Goal: Information Seeking & Learning: Learn about a topic

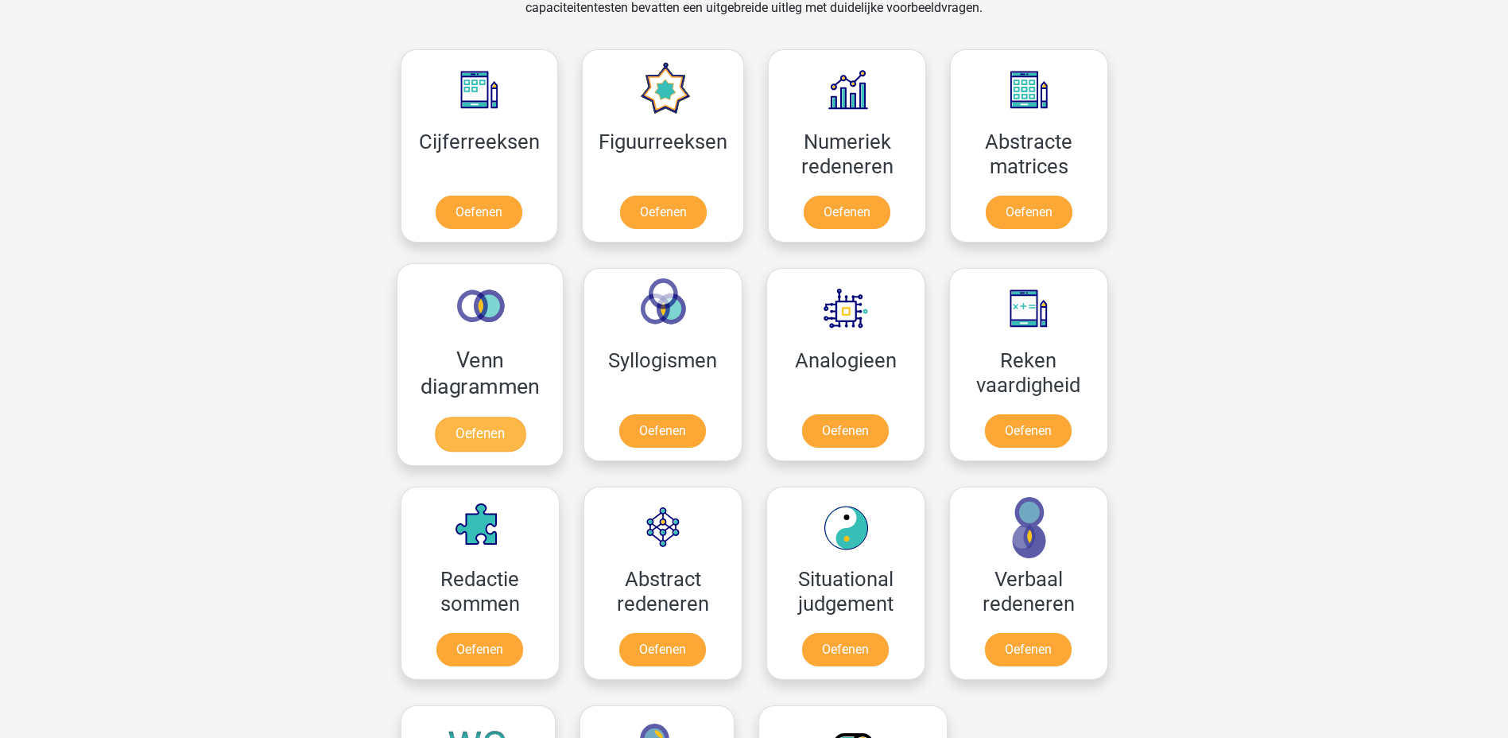
scroll to position [617, 0]
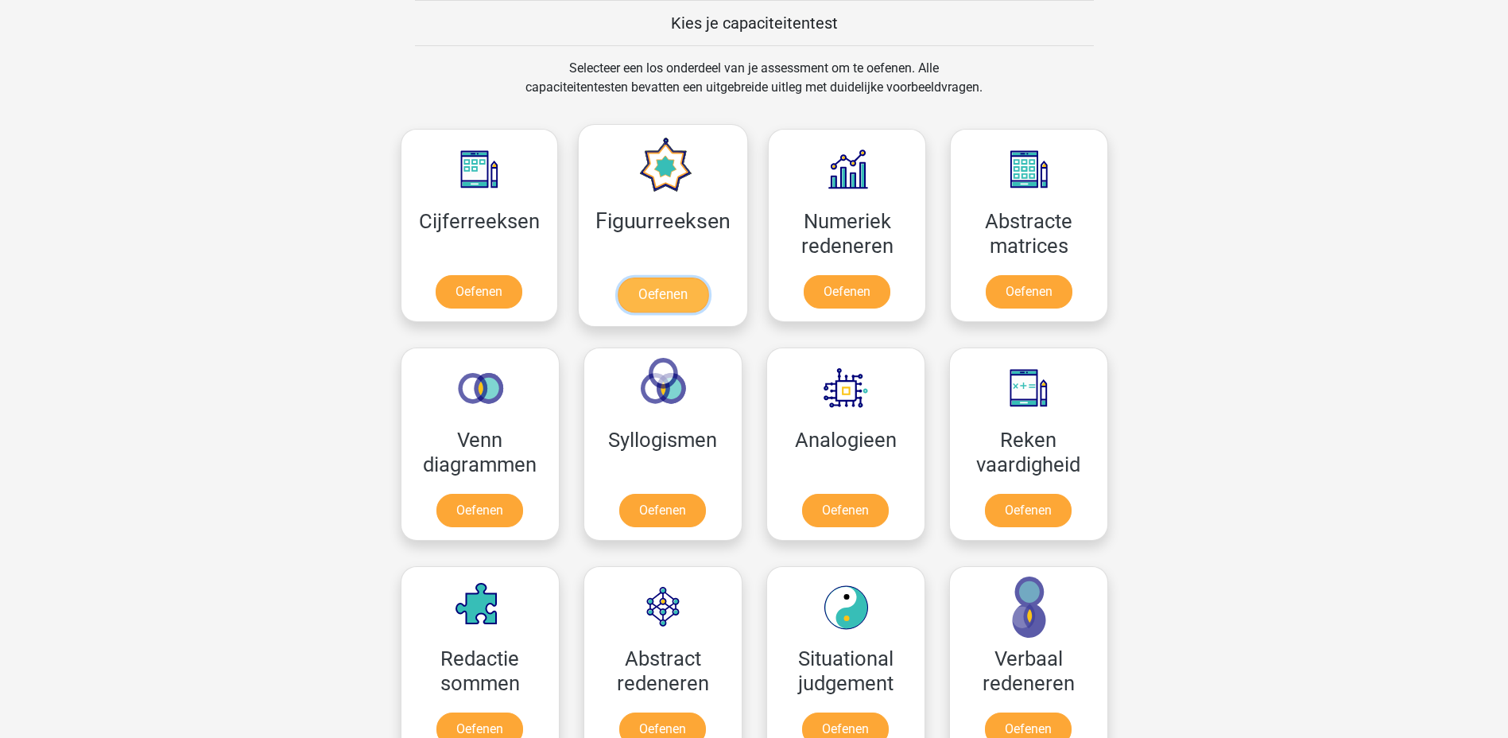
click at [636, 285] on link "Oefenen" at bounding box center [663, 294] width 91 height 35
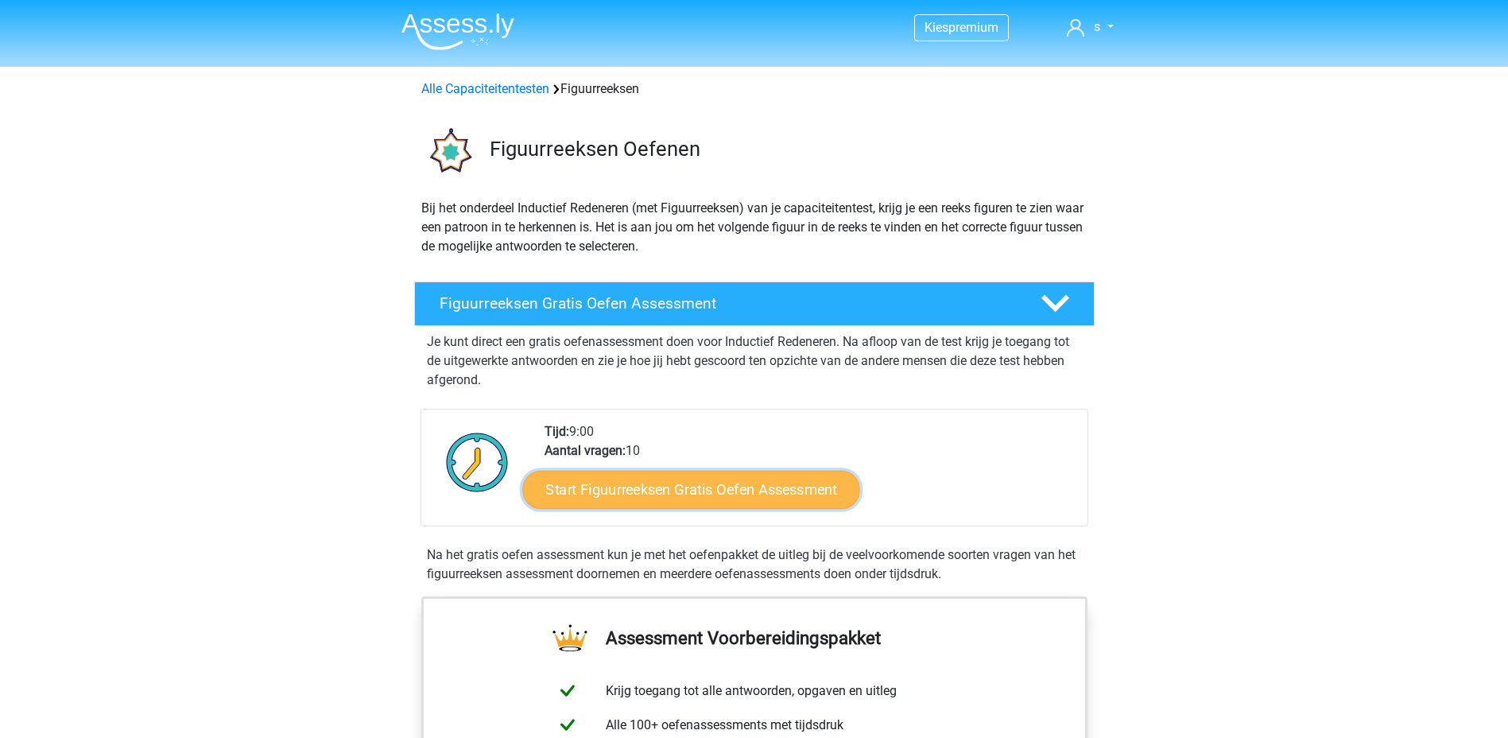
click at [614, 490] on link "Start Figuurreeksen Gratis Oefen Assessment" at bounding box center [690, 489] width 337 height 38
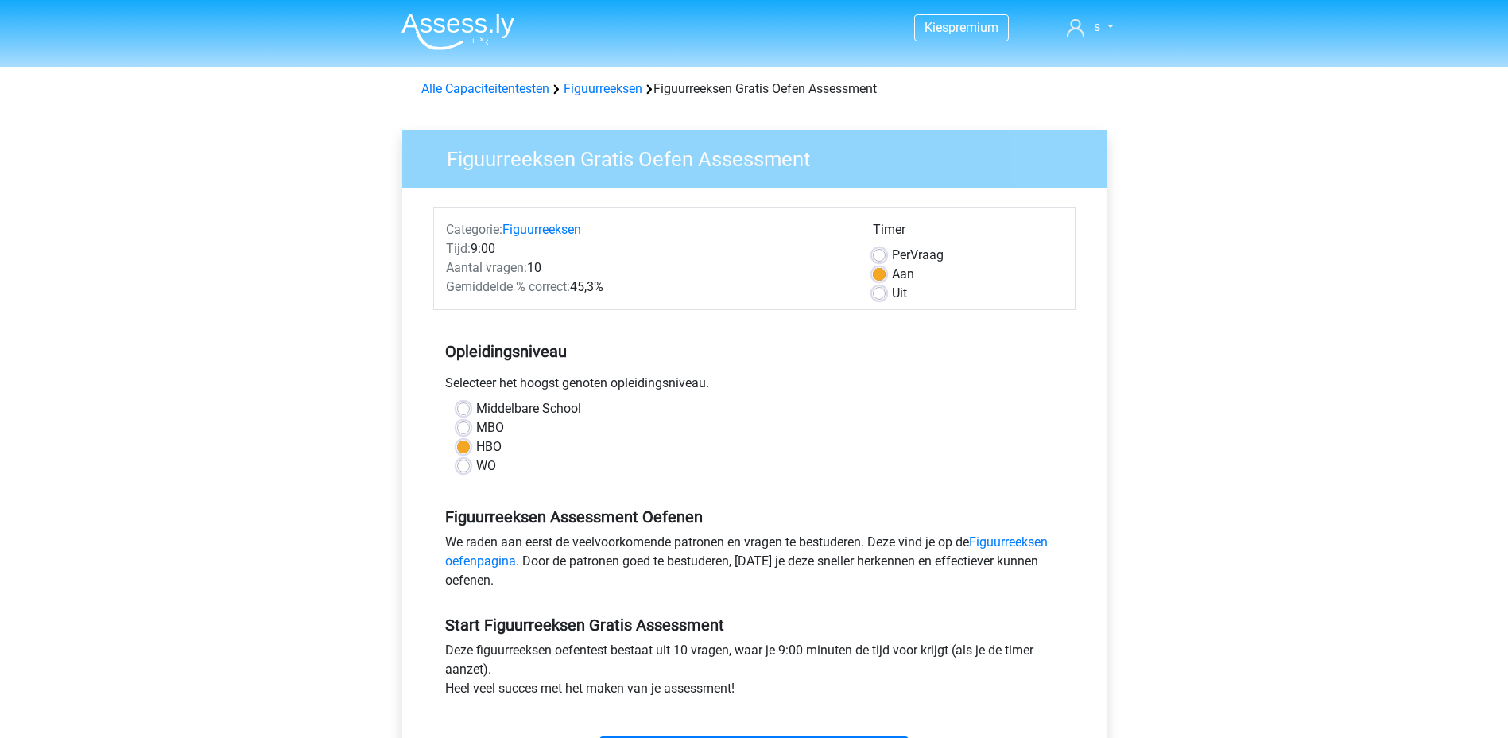
click at [892, 252] on label "Per Vraag" at bounding box center [918, 255] width 52 height 19
click at [877, 252] on input "Per Vraag" at bounding box center [879, 254] width 13 height 16
radio input "true"
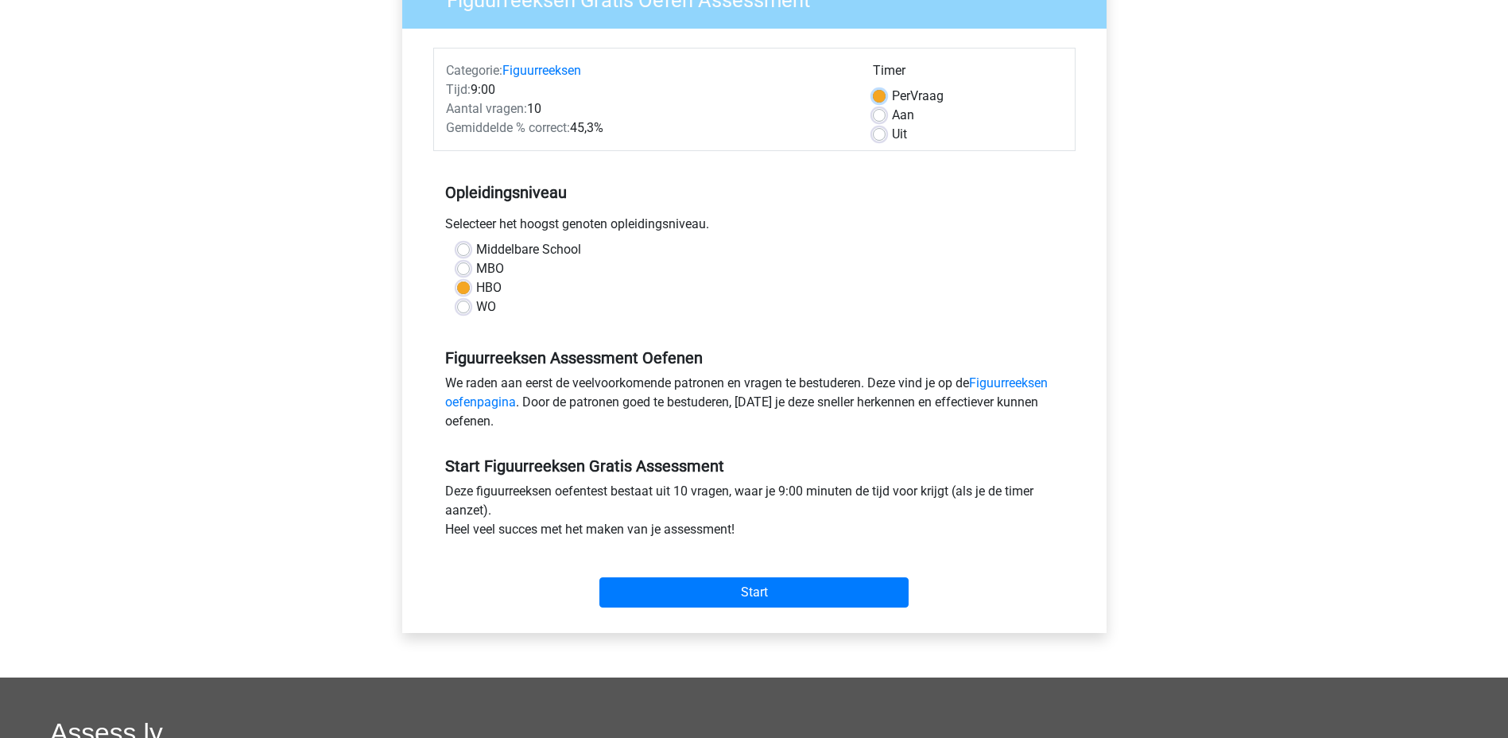
scroll to position [238, 0]
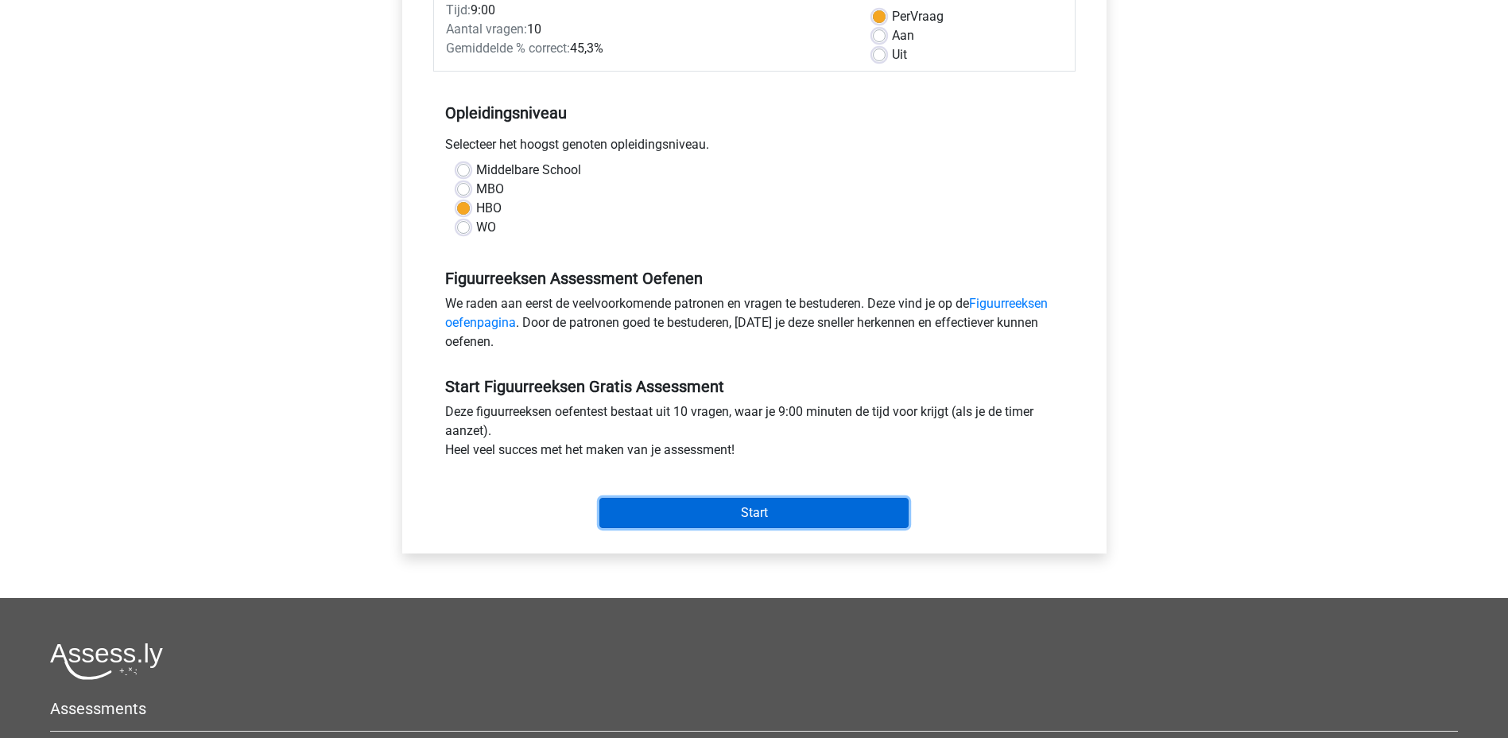
click at [740, 514] on input "Start" at bounding box center [753, 513] width 309 height 30
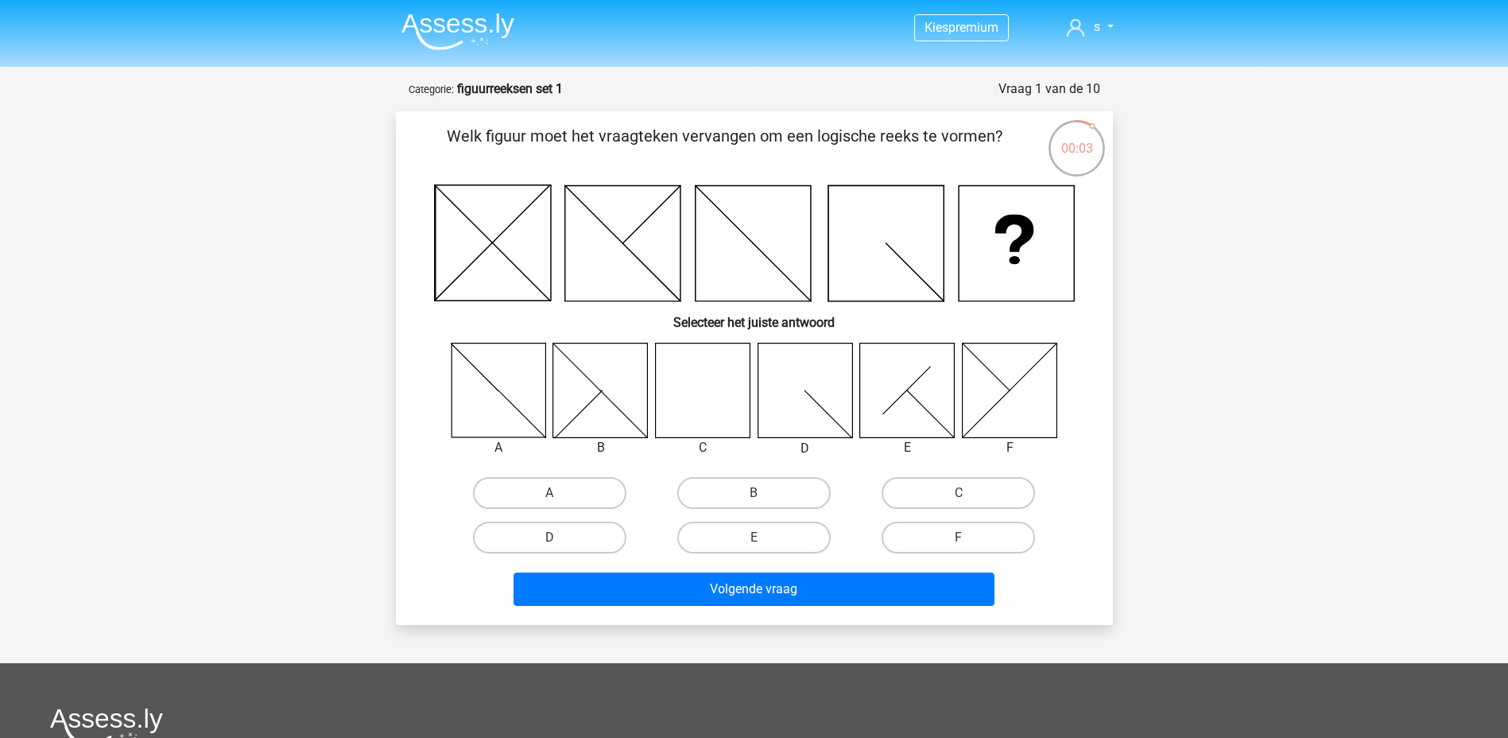
click at [692, 399] on icon at bounding box center [702, 390] width 95 height 95
click at [927, 499] on label "C" at bounding box center [957, 493] width 153 height 32
click at [959, 499] on input "C" at bounding box center [964, 498] width 10 height 10
radio input "true"
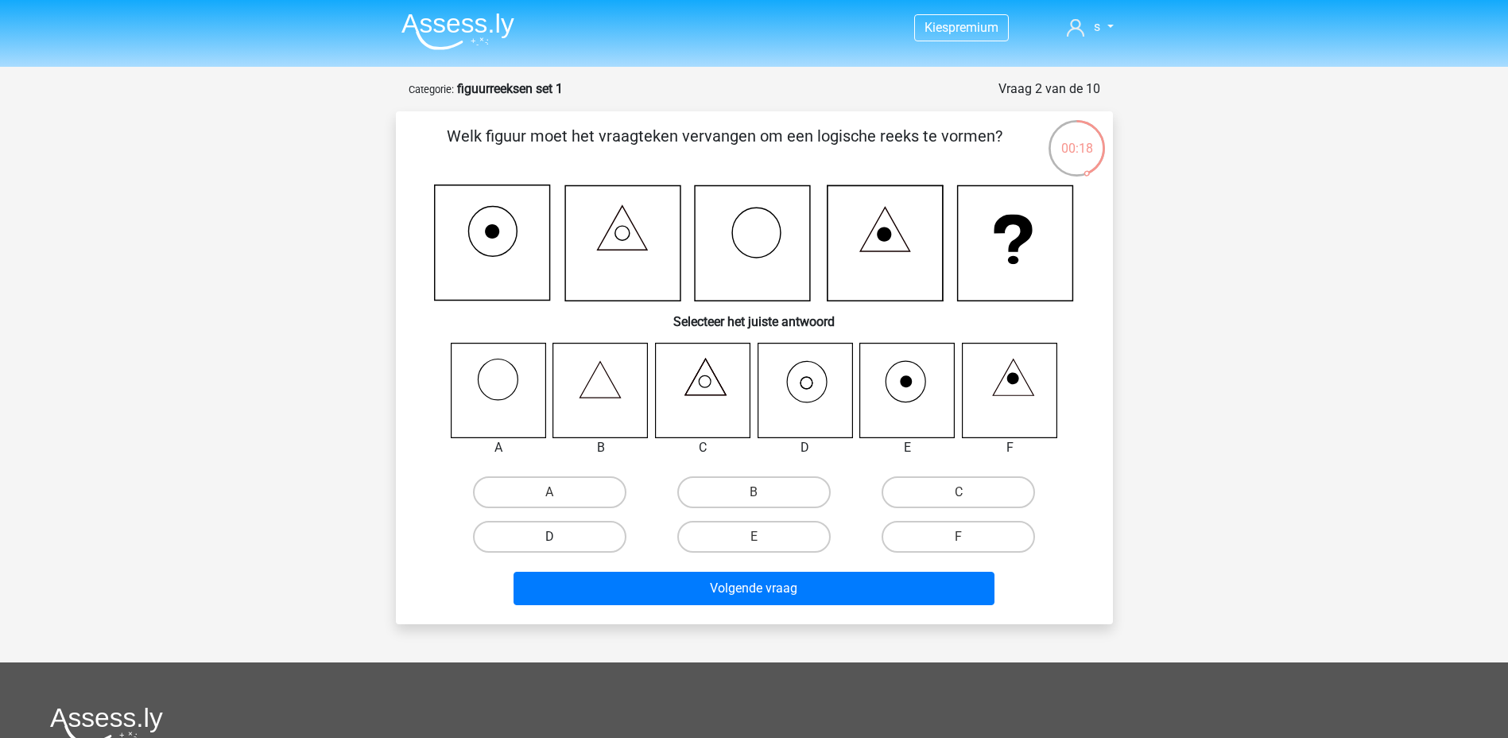
click at [594, 532] on label "D" at bounding box center [549, 537] width 153 height 32
click at [560, 537] on input "D" at bounding box center [554, 542] width 10 height 10
radio input "true"
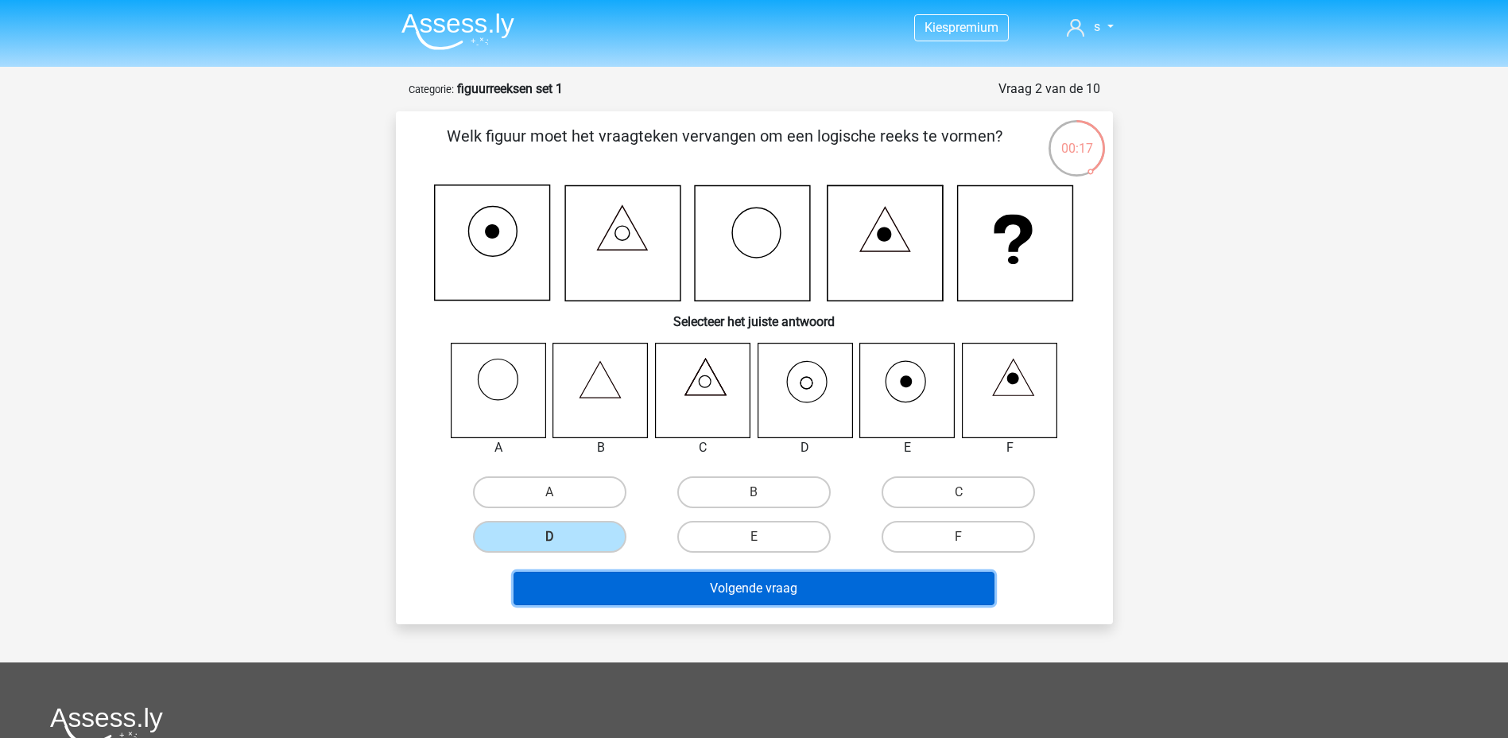
click at [751, 587] on button "Volgende vraag" at bounding box center [753, 587] width 481 height 33
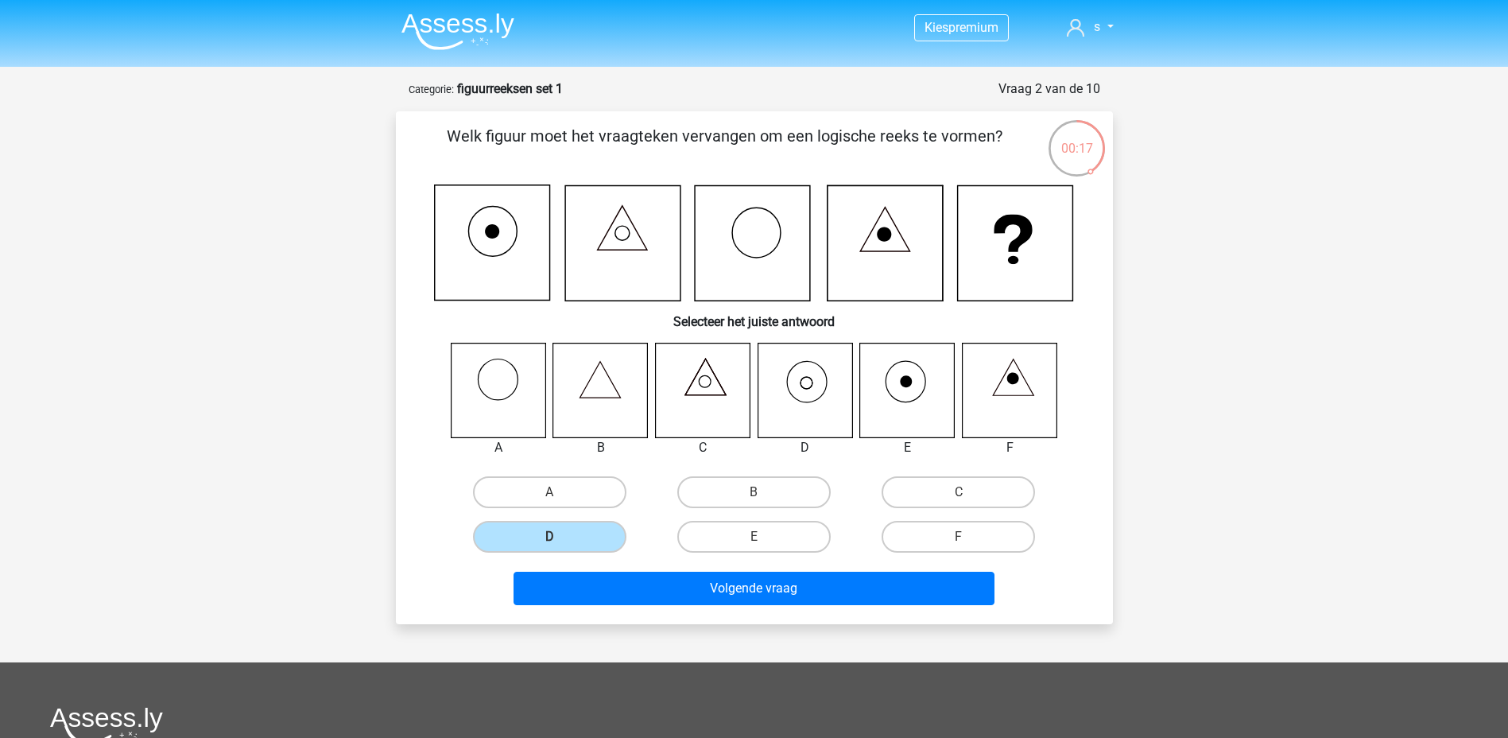
scroll to position [79, 0]
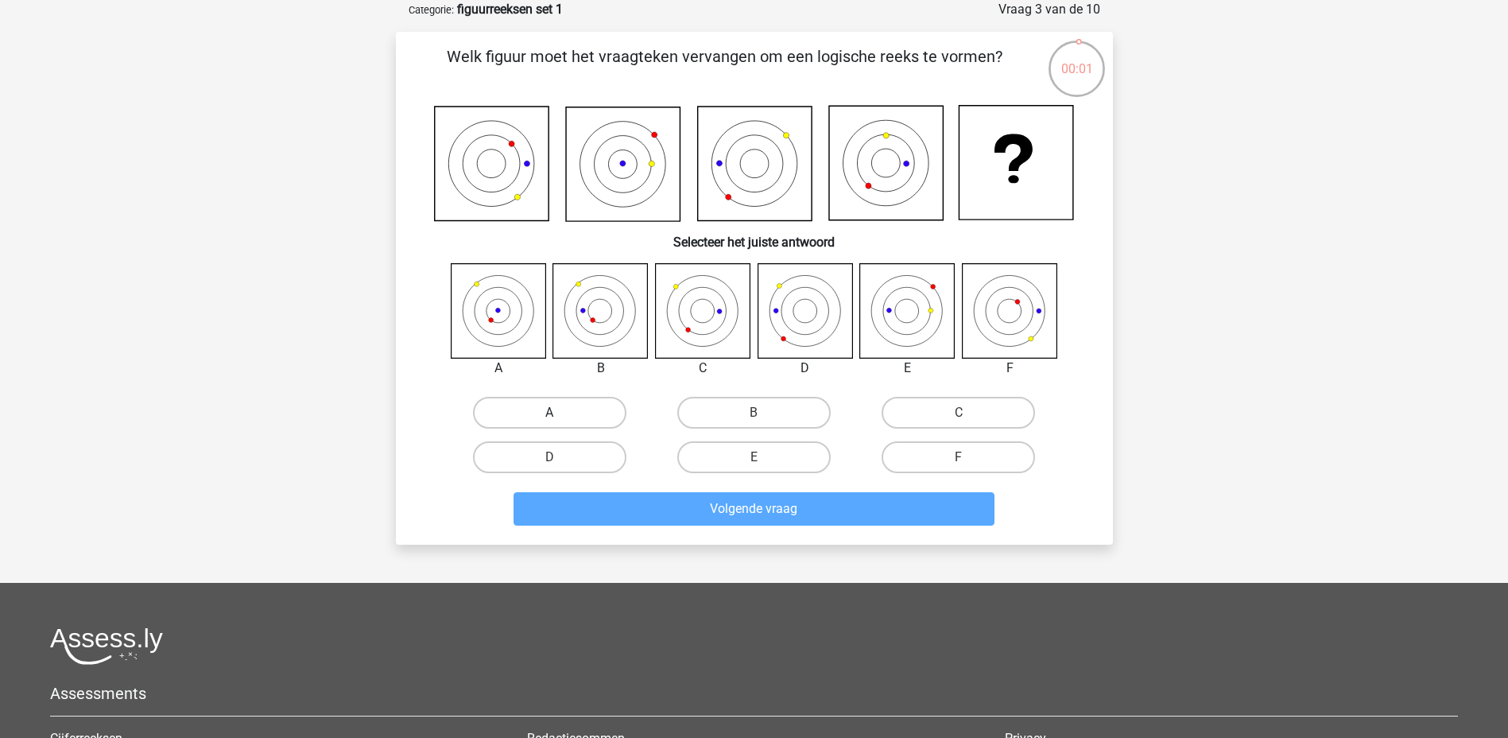
click at [564, 413] on label "A" at bounding box center [549, 413] width 153 height 32
click at [560, 413] on input "A" at bounding box center [554, 418] width 10 height 10
radio input "true"
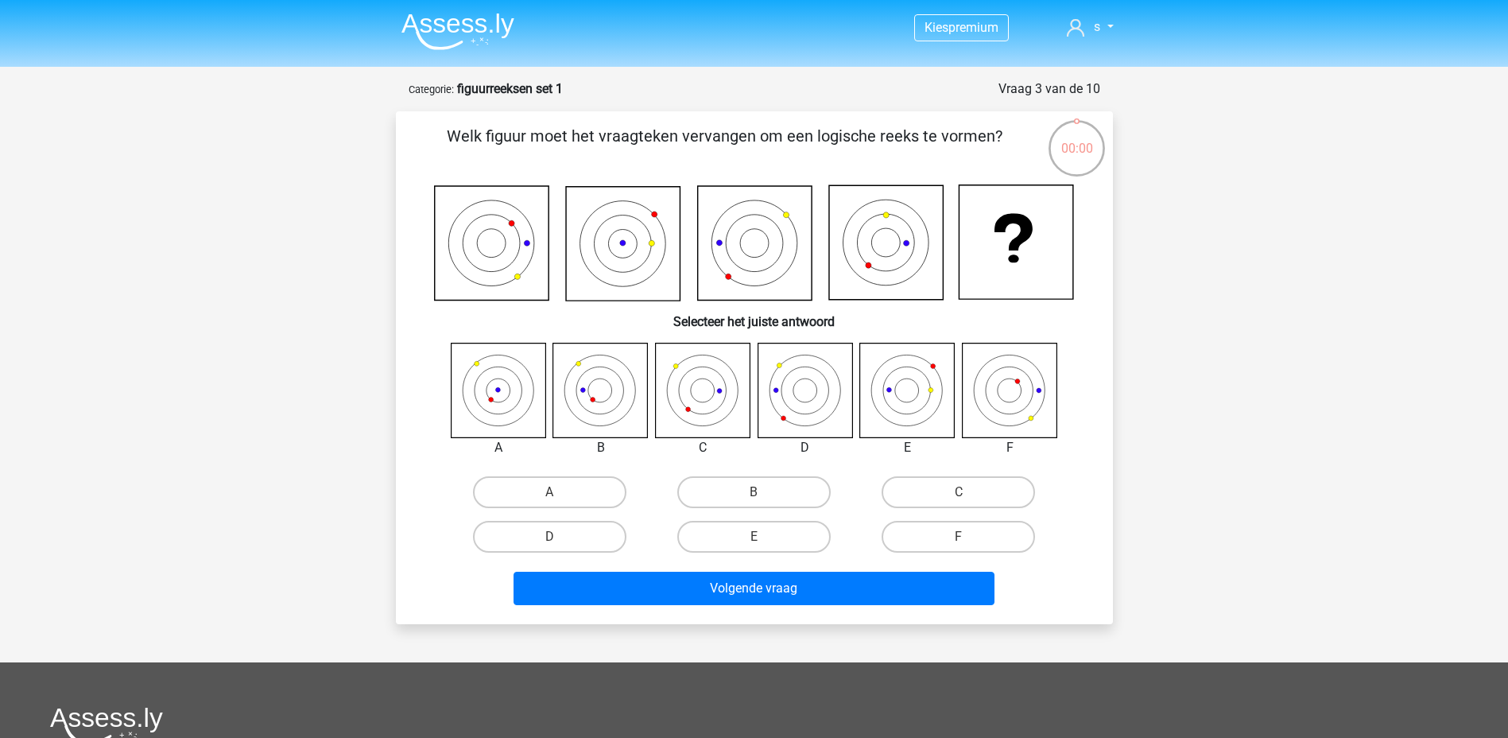
scroll to position [79, 0]
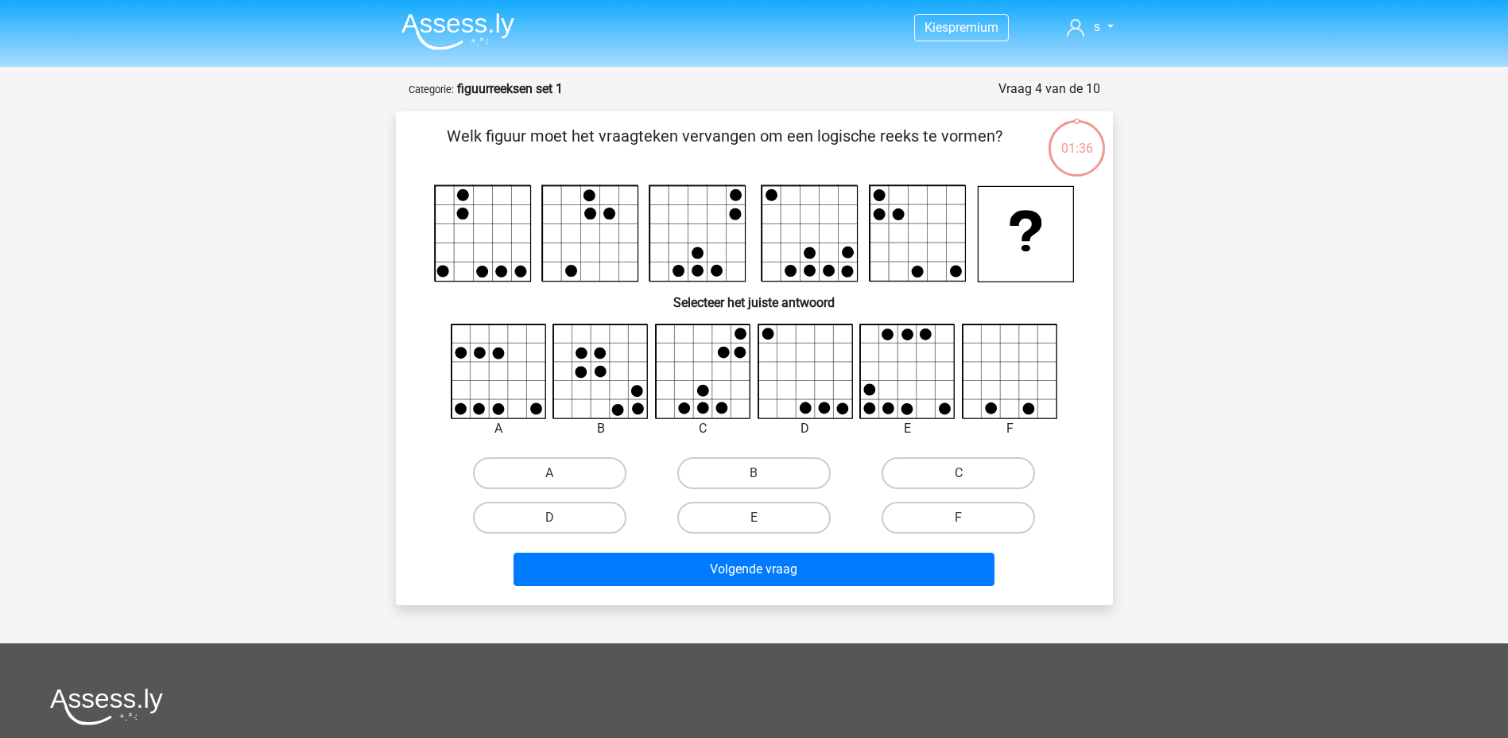
scroll to position [79, 0]
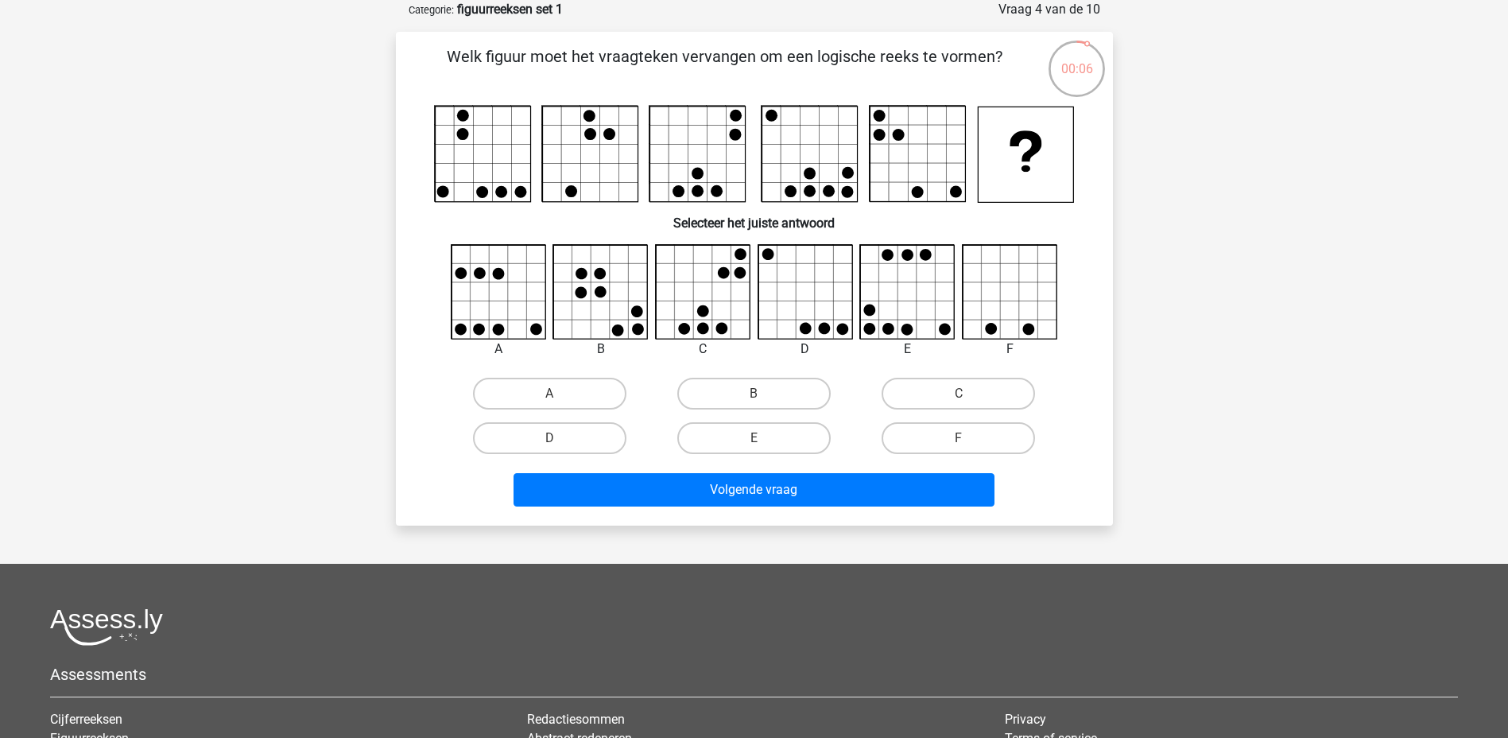
click at [904, 316] on icon at bounding box center [908, 292] width 95 height 95
click at [747, 430] on label "E" at bounding box center [753, 438] width 153 height 32
click at [753, 438] on input "E" at bounding box center [758, 443] width 10 height 10
radio input "true"
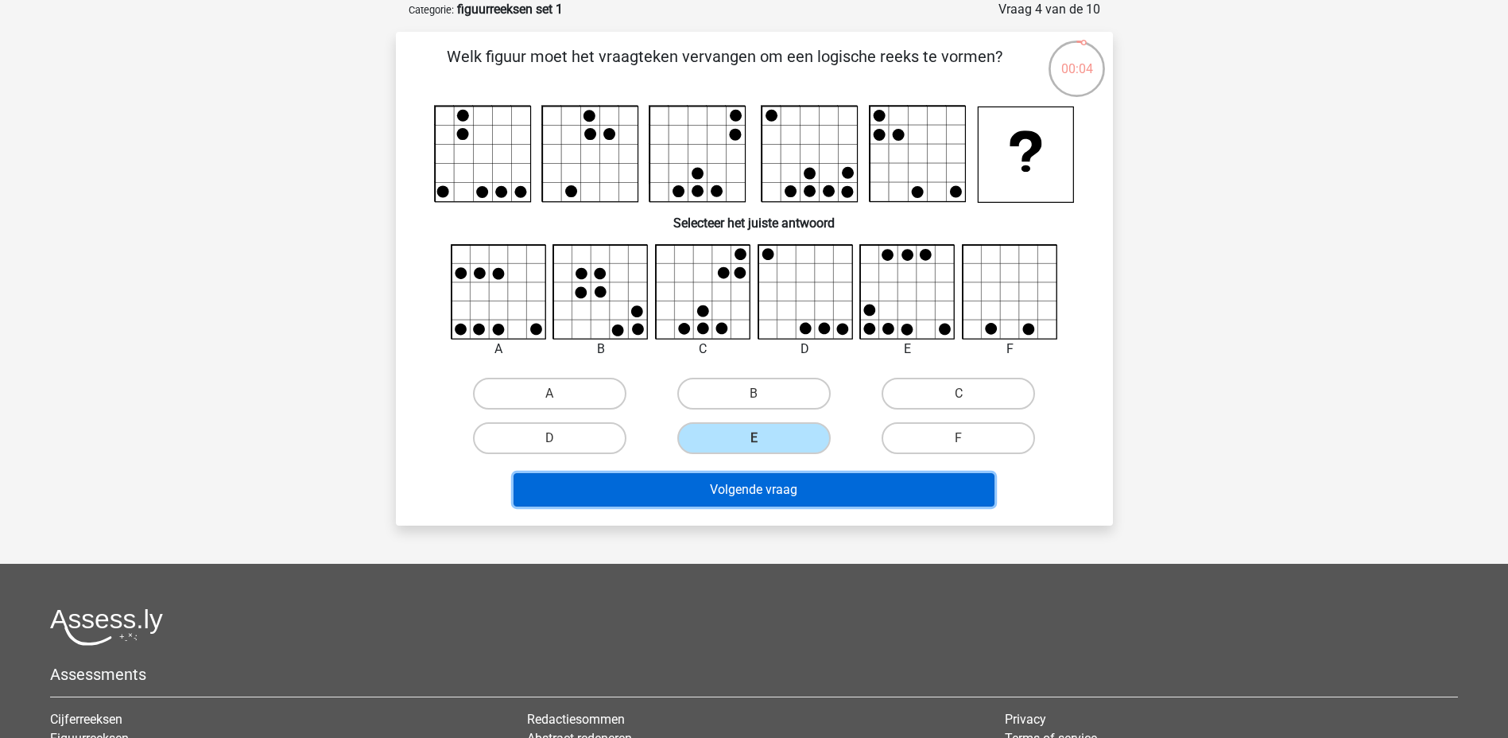
click at [753, 485] on button "Volgende vraag" at bounding box center [753, 489] width 481 height 33
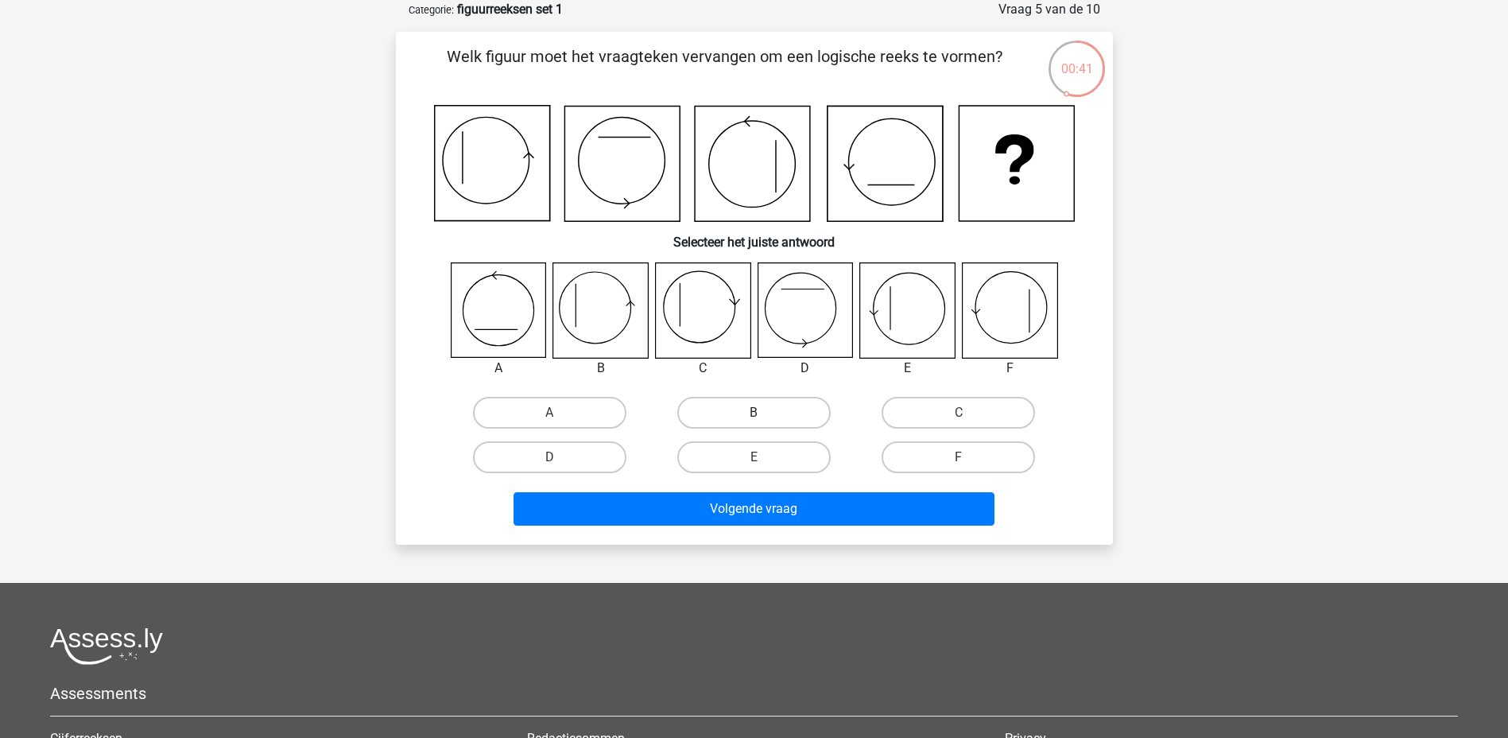
click at [743, 419] on label "B" at bounding box center [753, 413] width 153 height 32
click at [753, 419] on input "B" at bounding box center [758, 418] width 10 height 10
radio input "true"
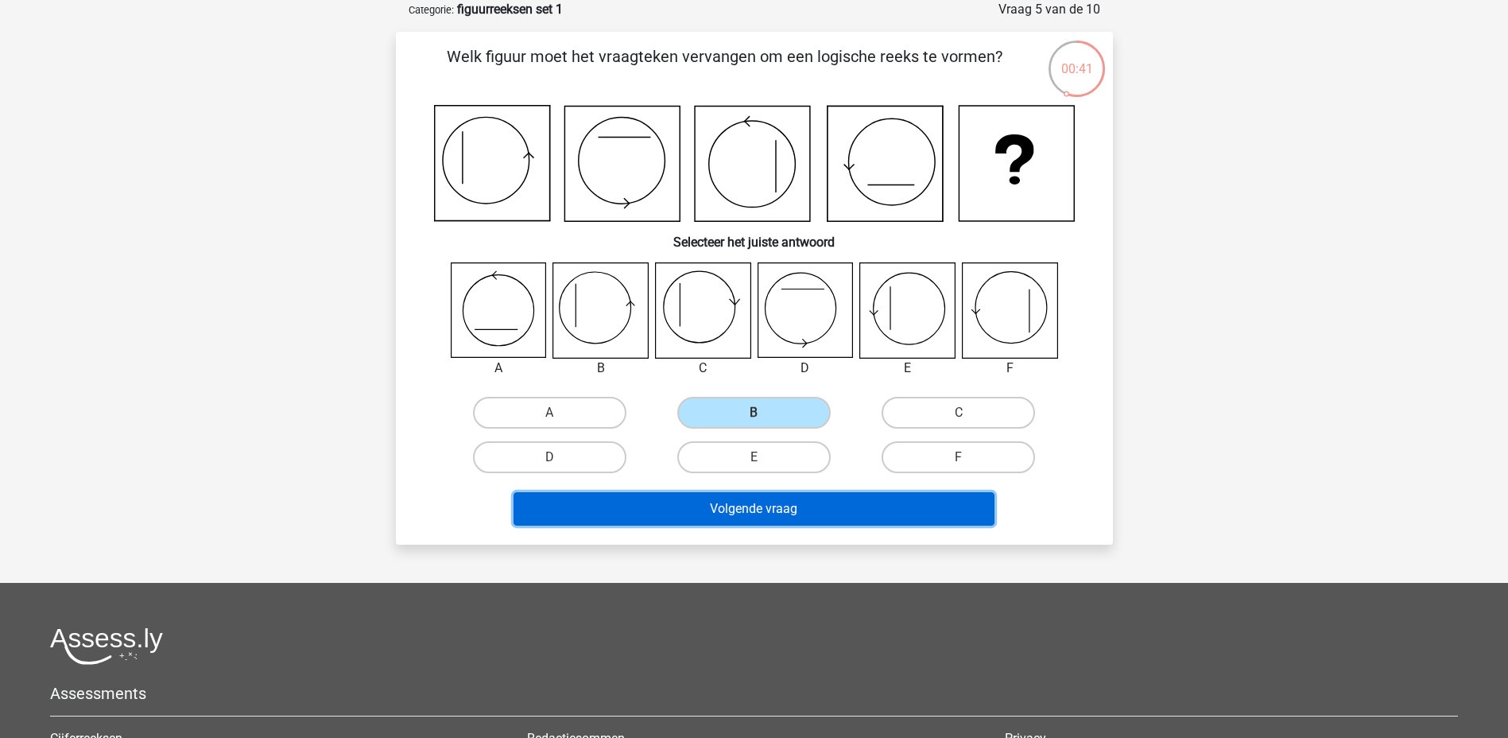
click at [772, 506] on button "Volgende vraag" at bounding box center [753, 508] width 481 height 33
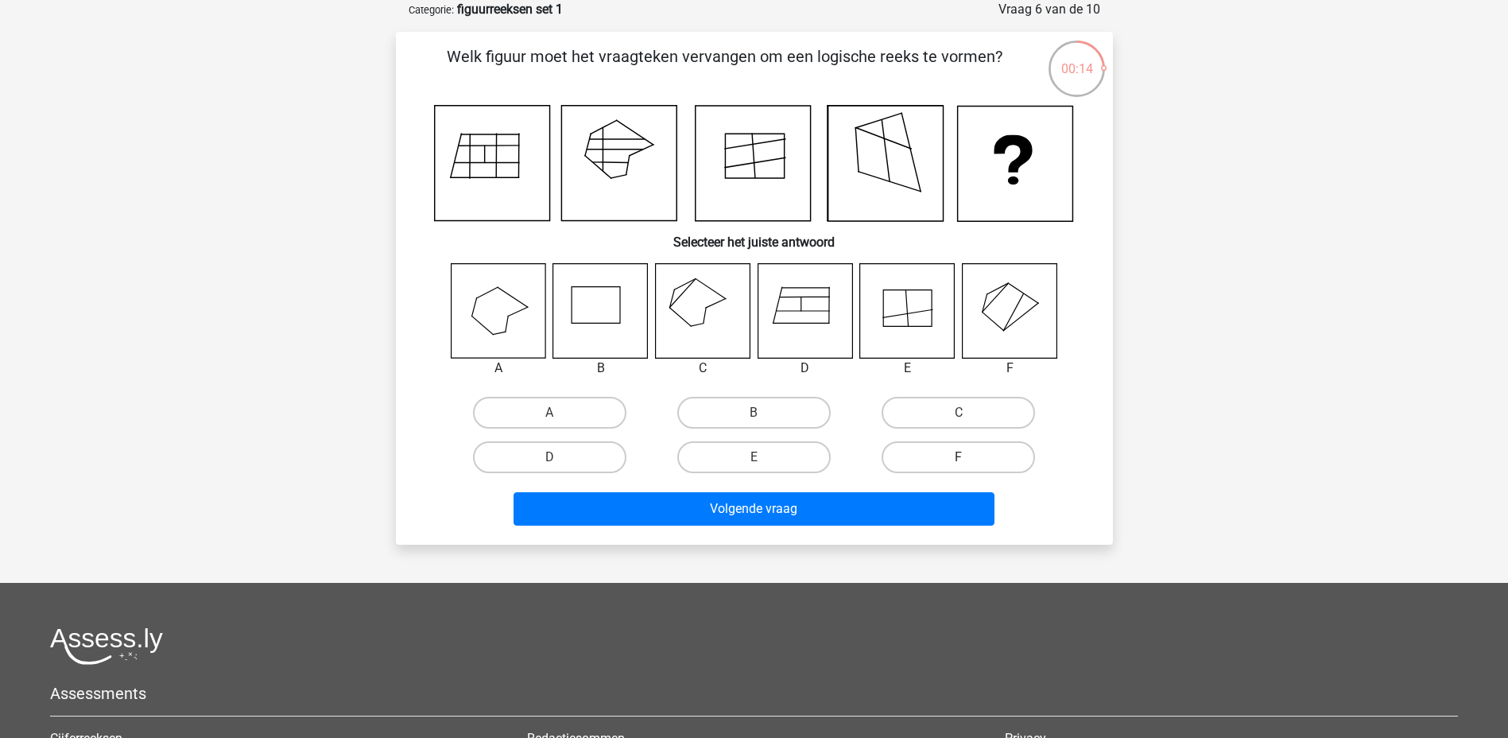
click at [908, 461] on label "F" at bounding box center [957, 457] width 153 height 32
click at [959, 461] on input "F" at bounding box center [964, 462] width 10 height 10
radio input "true"
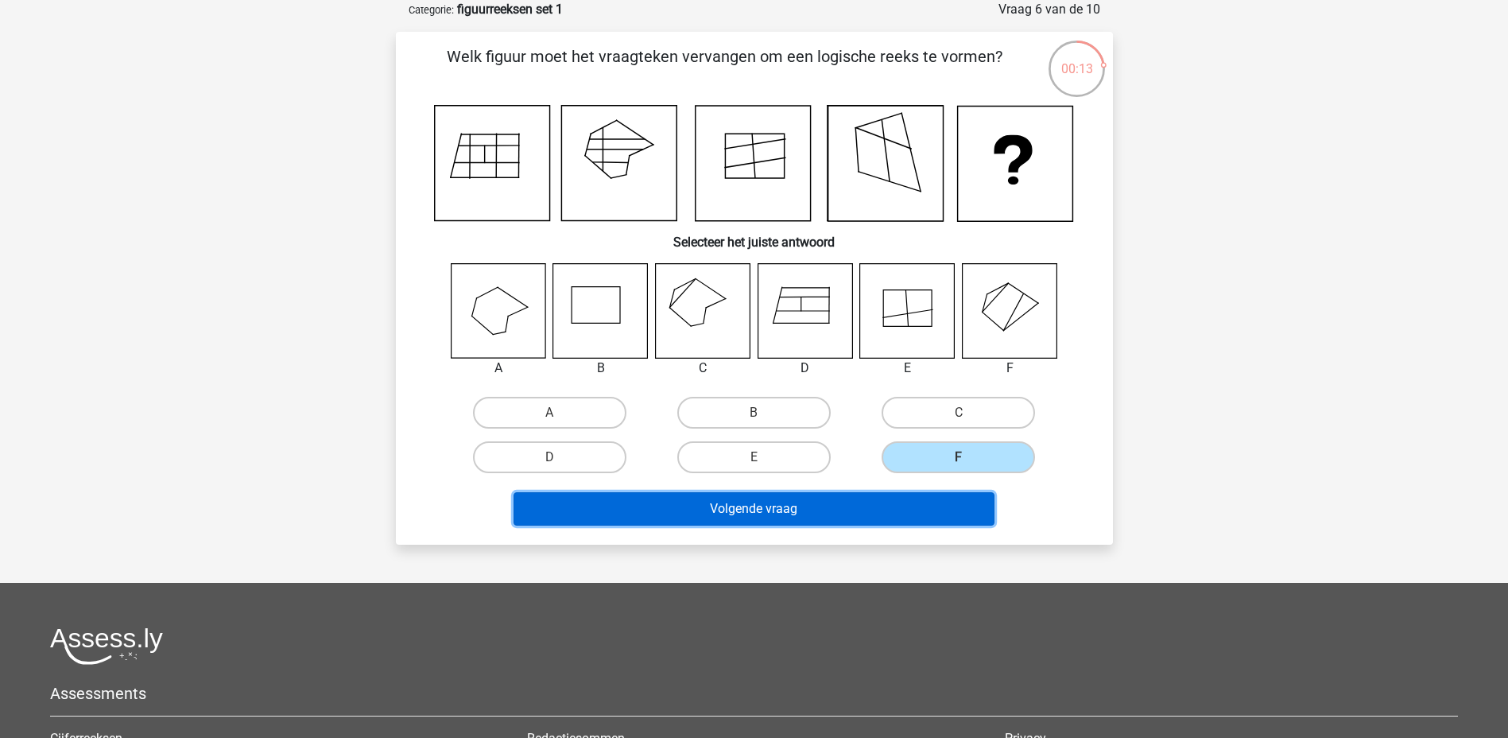
click at [870, 510] on button "Volgende vraag" at bounding box center [753, 508] width 481 height 33
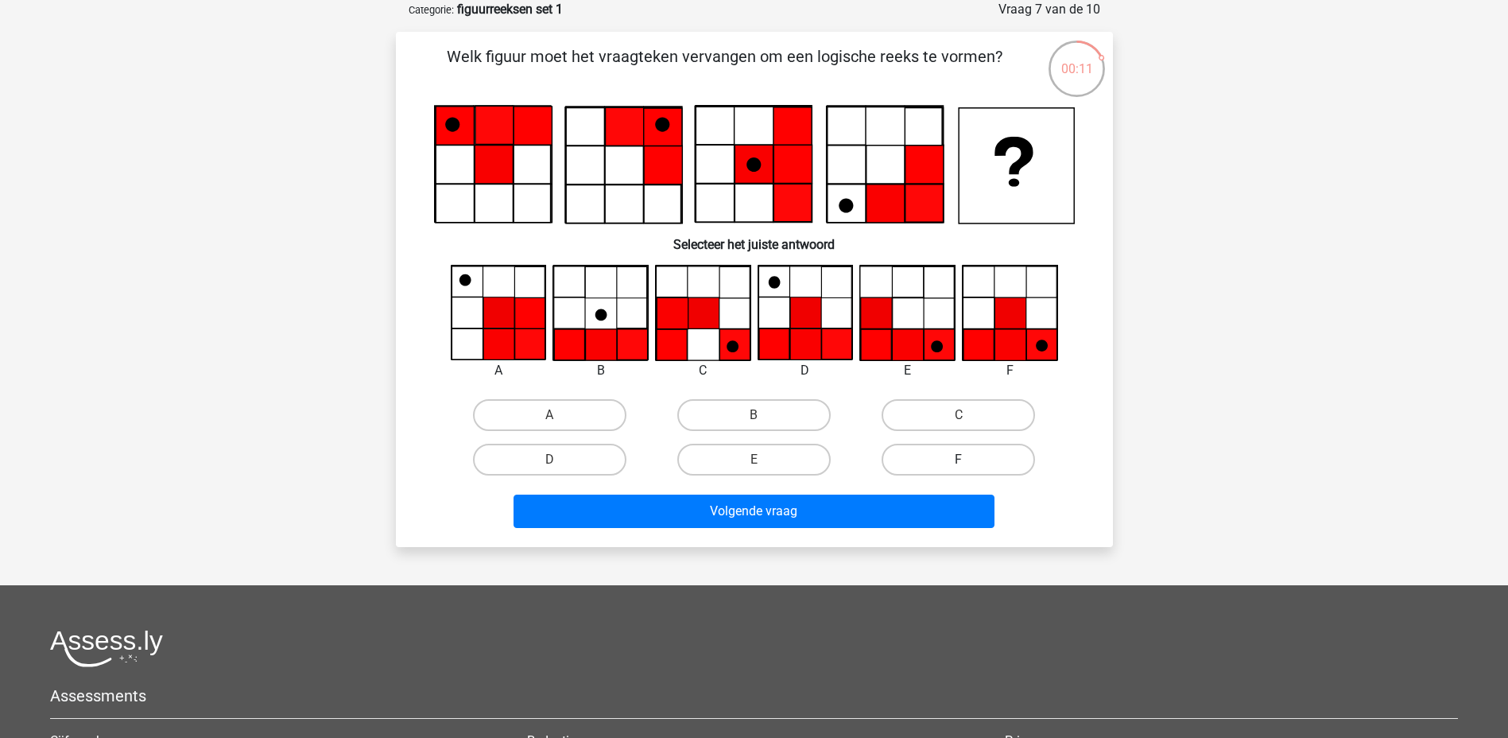
click at [961, 456] on label "F" at bounding box center [957, 460] width 153 height 32
click at [961, 459] on input "F" at bounding box center [964, 464] width 10 height 10
radio input "true"
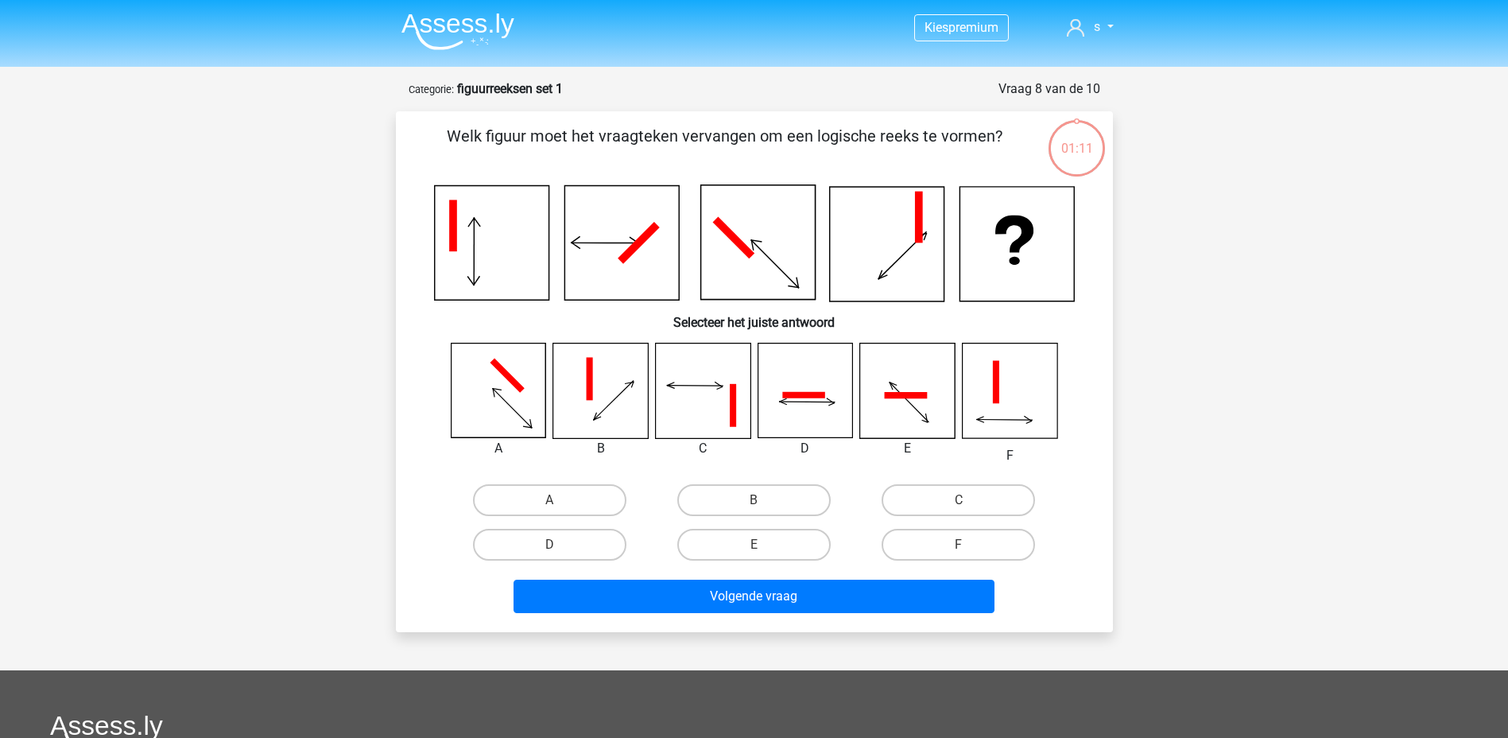
scroll to position [79, 0]
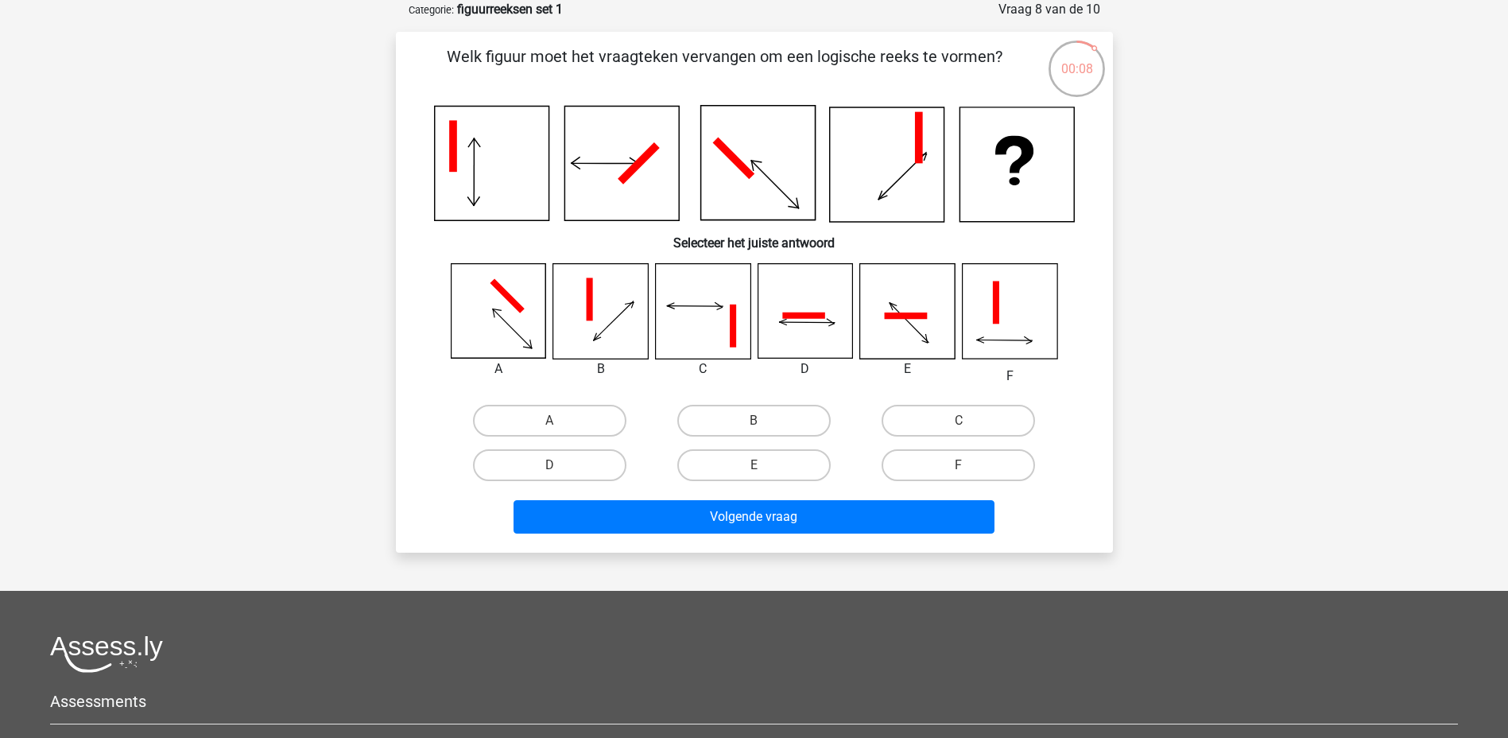
click at [821, 339] on icon at bounding box center [804, 311] width 95 height 95
click at [611, 453] on label "D" at bounding box center [549, 465] width 153 height 32
click at [560, 465] on input "D" at bounding box center [554, 470] width 10 height 10
radio input "true"
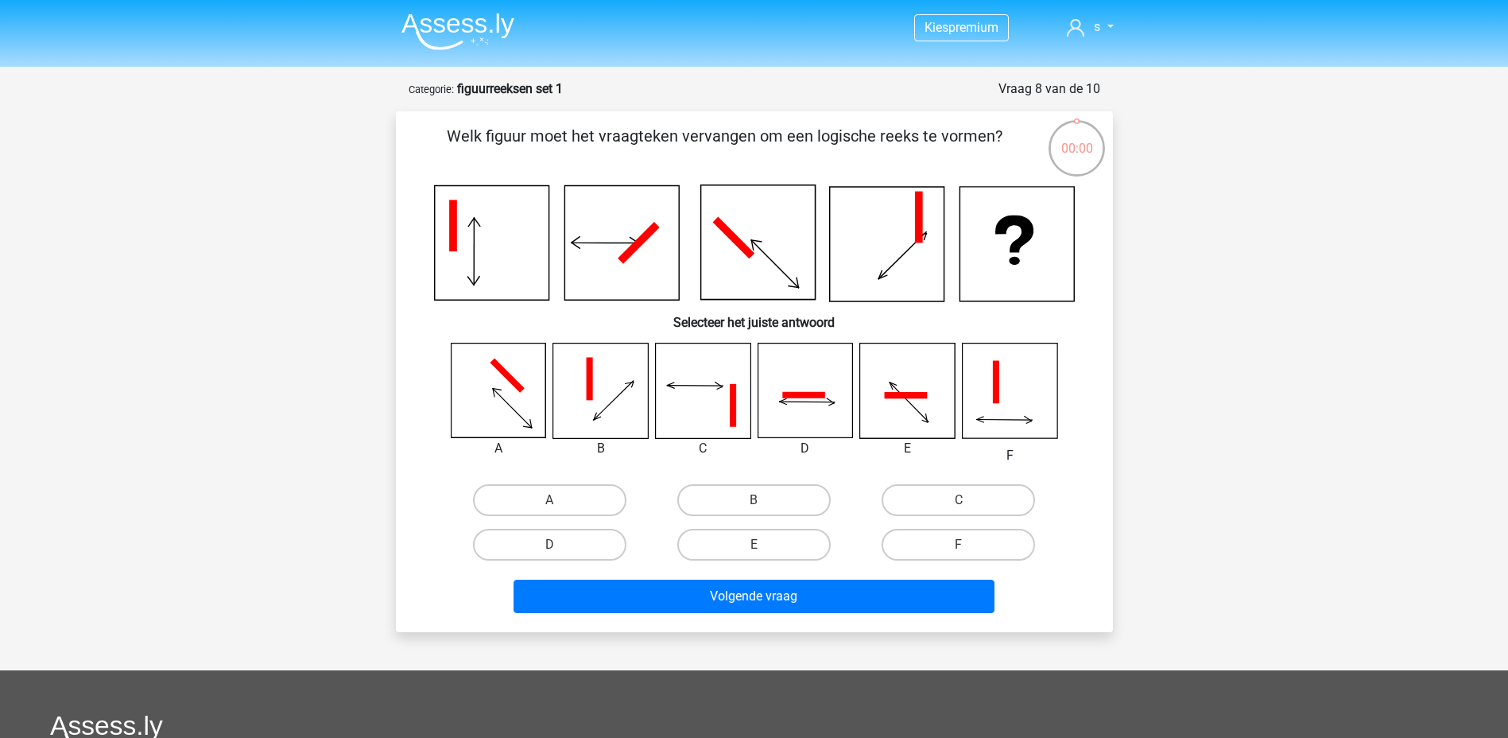
scroll to position [79, 0]
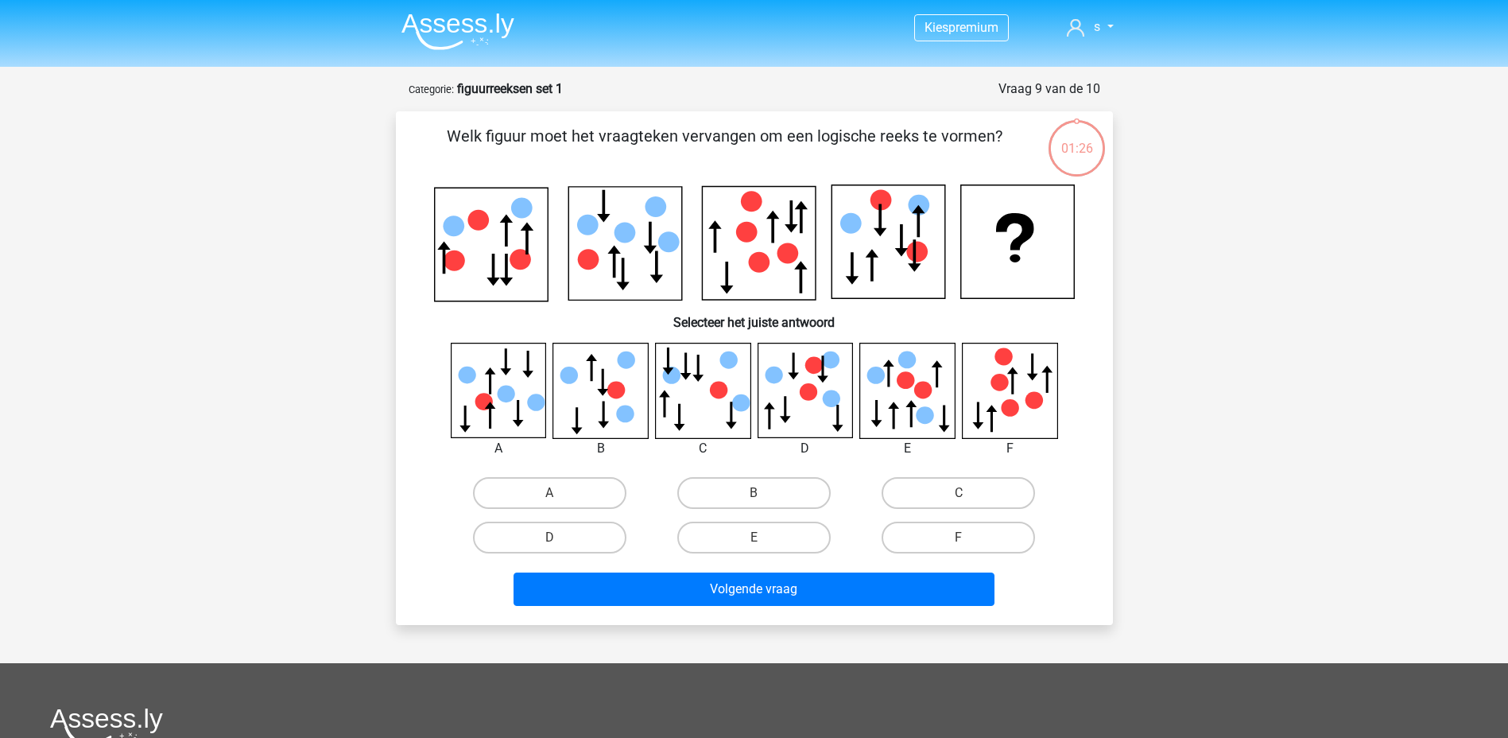
scroll to position [79, 0]
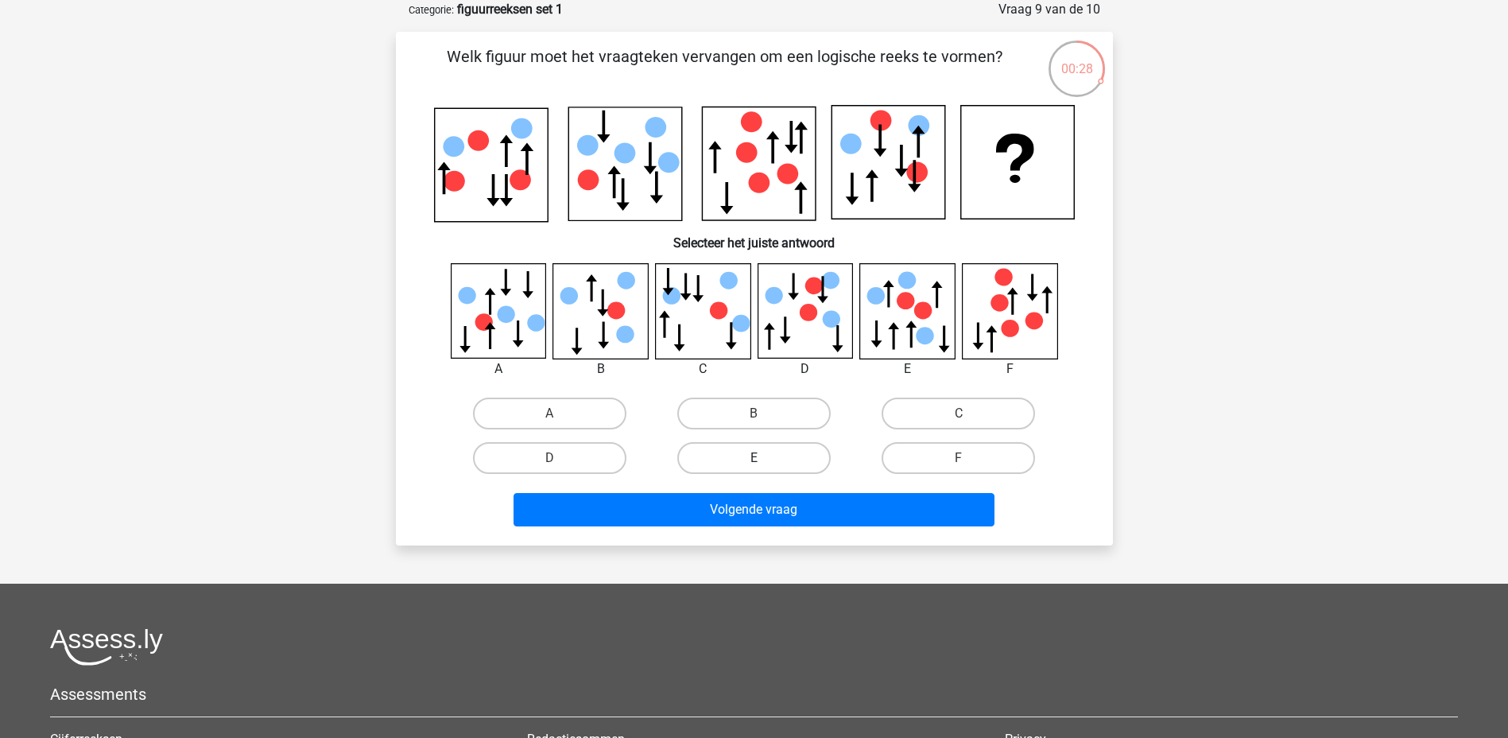
click at [754, 456] on label "E" at bounding box center [753, 458] width 153 height 32
click at [754, 458] on input "E" at bounding box center [758, 463] width 10 height 10
radio input "true"
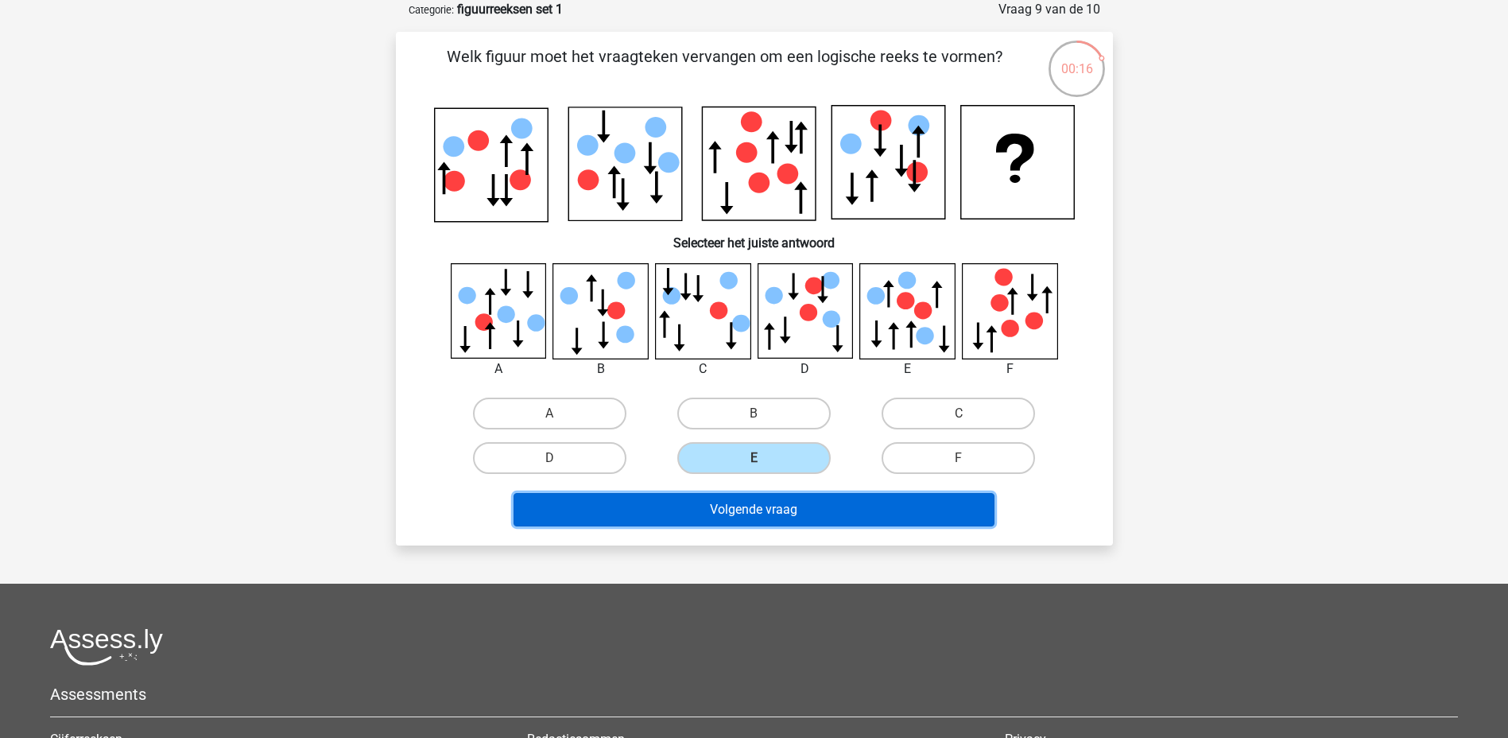
click at [735, 509] on button "Volgende vraag" at bounding box center [753, 509] width 481 height 33
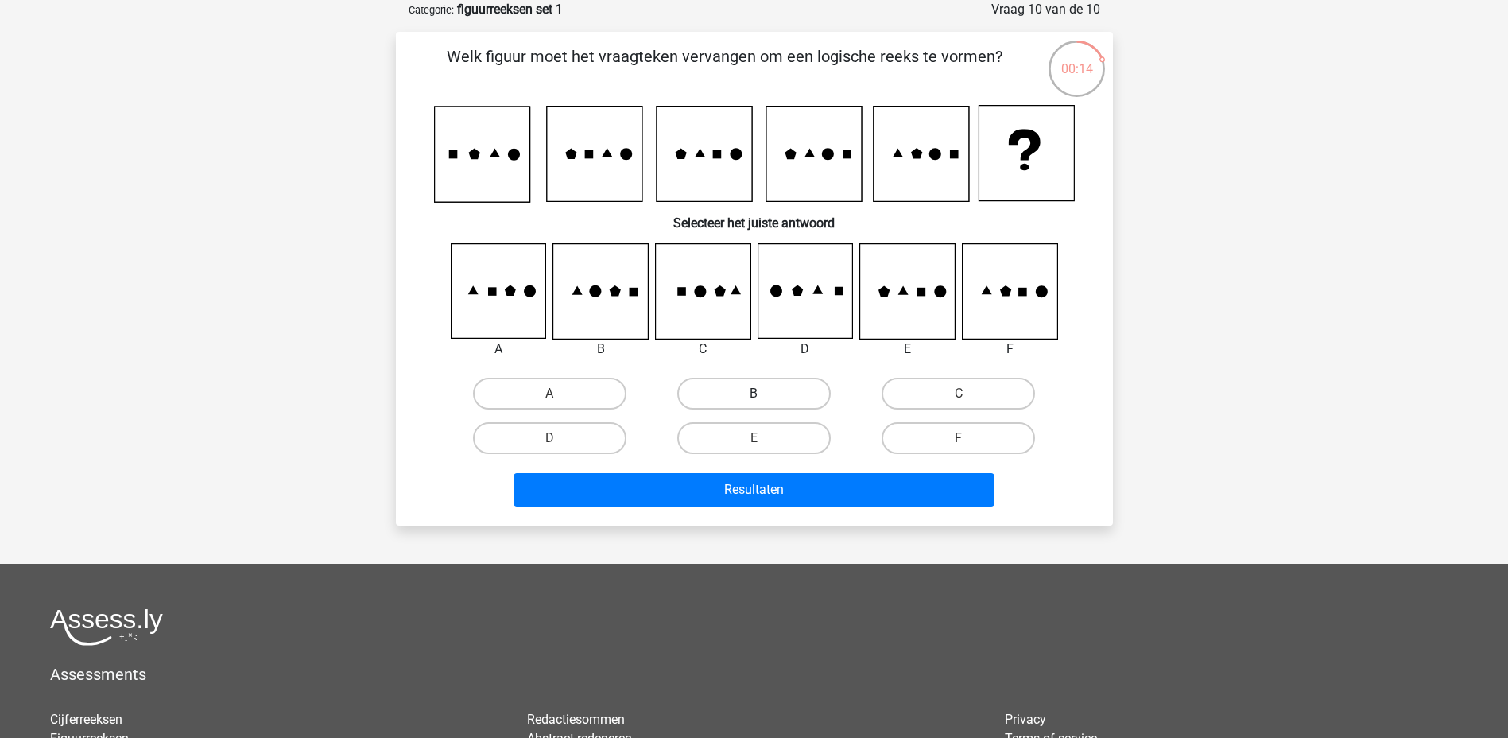
click at [702, 387] on label "B" at bounding box center [753, 394] width 153 height 32
click at [753, 393] on input "B" at bounding box center [758, 398] width 10 height 10
radio input "true"
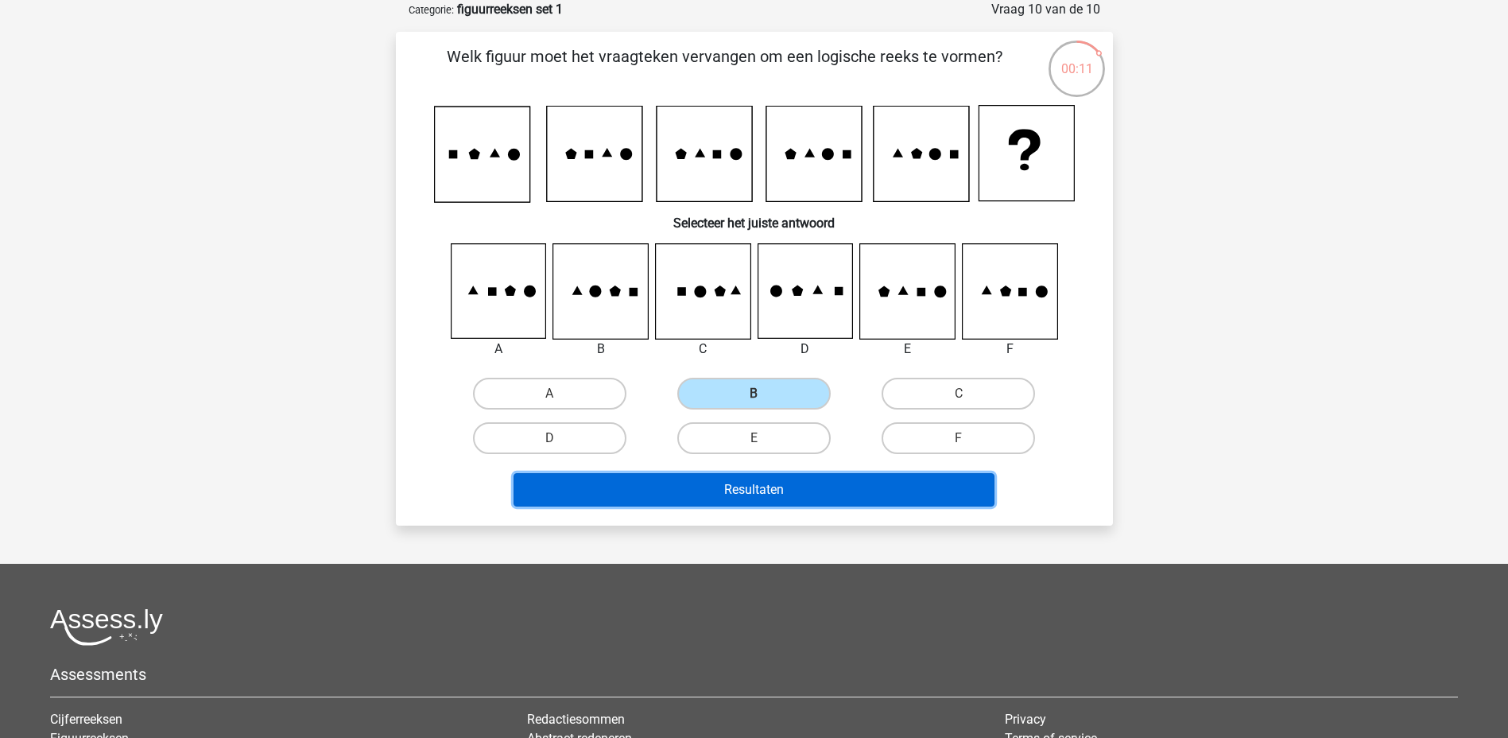
click at [742, 496] on button "Resultaten" at bounding box center [753, 489] width 481 height 33
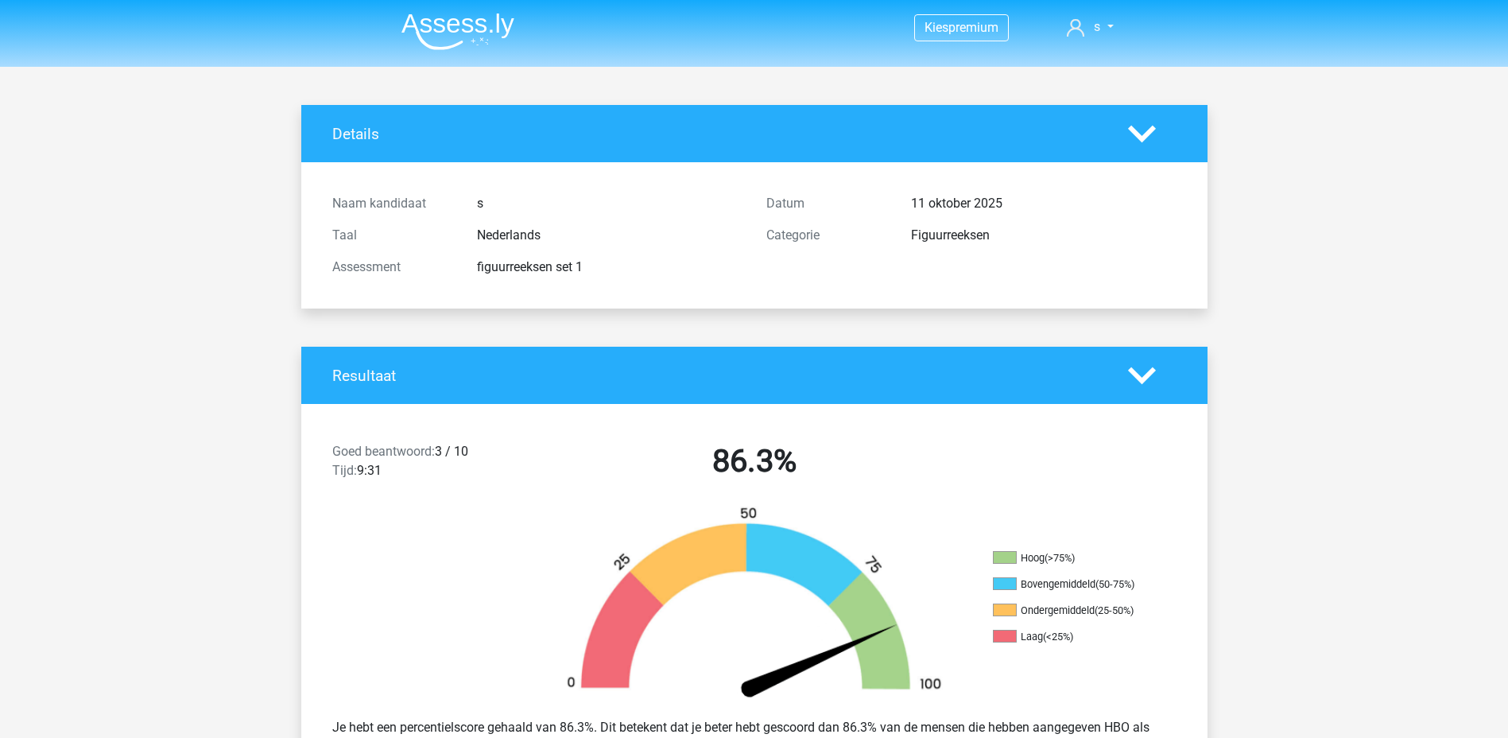
scroll to position [79, 0]
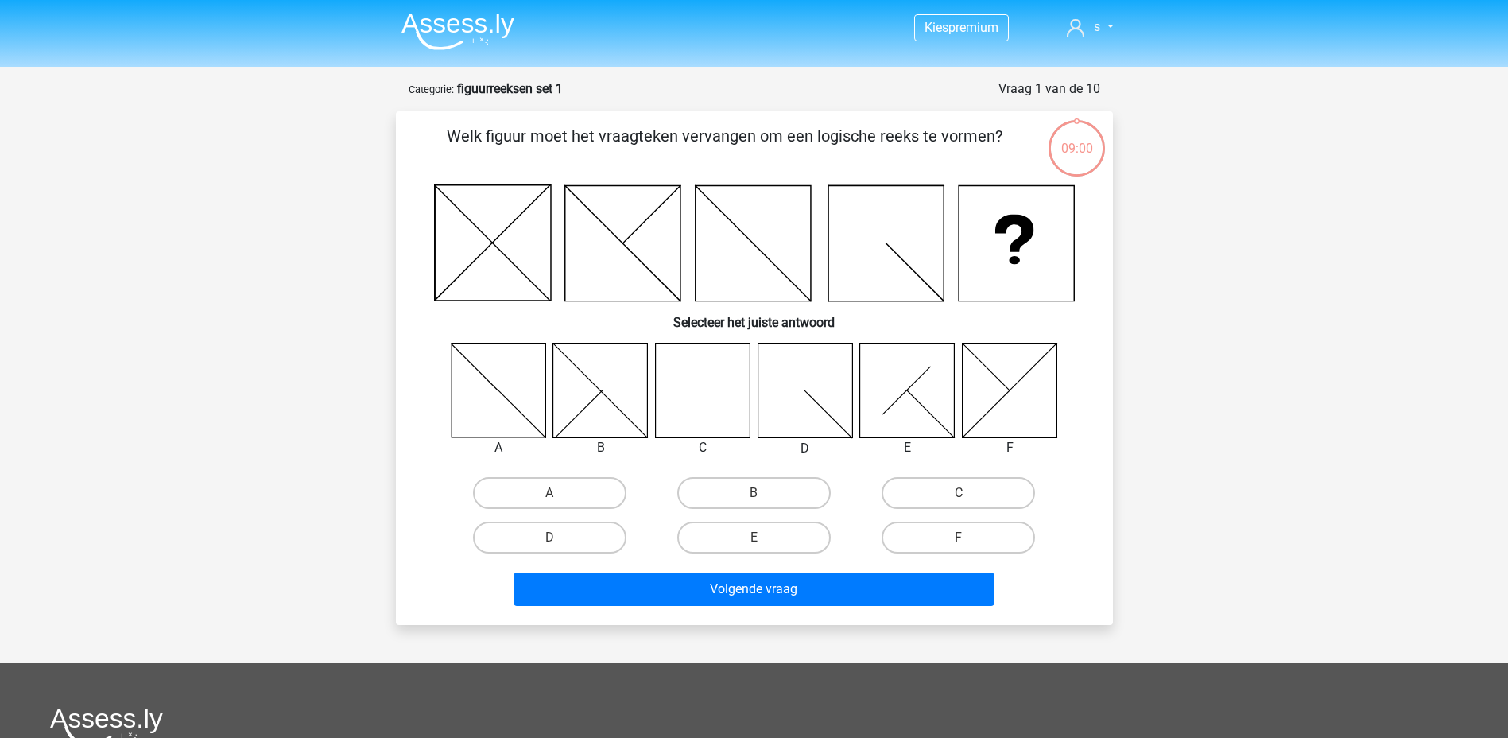
scroll to position [79, 0]
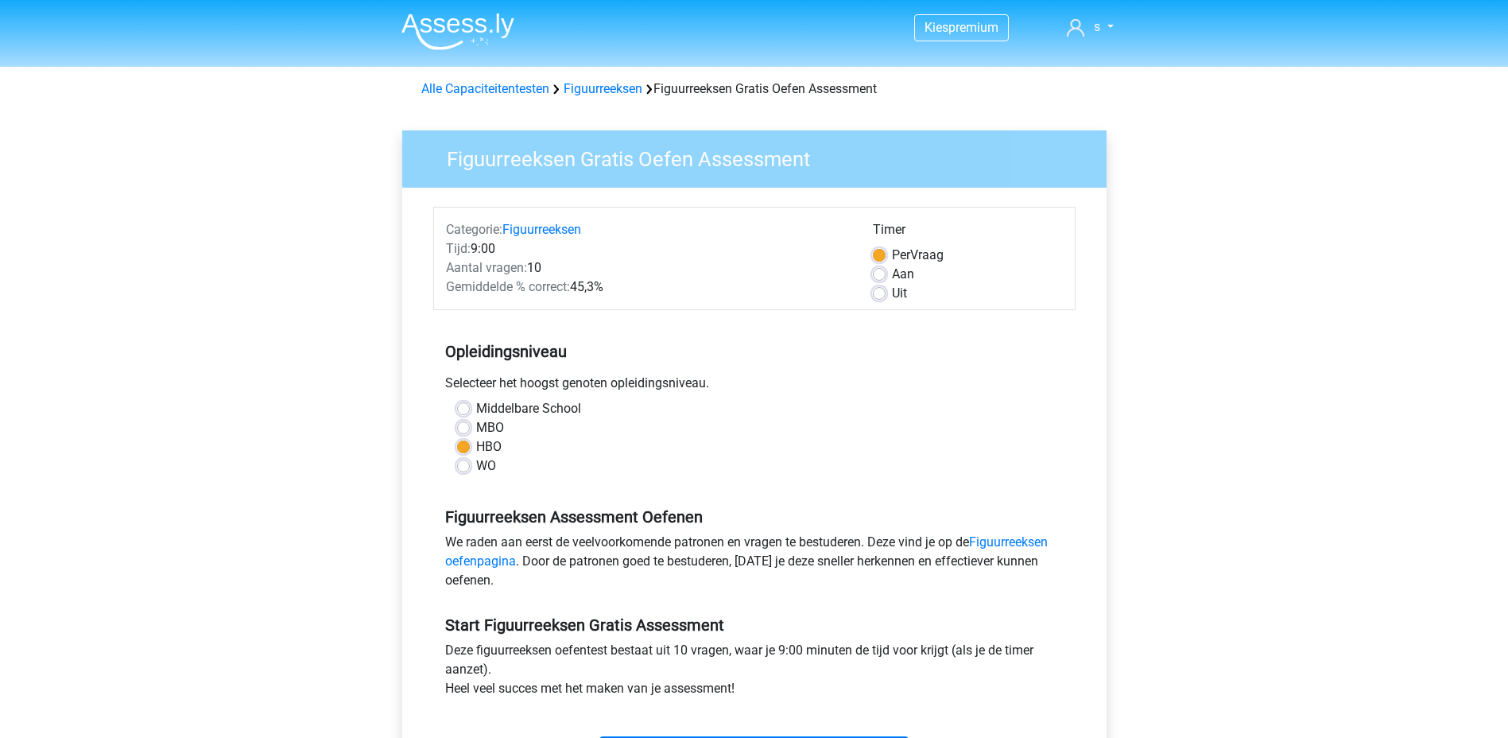
scroll to position [238, 0]
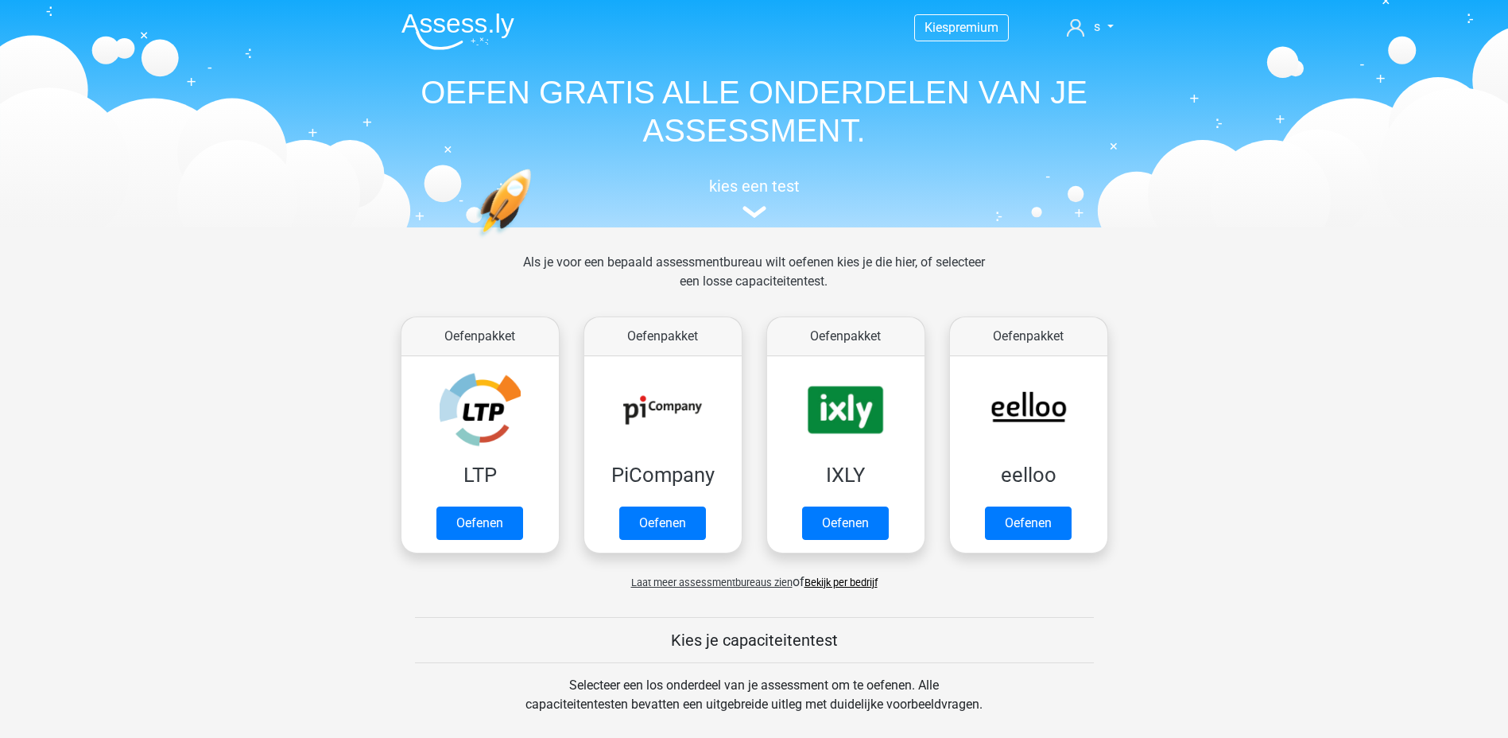
scroll to position [617, 0]
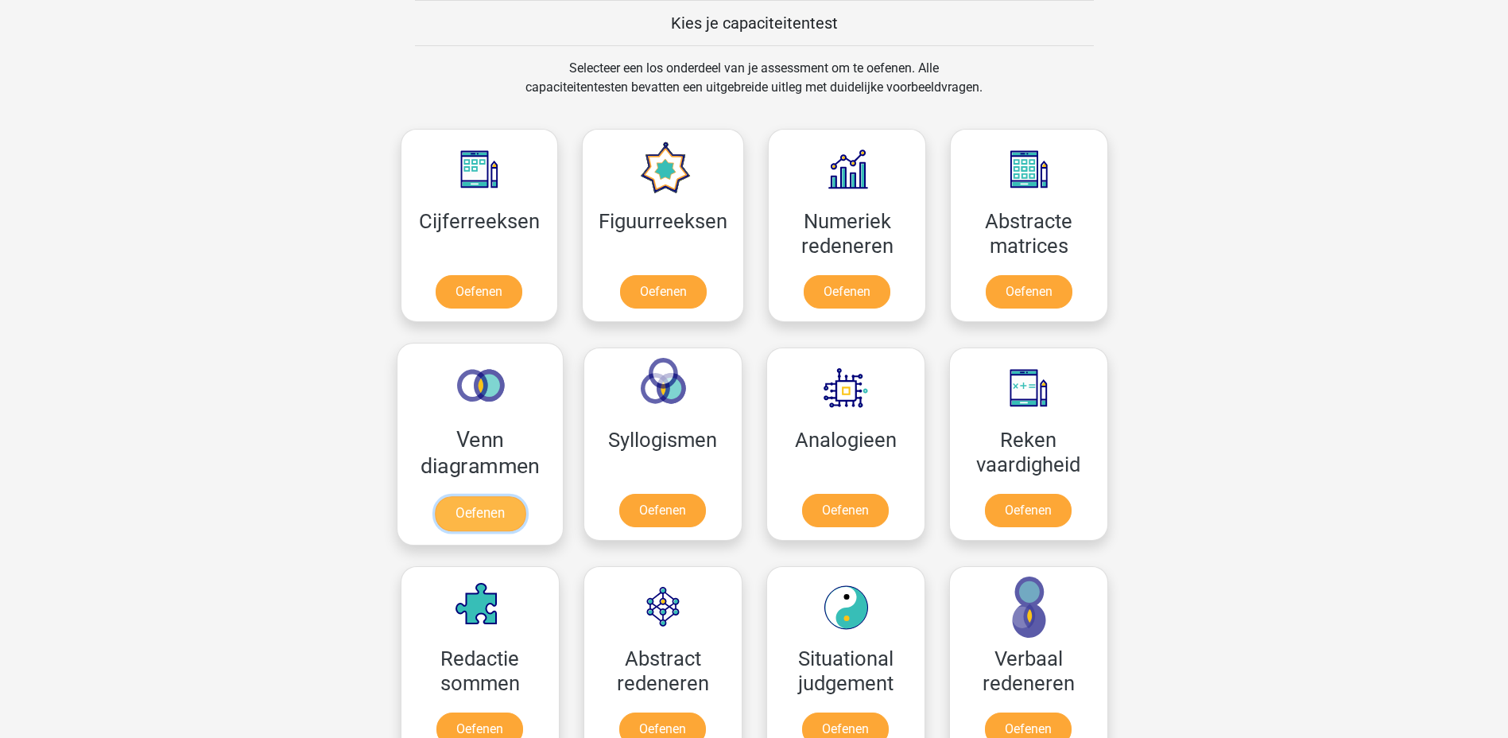
click at [502, 509] on link "Oefenen" at bounding box center [479, 513] width 91 height 35
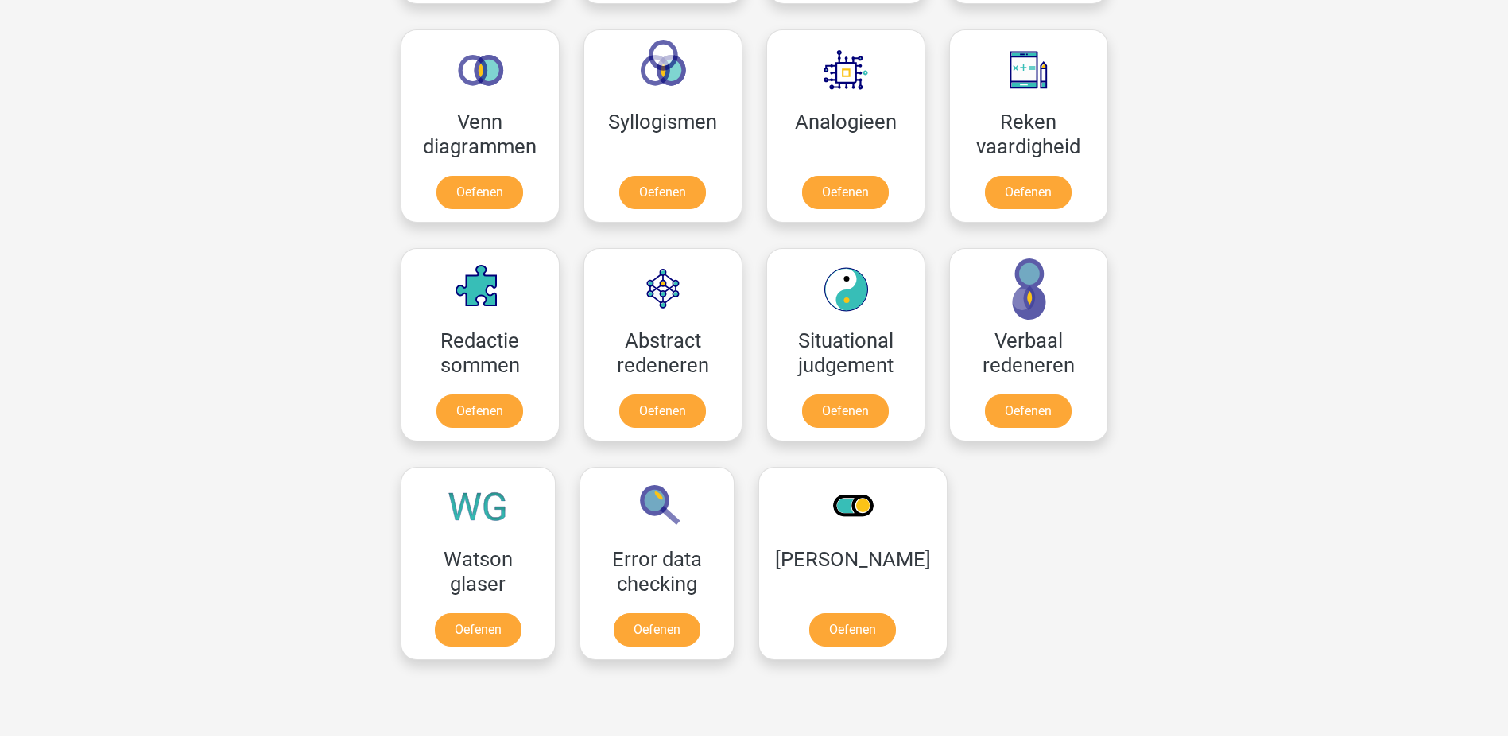
scroll to position [855, 0]
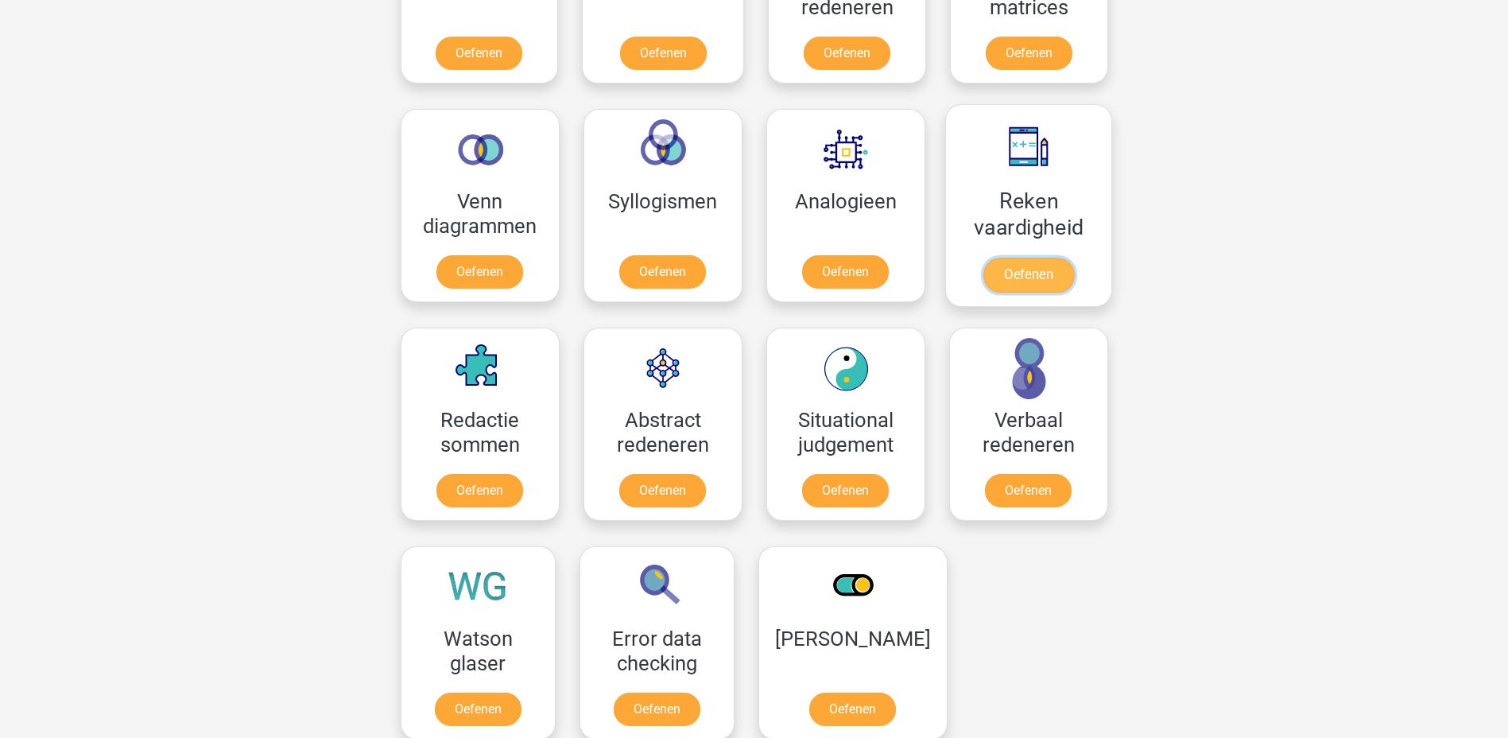
click at [1032, 273] on link "Oefenen" at bounding box center [1027, 275] width 91 height 35
click at [680, 488] on link "Oefenen" at bounding box center [662, 493] width 91 height 35
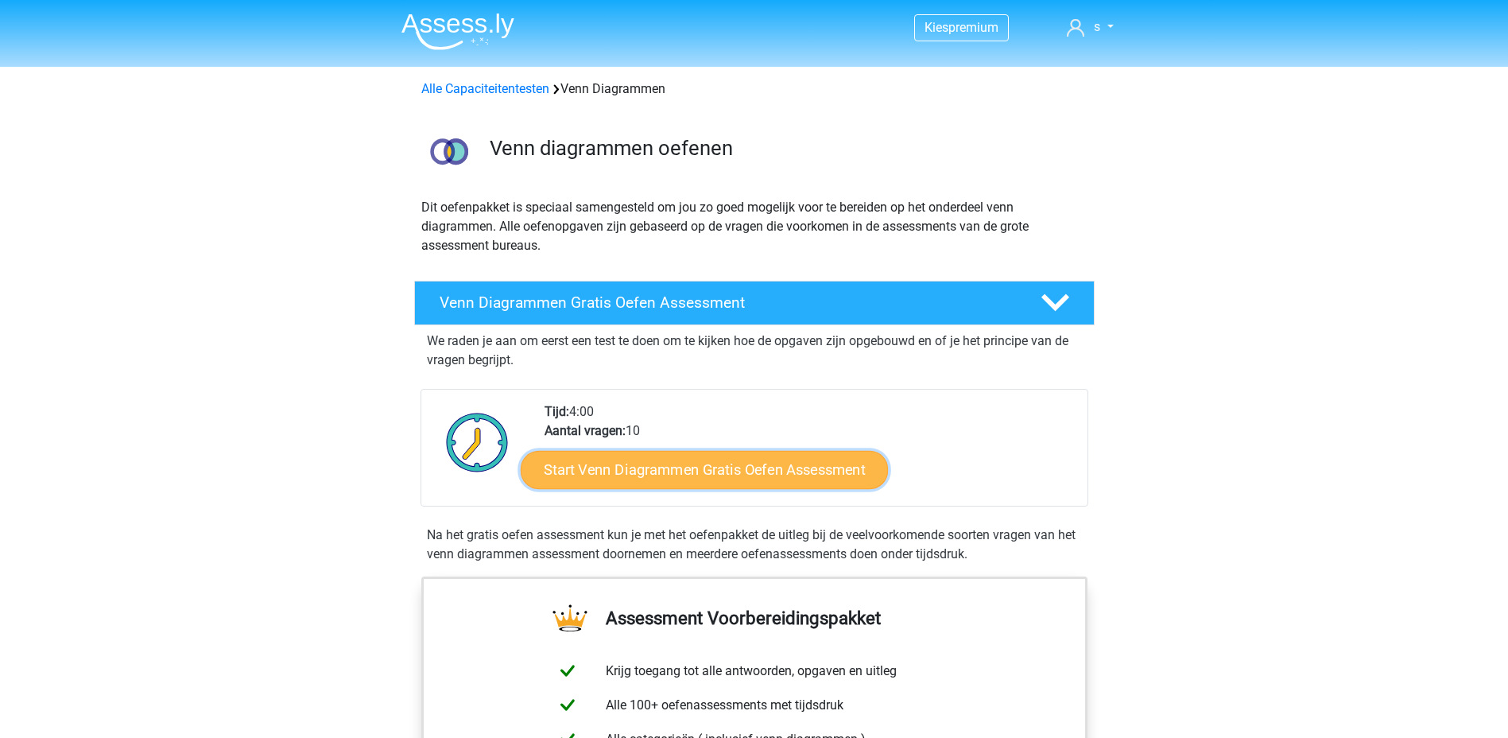
click at [560, 459] on link "Start Venn Diagrammen Gratis Oefen Assessment" at bounding box center [704, 470] width 367 height 38
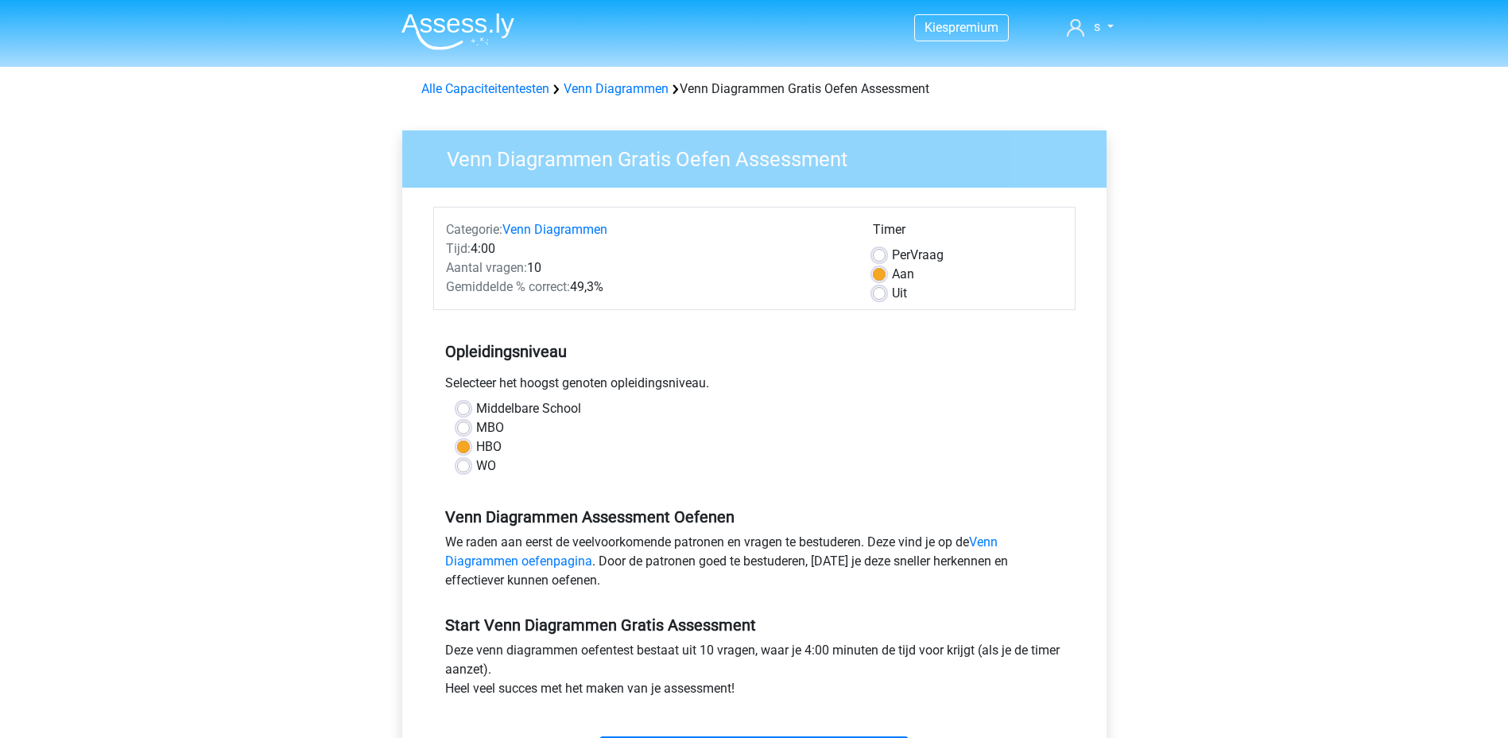
click at [871, 256] on div "Timer Per Vraag Aan Uit" at bounding box center [968, 261] width 214 height 83
click at [892, 257] on label "Per Vraag" at bounding box center [918, 255] width 52 height 19
click at [881, 257] on input "Per Vraag" at bounding box center [879, 254] width 13 height 16
radio input "true"
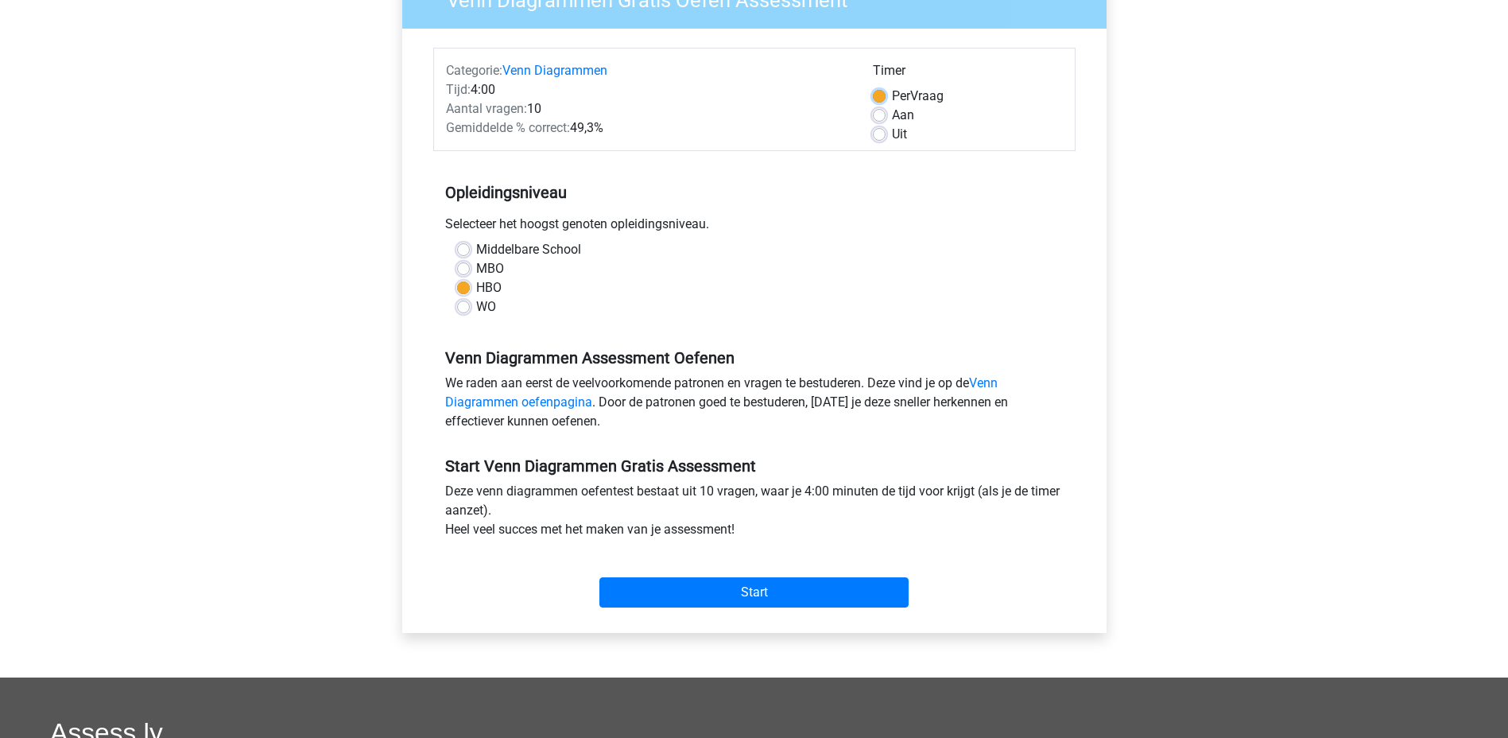
scroll to position [238, 0]
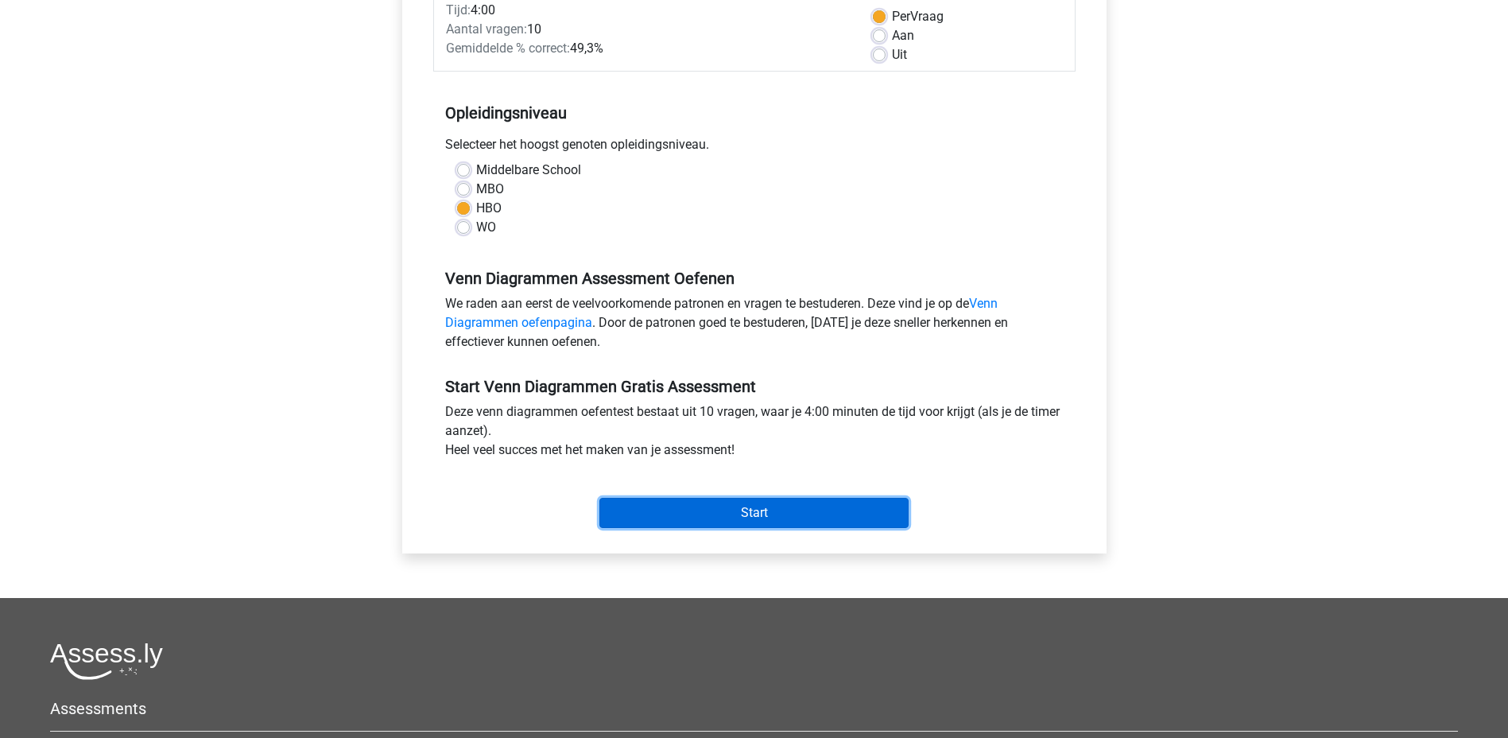
click at [737, 512] on input "Start" at bounding box center [753, 513] width 309 height 30
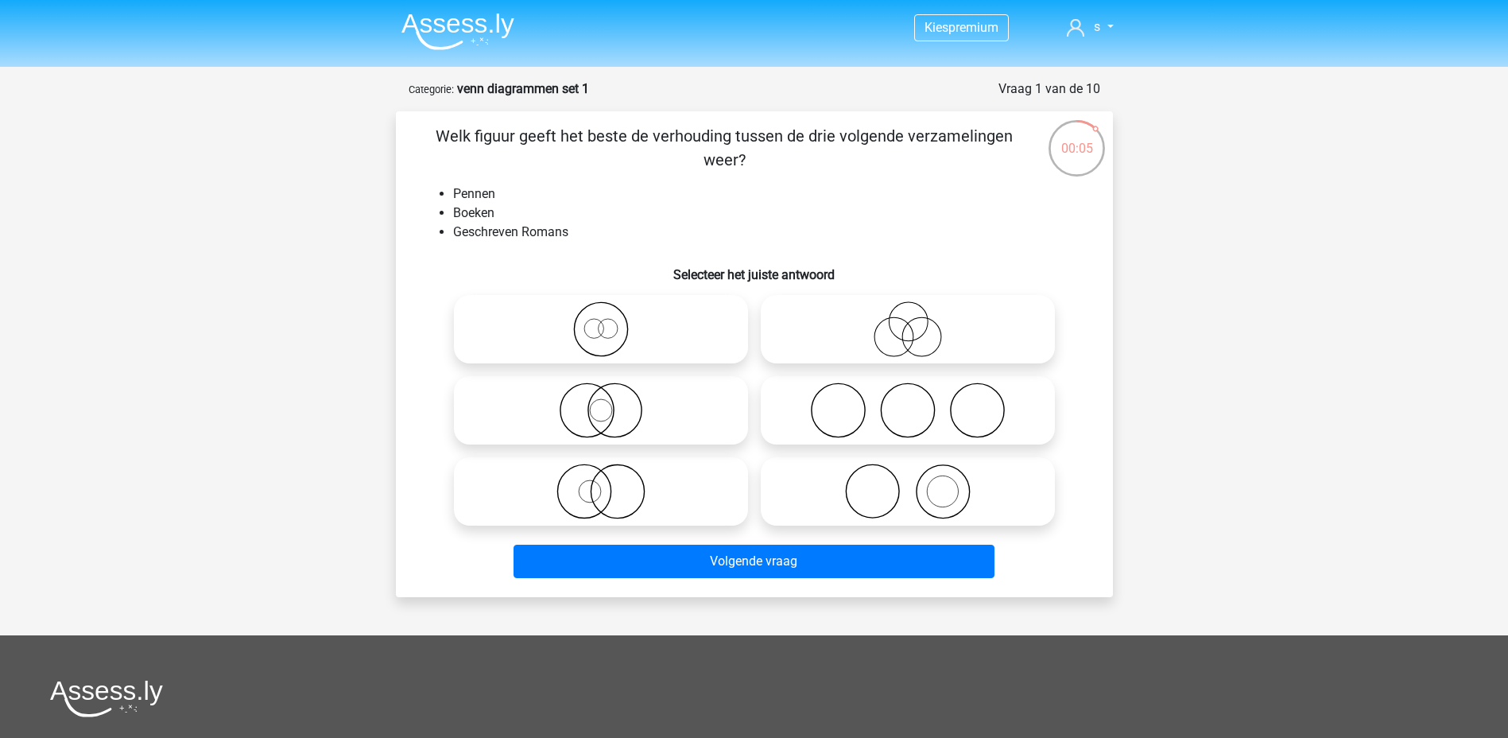
click at [823, 498] on icon at bounding box center [907, 491] width 281 height 56
click at [908, 483] on input "radio" at bounding box center [913, 478] width 10 height 10
radio input "true"
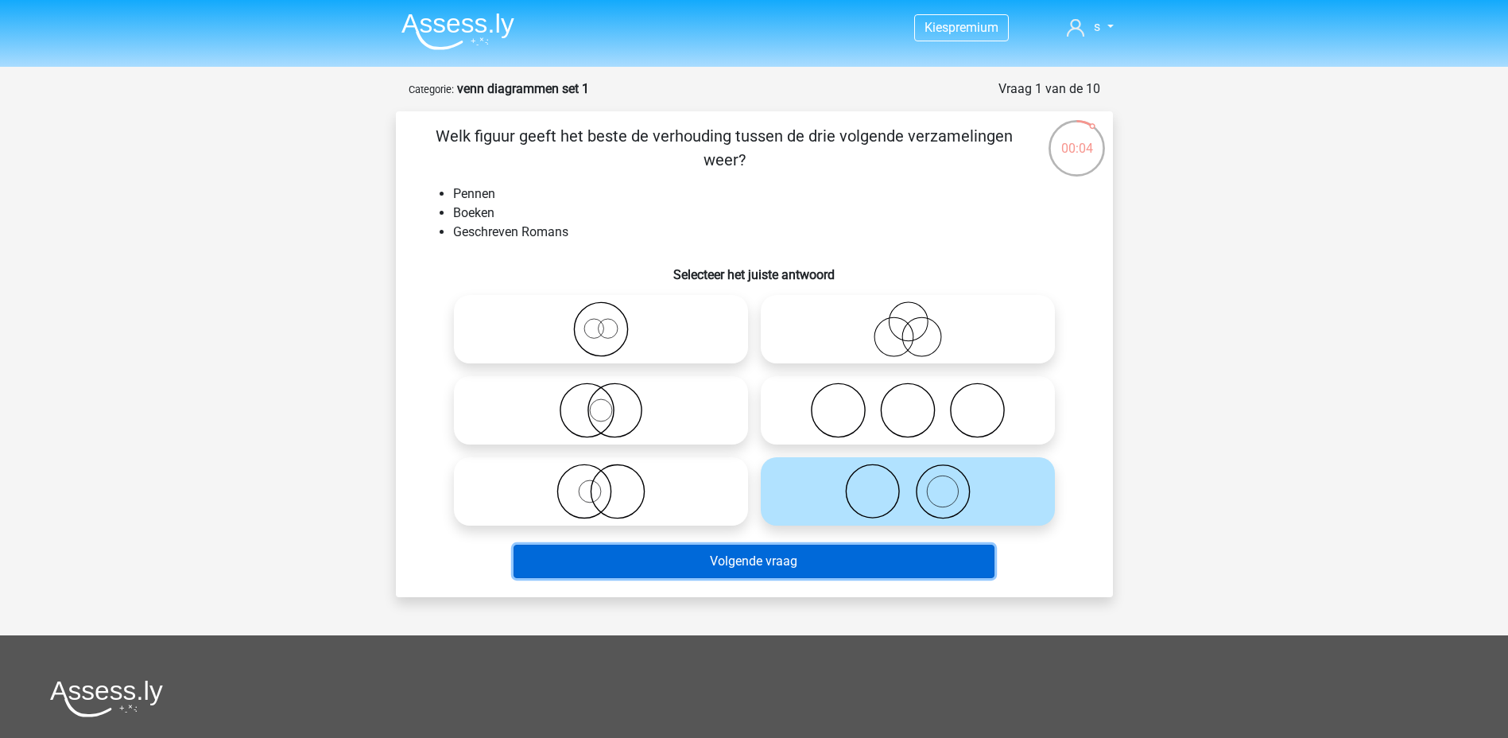
click at [736, 556] on button "Volgende vraag" at bounding box center [753, 560] width 481 height 33
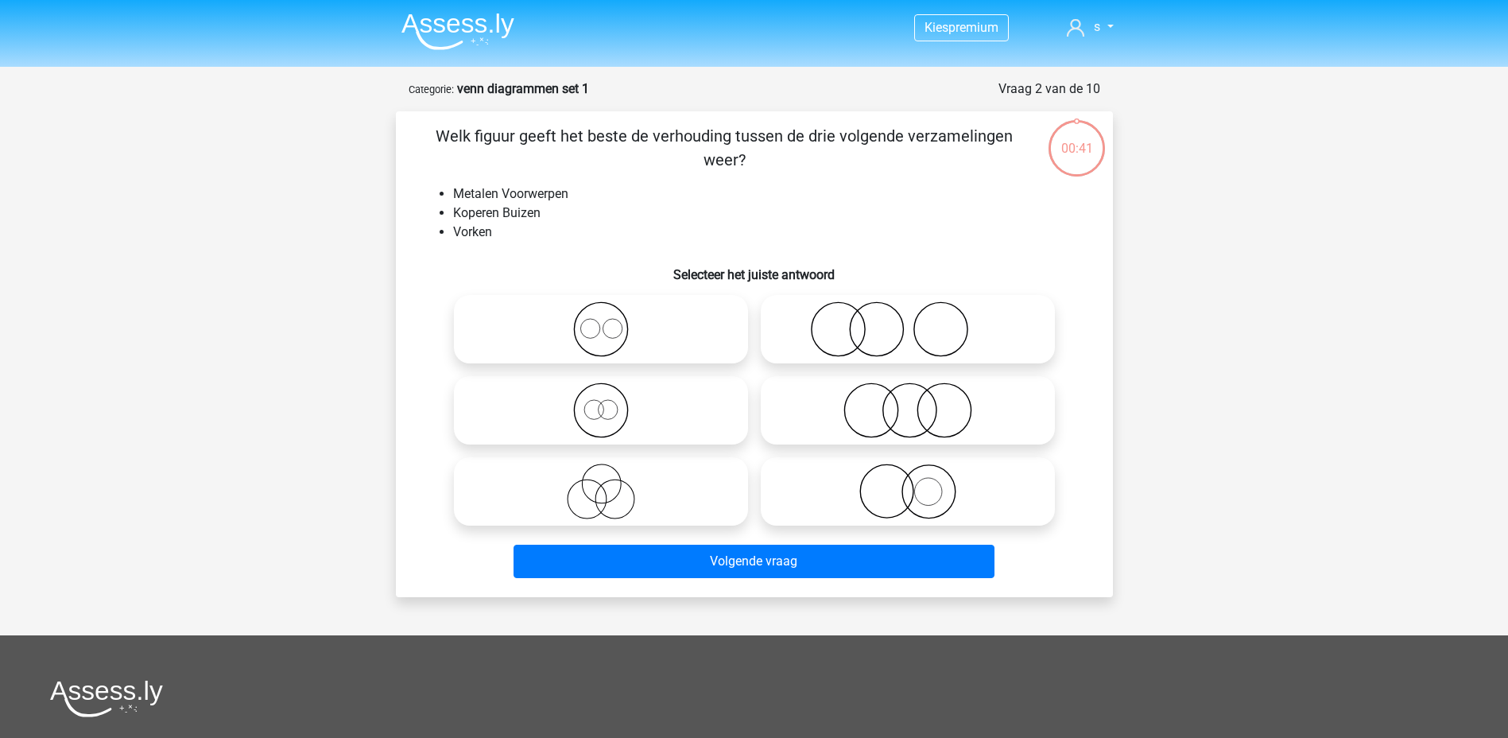
scroll to position [79, 0]
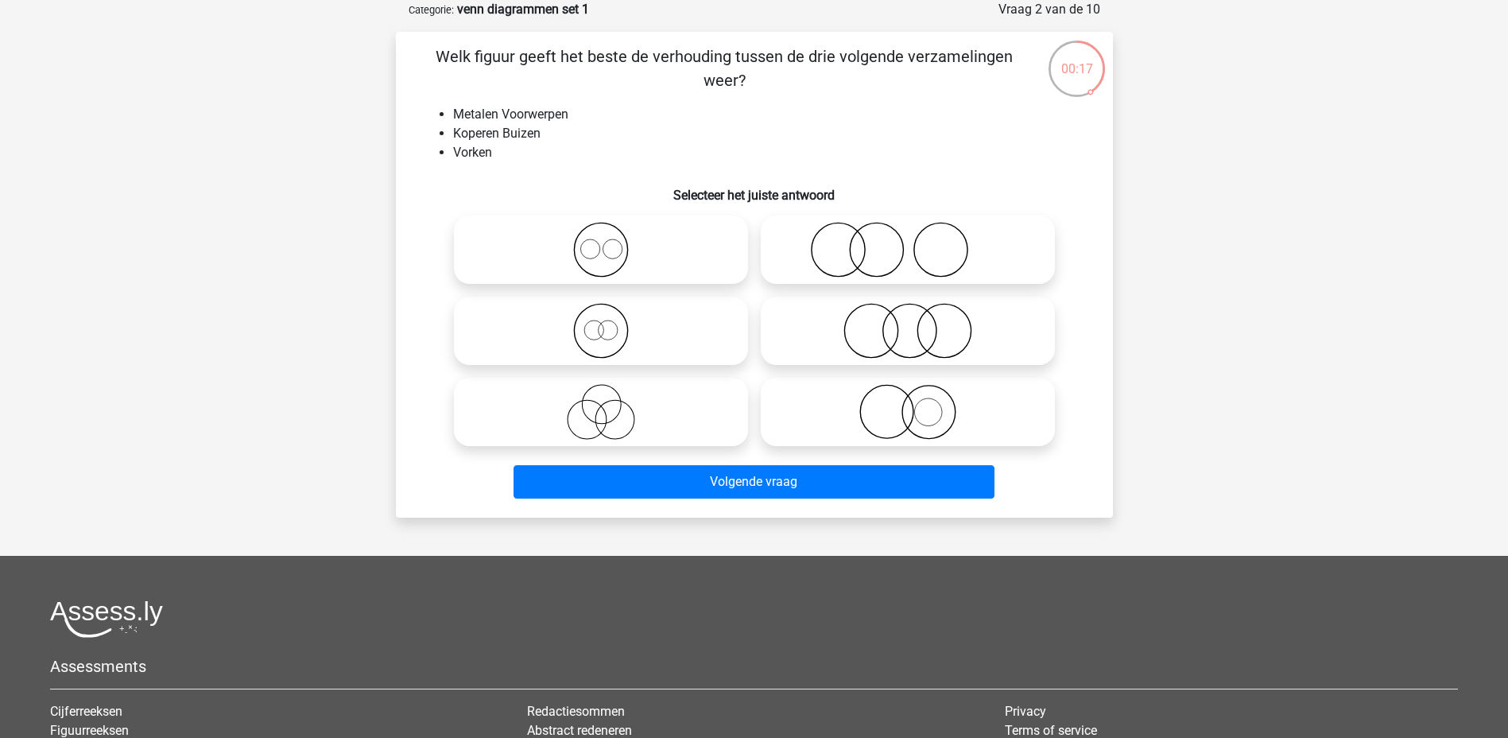
click at [646, 266] on icon at bounding box center [600, 250] width 281 height 56
click at [611, 242] on input "radio" at bounding box center [606, 236] width 10 height 10
radio input "true"
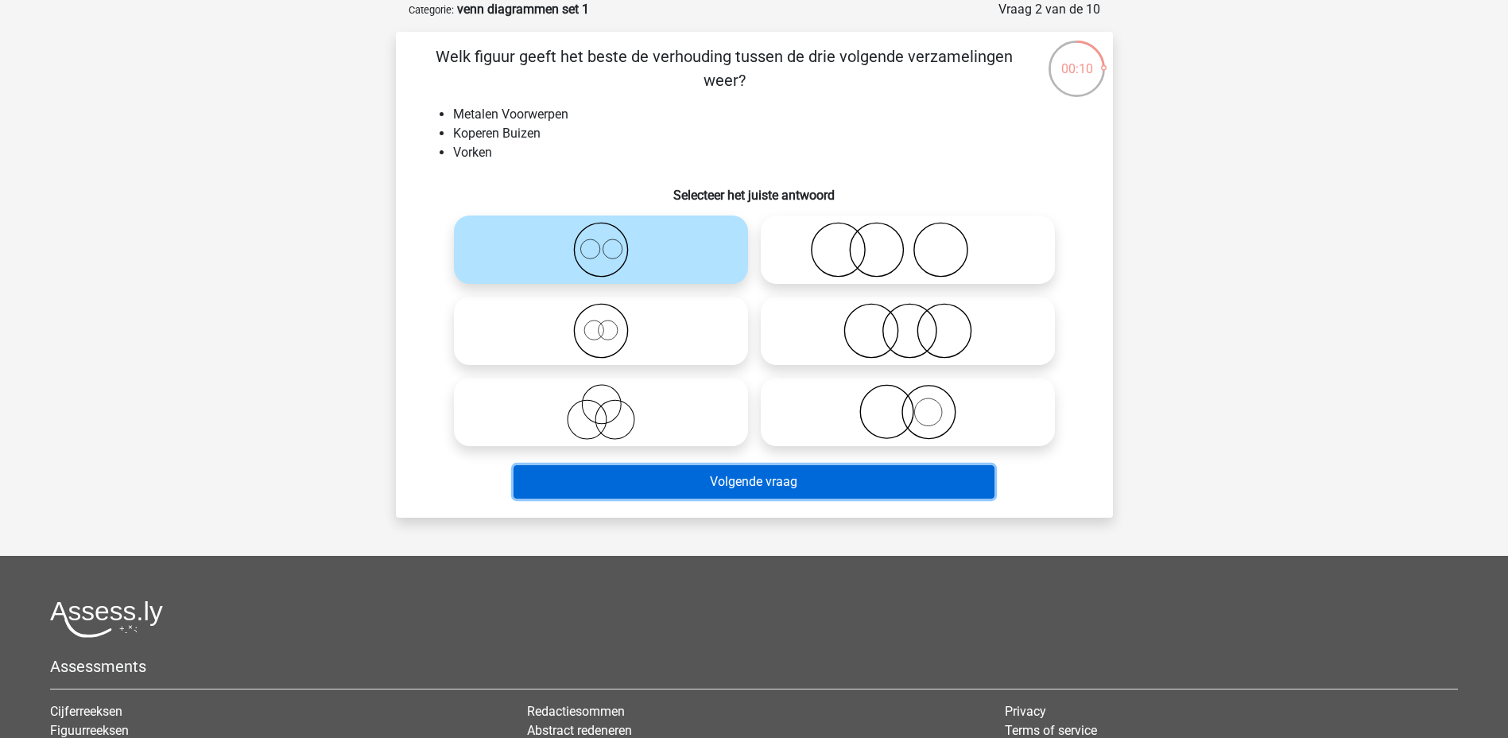
click at [668, 480] on button "Volgende vraag" at bounding box center [753, 481] width 481 height 33
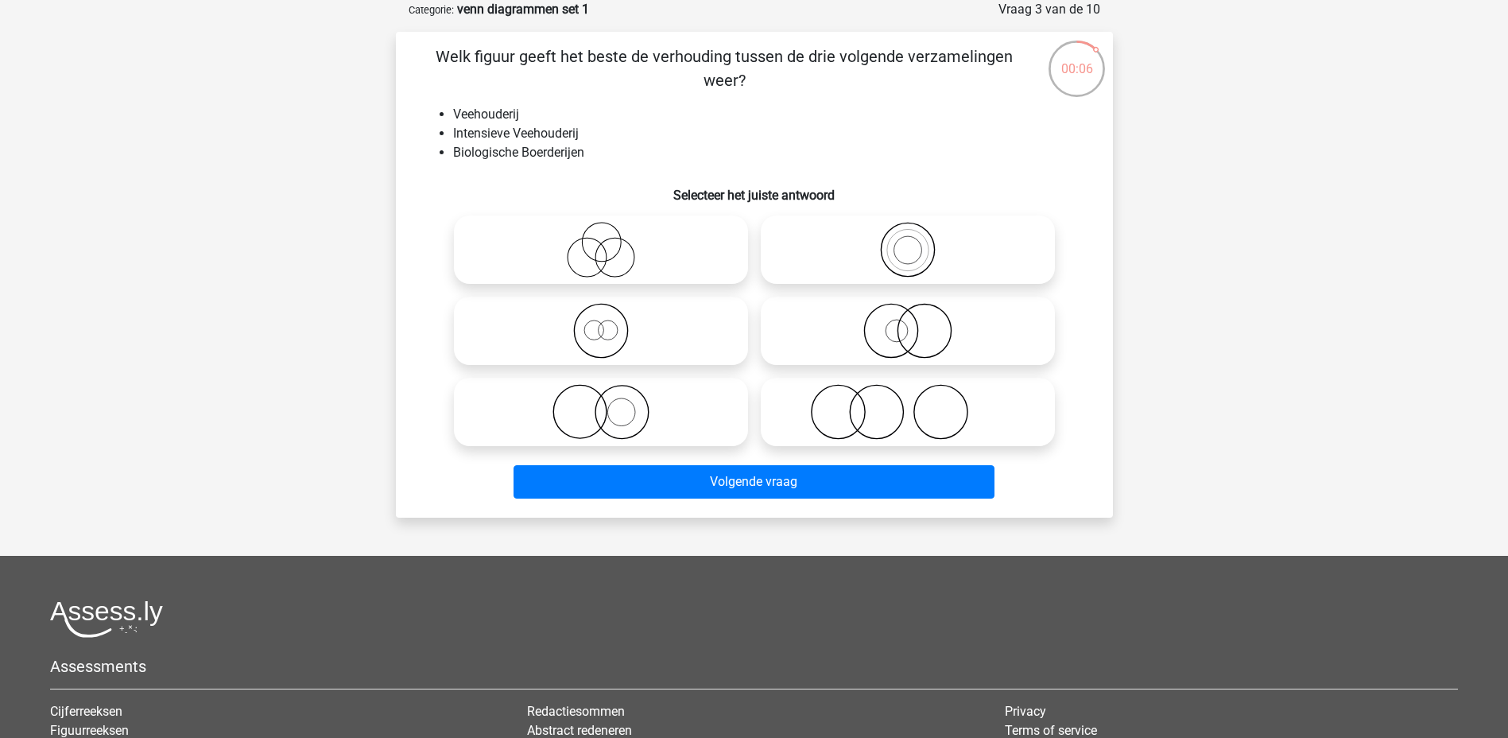
click at [711, 253] on icon at bounding box center [600, 250] width 281 height 56
click at [611, 242] on input "radio" at bounding box center [606, 236] width 10 height 10
radio input "true"
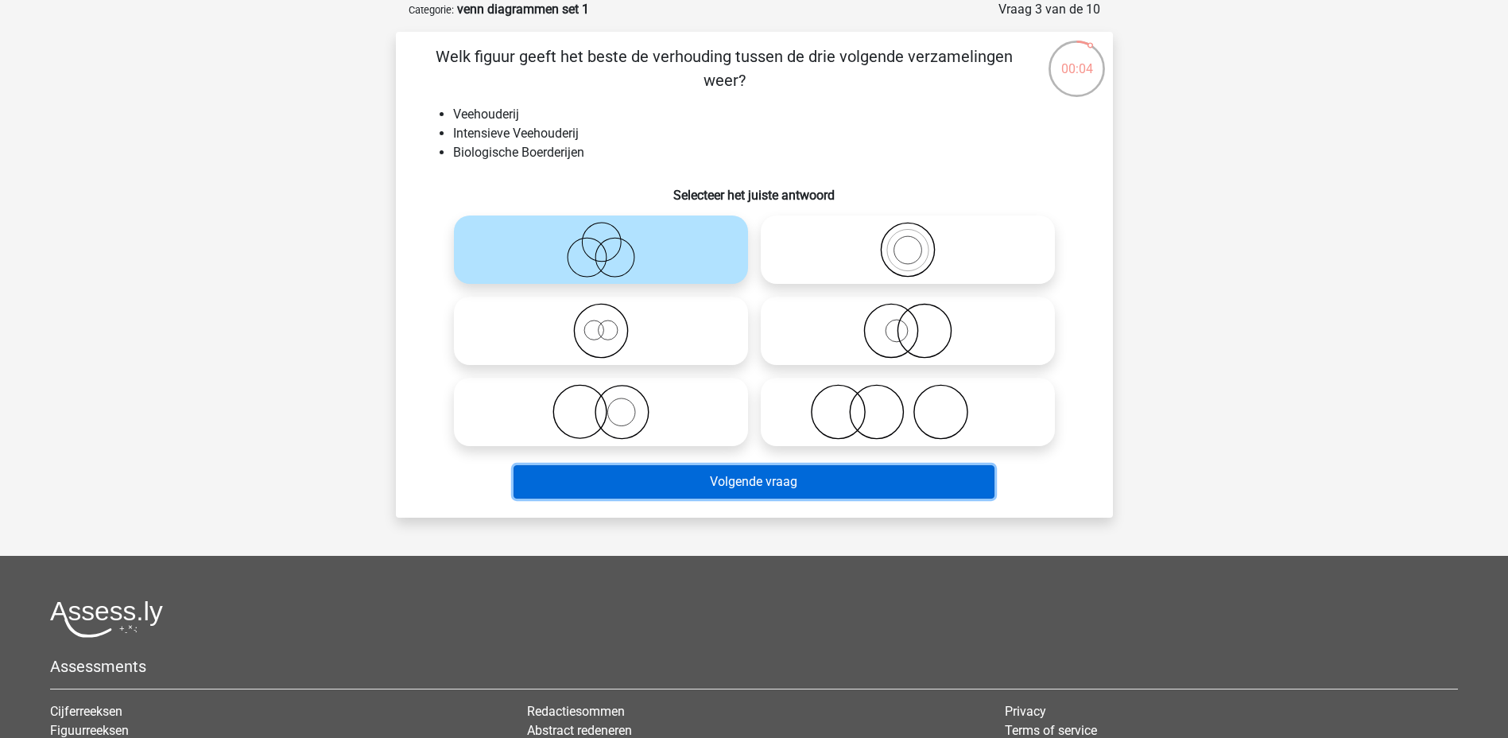
click at [772, 482] on button "Volgende vraag" at bounding box center [753, 481] width 481 height 33
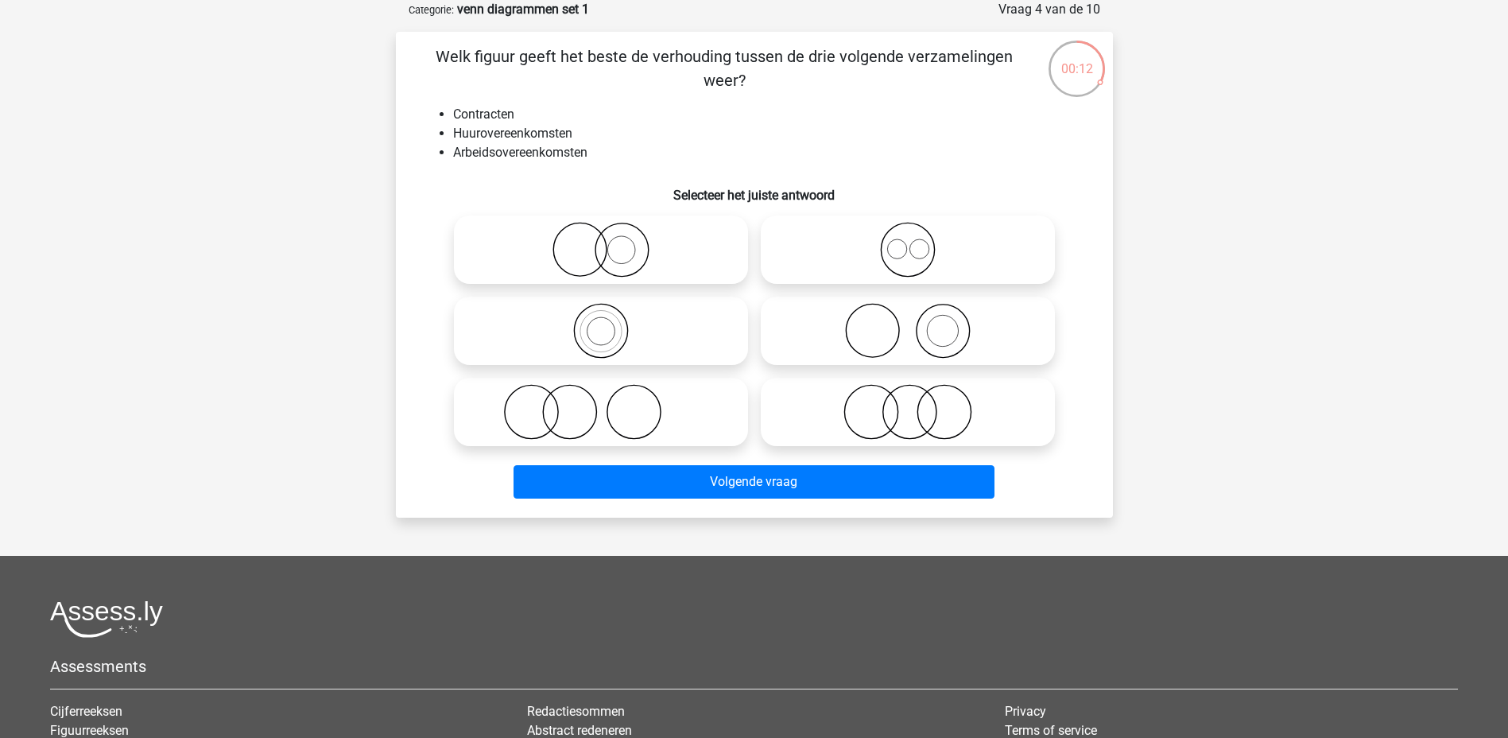
click at [862, 415] on icon at bounding box center [907, 412] width 281 height 56
click at [908, 404] on input "radio" at bounding box center [913, 398] width 10 height 10
radio input "true"
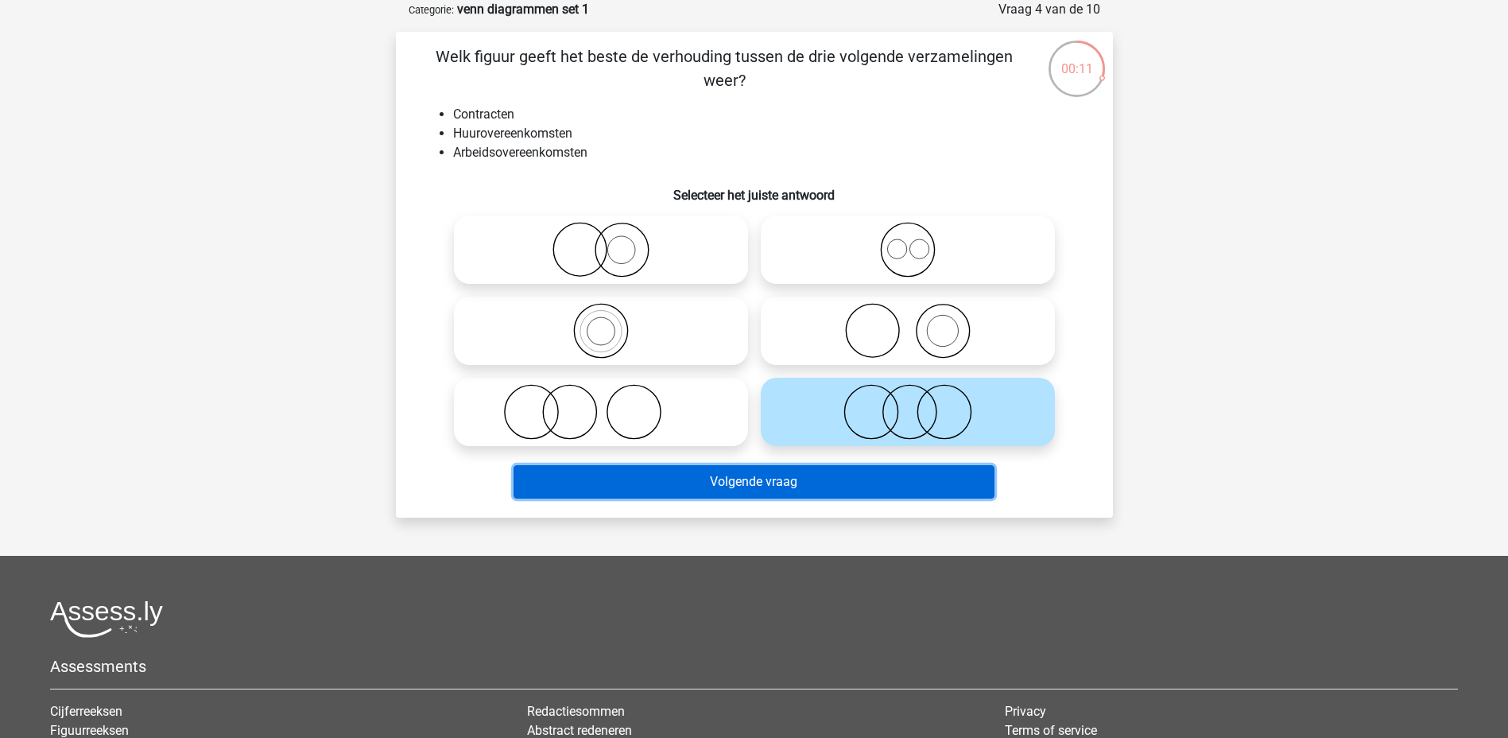
click at [838, 481] on button "Volgende vraag" at bounding box center [753, 481] width 481 height 33
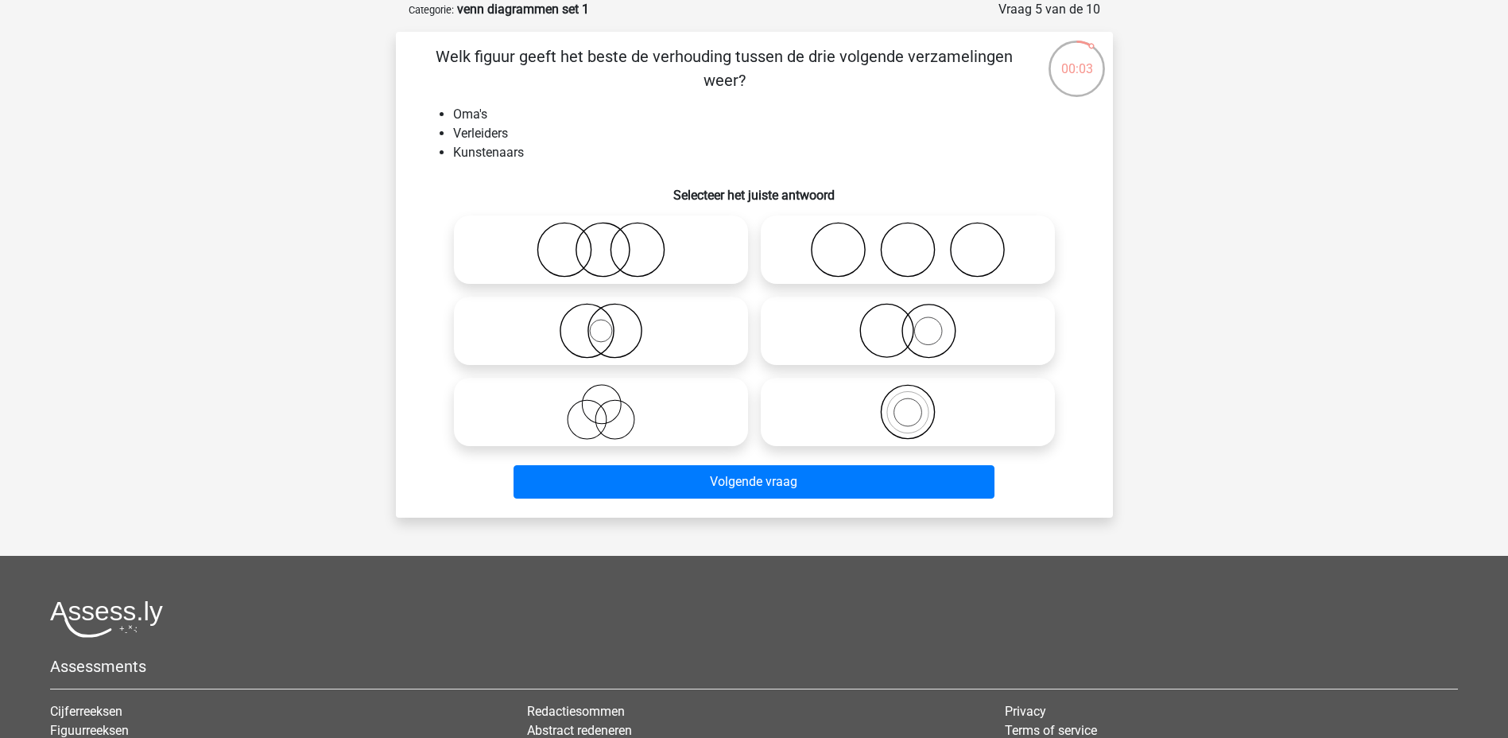
click at [682, 409] on icon at bounding box center [600, 412] width 281 height 56
click at [611, 404] on input "radio" at bounding box center [606, 398] width 10 height 10
radio input "true"
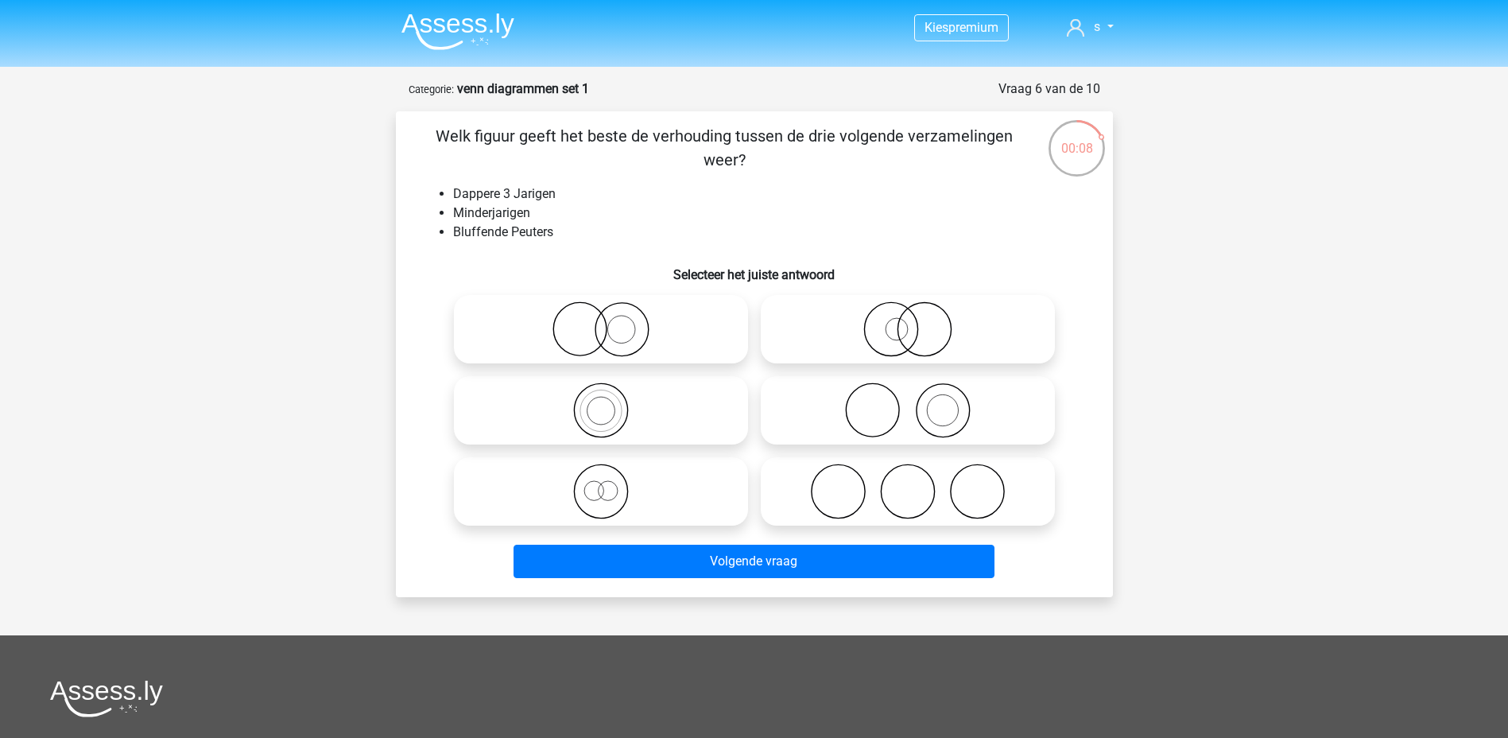
click at [597, 496] on icon at bounding box center [600, 491] width 281 height 56
click at [601, 483] on input "radio" at bounding box center [606, 478] width 10 height 10
radio input "true"
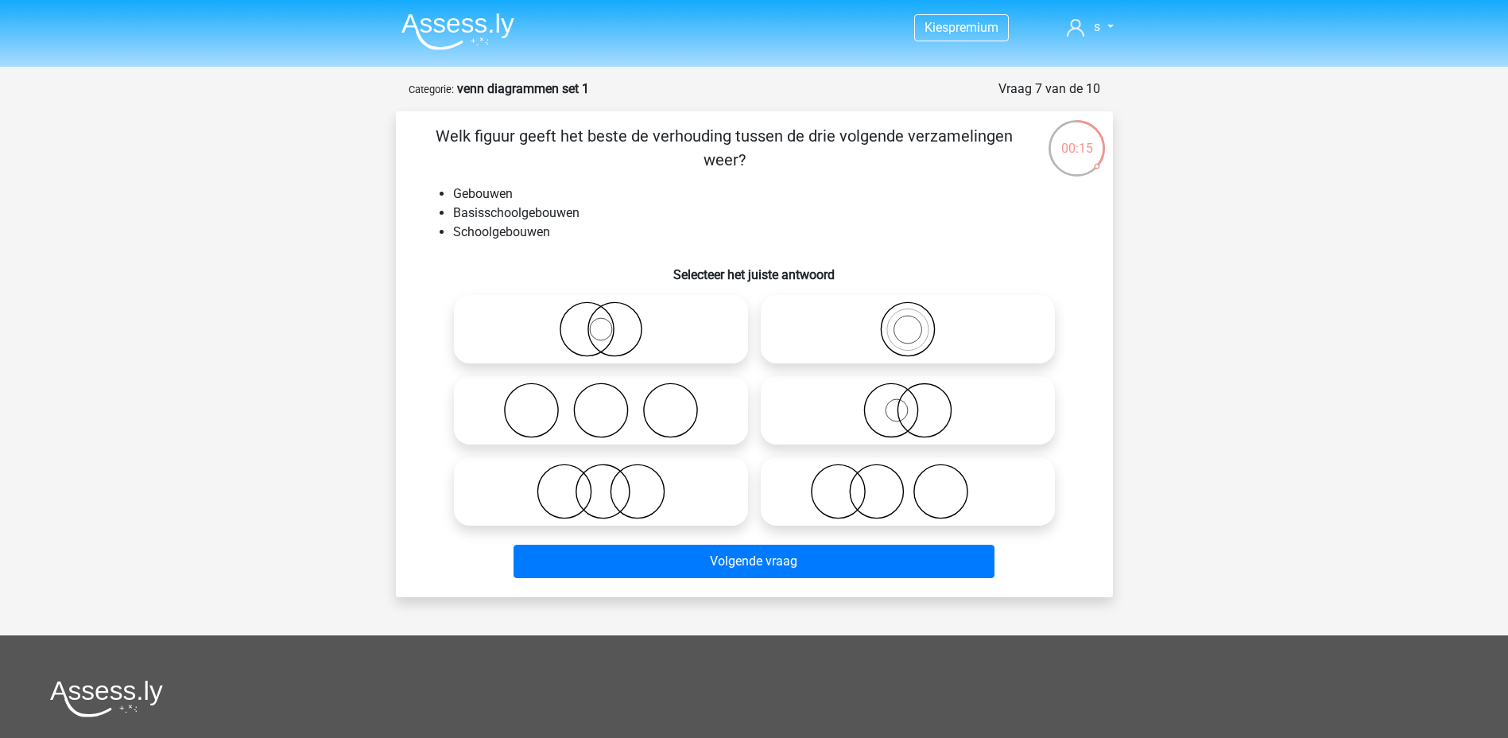
click at [926, 337] on icon at bounding box center [907, 329] width 281 height 56
click at [918, 321] on input "radio" at bounding box center [913, 316] width 10 height 10
radio input "true"
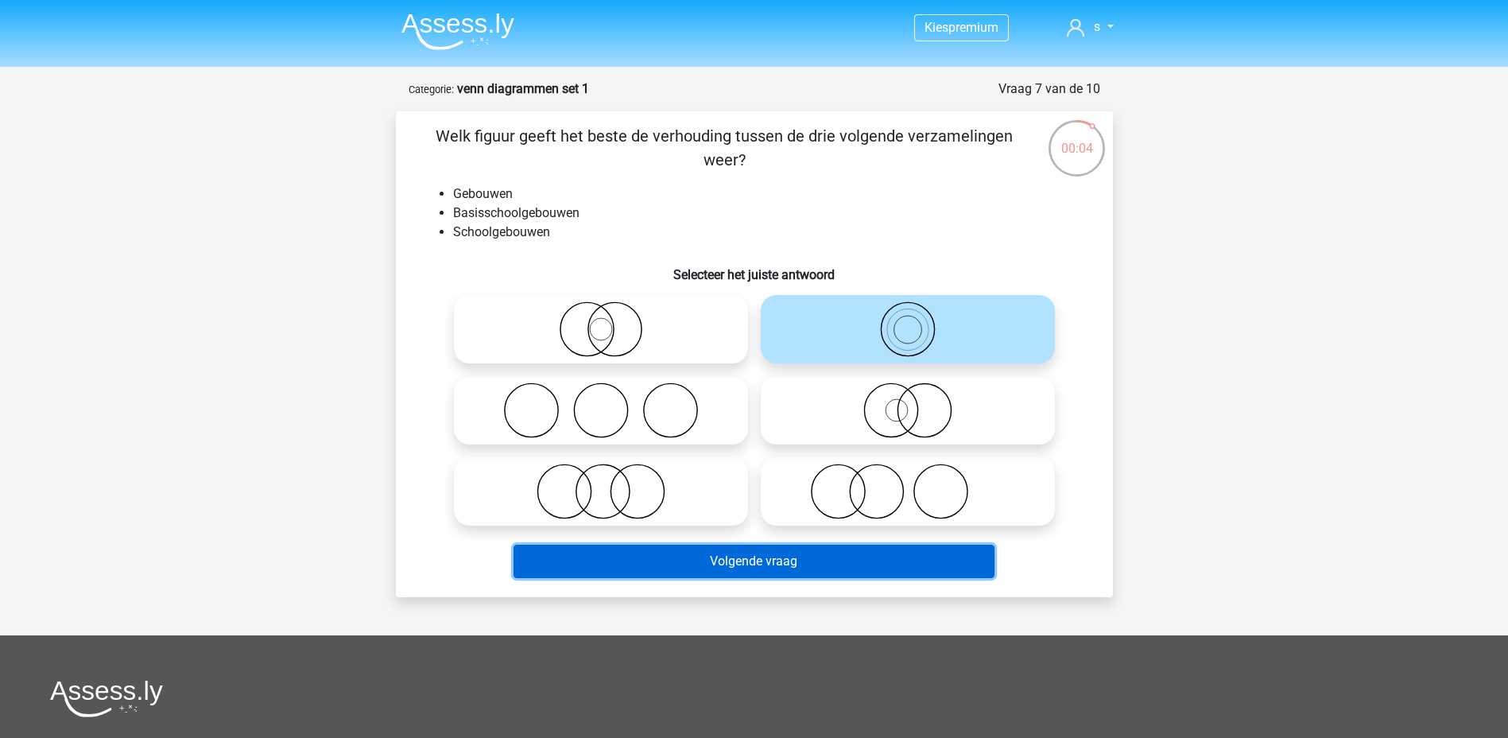
click at [789, 563] on button "Volgende vraag" at bounding box center [753, 560] width 481 height 33
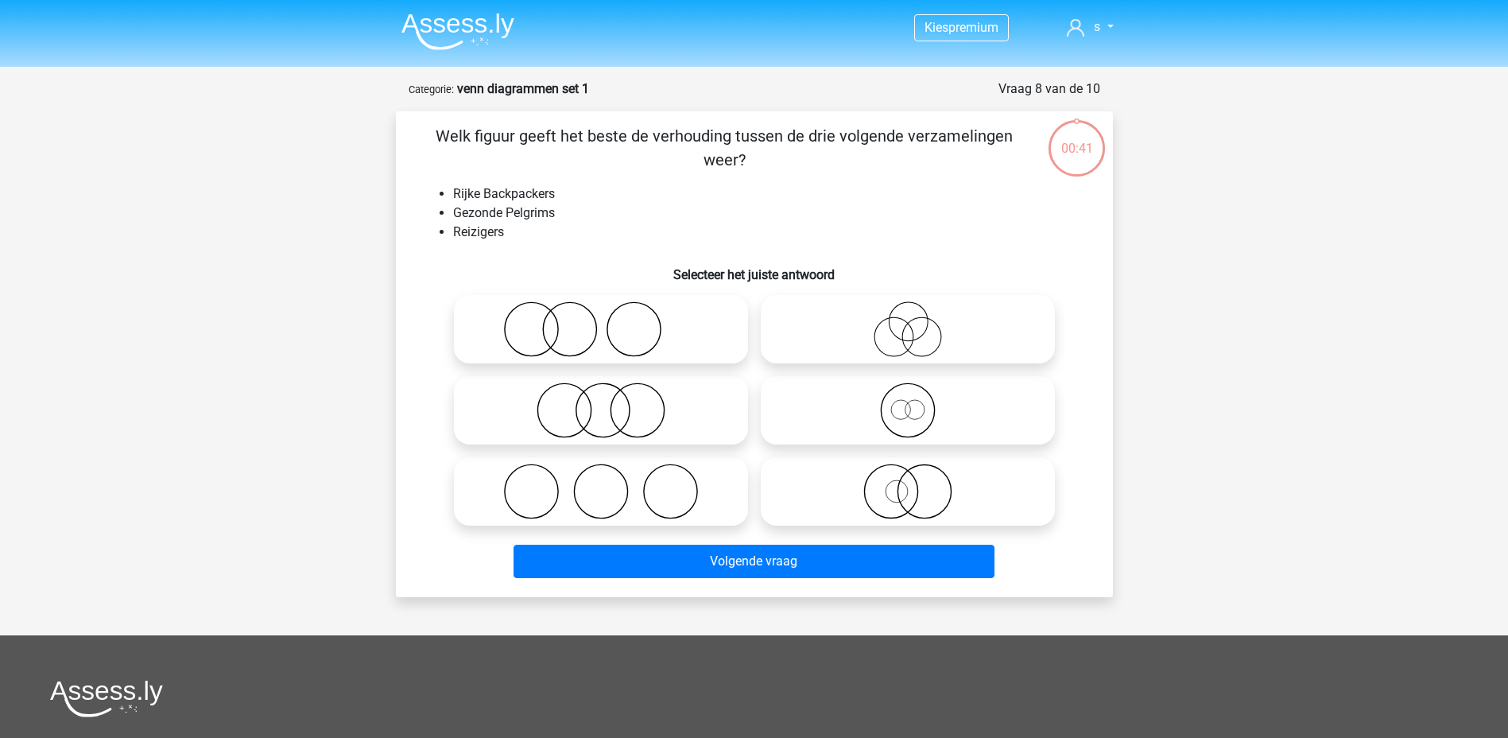
scroll to position [79, 0]
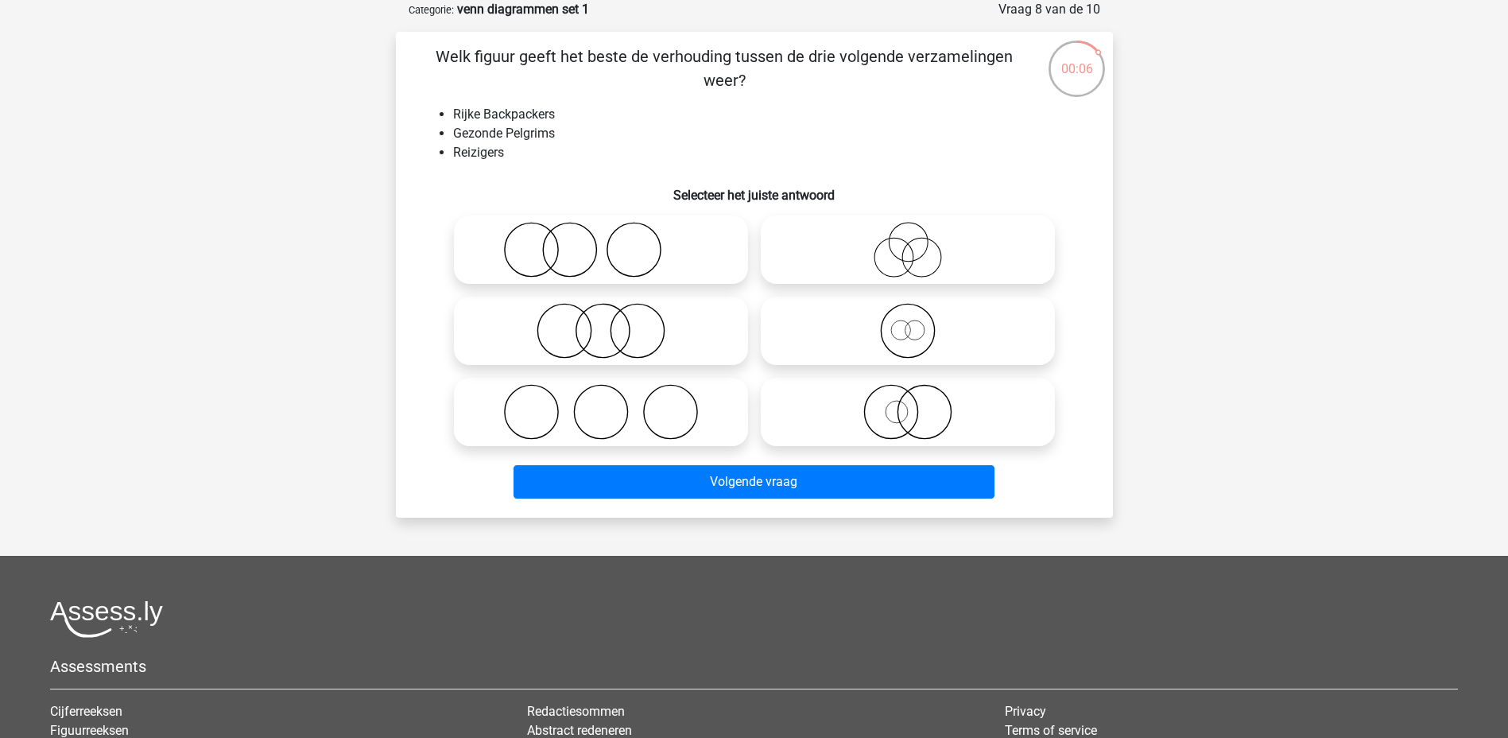
click at [936, 346] on icon at bounding box center [907, 331] width 281 height 56
click at [918, 323] on input "radio" at bounding box center [913, 317] width 10 height 10
radio input "true"
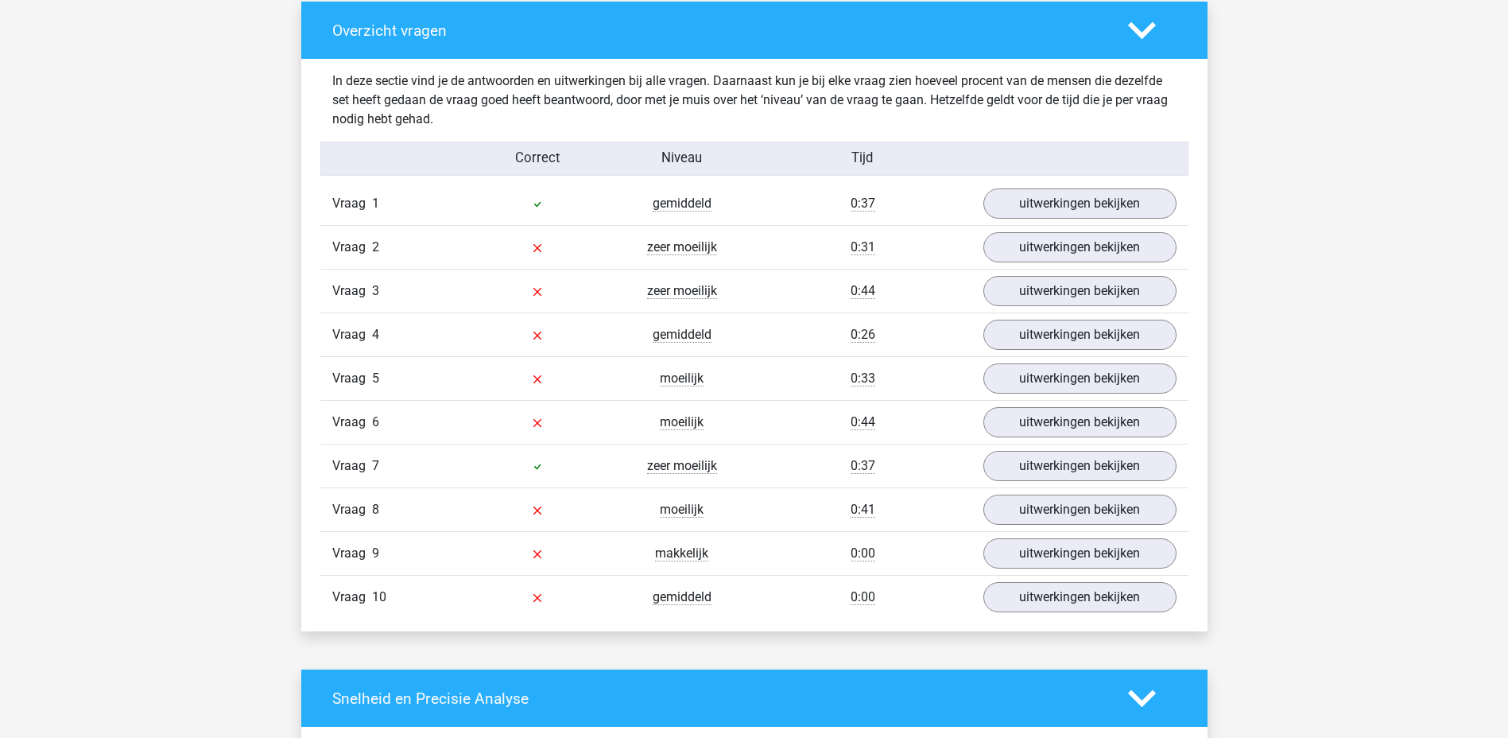
scroll to position [1113, 0]
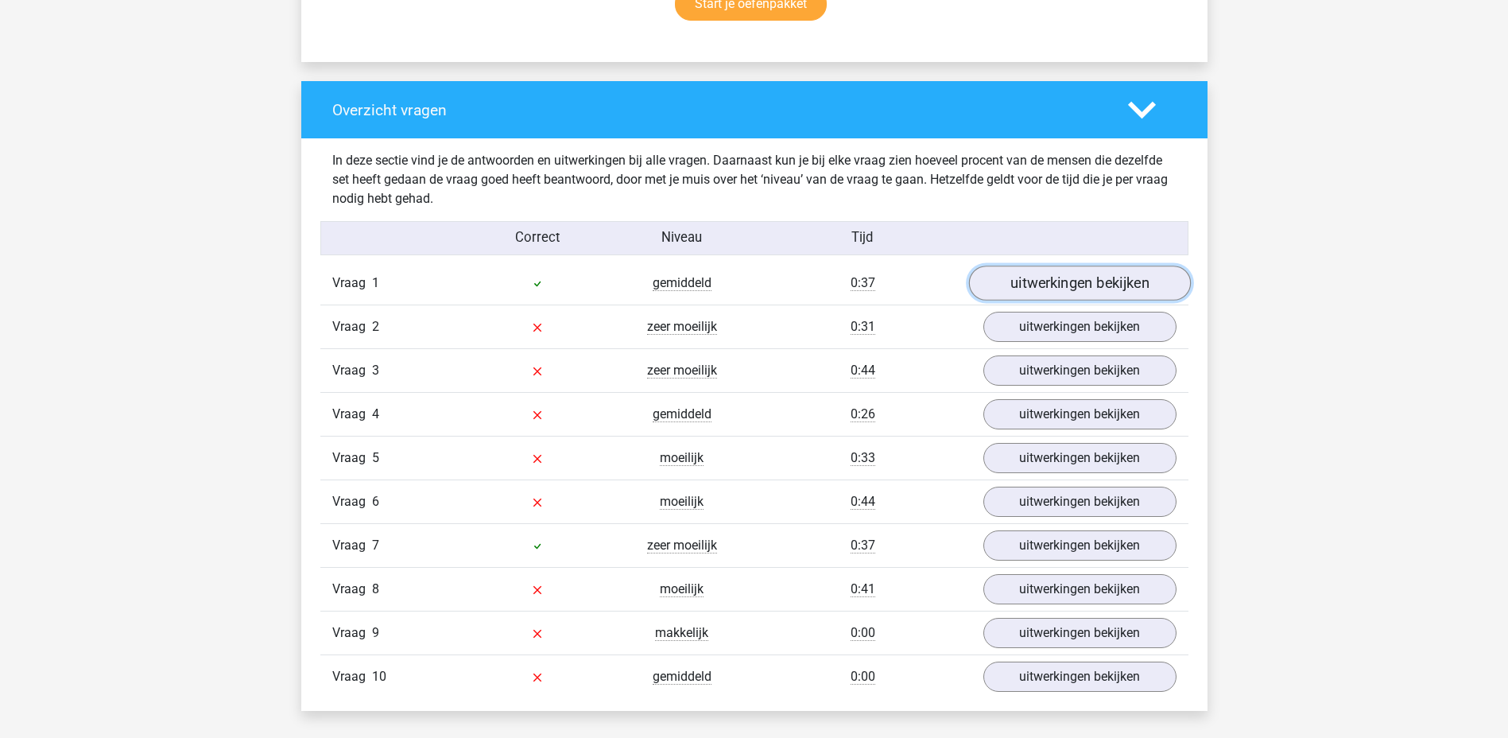
click at [1087, 285] on link "uitwerkingen bekijken" at bounding box center [1079, 283] width 222 height 35
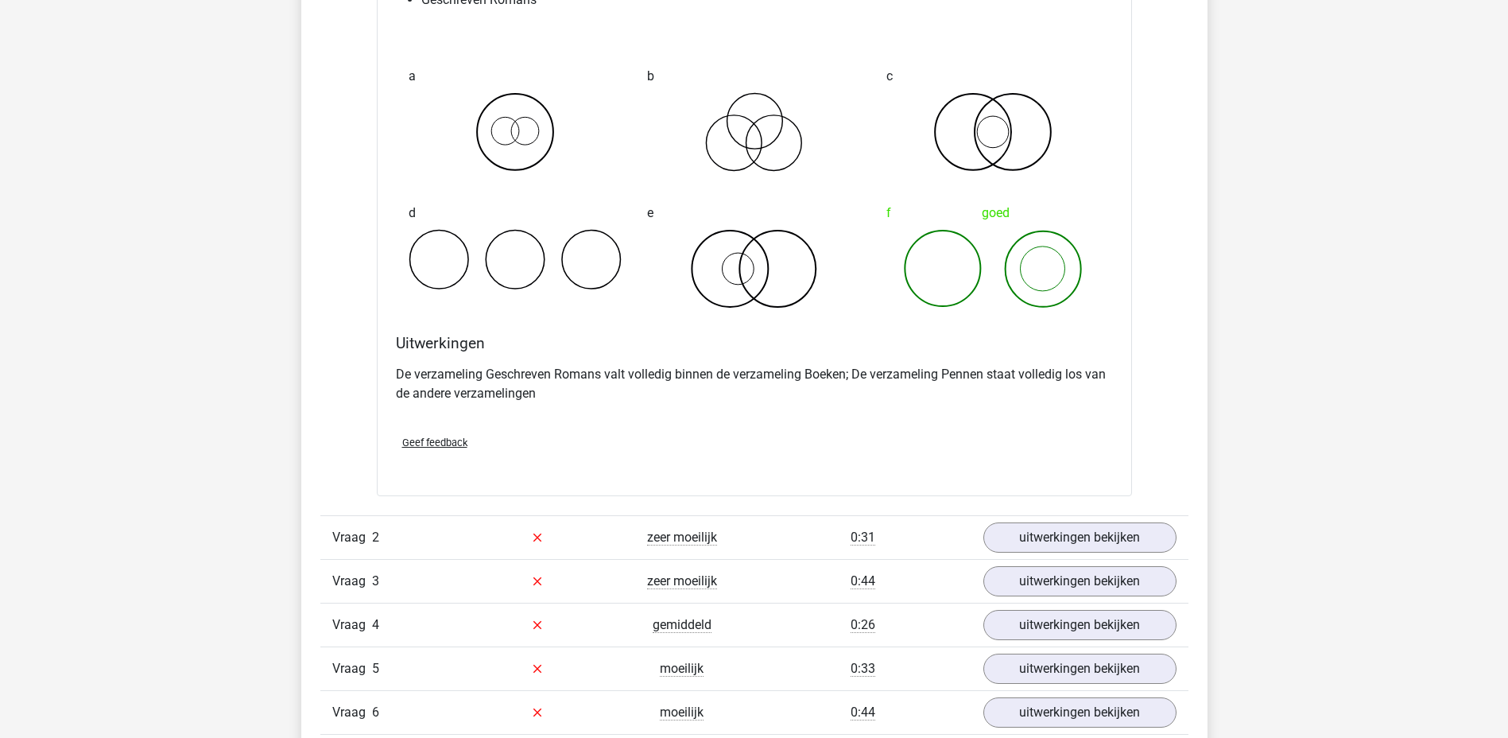
scroll to position [1669, 0]
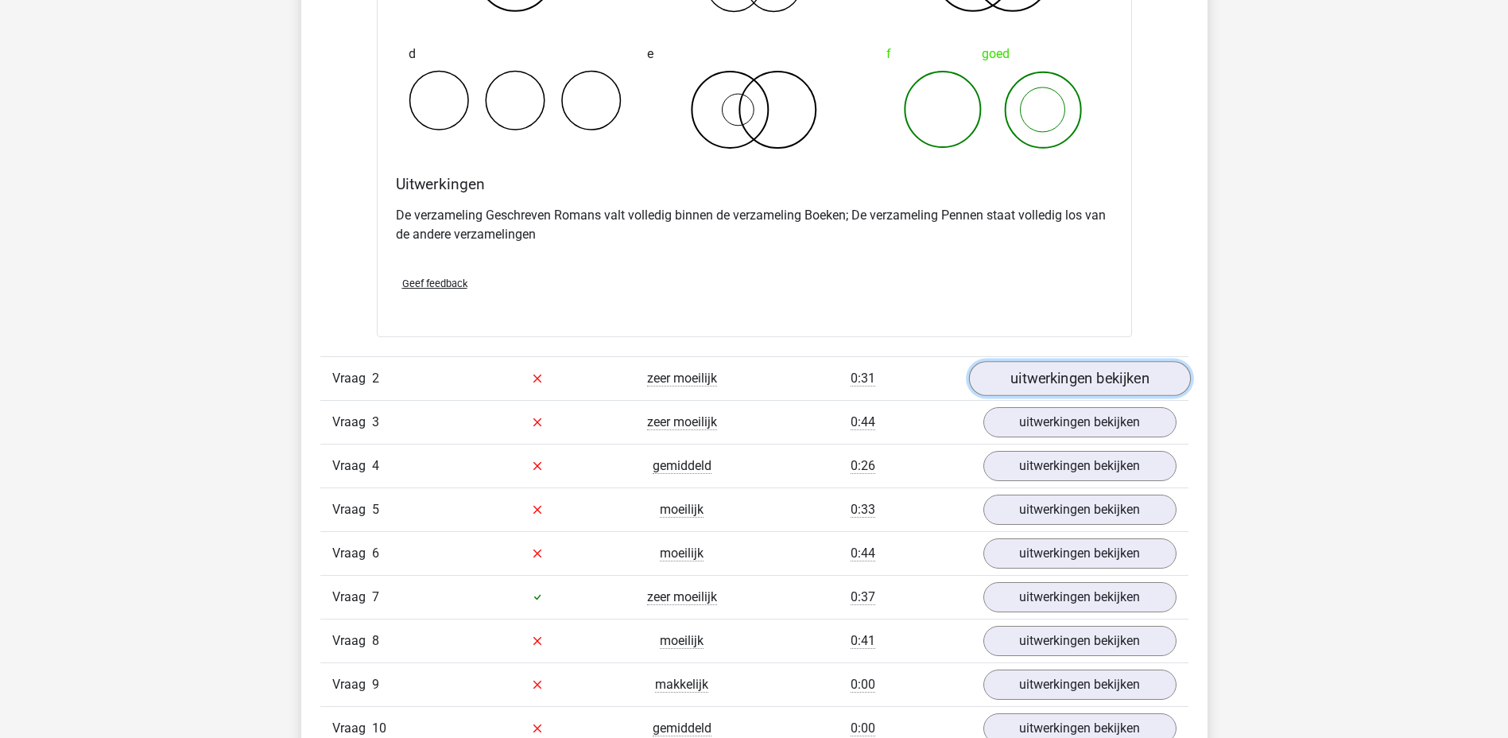
click at [1074, 378] on link "uitwerkingen bekijken" at bounding box center [1079, 378] width 222 height 35
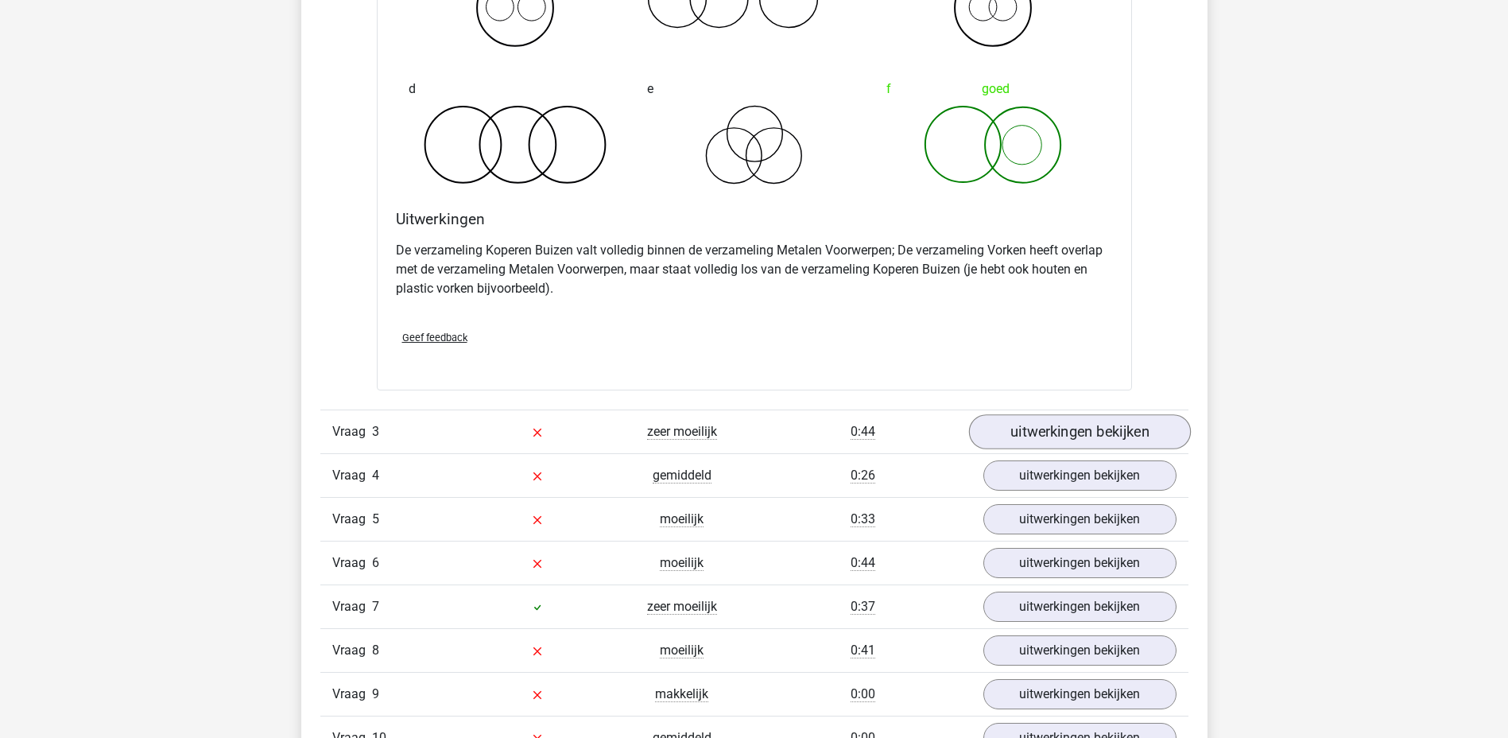
scroll to position [2384, 0]
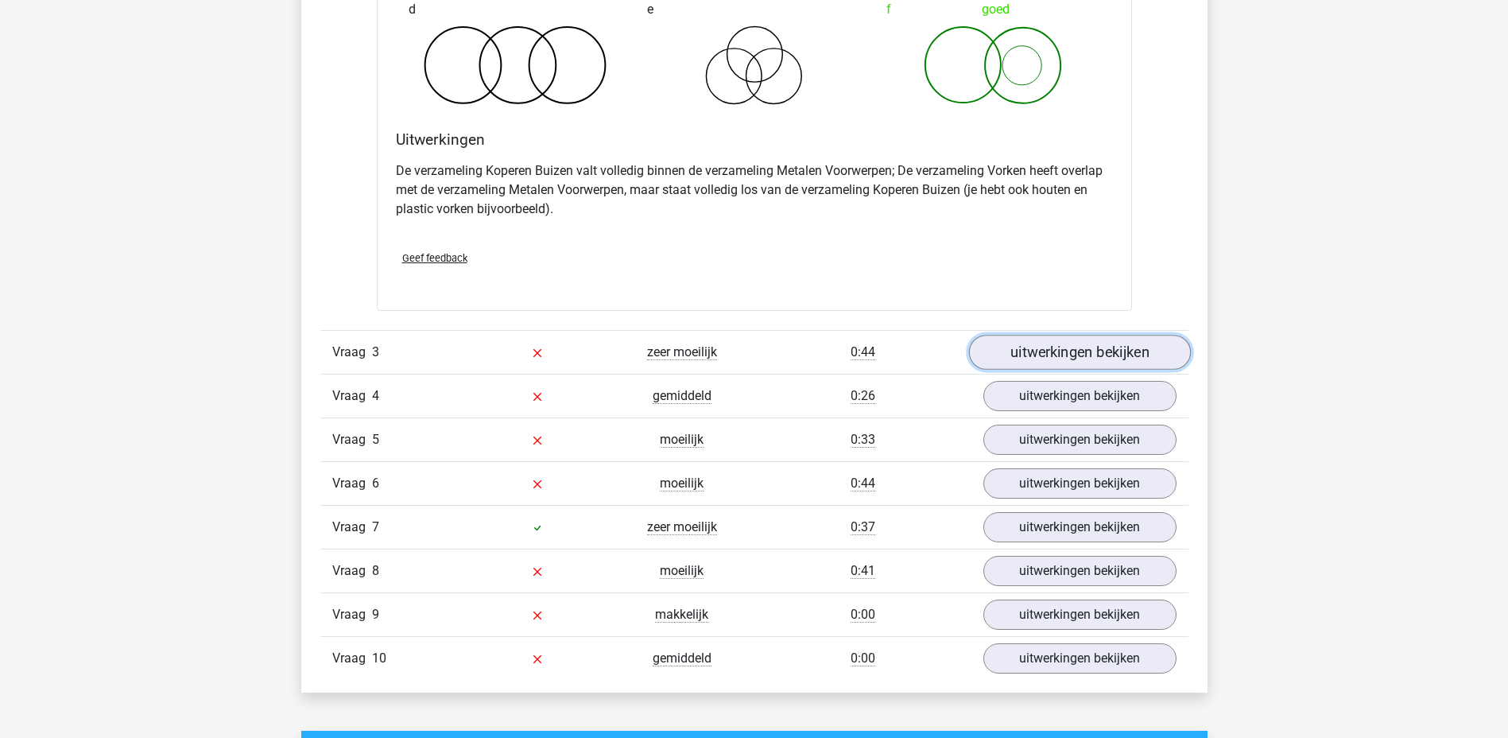
click at [1075, 358] on link "uitwerkingen bekijken" at bounding box center [1079, 352] width 222 height 35
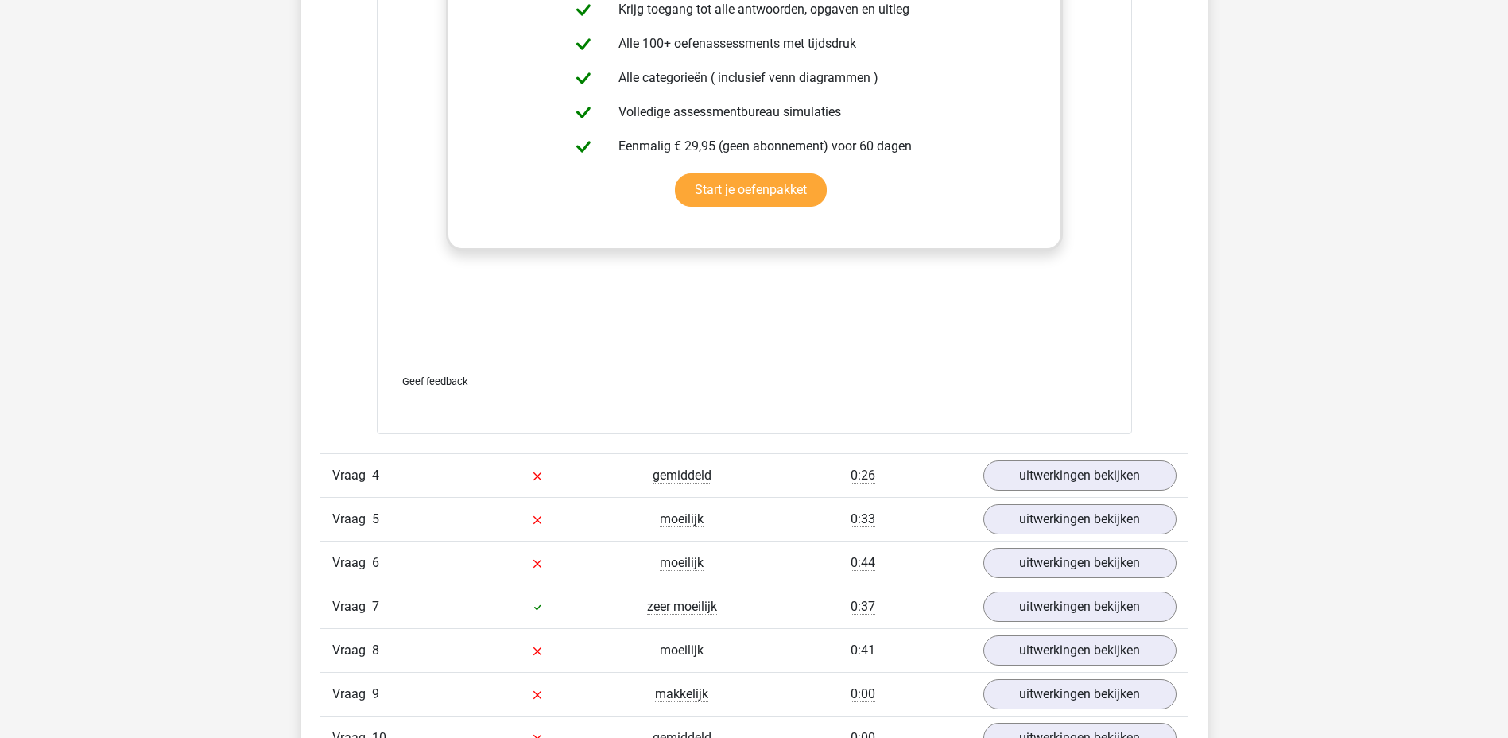
scroll to position [3418, 0]
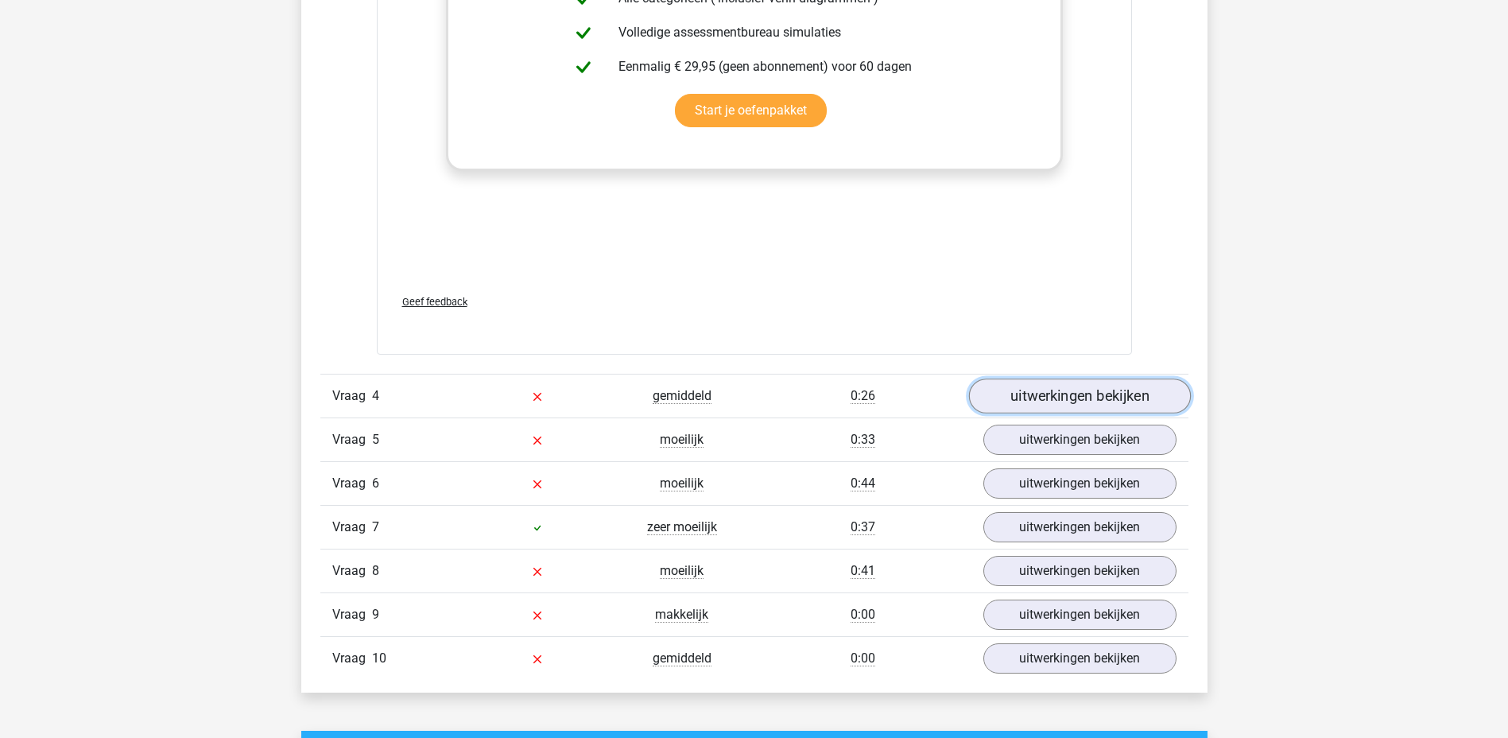
click at [1084, 390] on link "uitwerkingen bekijken" at bounding box center [1079, 395] width 222 height 35
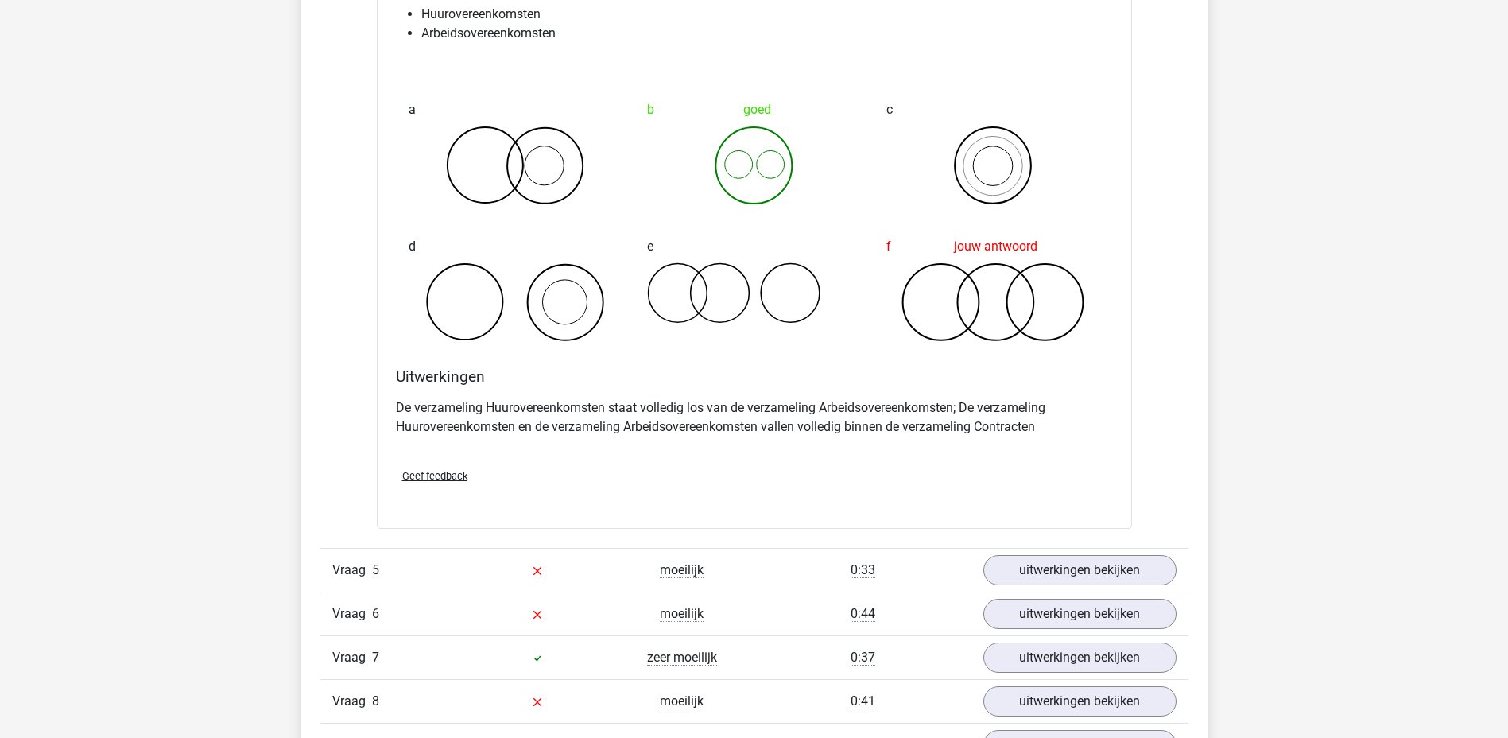
scroll to position [3974, 0]
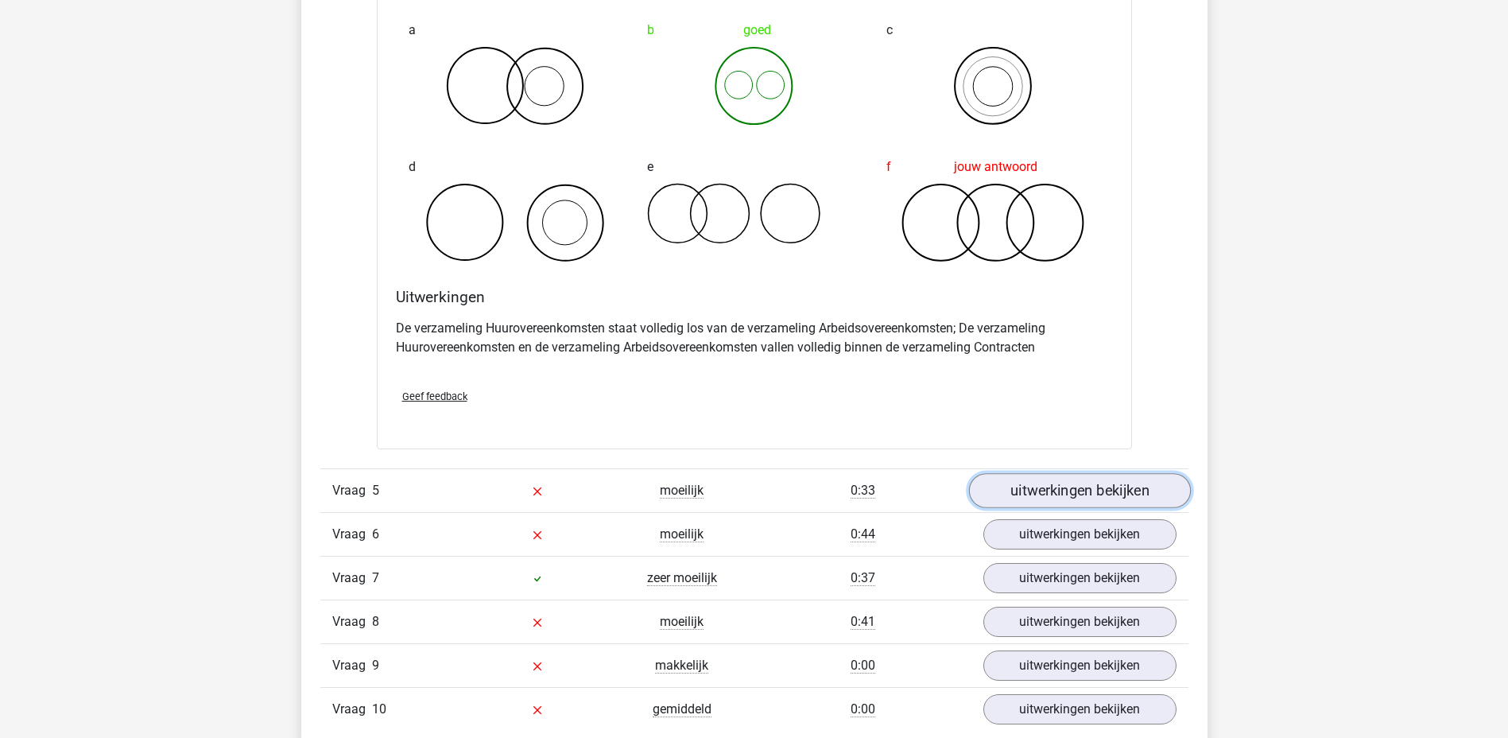
click at [1063, 490] on link "uitwerkingen bekijken" at bounding box center [1079, 490] width 222 height 35
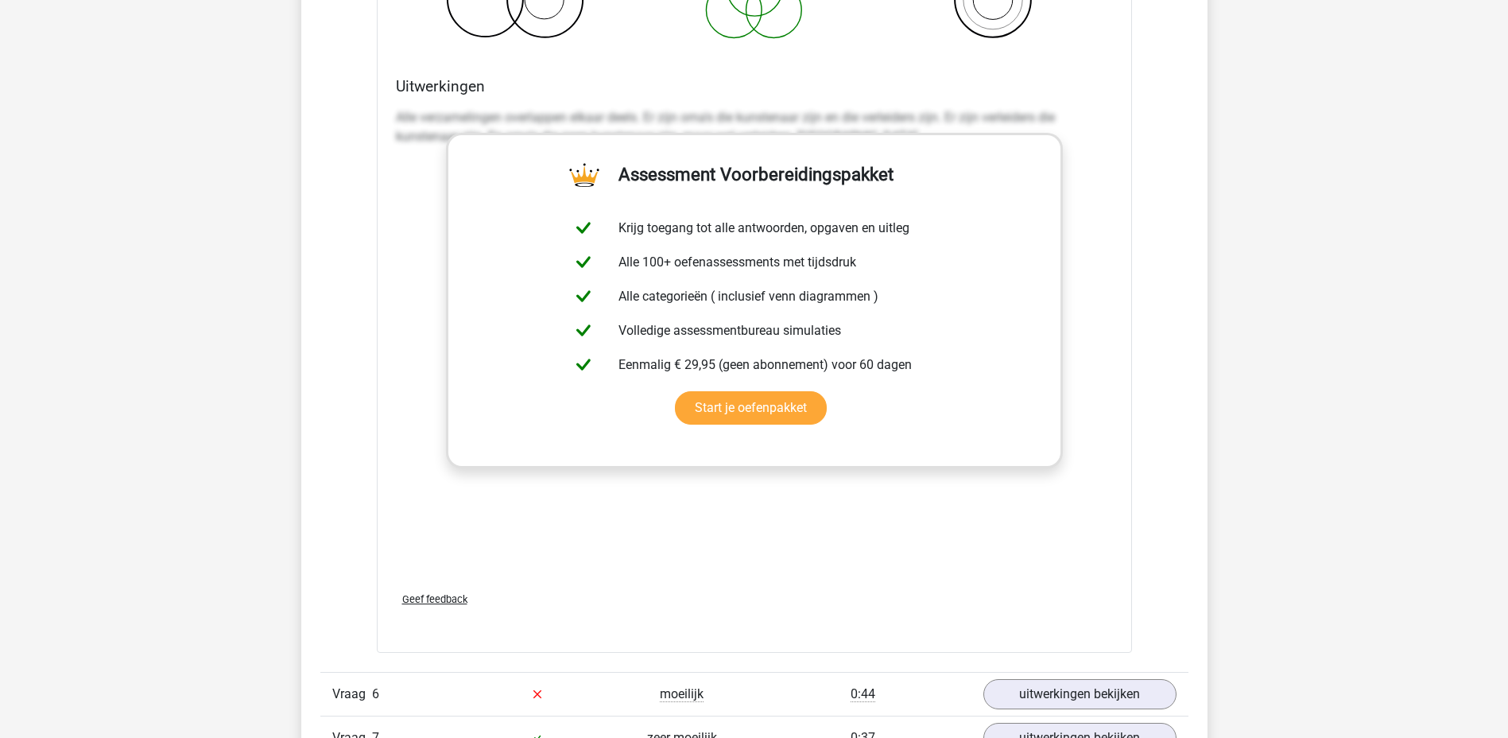
scroll to position [5007, 0]
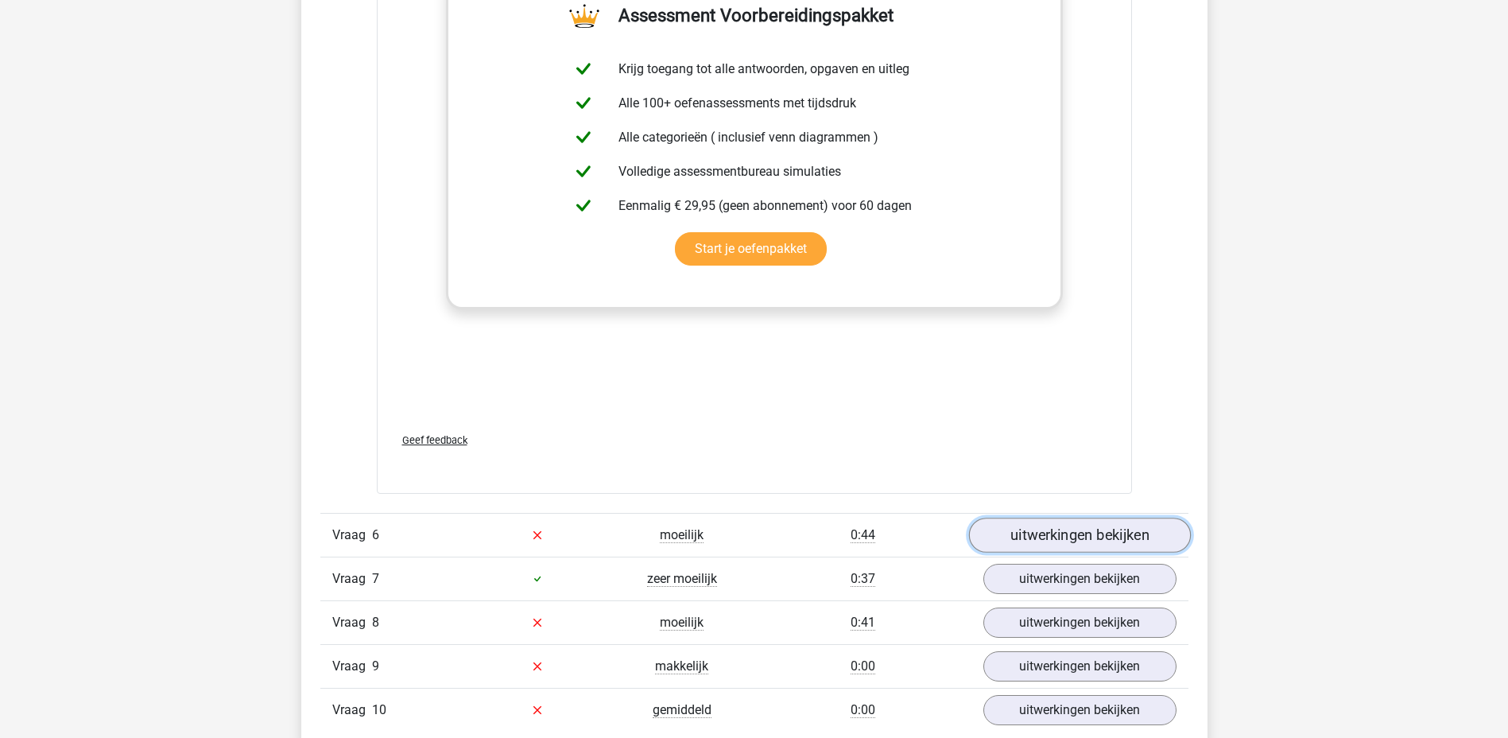
click at [1056, 535] on link "uitwerkingen bekijken" at bounding box center [1079, 534] width 222 height 35
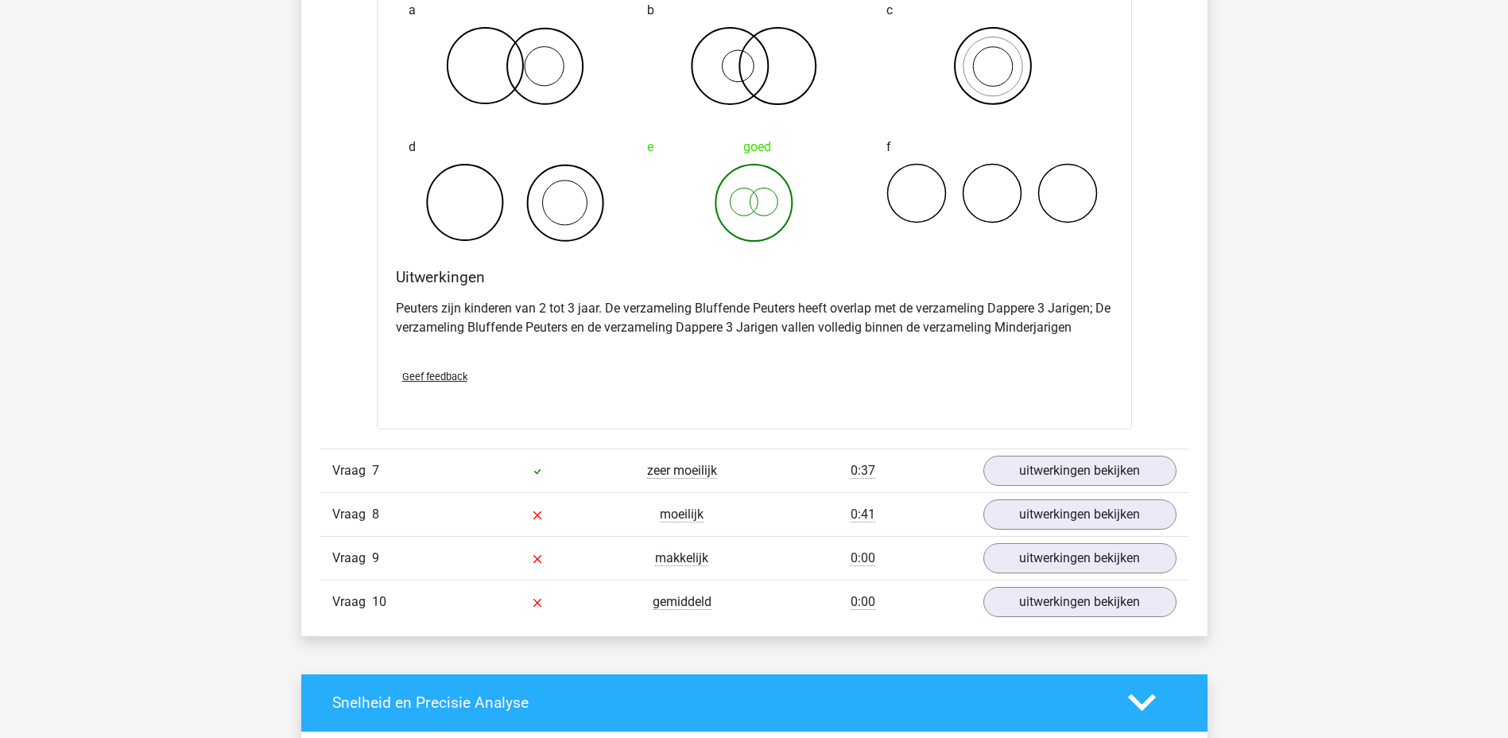
scroll to position [5802, 0]
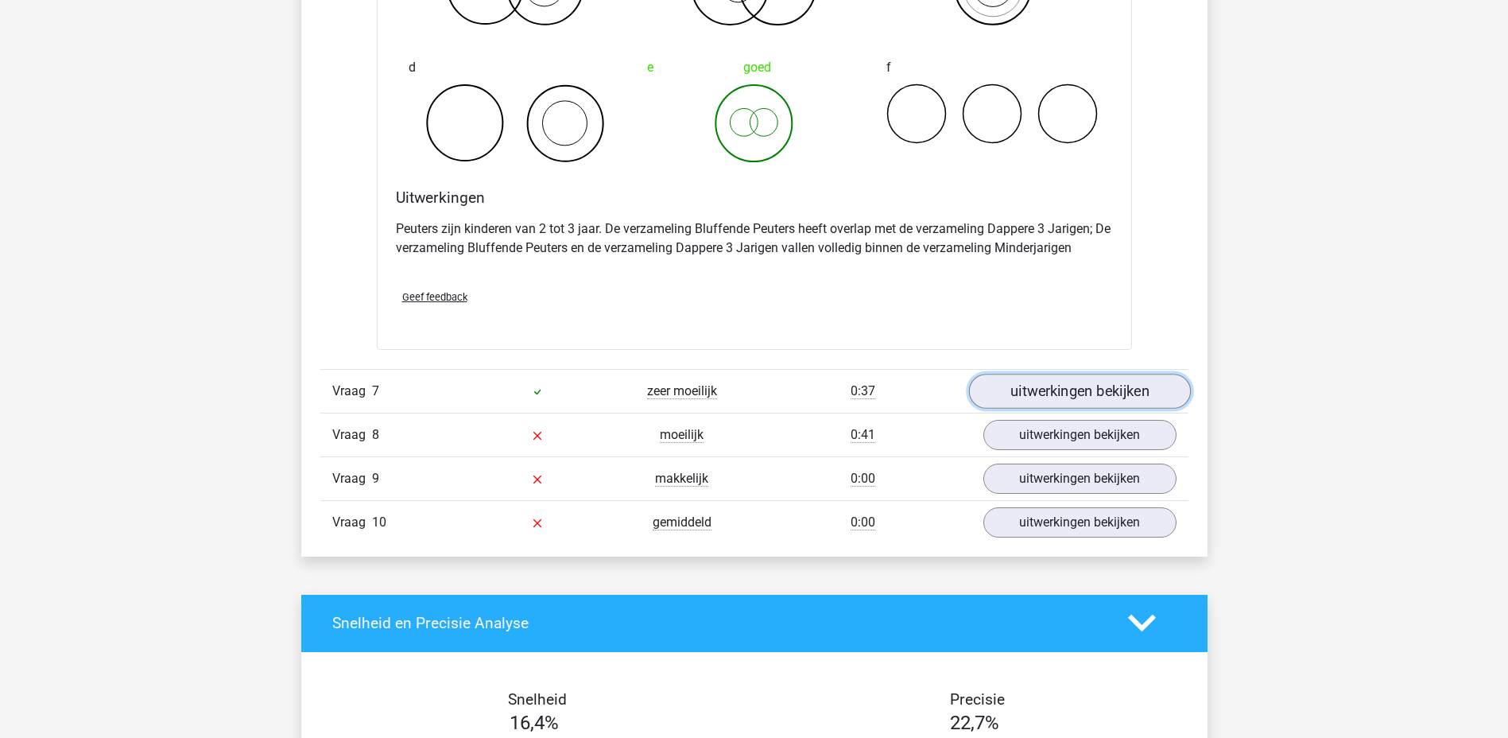
click at [1021, 398] on link "uitwerkingen bekijken" at bounding box center [1079, 391] width 222 height 35
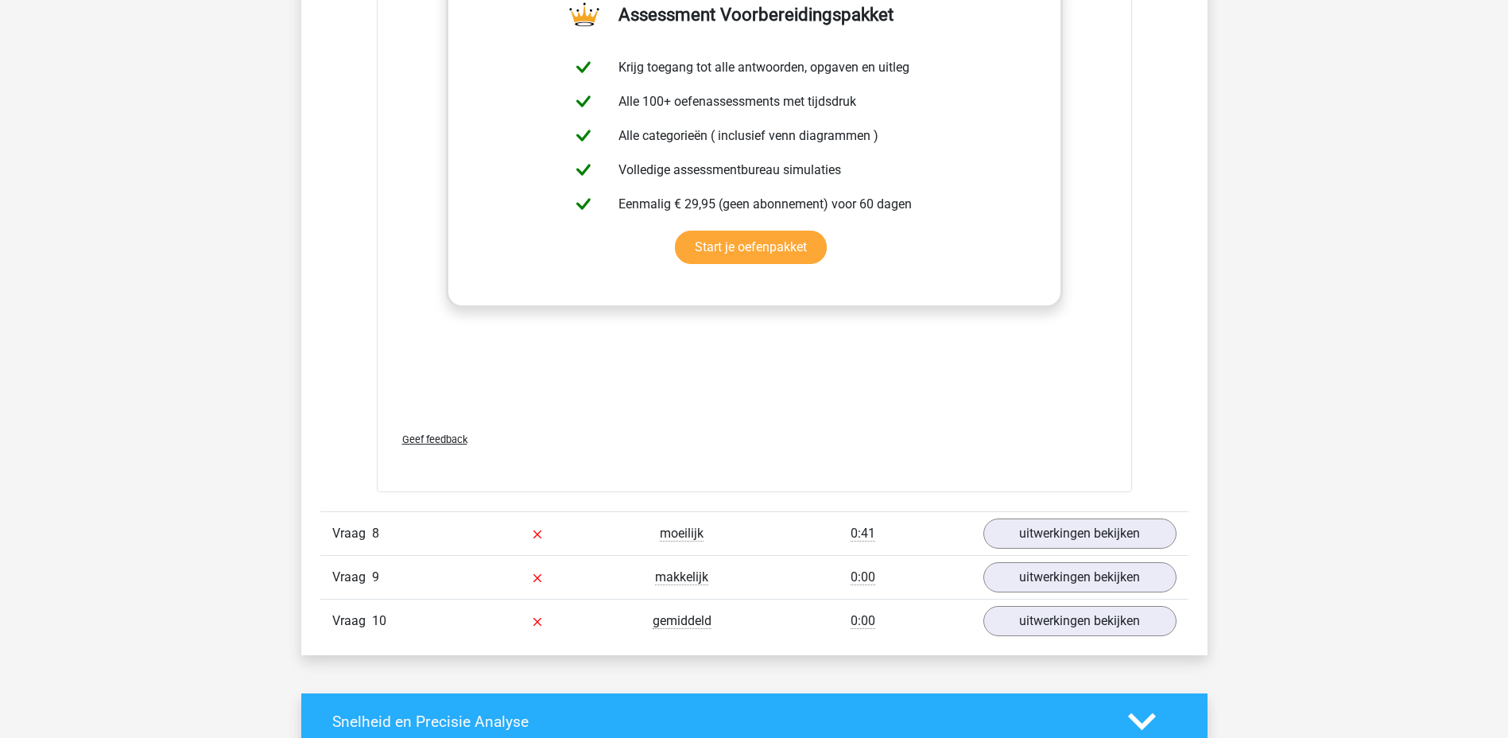
scroll to position [6835, 0]
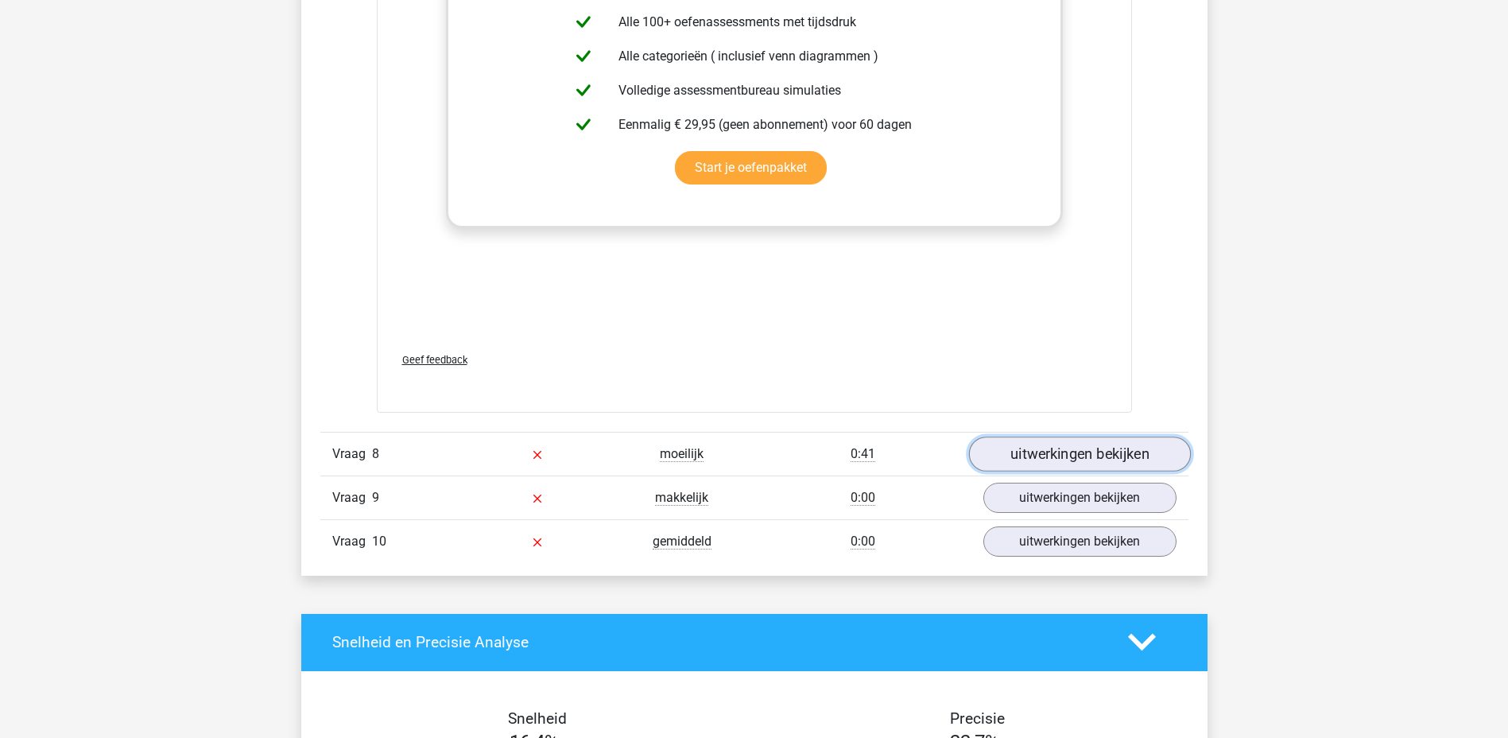
click at [1039, 457] on link "uitwerkingen bekijken" at bounding box center [1079, 453] width 222 height 35
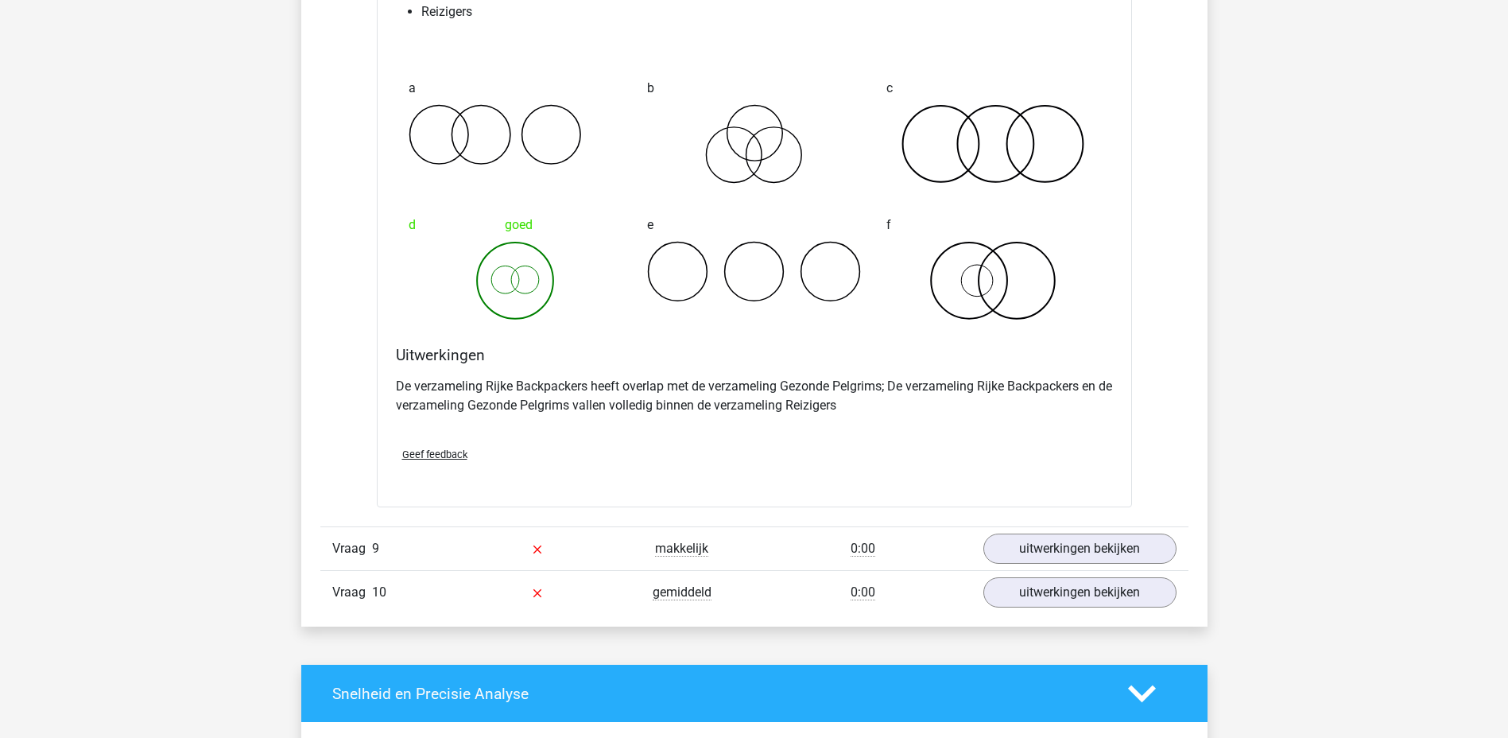
scroll to position [7471, 0]
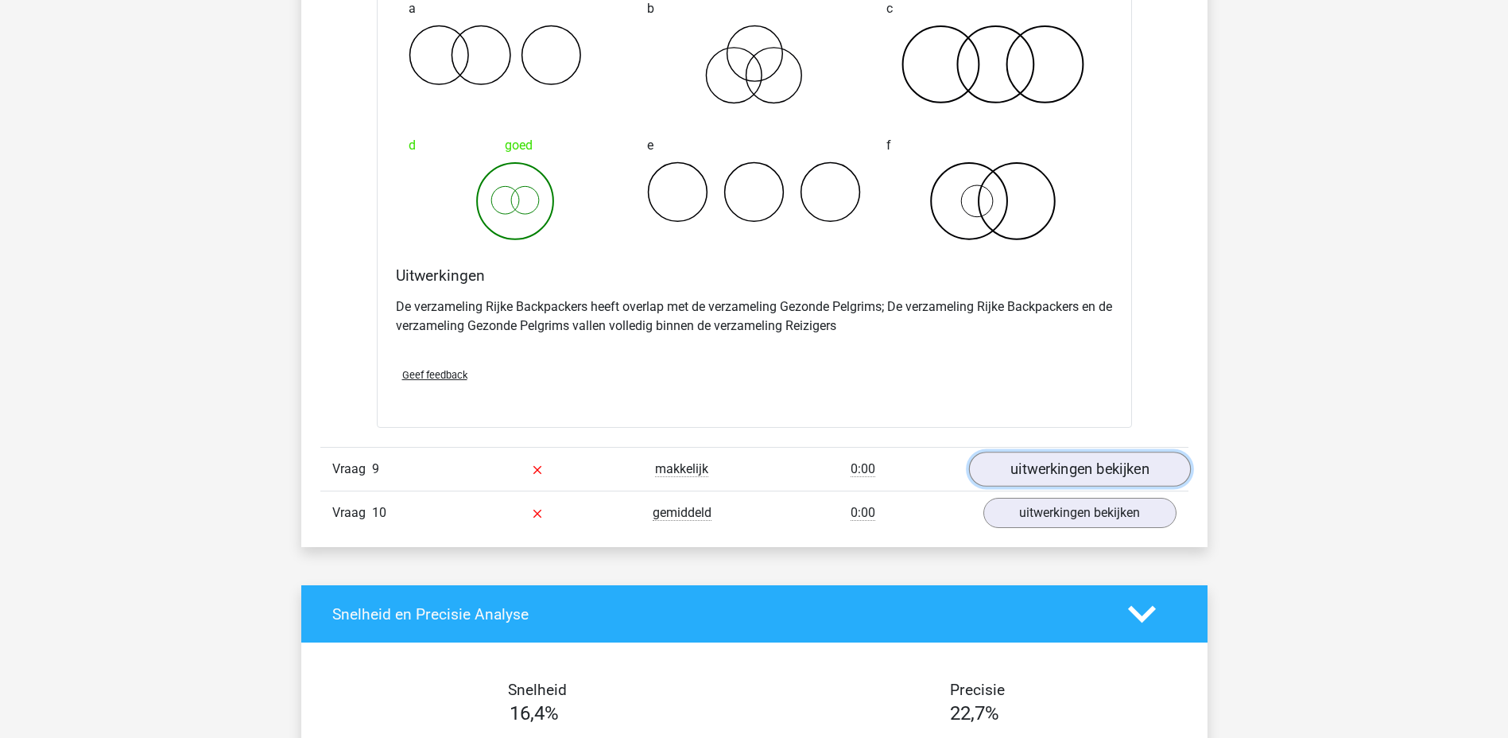
click at [1086, 471] on link "uitwerkingen bekijken" at bounding box center [1079, 468] width 222 height 35
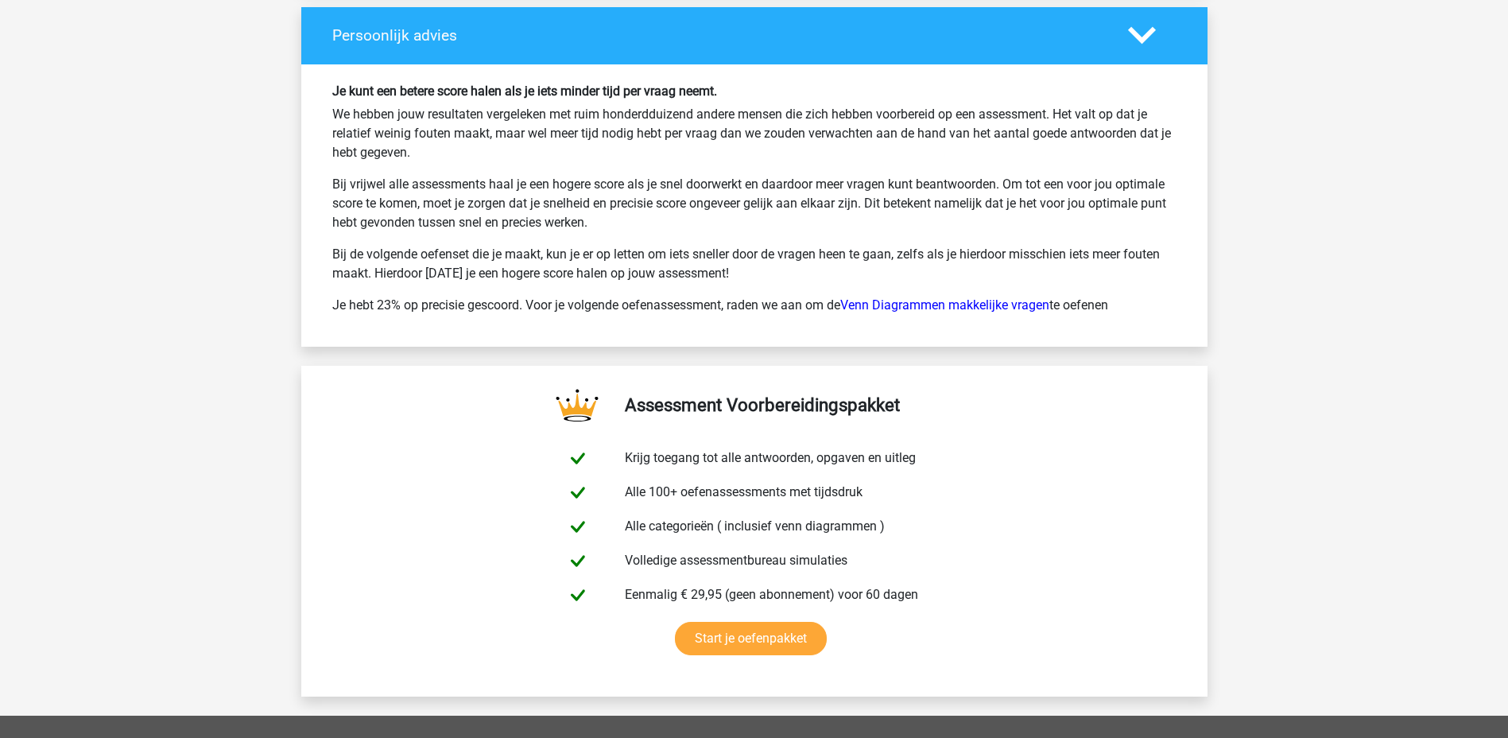
scroll to position [9856, 0]
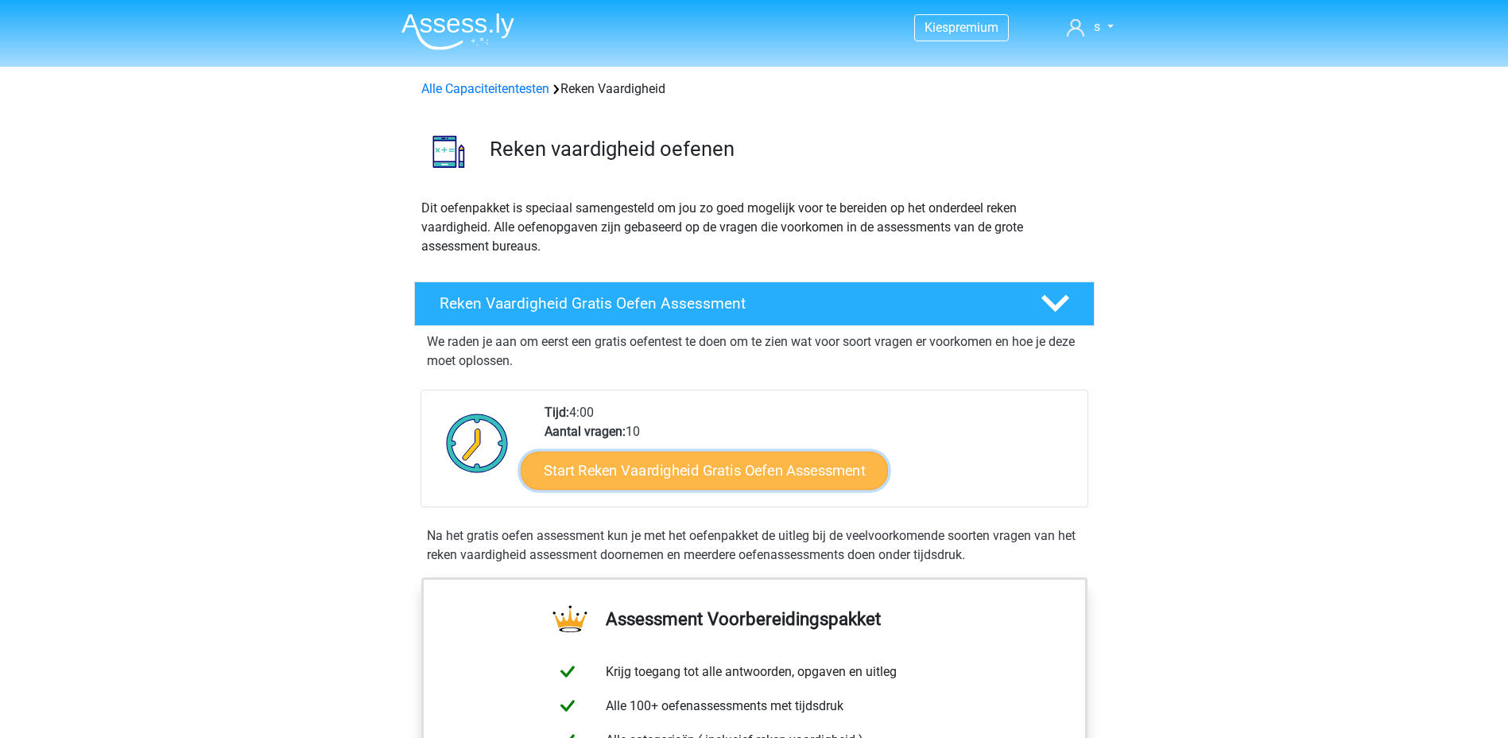
click at [762, 462] on link "Start Reken Vaardigheid Gratis Oefen Assessment" at bounding box center [704, 470] width 367 height 38
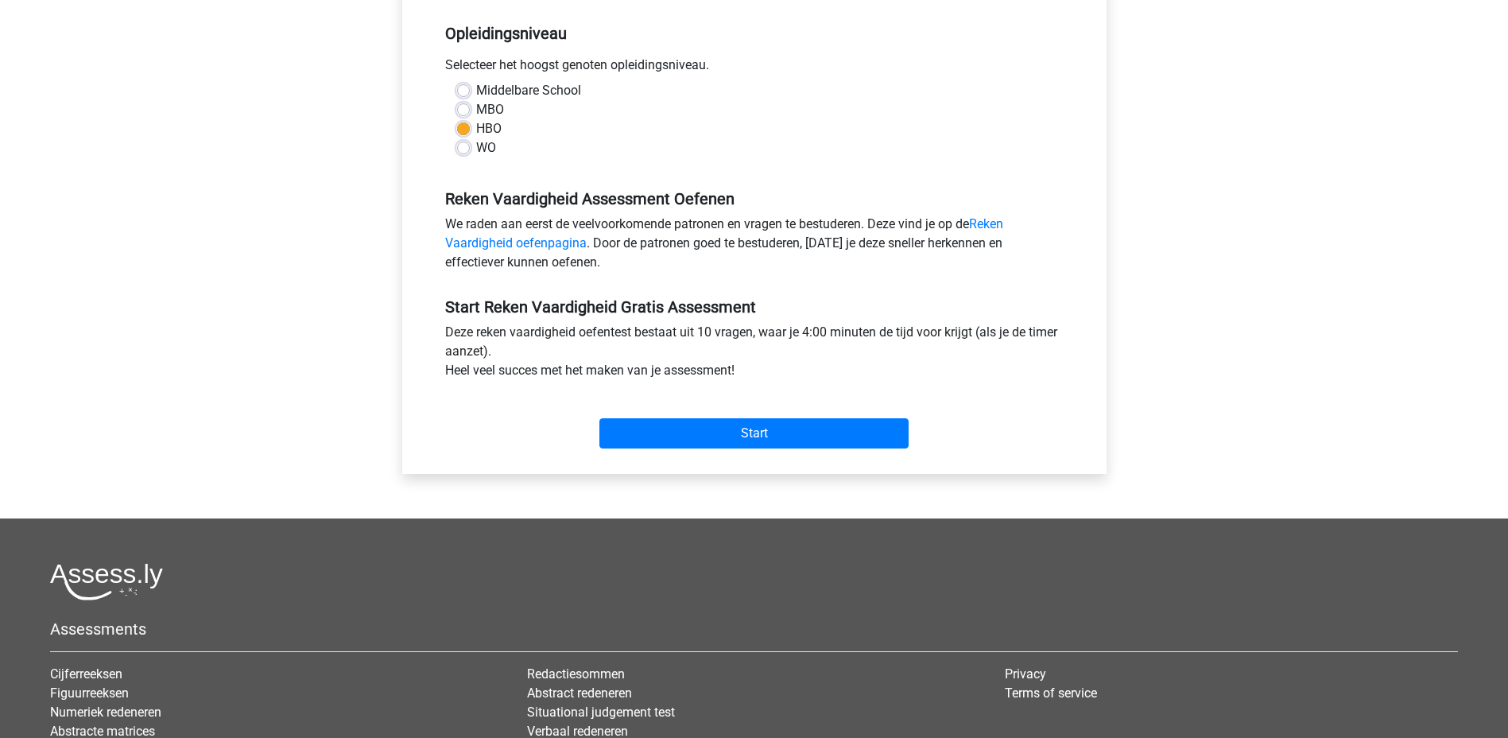
scroll to position [397, 0]
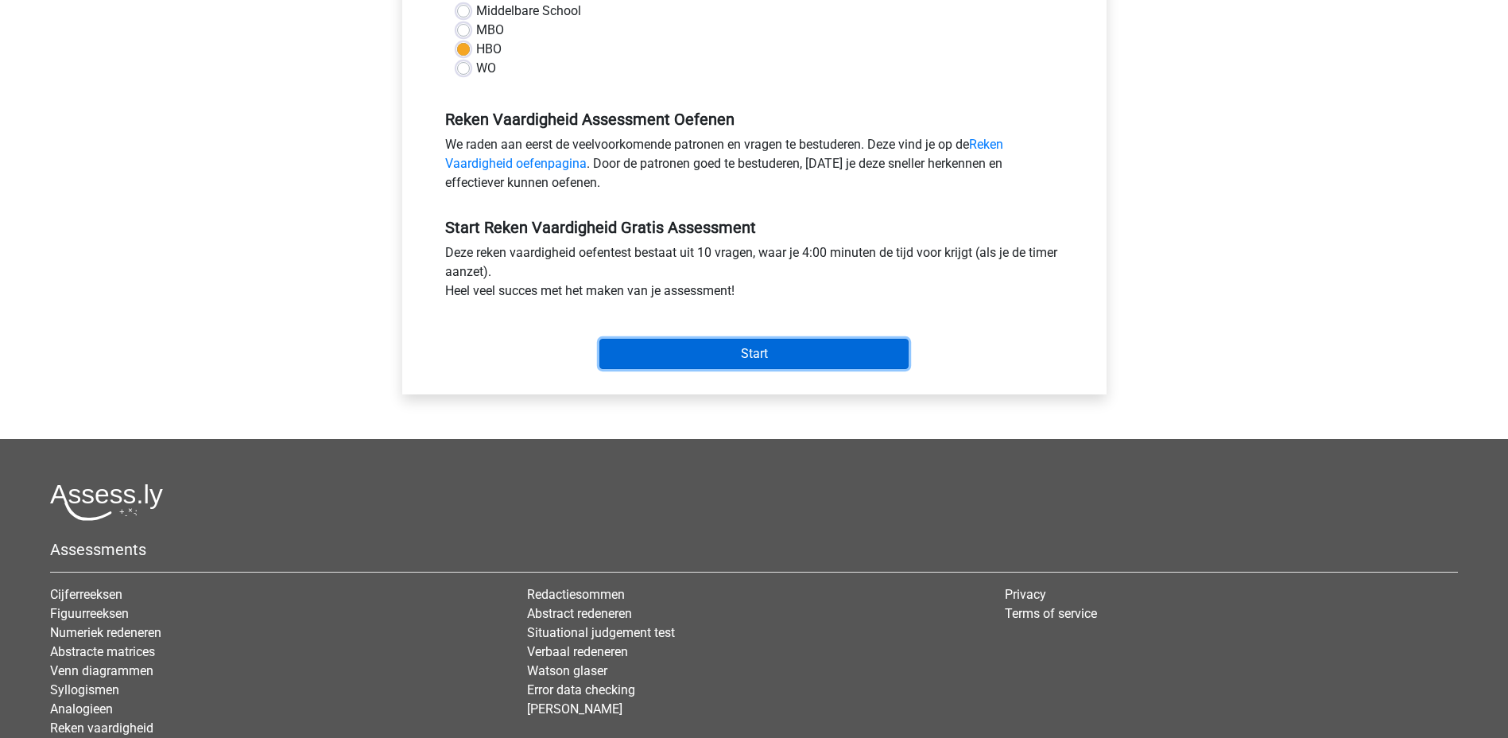
click at [757, 354] on input "Start" at bounding box center [753, 354] width 309 height 30
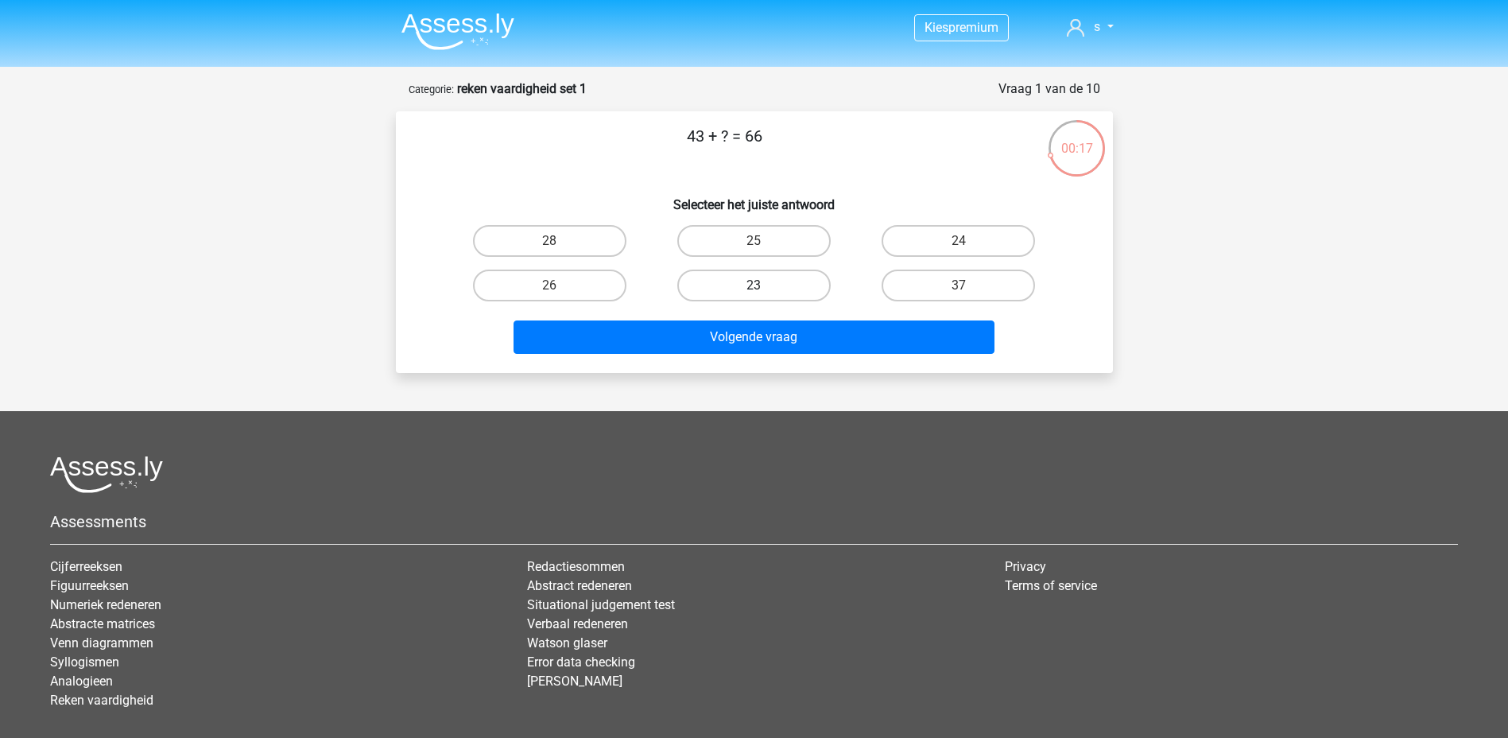
click at [722, 287] on label "23" at bounding box center [753, 285] width 153 height 32
click at [753, 287] on input "23" at bounding box center [758, 290] width 10 height 10
radio input "true"
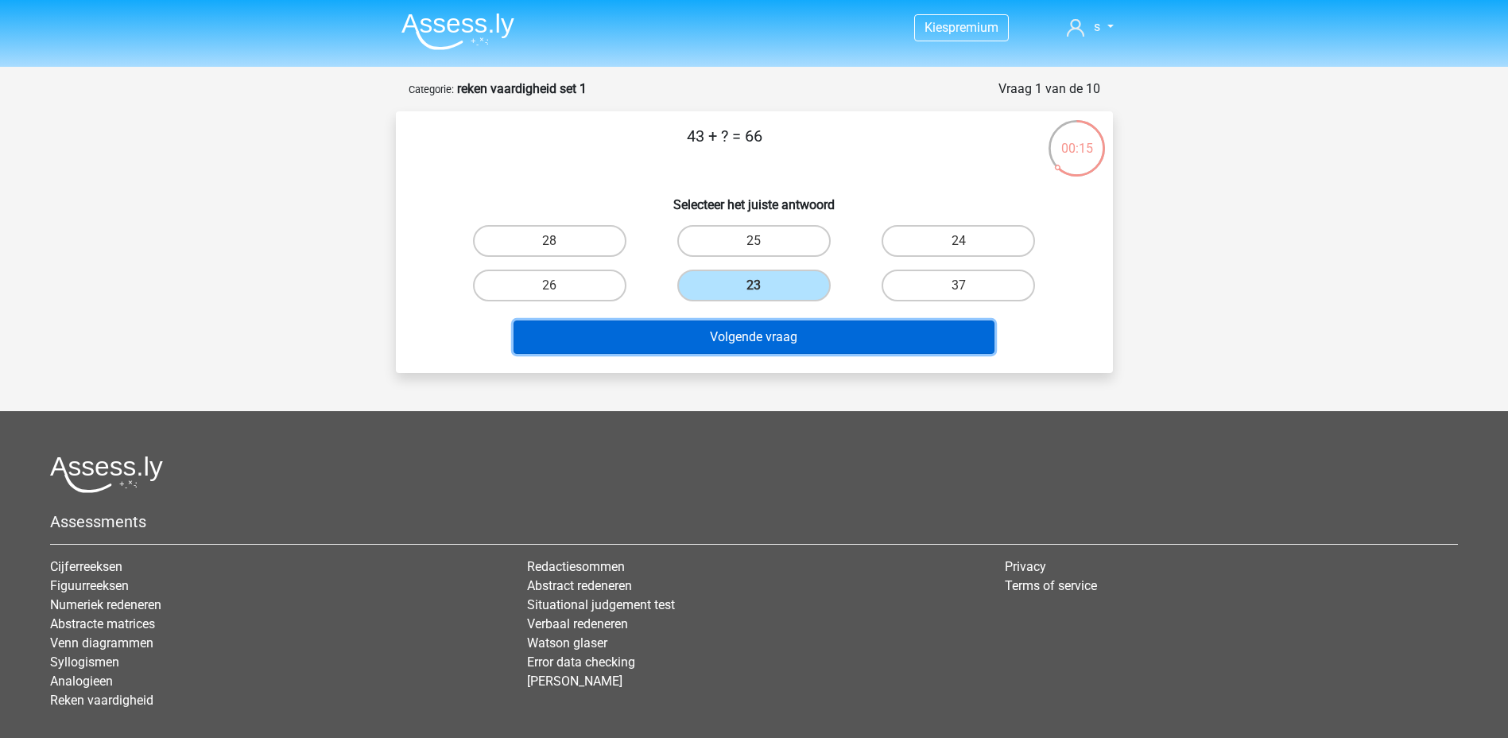
click at [730, 334] on button "Volgende vraag" at bounding box center [753, 336] width 481 height 33
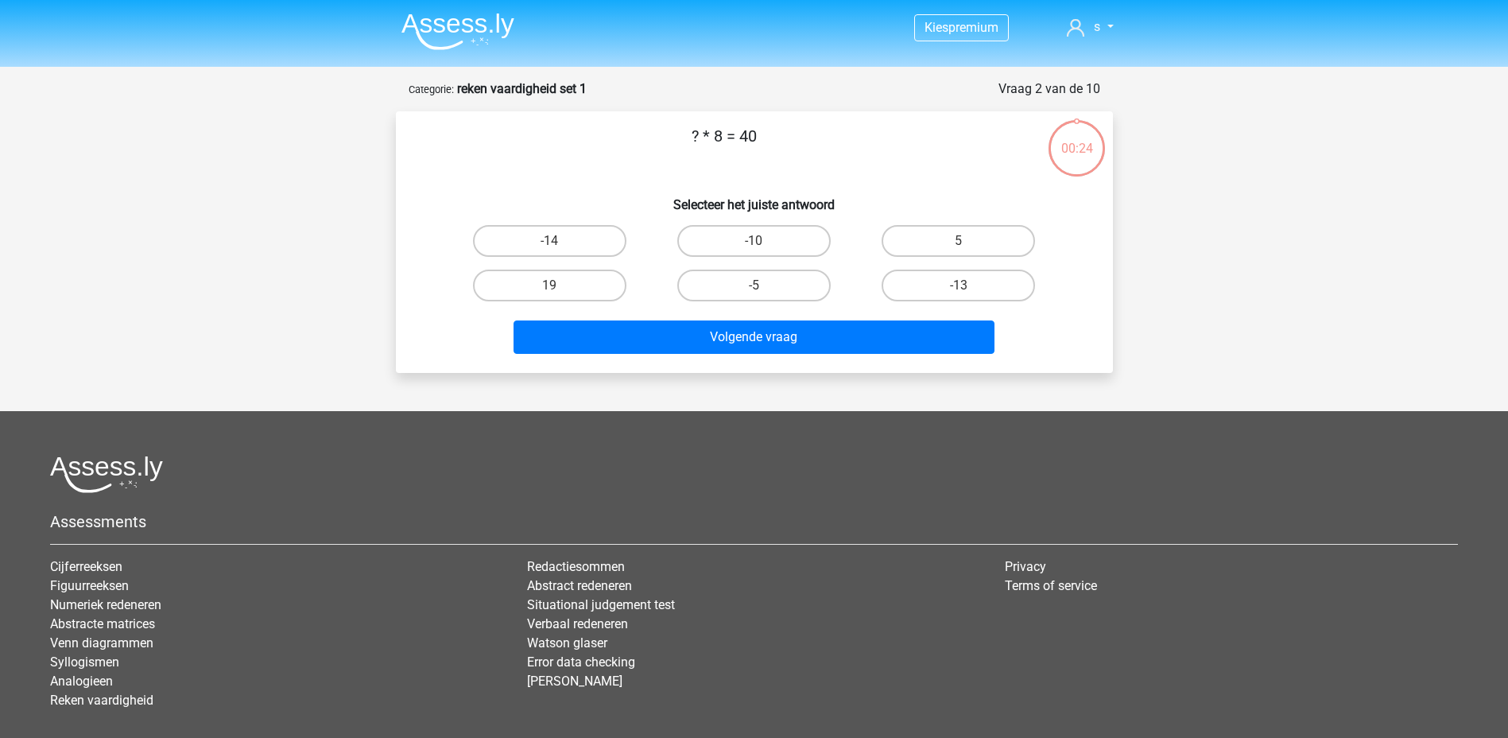
scroll to position [79, 0]
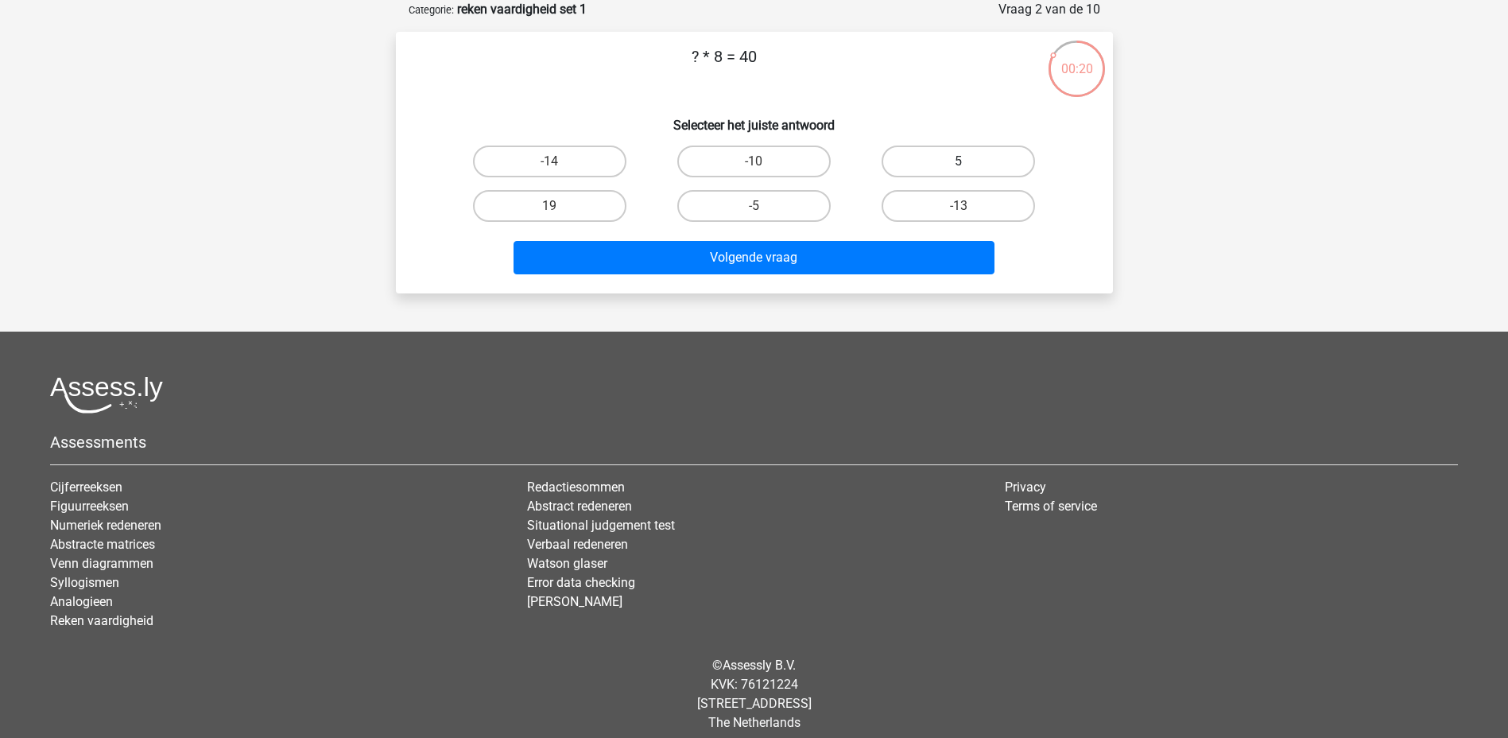
click at [920, 169] on label "5" at bounding box center [957, 161] width 153 height 32
click at [959, 169] on input "5" at bounding box center [964, 166] width 10 height 10
radio input "true"
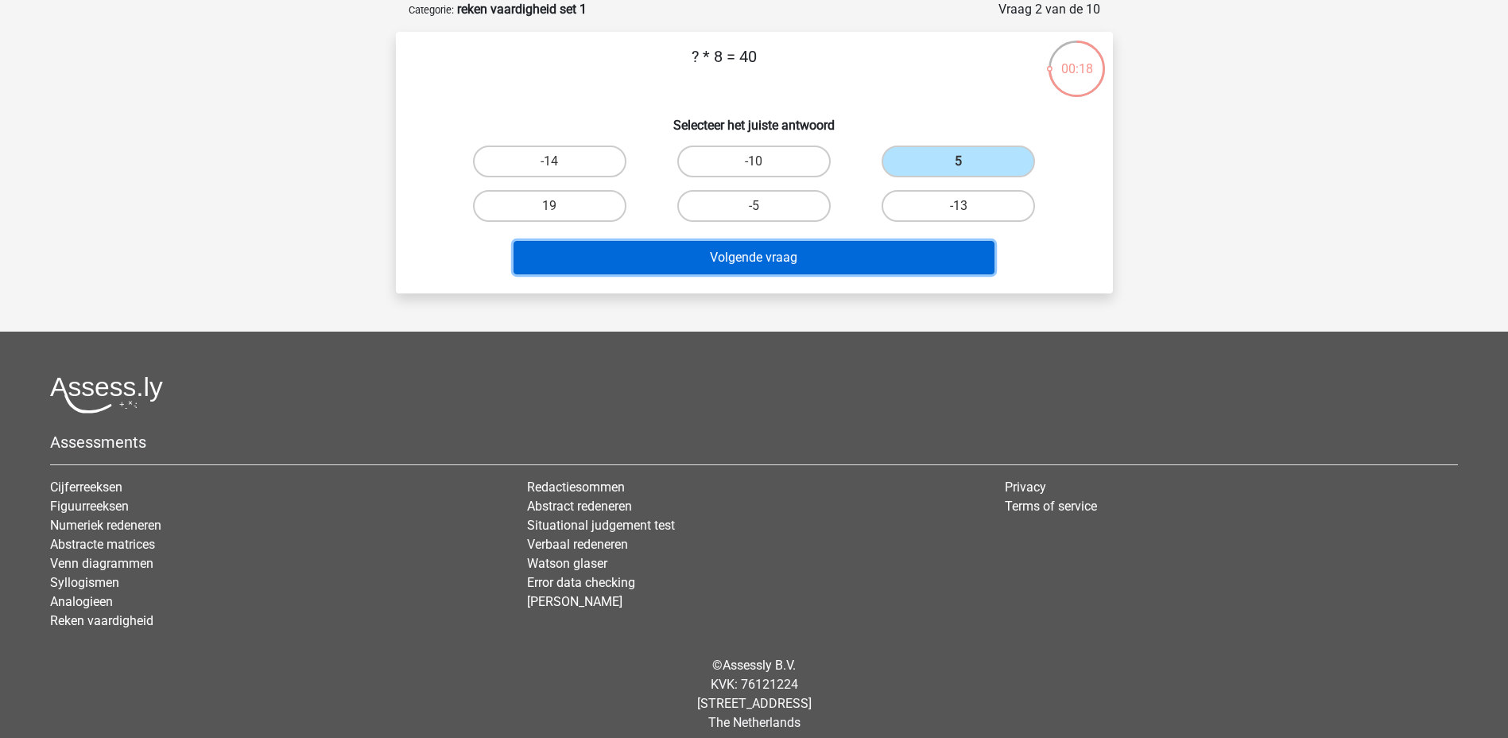
click at [821, 263] on button "Volgende vraag" at bounding box center [753, 257] width 481 height 33
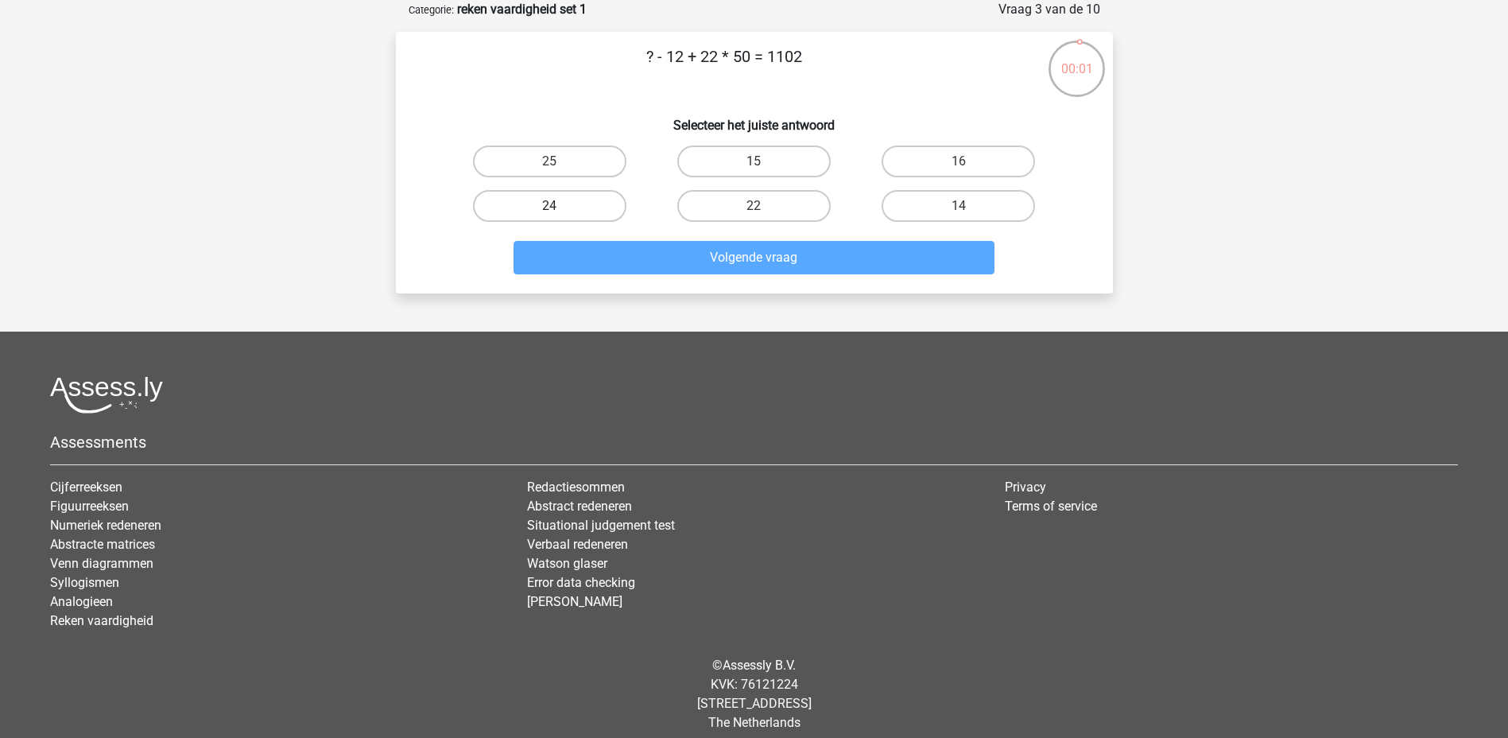
click at [554, 201] on label "24" at bounding box center [549, 206] width 153 height 32
click at [554, 206] on input "24" at bounding box center [554, 211] width 10 height 10
radio input "true"
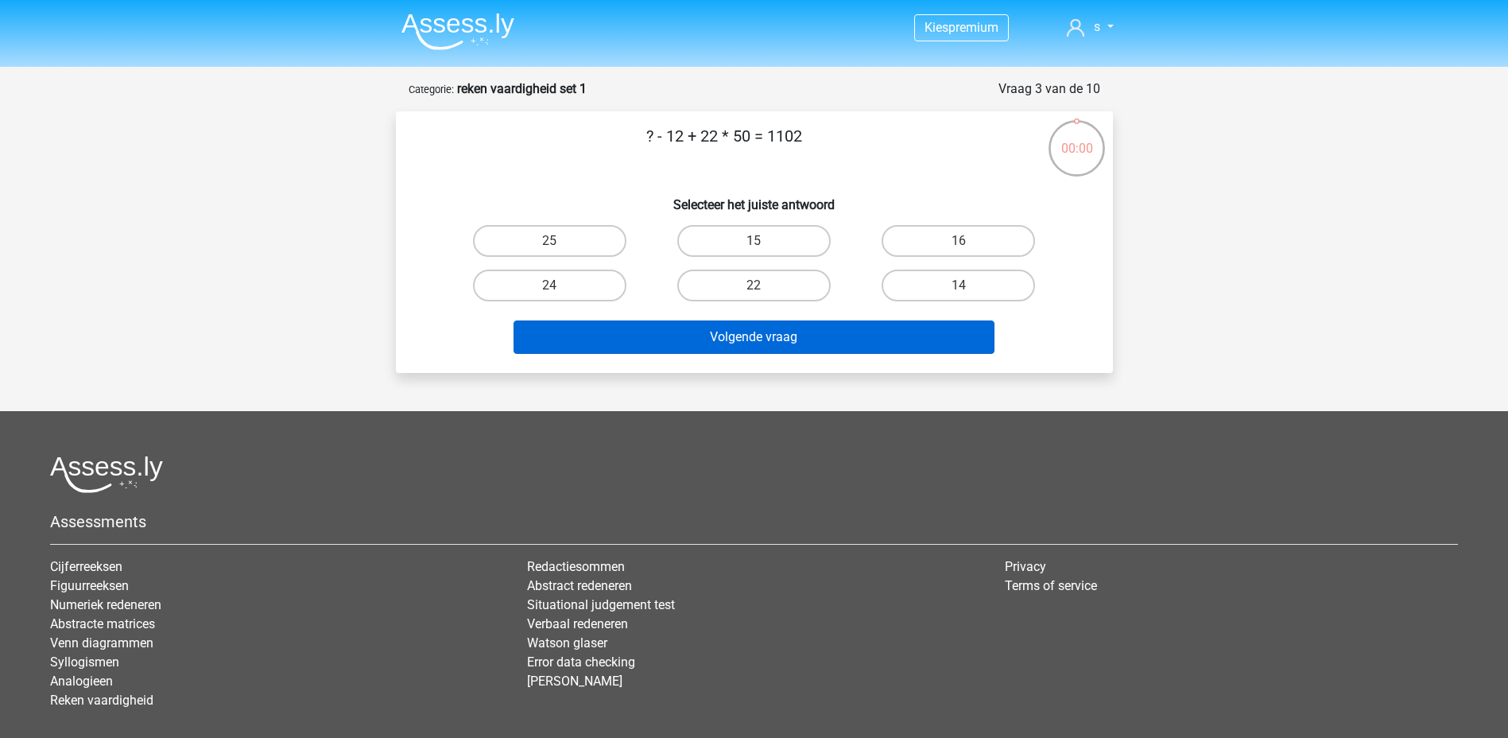
scroll to position [79, 0]
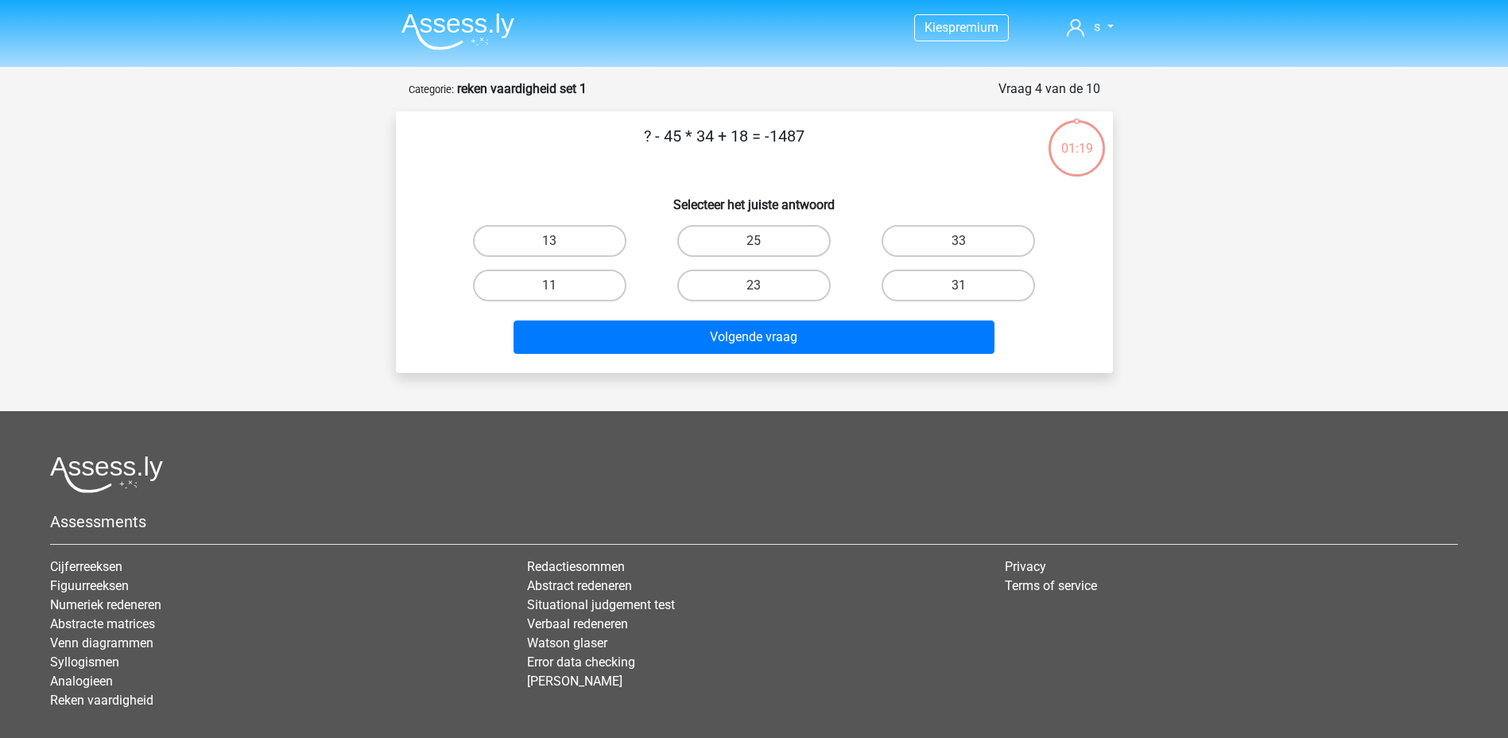
click at [592, 211] on h6 "Selecteer het juiste antwoord" at bounding box center [754, 198] width 666 height 28
click at [778, 293] on label "28" at bounding box center [753, 285] width 153 height 32
click at [764, 293] on input "28" at bounding box center [758, 290] width 10 height 10
radio input "true"
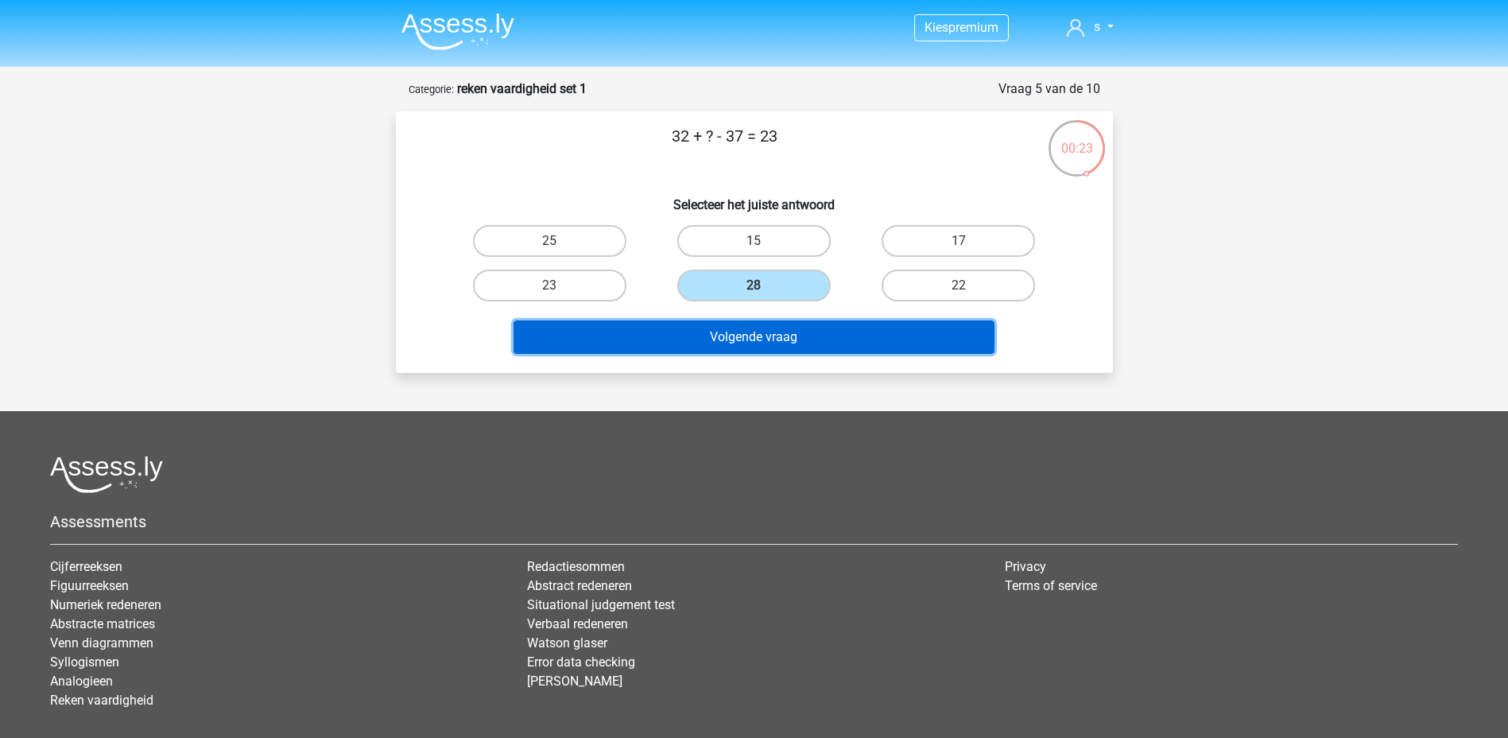
click at [758, 339] on button "Volgende vraag" at bounding box center [753, 336] width 481 height 33
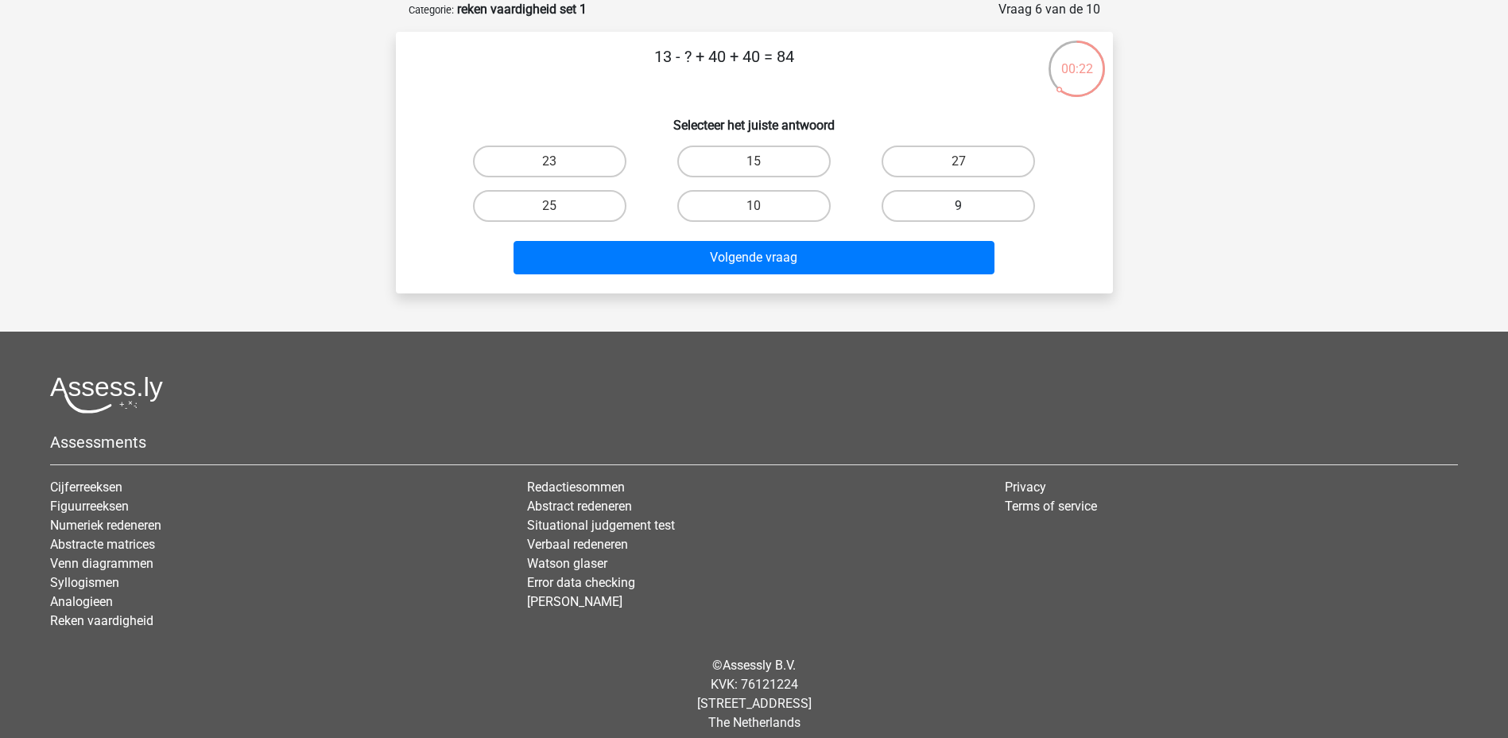
click at [928, 208] on label "9" at bounding box center [957, 206] width 153 height 32
click at [959, 208] on input "9" at bounding box center [964, 211] width 10 height 10
radio input "true"
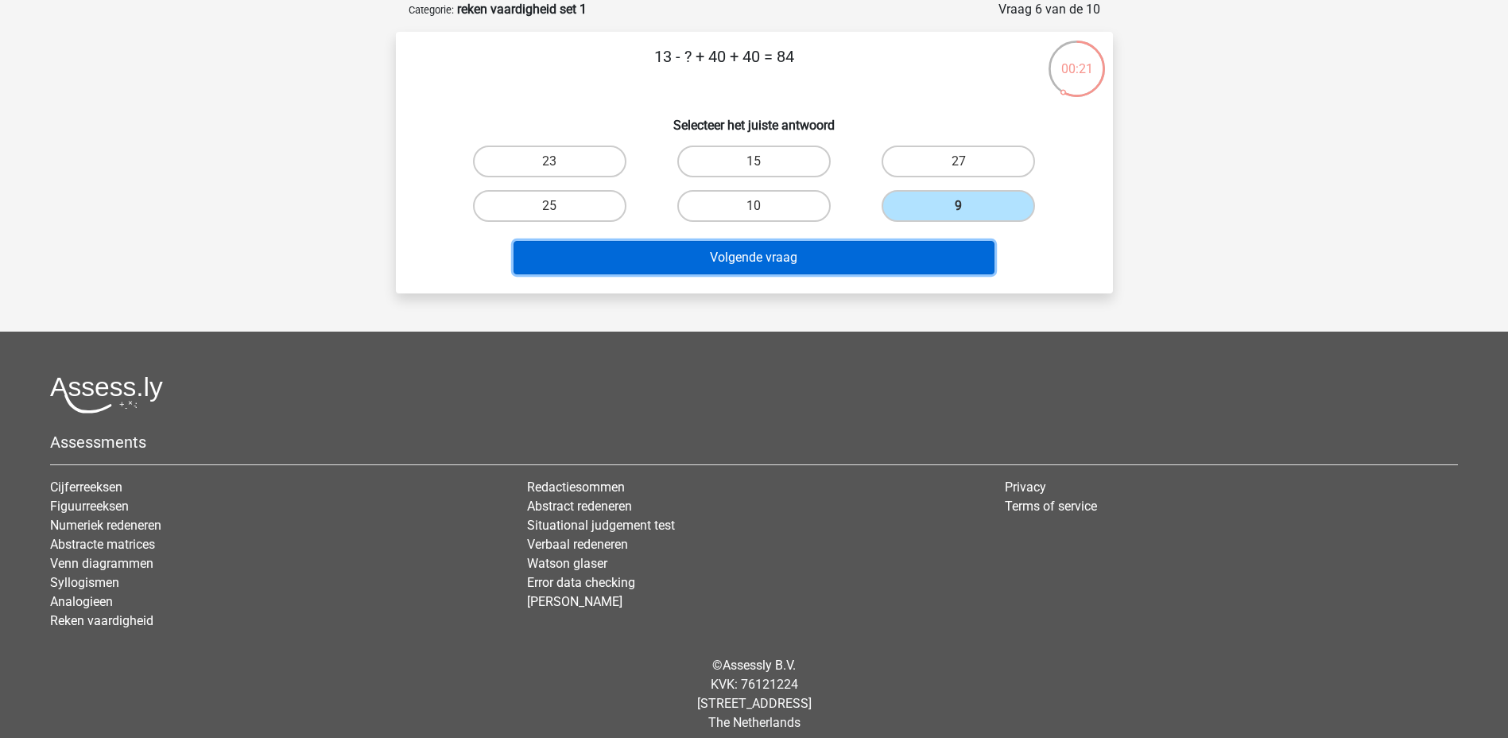
click at [810, 261] on button "Volgende vraag" at bounding box center [753, 257] width 481 height 33
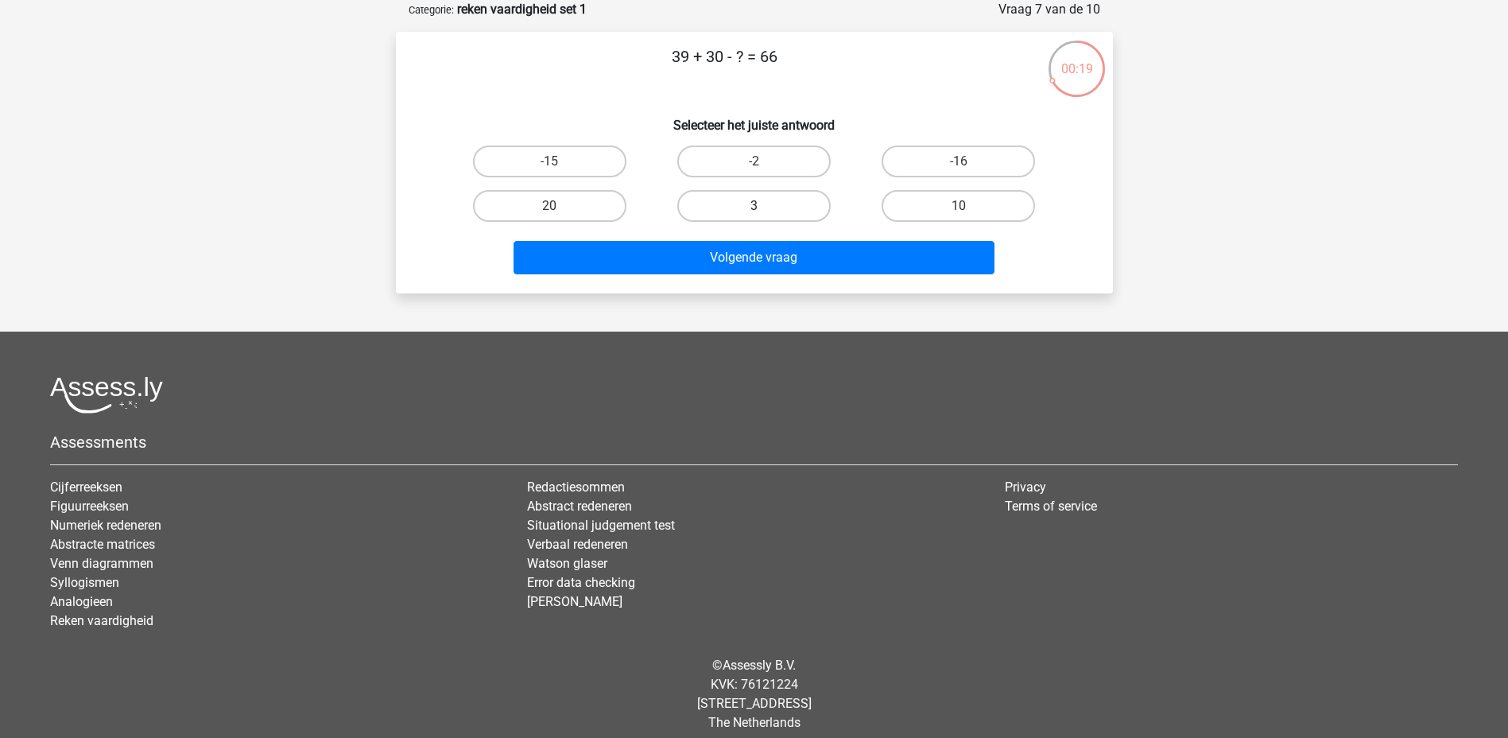
click at [762, 203] on label "3" at bounding box center [753, 206] width 153 height 32
click at [762, 206] on input "3" at bounding box center [758, 211] width 10 height 10
radio input "true"
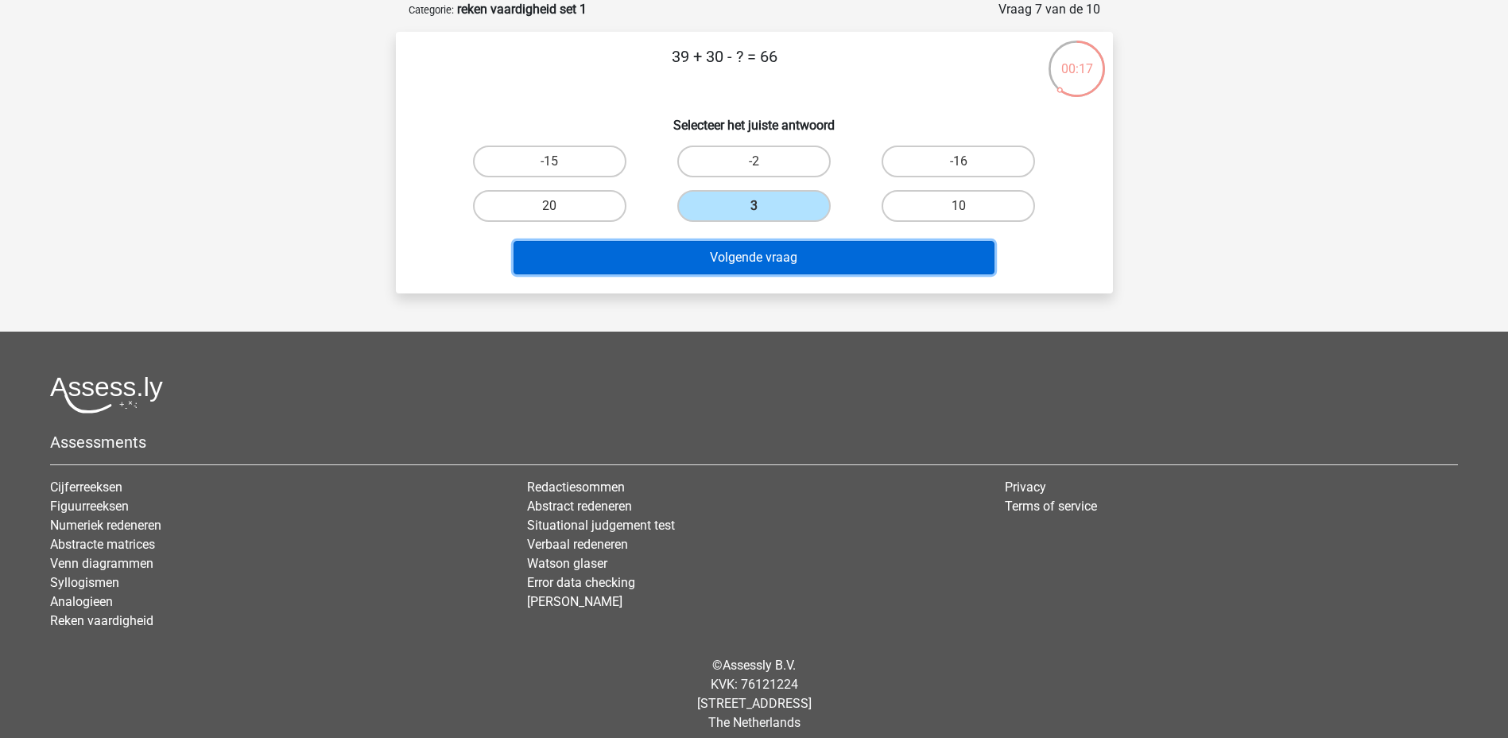
click at [757, 265] on button "Volgende vraag" at bounding box center [753, 257] width 481 height 33
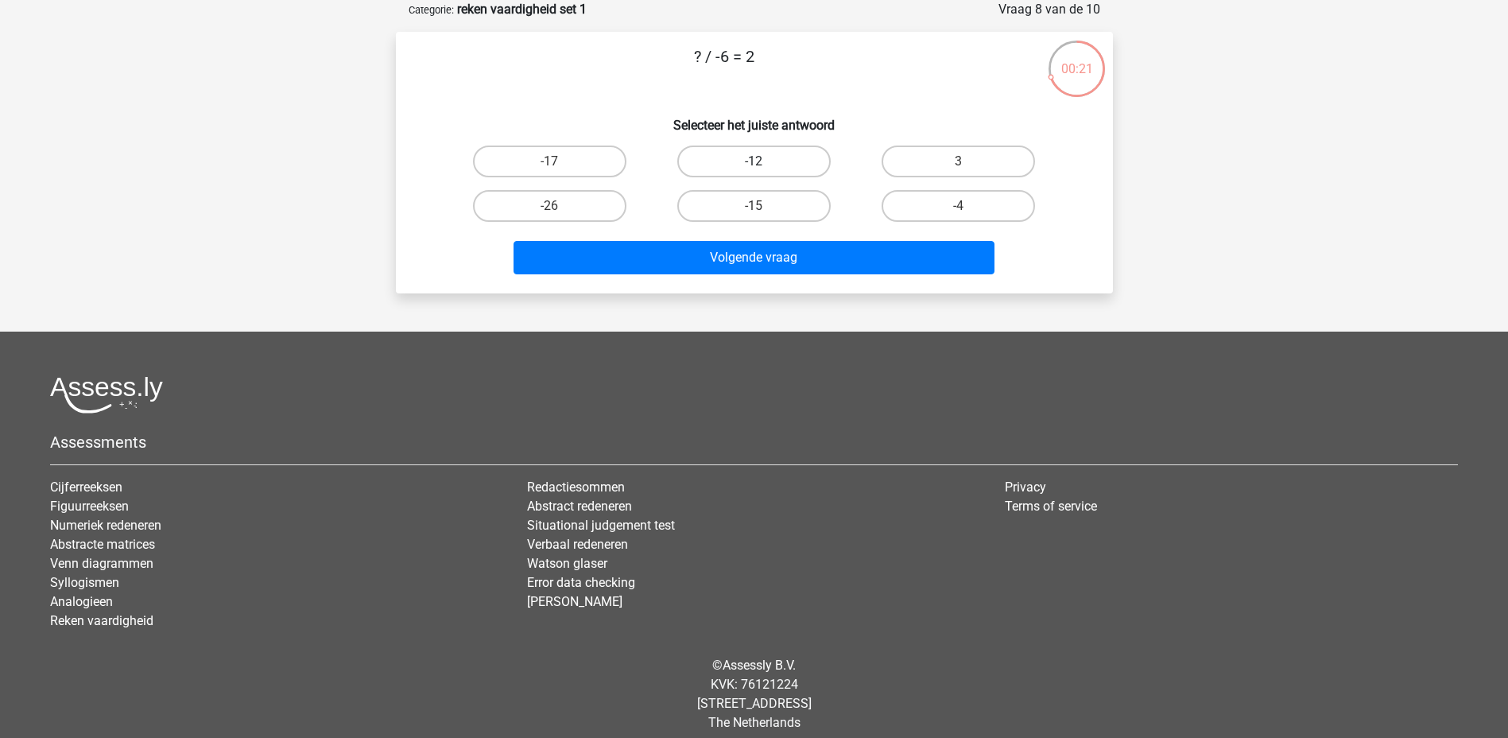
click at [719, 166] on label "-12" at bounding box center [753, 161] width 153 height 32
click at [753, 166] on input "-12" at bounding box center [758, 166] width 10 height 10
radio input "true"
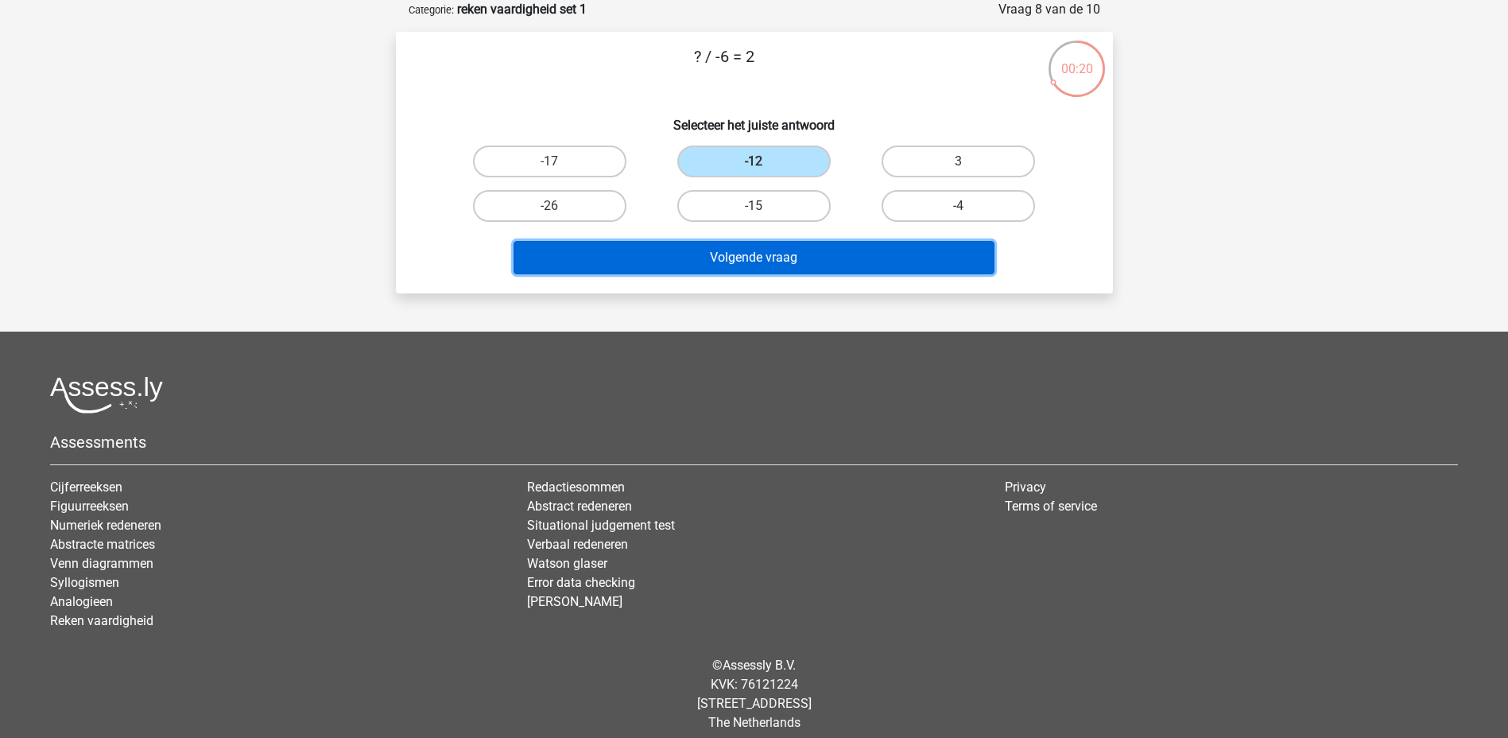
click at [730, 253] on button "Volgende vraag" at bounding box center [753, 257] width 481 height 33
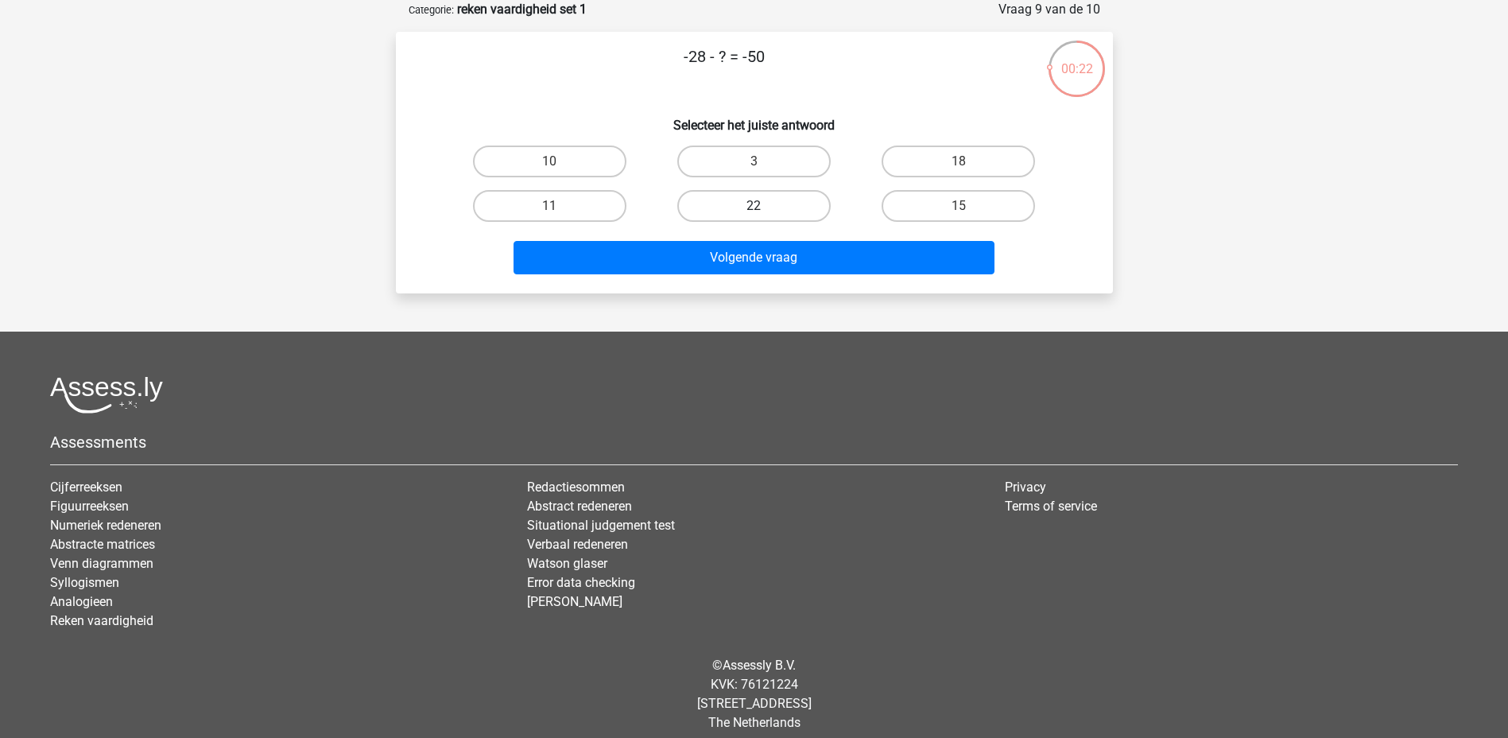
click at [810, 207] on label "22" at bounding box center [753, 206] width 153 height 32
click at [764, 207] on input "22" at bounding box center [758, 211] width 10 height 10
radio input "true"
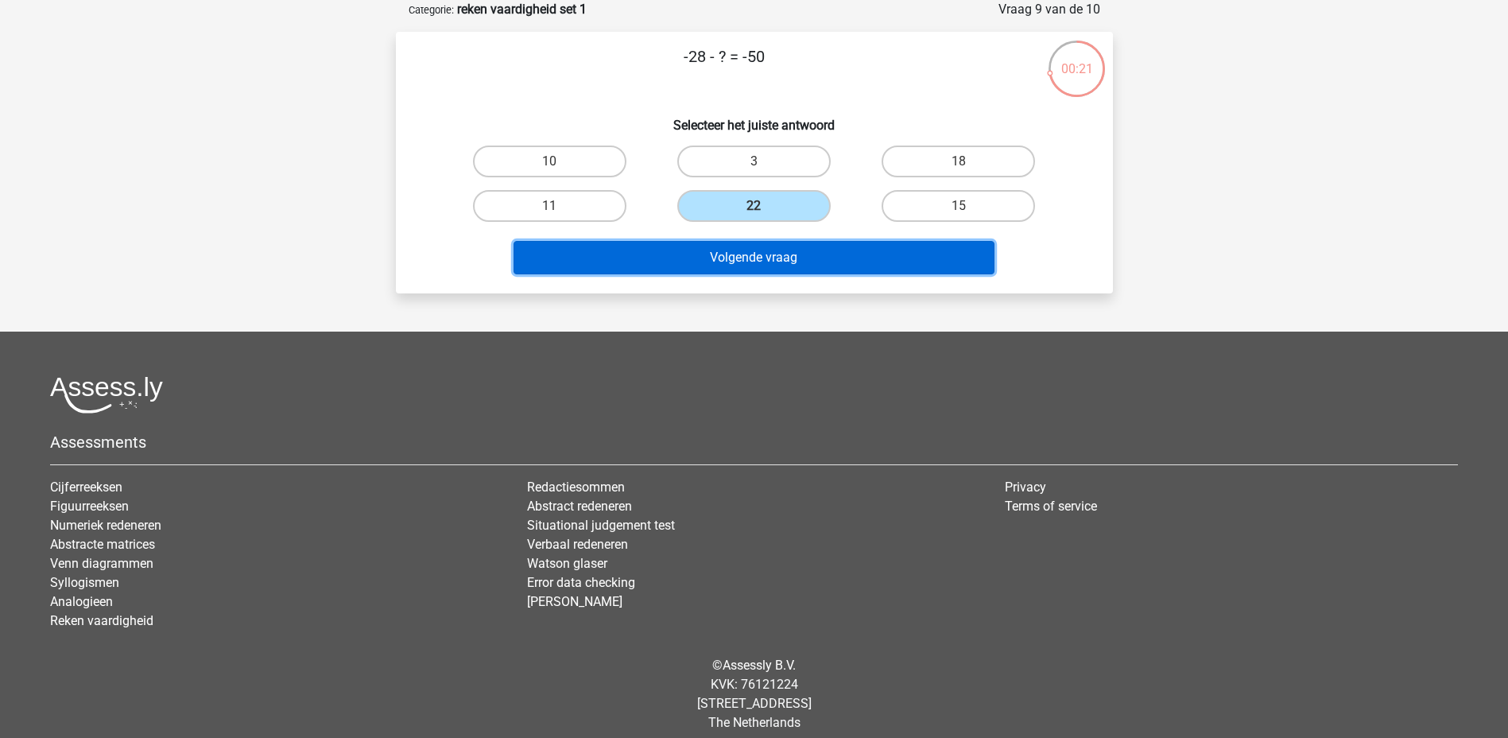
click at [797, 251] on button "Volgende vraag" at bounding box center [753, 257] width 481 height 33
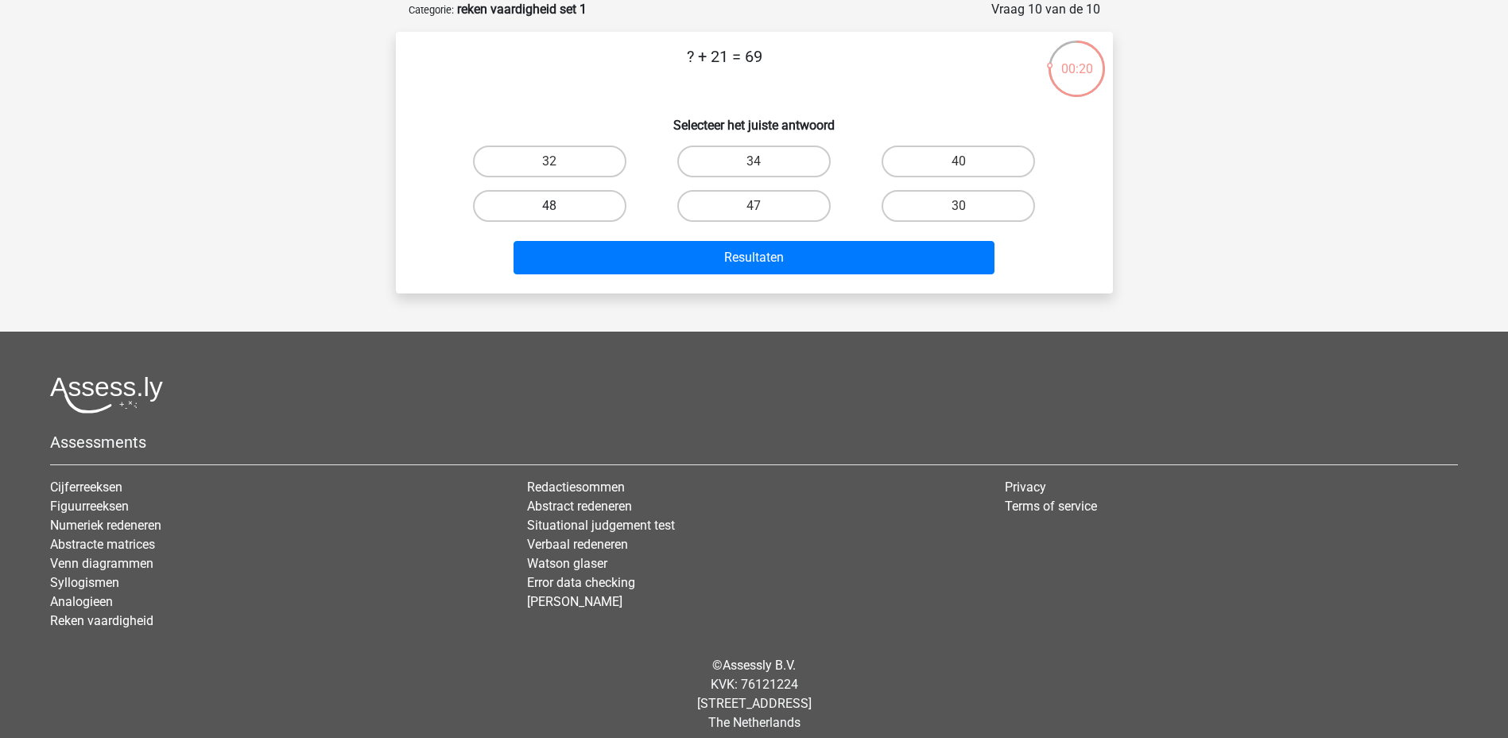
click at [605, 207] on label "48" at bounding box center [549, 206] width 153 height 32
click at [560, 207] on input "48" at bounding box center [554, 211] width 10 height 10
radio input "true"
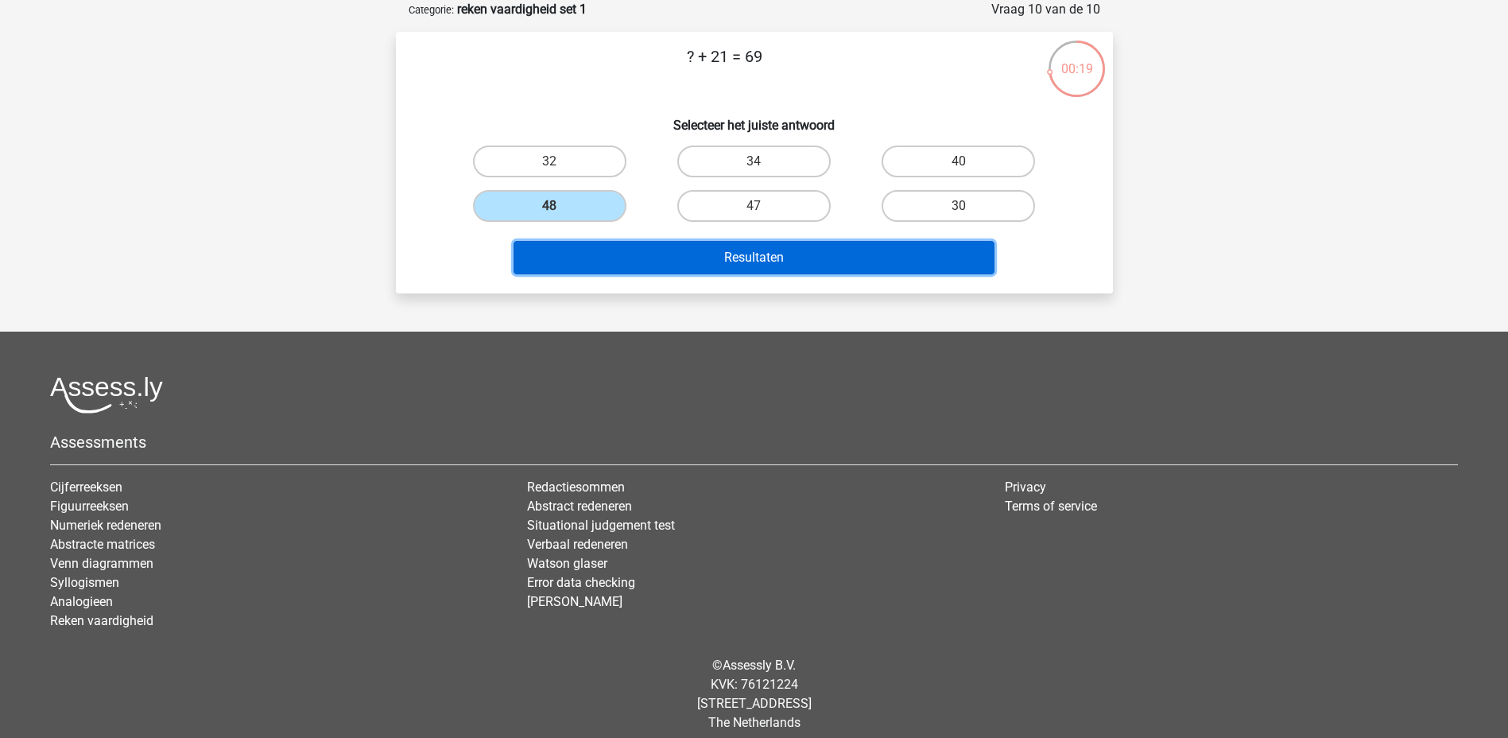
click at [740, 265] on button "Resultaten" at bounding box center [753, 257] width 481 height 33
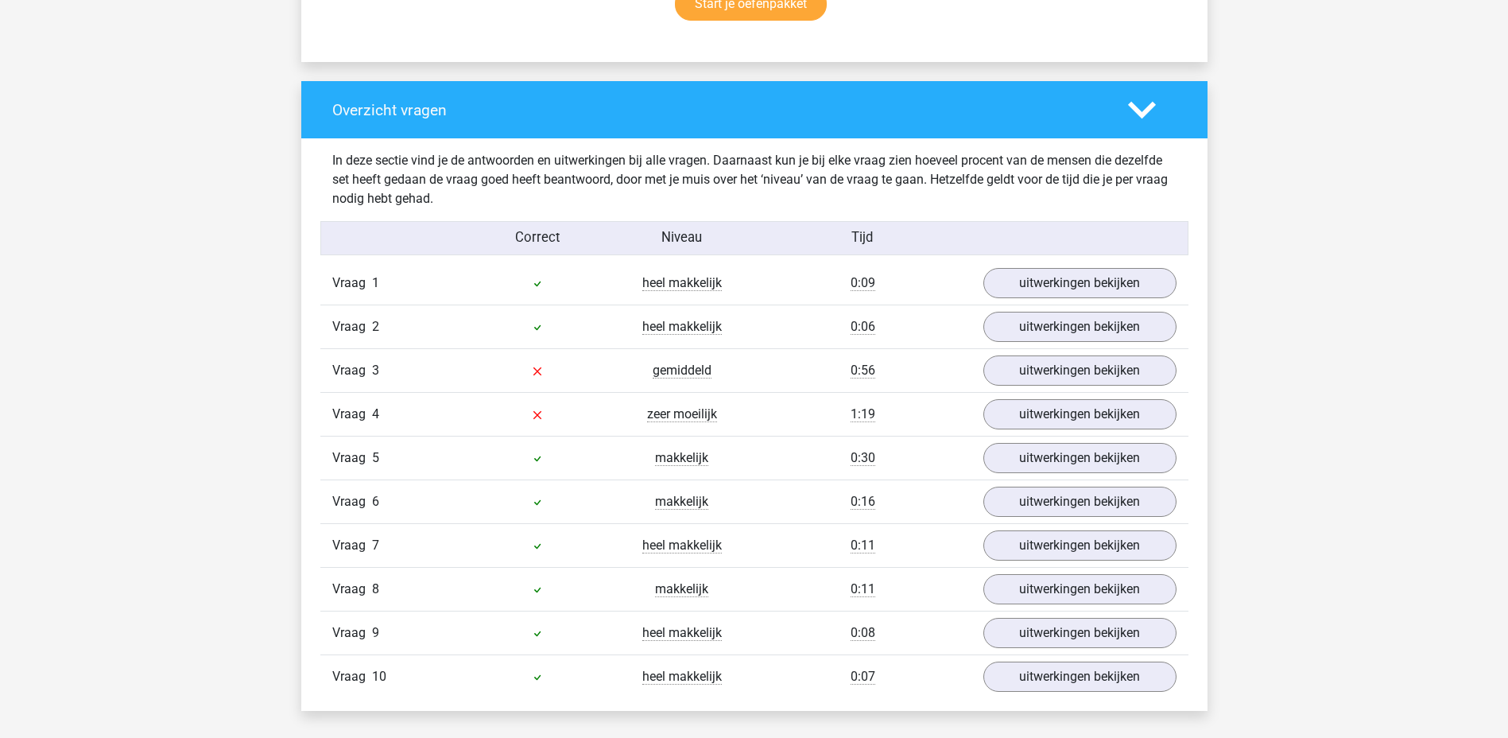
scroll to position [1192, 0]
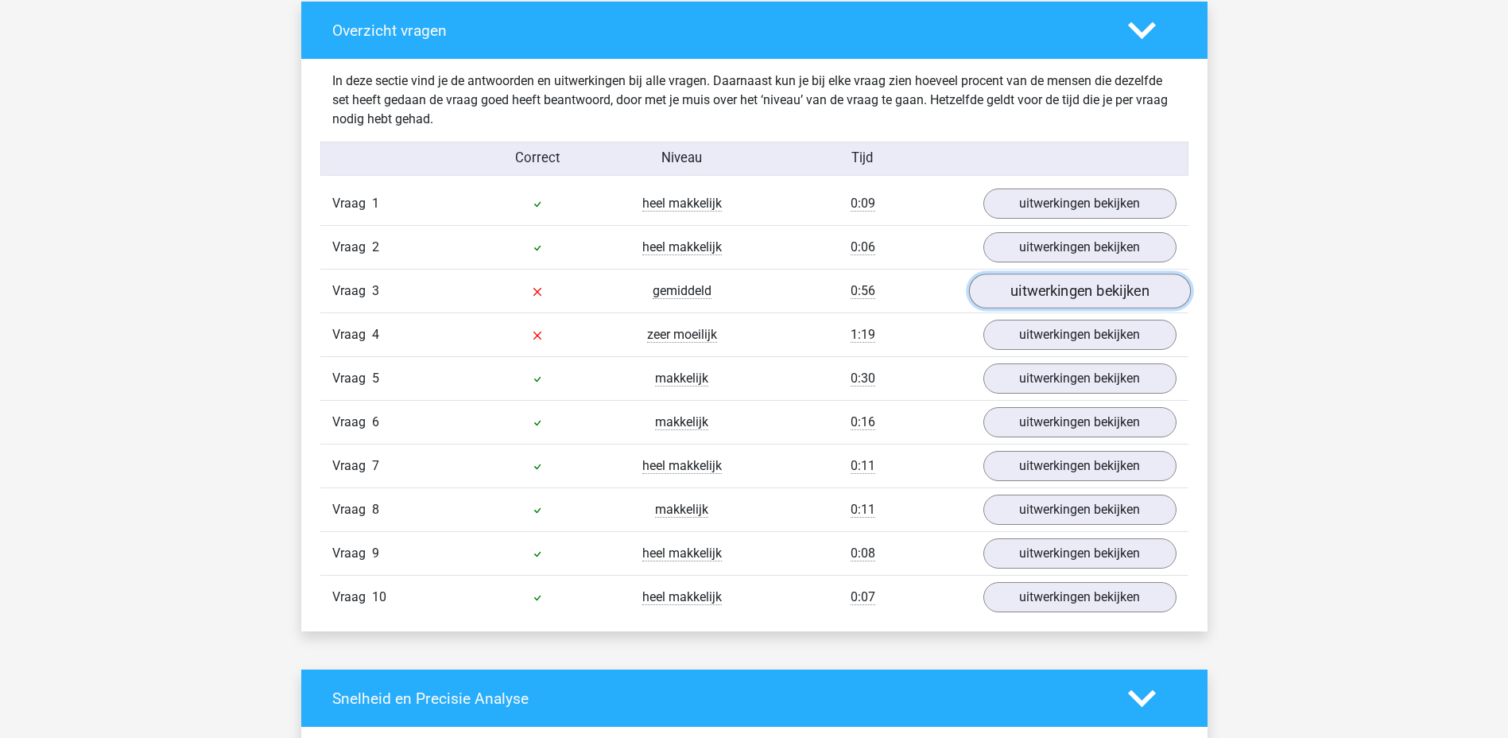
click at [1061, 297] on link "uitwerkingen bekijken" at bounding box center [1079, 291] width 222 height 35
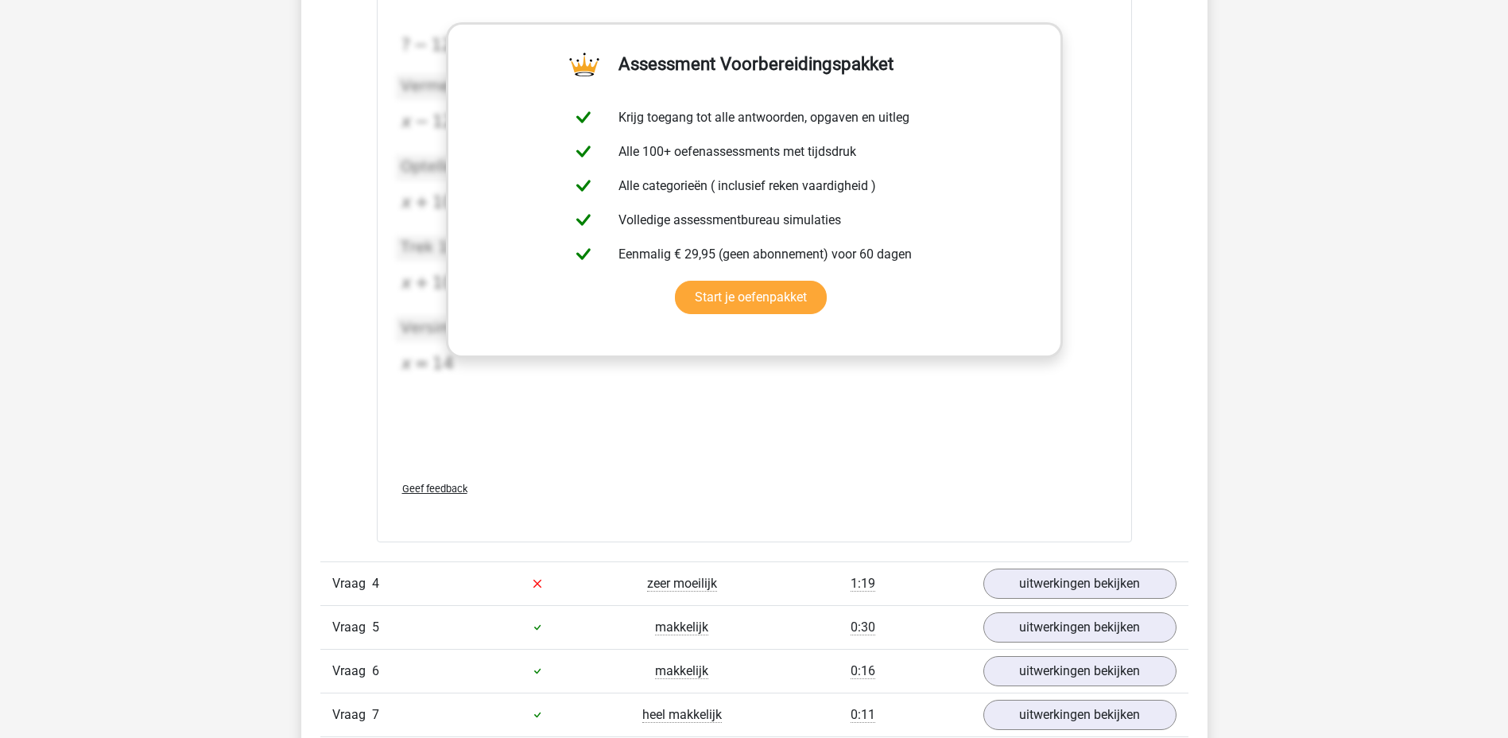
scroll to position [1828, 0]
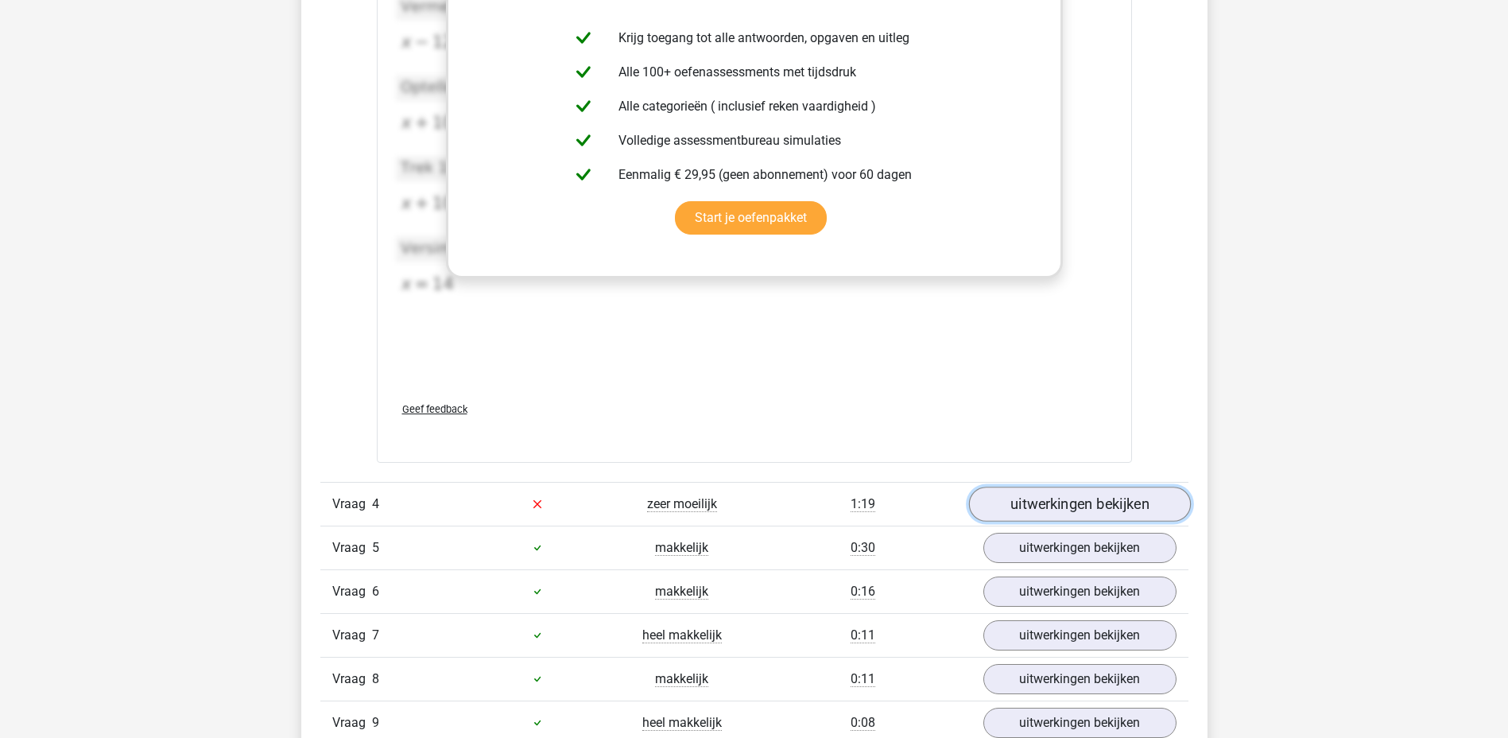
click at [1027, 507] on link "uitwerkingen bekijken" at bounding box center [1079, 503] width 222 height 35
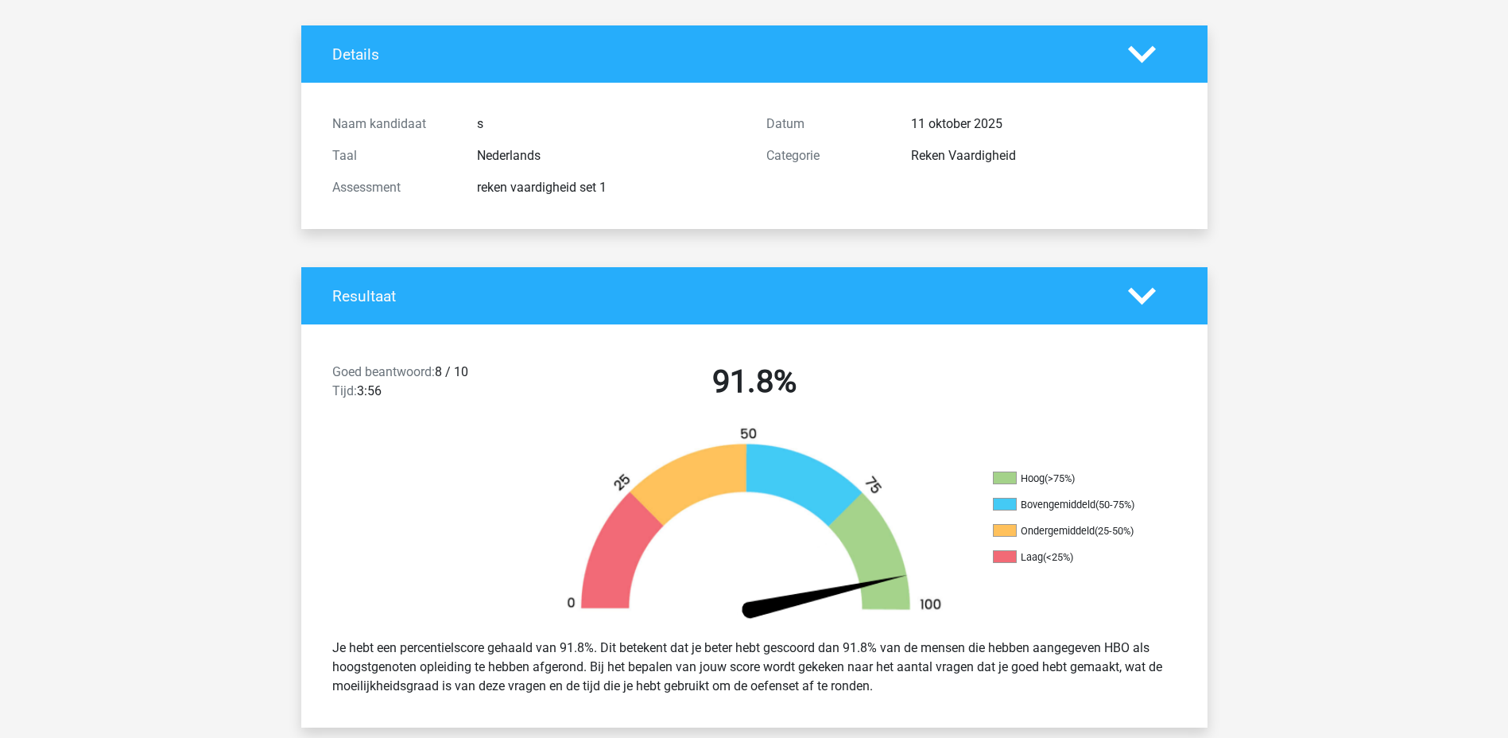
scroll to position [0, 0]
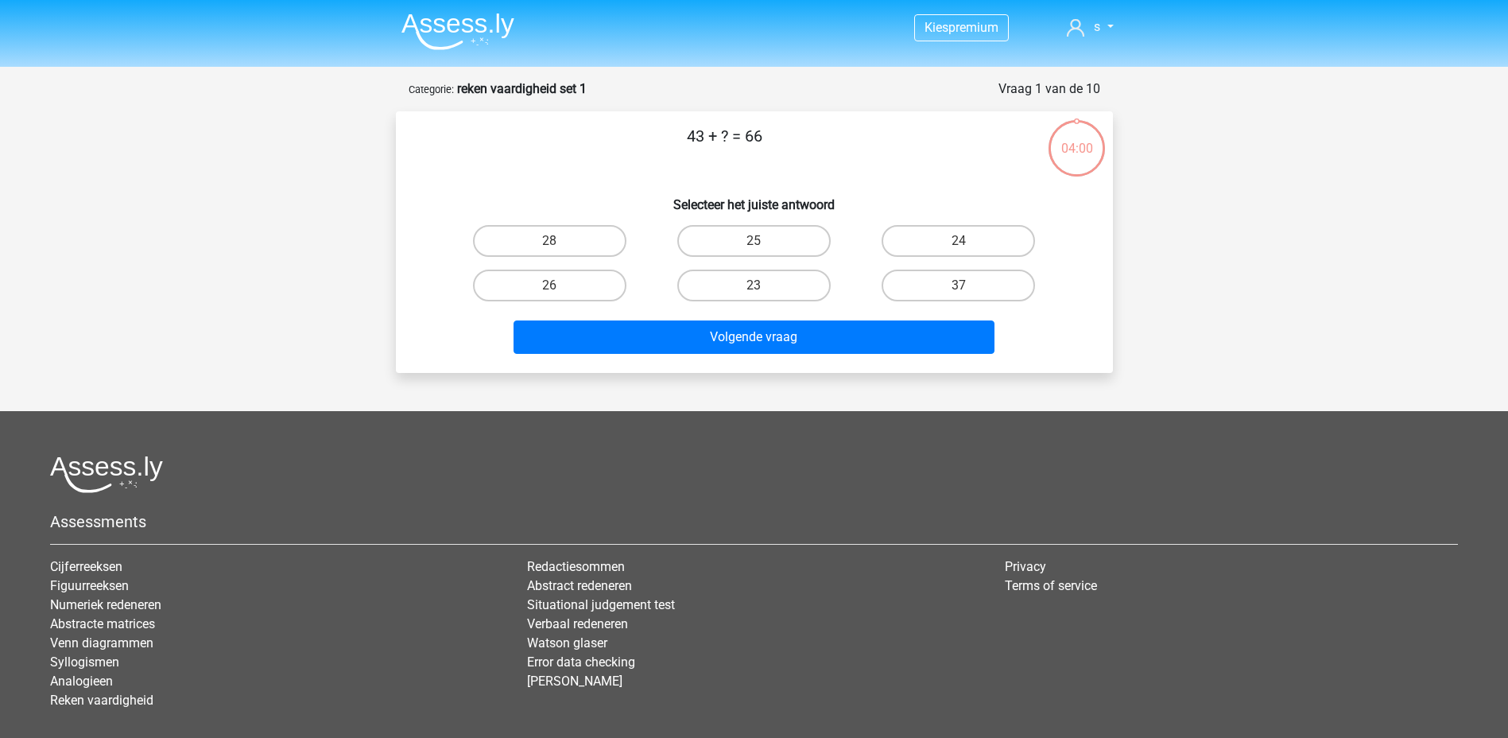
scroll to position [79, 0]
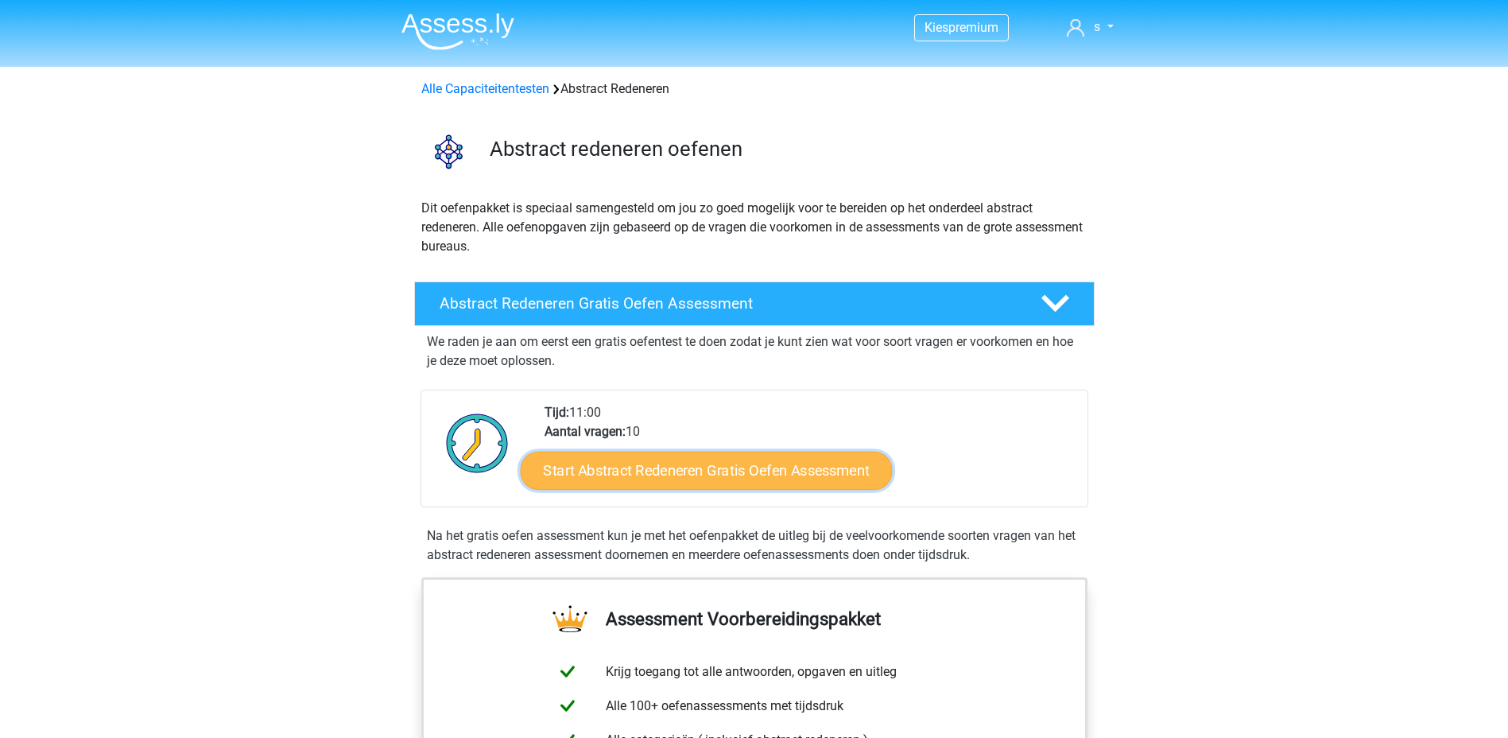
click at [695, 462] on link "Start Abstract Redeneren Gratis Oefen Assessment" at bounding box center [706, 470] width 372 height 38
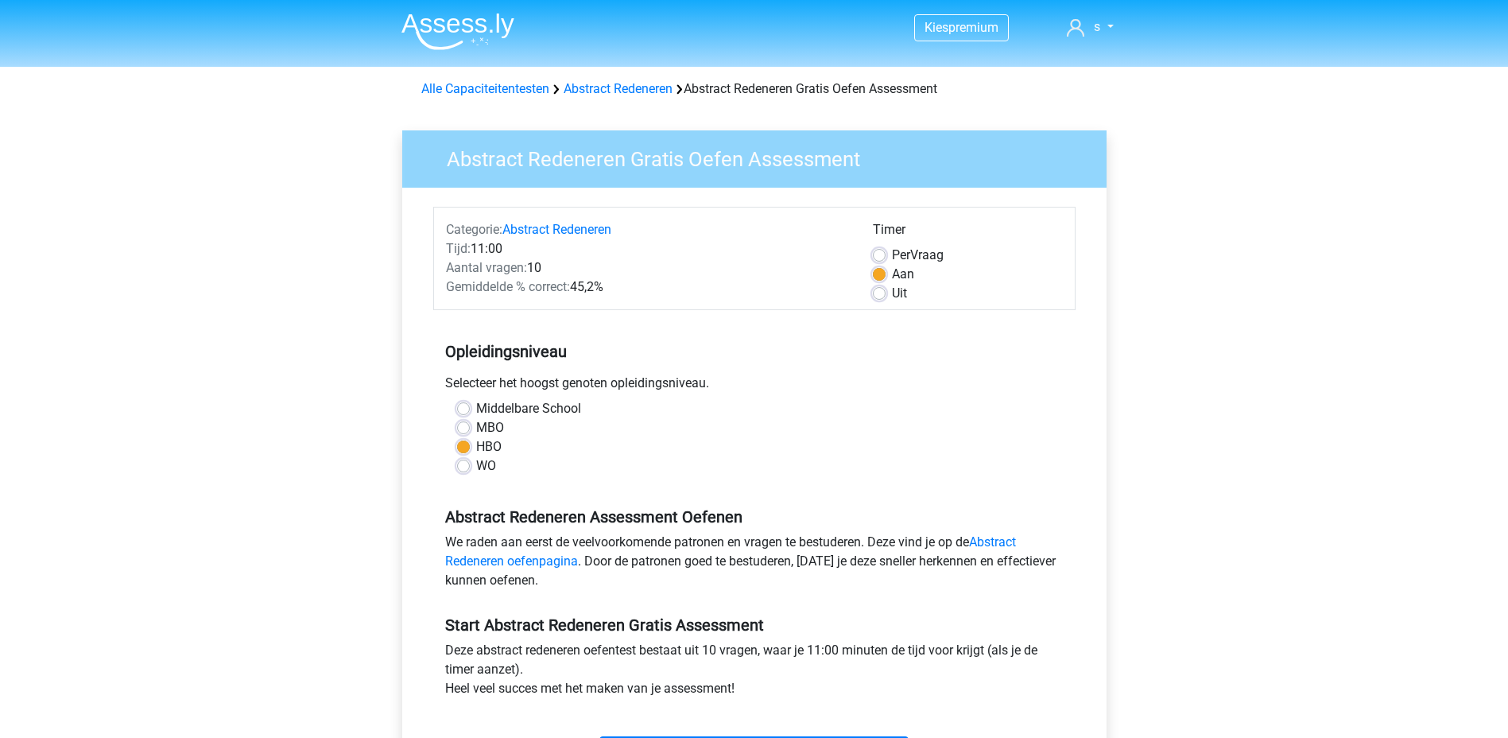
click at [892, 255] on label "Per Vraag" at bounding box center [918, 255] width 52 height 19
click at [877, 255] on input "Per Vraag" at bounding box center [879, 254] width 13 height 16
radio input "true"
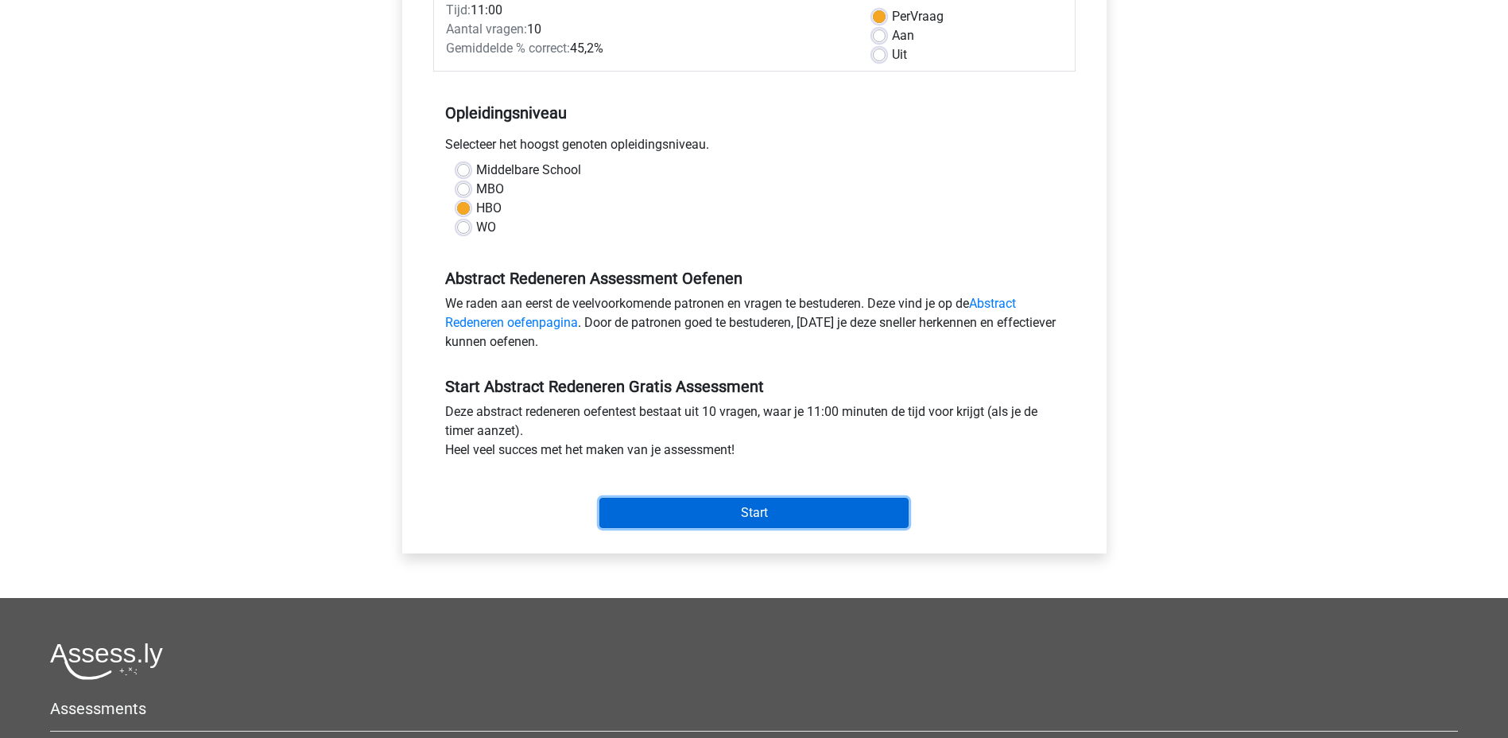
click at [742, 511] on input "Start" at bounding box center [753, 513] width 309 height 30
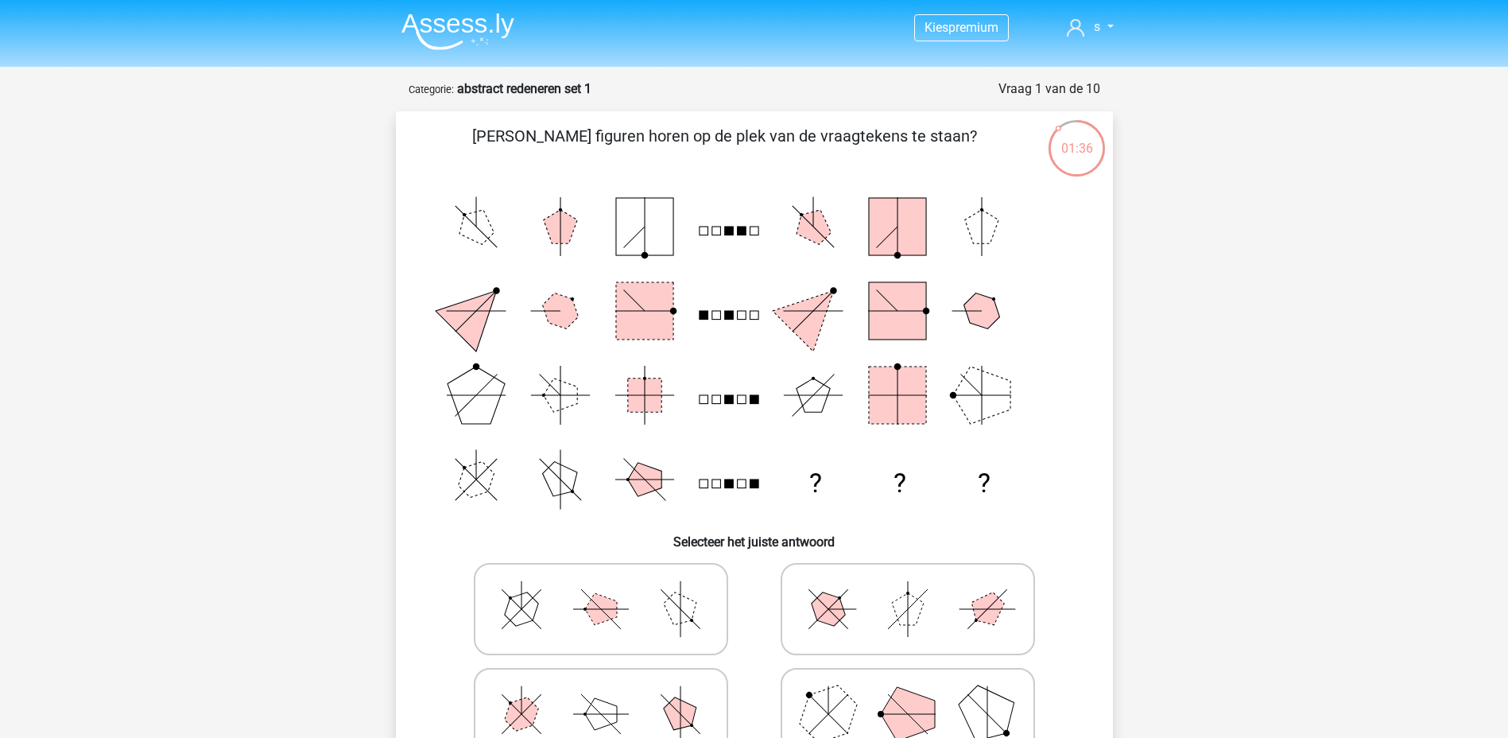
scroll to position [79, 0]
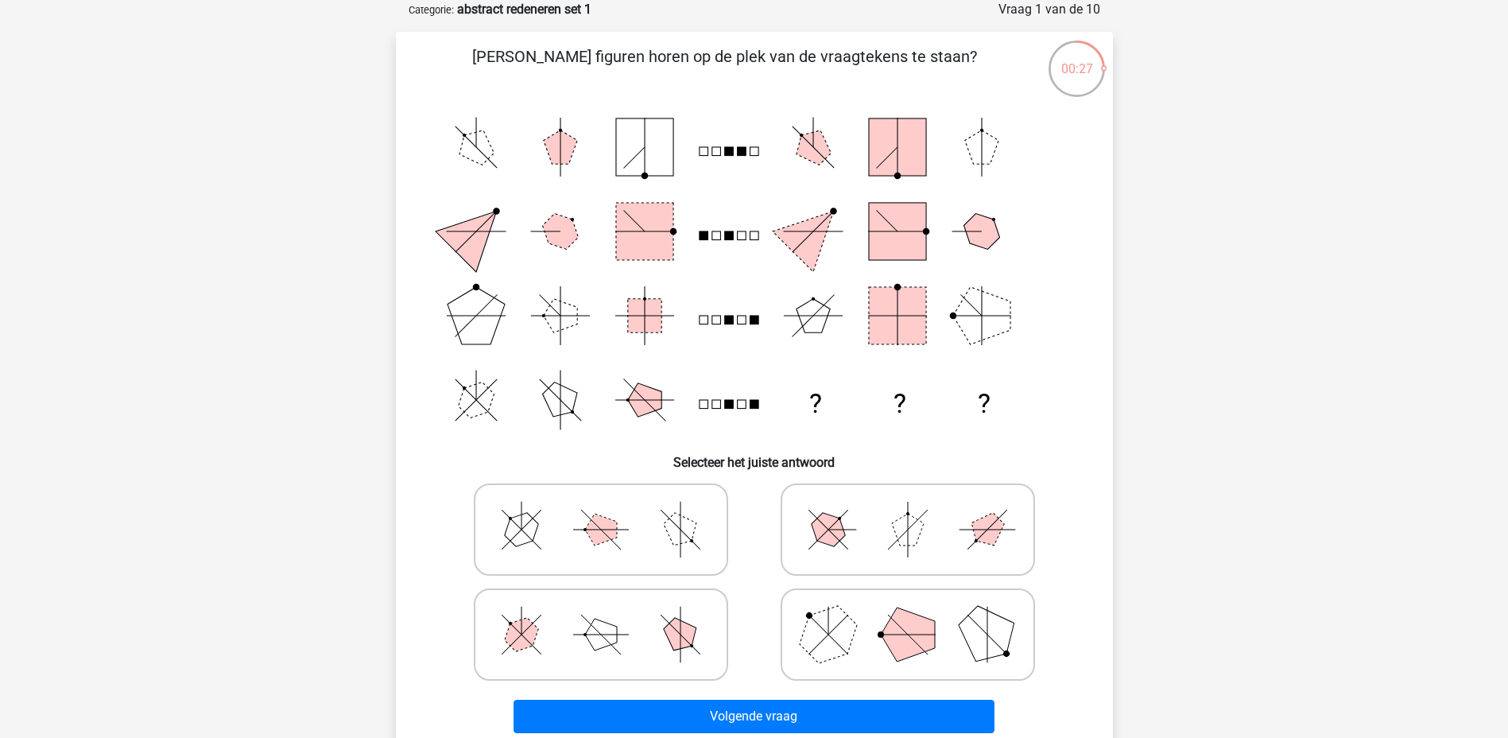
click at [964, 551] on icon at bounding box center [907, 529] width 238 height 79
click at [918, 509] on input "radio" at bounding box center [913, 504] width 10 height 10
radio input "true"
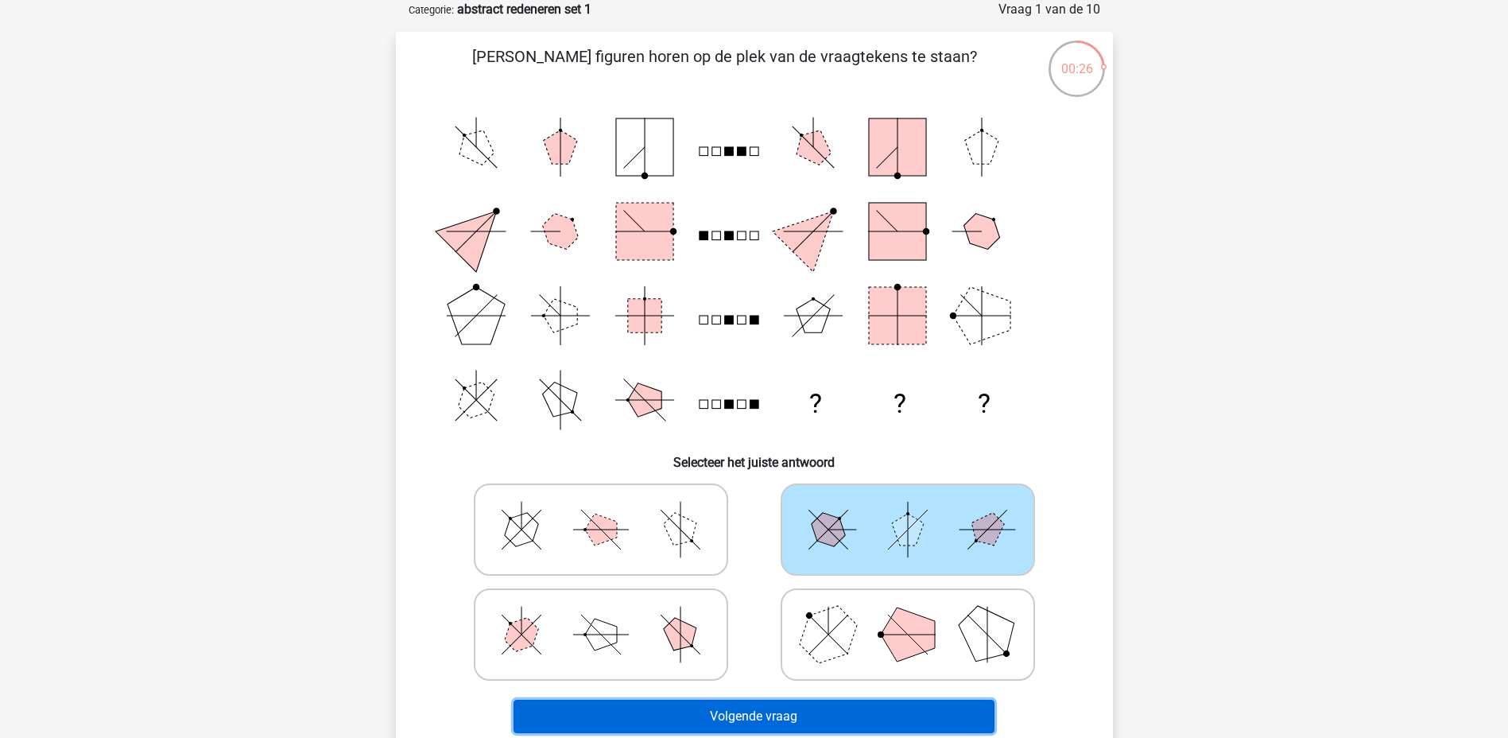
click at [879, 720] on button "Volgende vraag" at bounding box center [753, 715] width 481 height 33
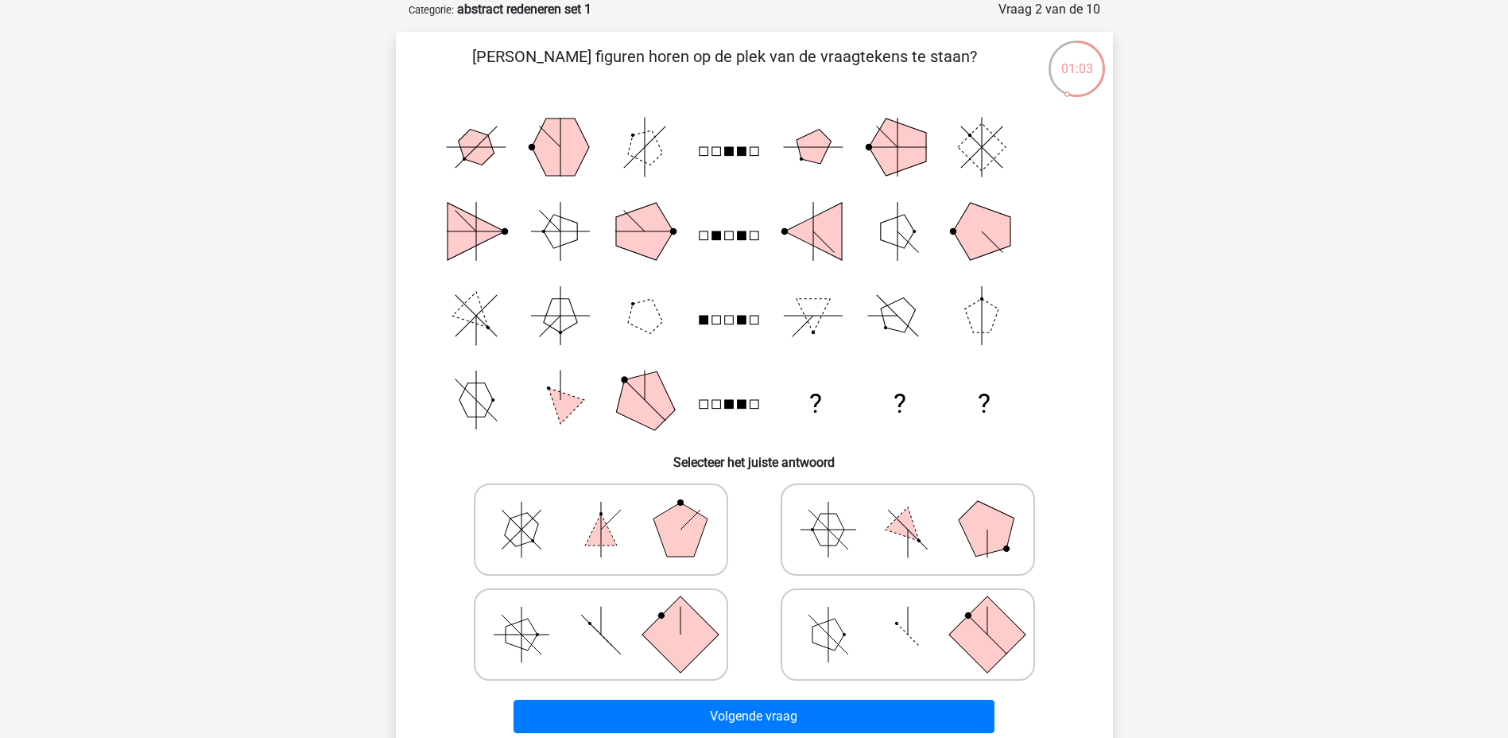
click at [868, 549] on icon at bounding box center [907, 529] width 238 height 79
click at [908, 509] on input "radio" at bounding box center [913, 504] width 10 height 10
radio input "true"
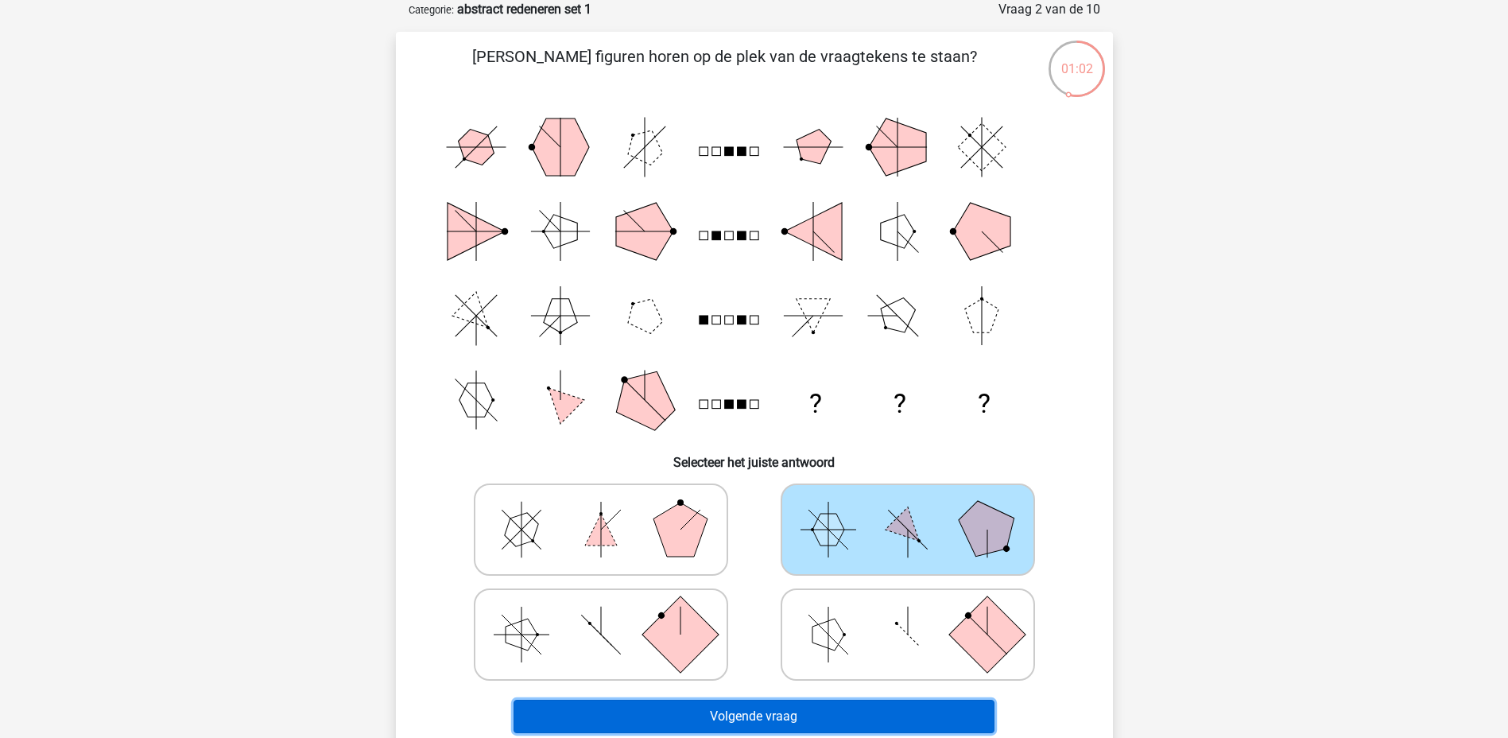
click at [875, 711] on button "Volgende vraag" at bounding box center [753, 715] width 481 height 33
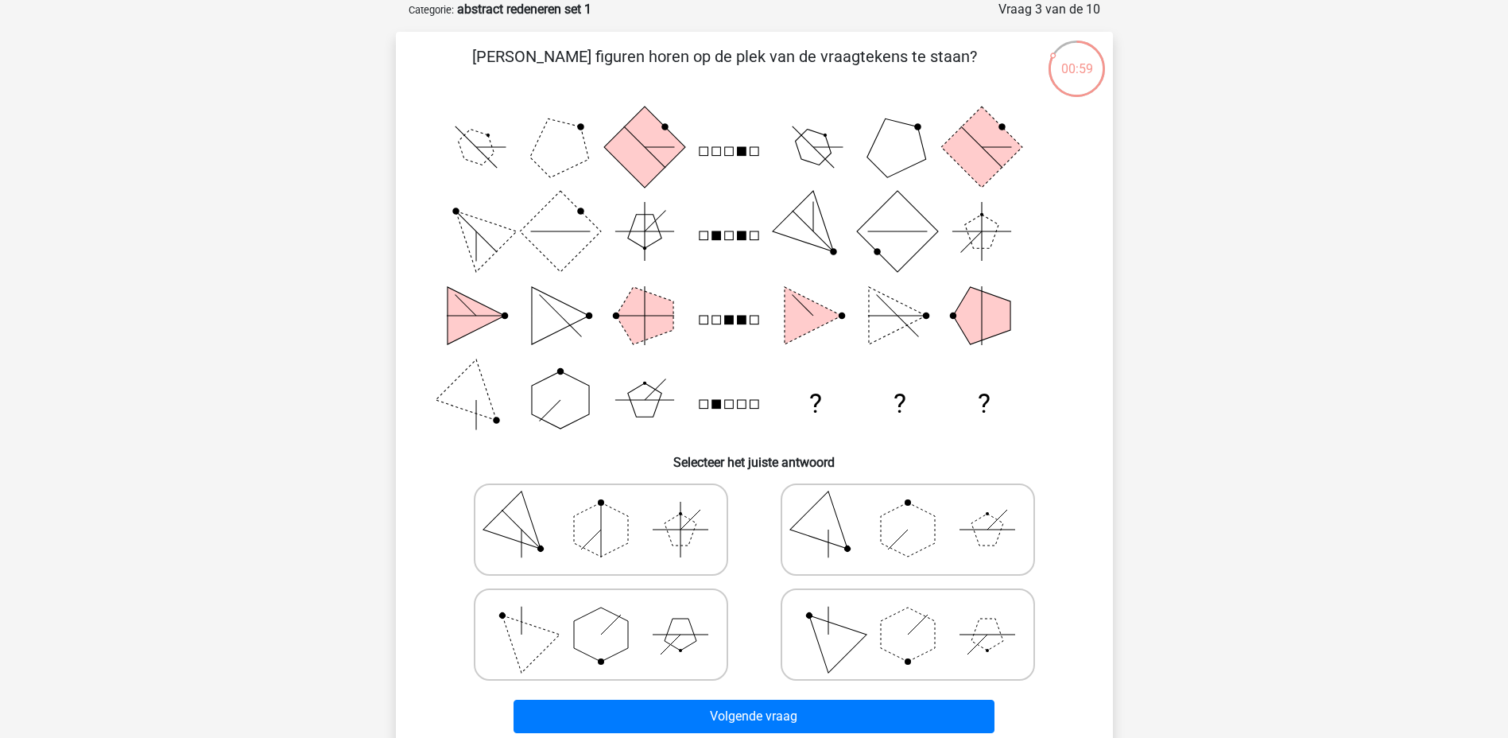
click at [866, 650] on icon at bounding box center [907, 634] width 238 height 79
click at [908, 614] on input "radio" at bounding box center [913, 609] width 10 height 10
radio input "true"
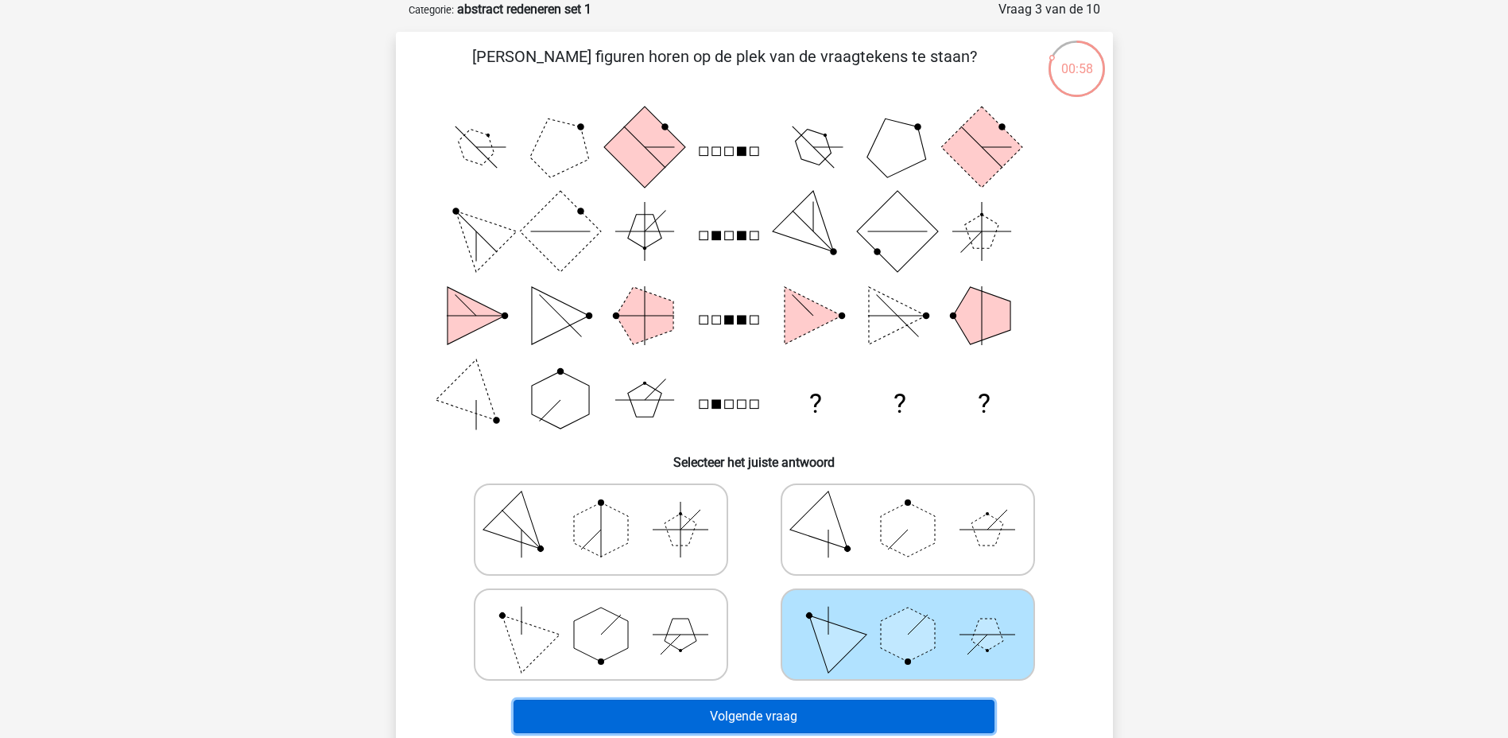
click at [814, 703] on button "Volgende vraag" at bounding box center [753, 715] width 481 height 33
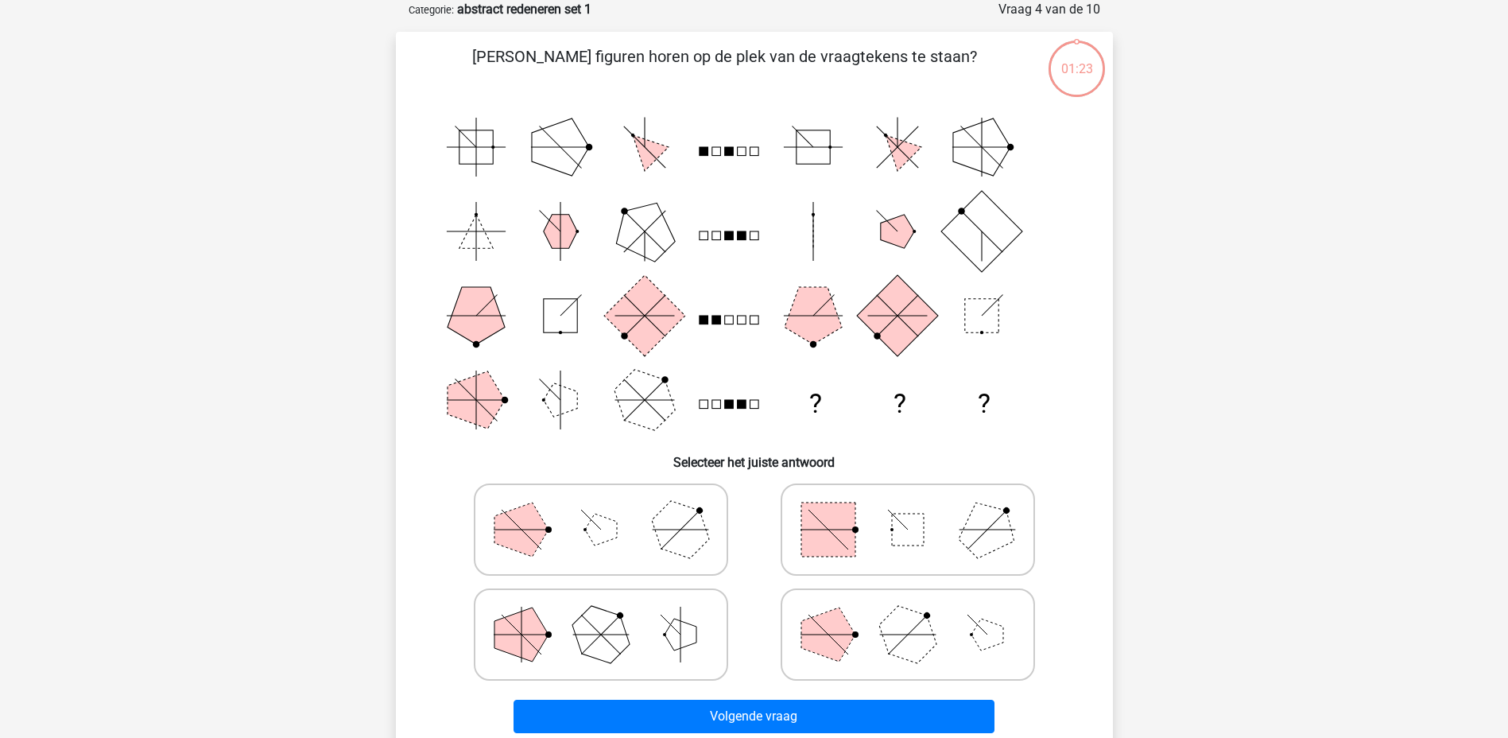
click at [680, 543] on polygon at bounding box center [679, 528] width 76 height 76
click at [611, 509] on input "radio" at bounding box center [606, 504] width 10 height 10
radio input "true"
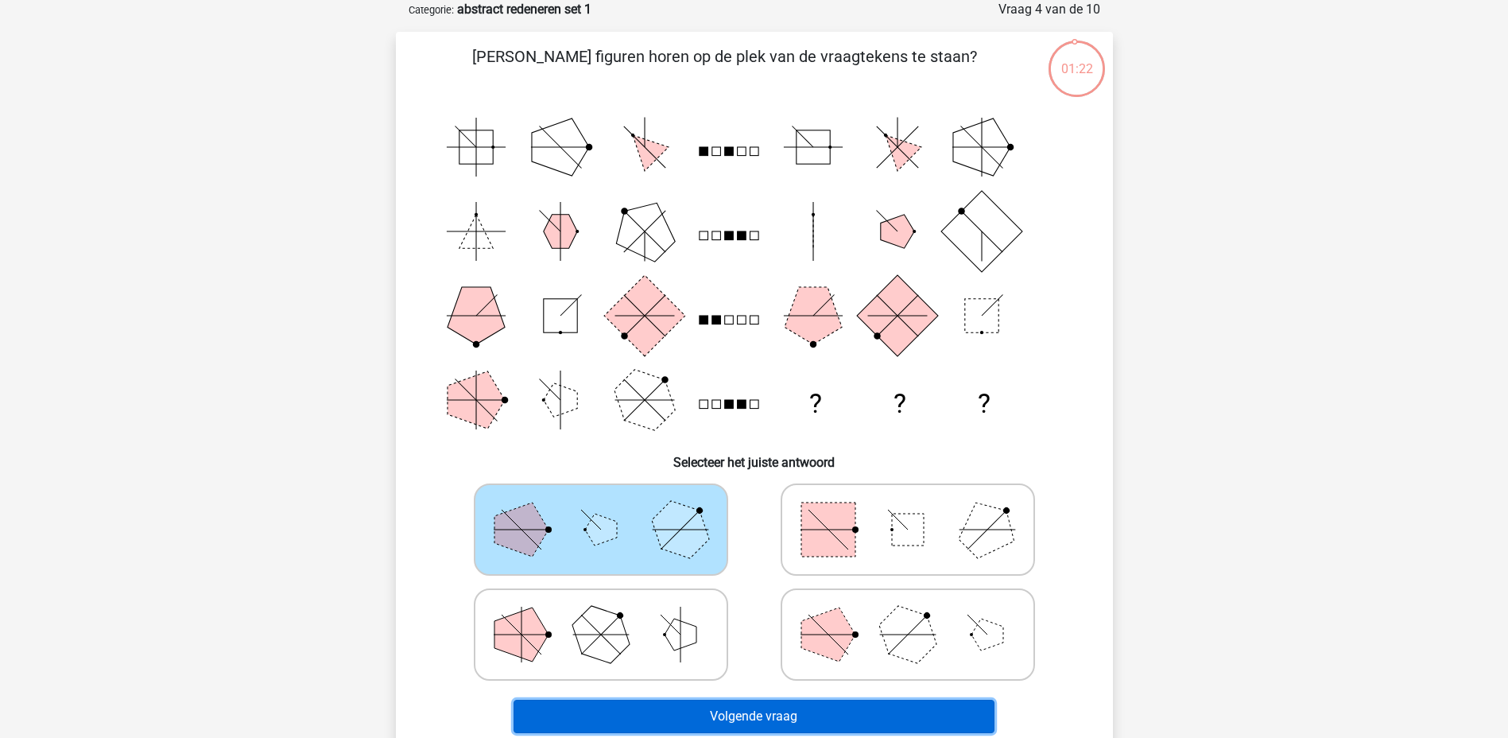
click at [722, 726] on button "Volgende vraag" at bounding box center [753, 715] width 481 height 33
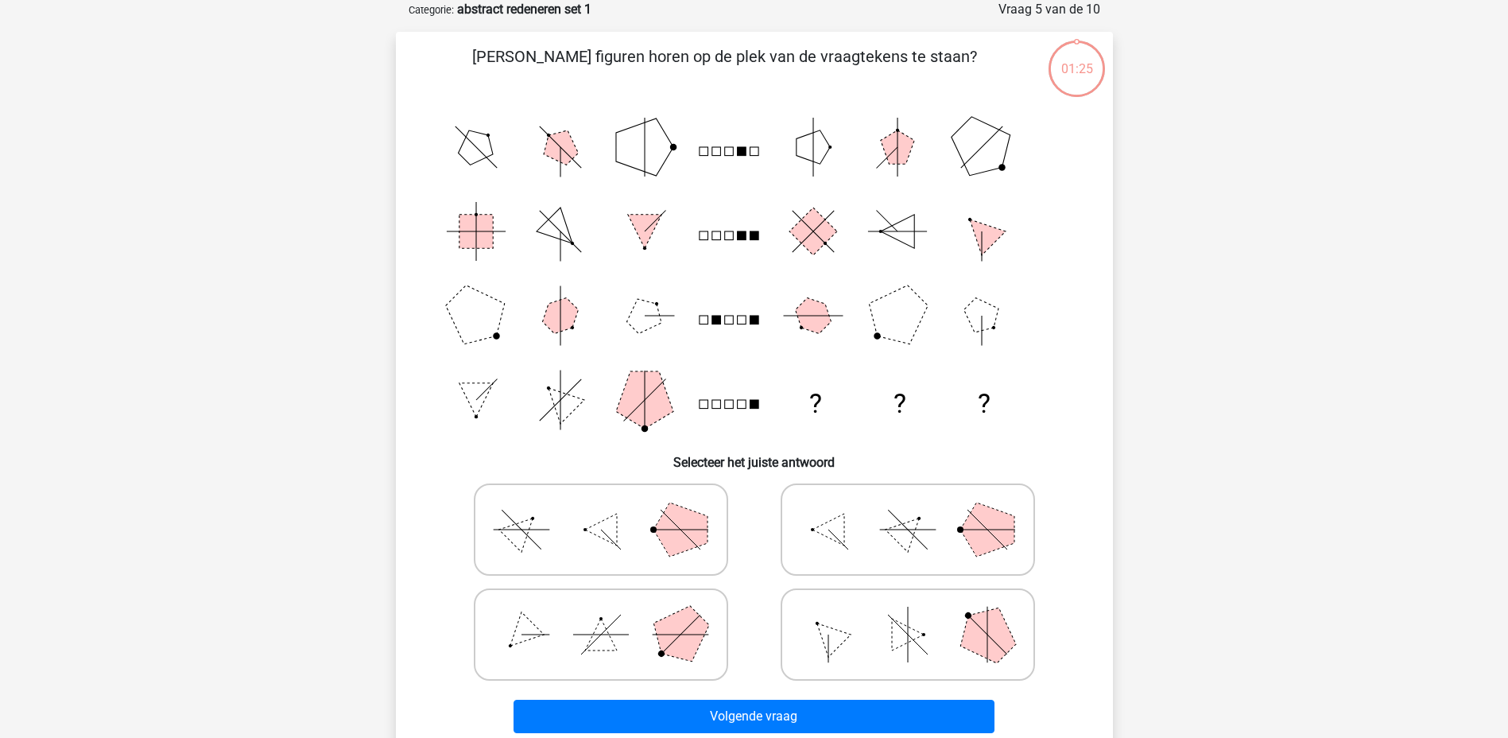
click at [865, 548] on icon at bounding box center [907, 529] width 238 height 79
click at [908, 509] on input "radio" at bounding box center [913, 504] width 10 height 10
radio input "true"
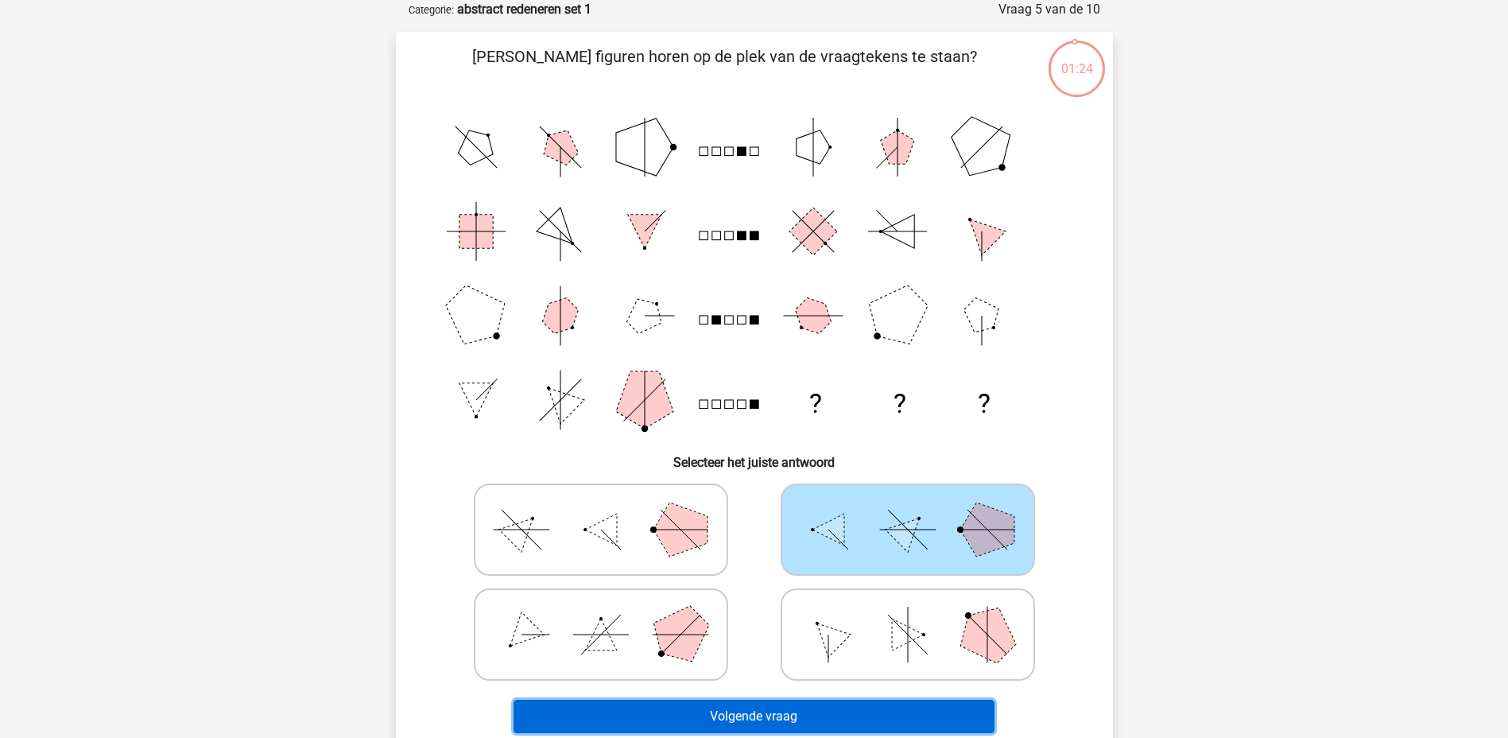
click at [792, 719] on button "Volgende vraag" at bounding box center [753, 715] width 481 height 33
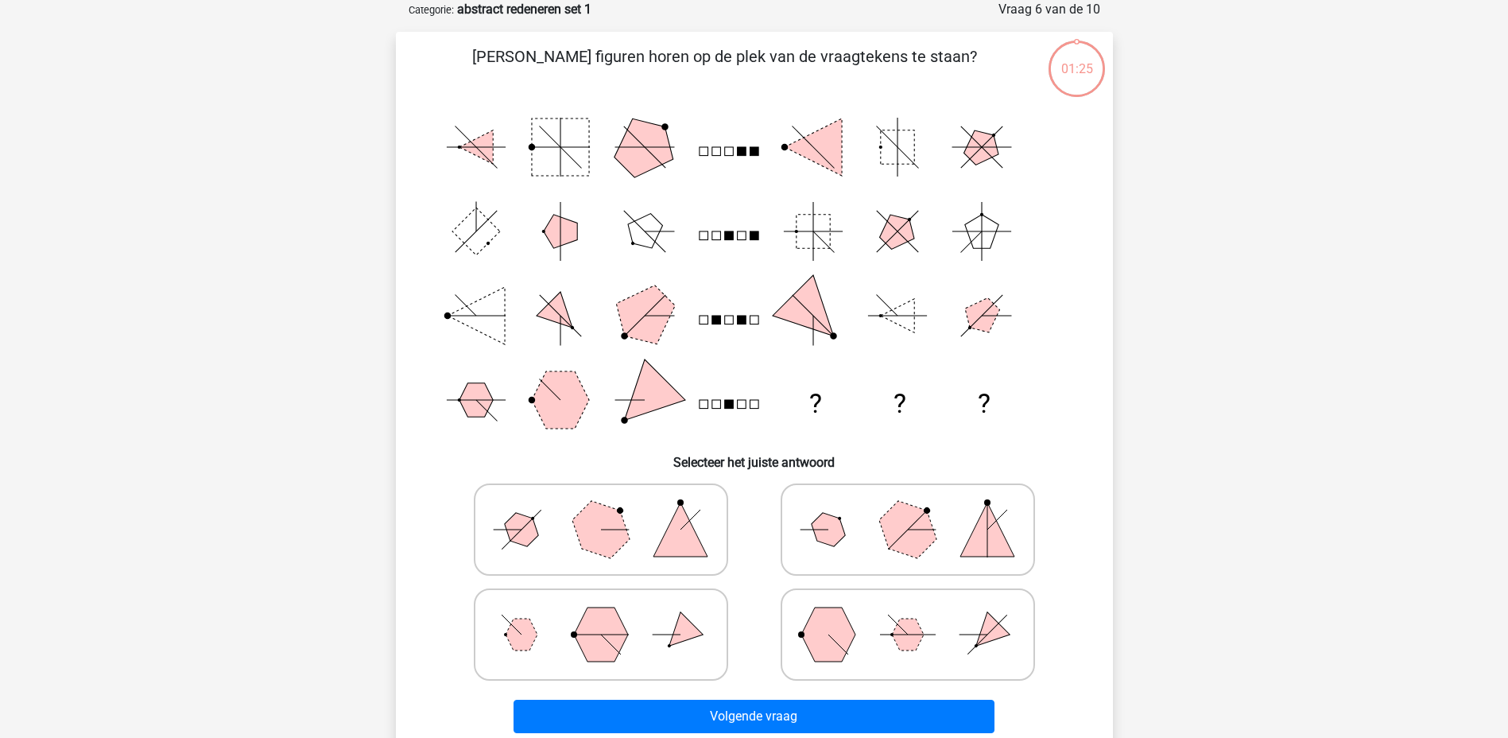
click at [656, 608] on icon at bounding box center [601, 634] width 238 height 79
click at [611, 608] on input "radio" at bounding box center [606, 609] width 10 height 10
radio input "true"
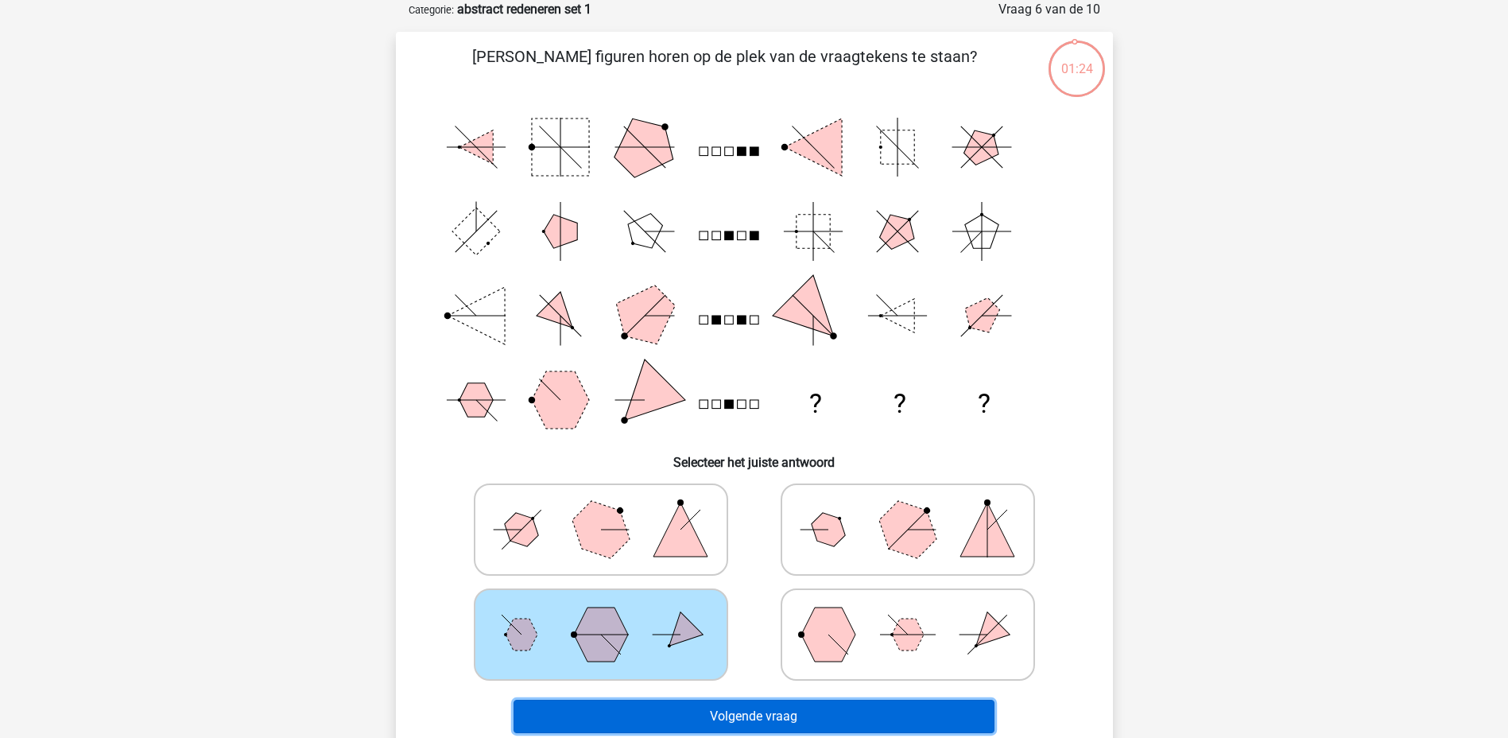
click at [719, 726] on button "Volgende vraag" at bounding box center [753, 715] width 481 height 33
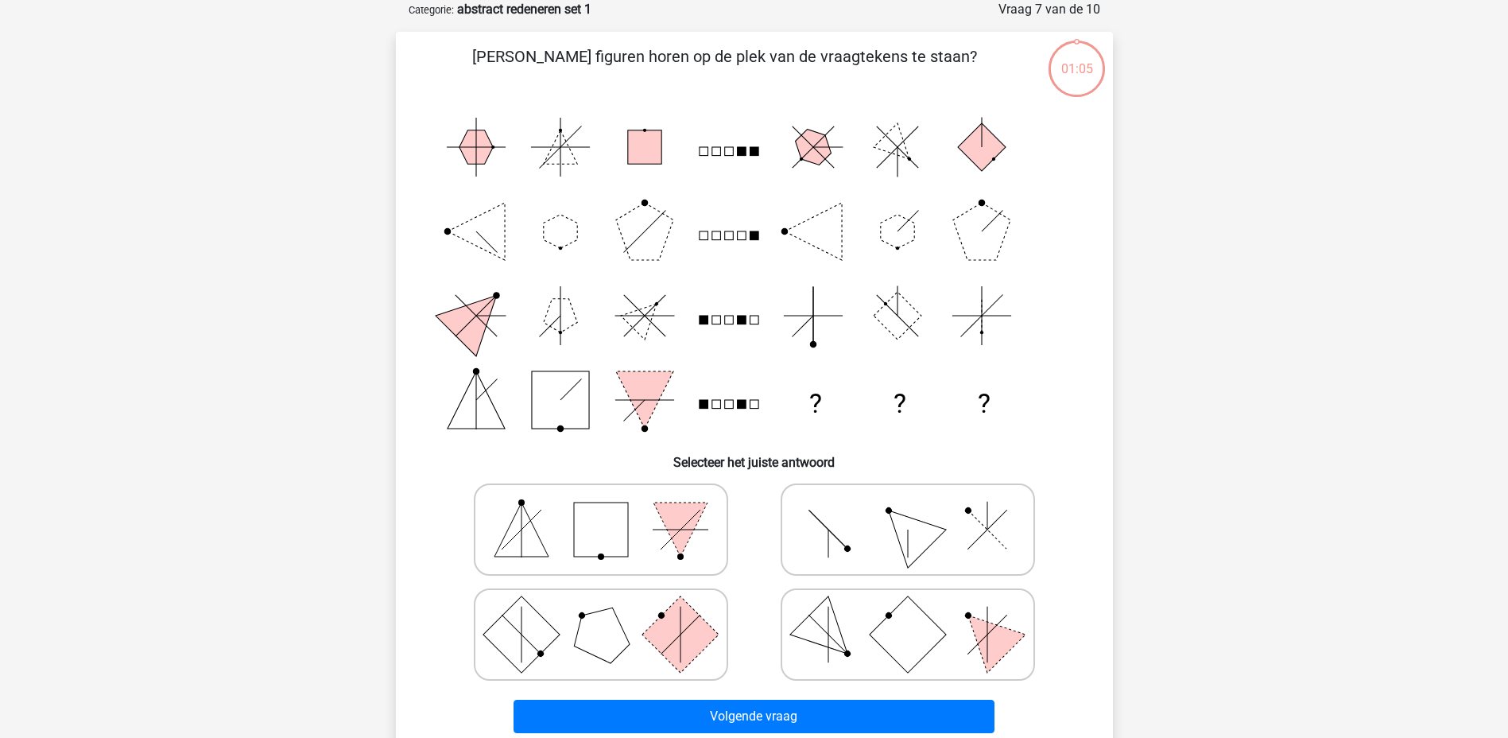
click at [812, 658] on icon at bounding box center [907, 634] width 238 height 79
click at [908, 614] on input "radio" at bounding box center [913, 609] width 10 height 10
radio input "true"
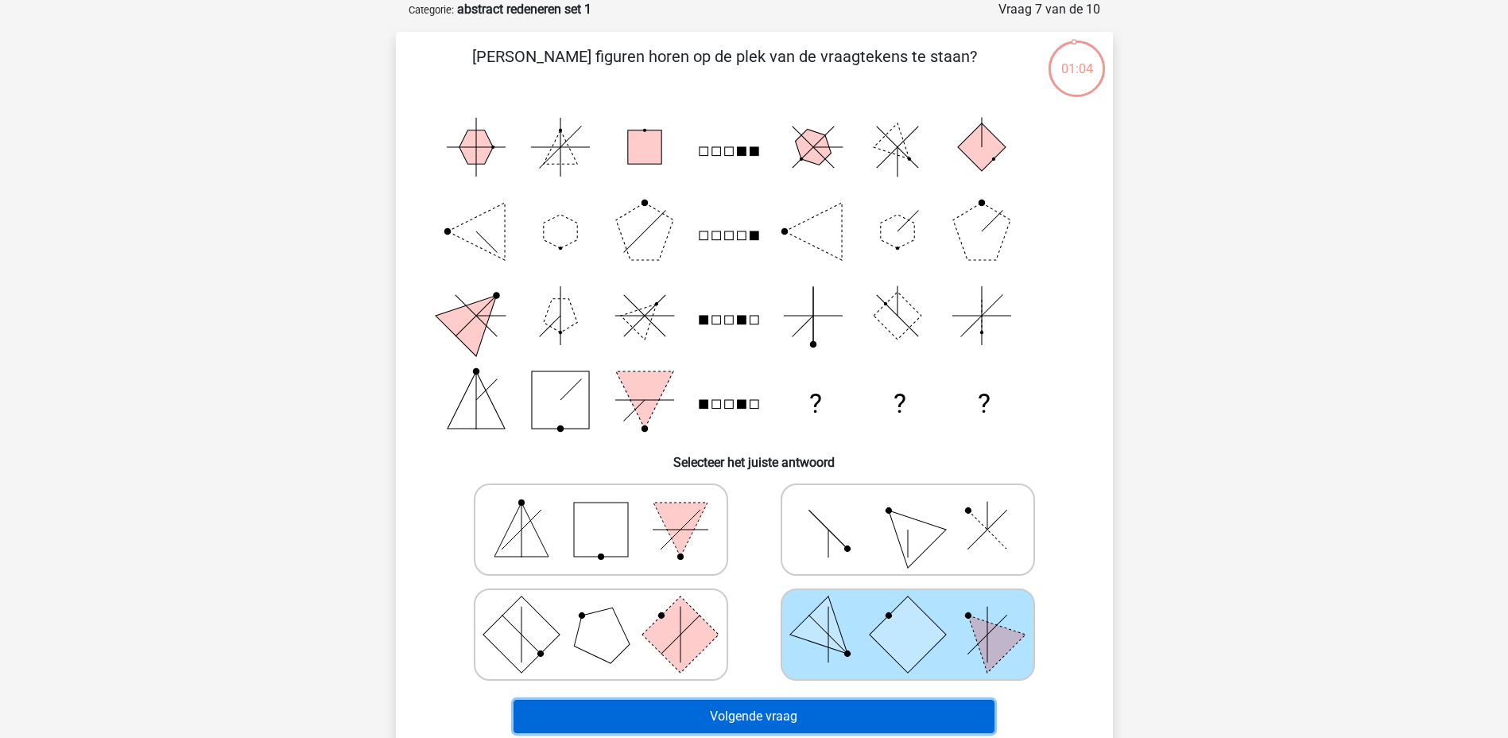
click at [788, 718] on button "Volgende vraag" at bounding box center [753, 715] width 481 height 33
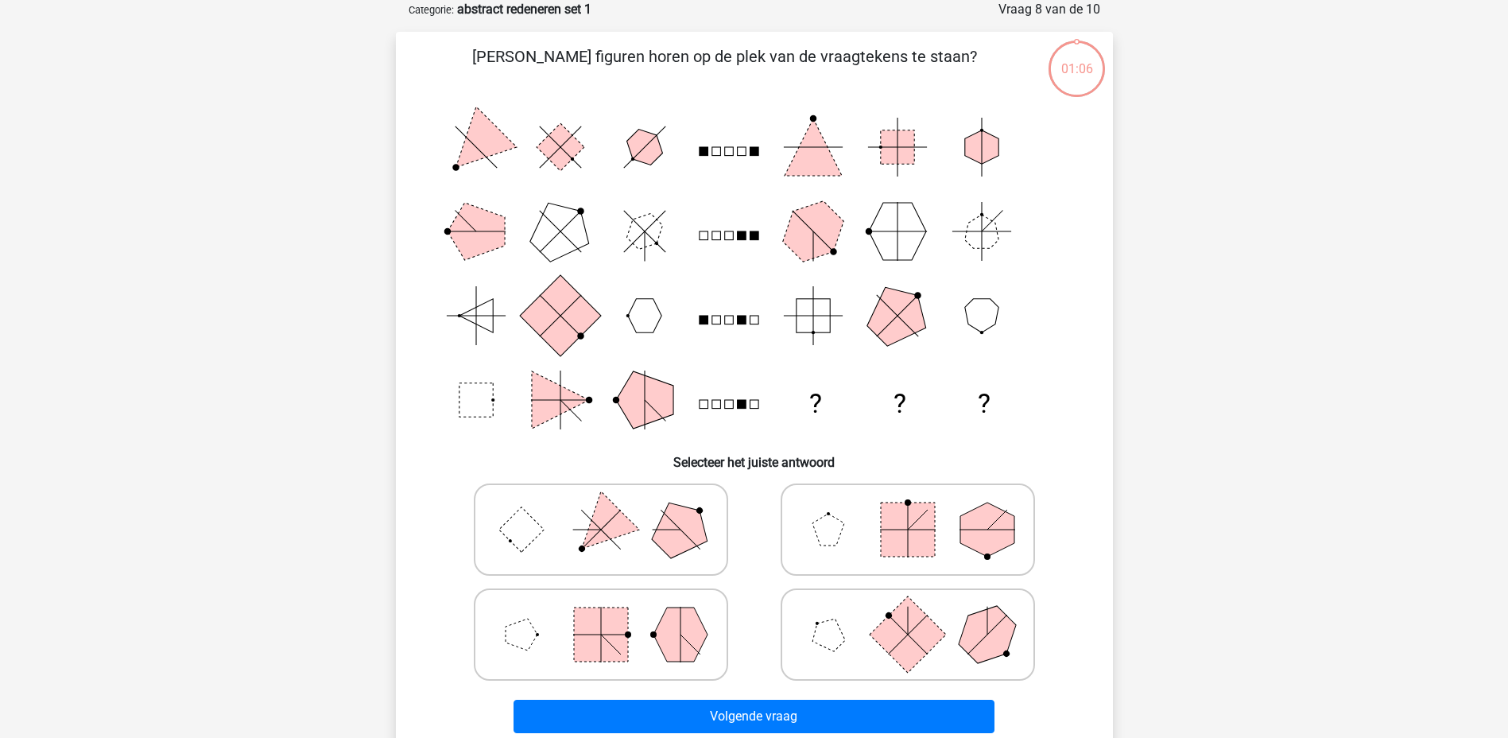
click at [850, 569] on label at bounding box center [908, 529] width 254 height 92
click at [908, 509] on input "radio" at bounding box center [913, 504] width 10 height 10
radio input "true"
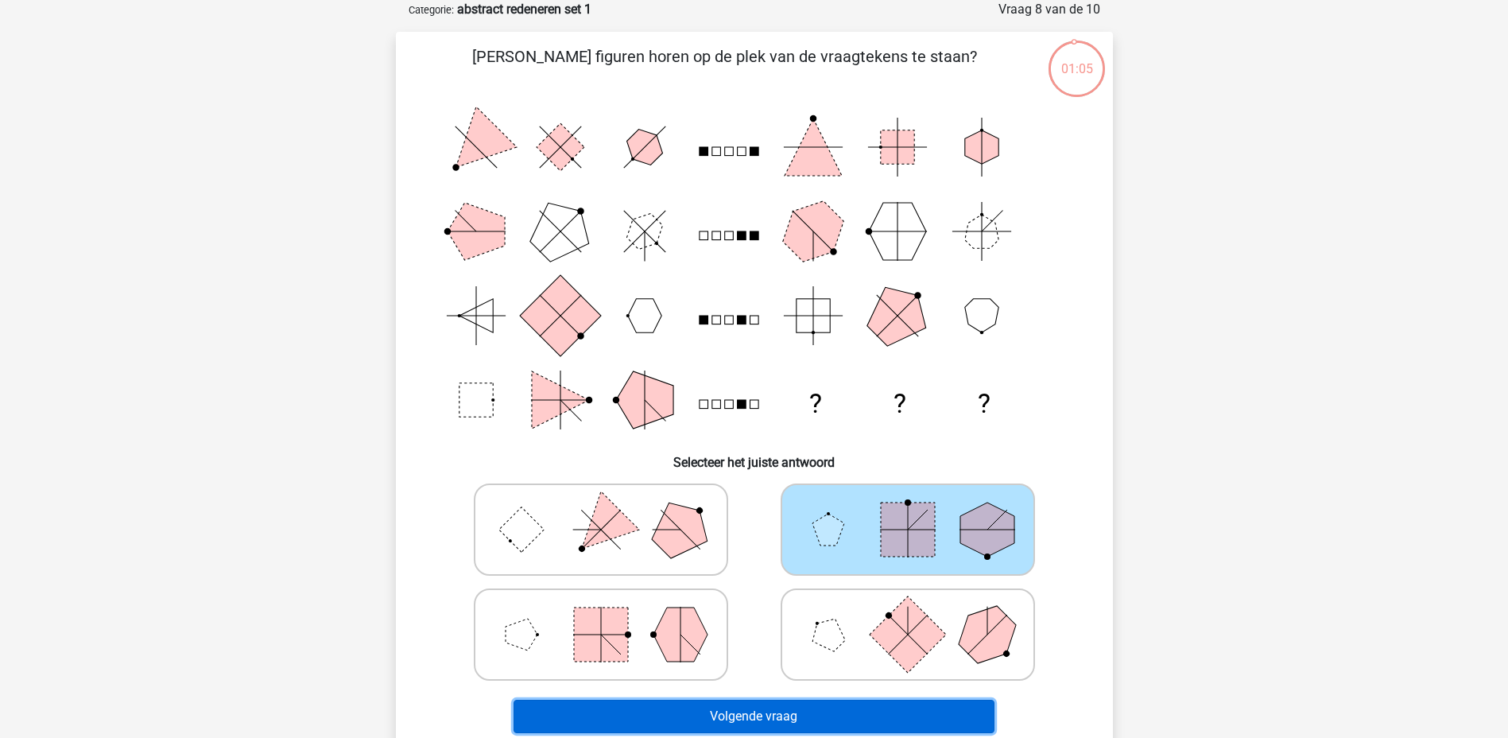
click at [815, 710] on button "Volgende vraag" at bounding box center [753, 715] width 481 height 33
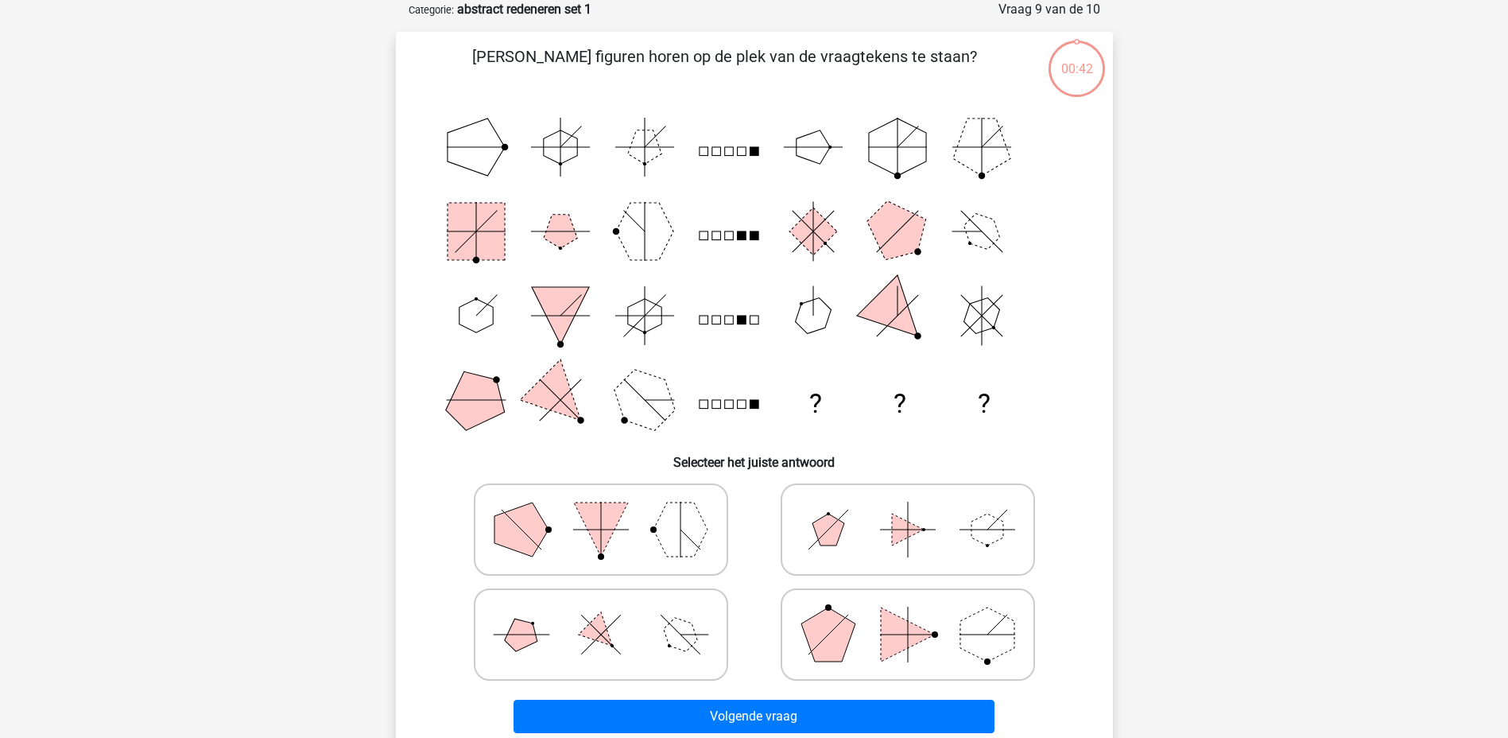
click at [837, 652] on polygon at bounding box center [828, 634] width 54 height 54
click at [908, 614] on input "radio" at bounding box center [913, 609] width 10 height 10
radio input "true"
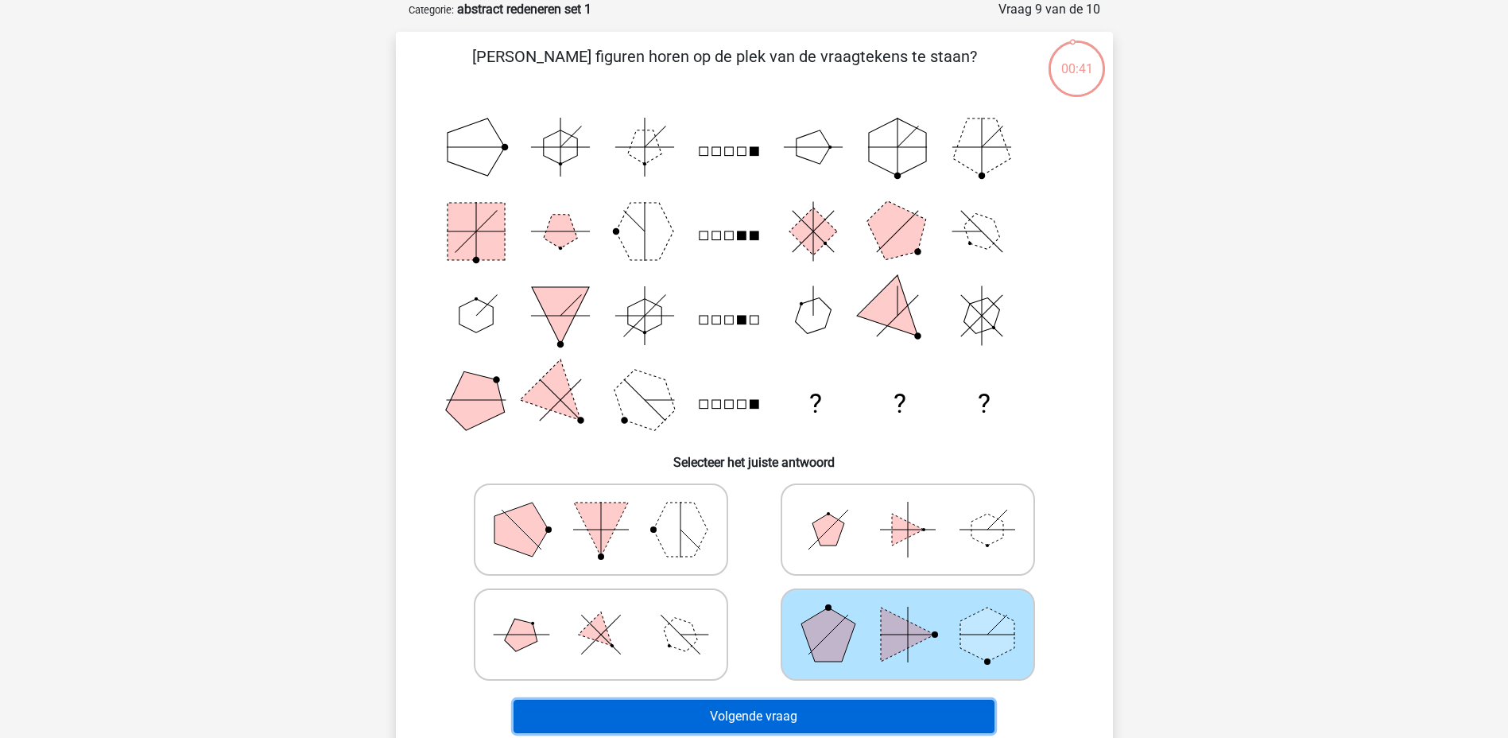
click at [816, 711] on button "Volgende vraag" at bounding box center [753, 715] width 481 height 33
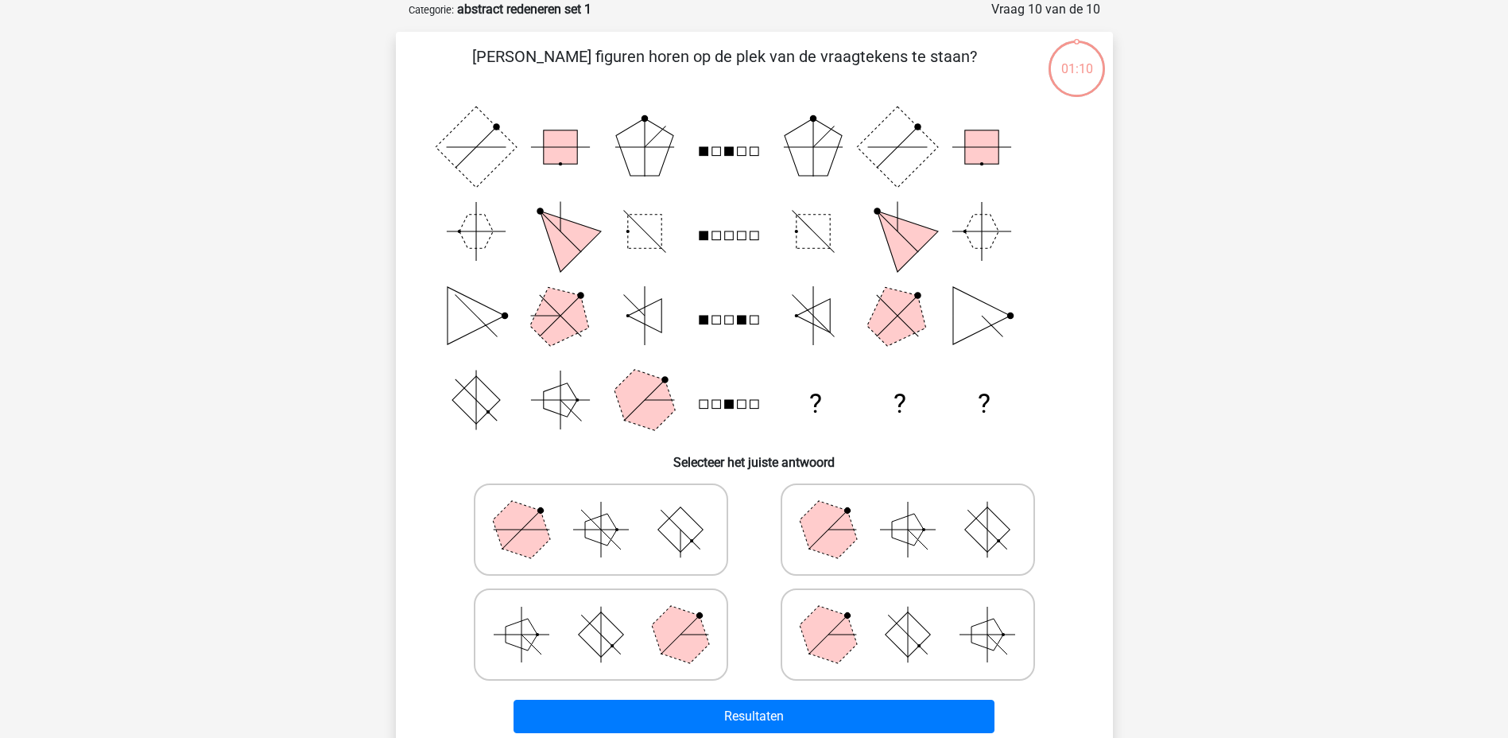
click at [846, 542] on polygon at bounding box center [827, 528] width 76 height 76
click at [908, 509] on input "radio" at bounding box center [913, 504] width 10 height 10
radio input "true"
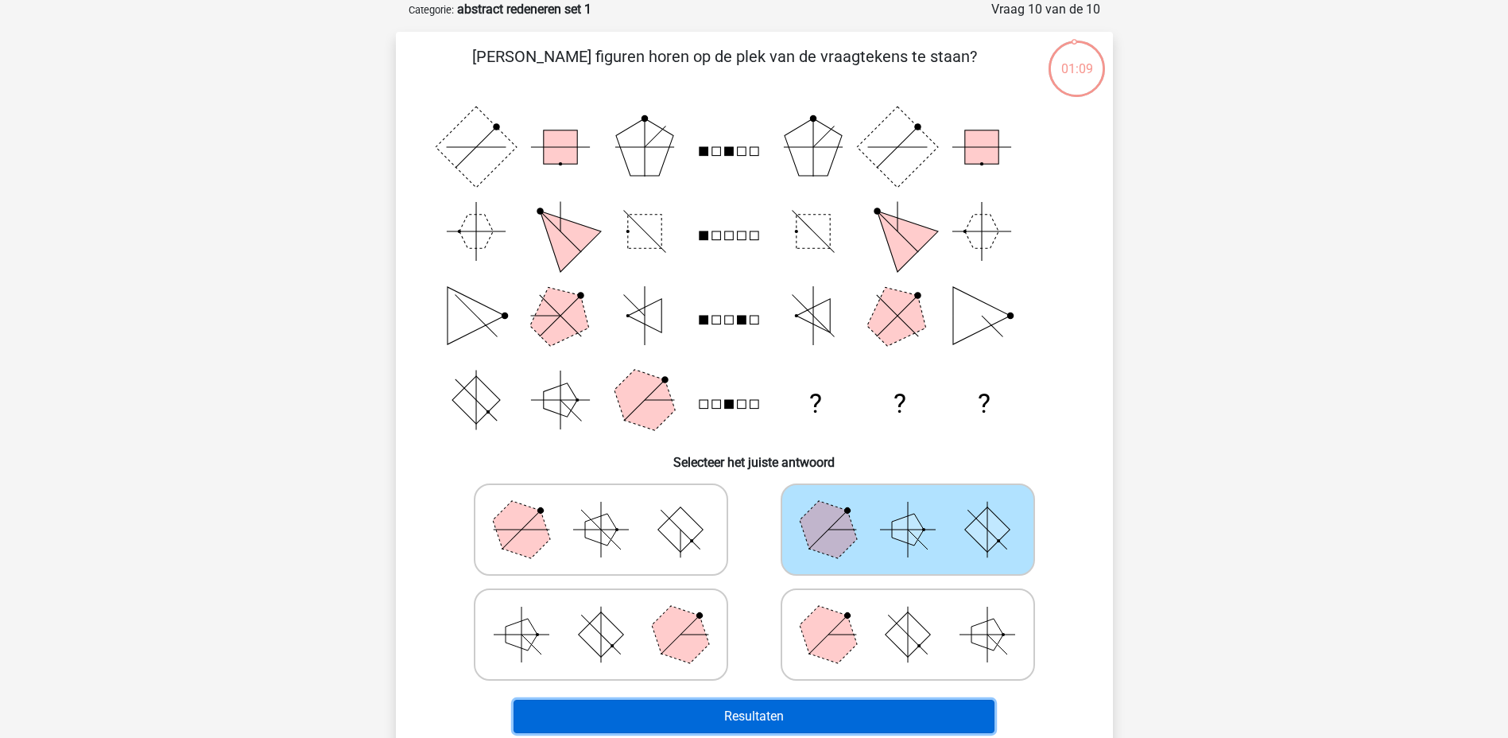
click at [824, 712] on button "Resultaten" at bounding box center [753, 715] width 481 height 33
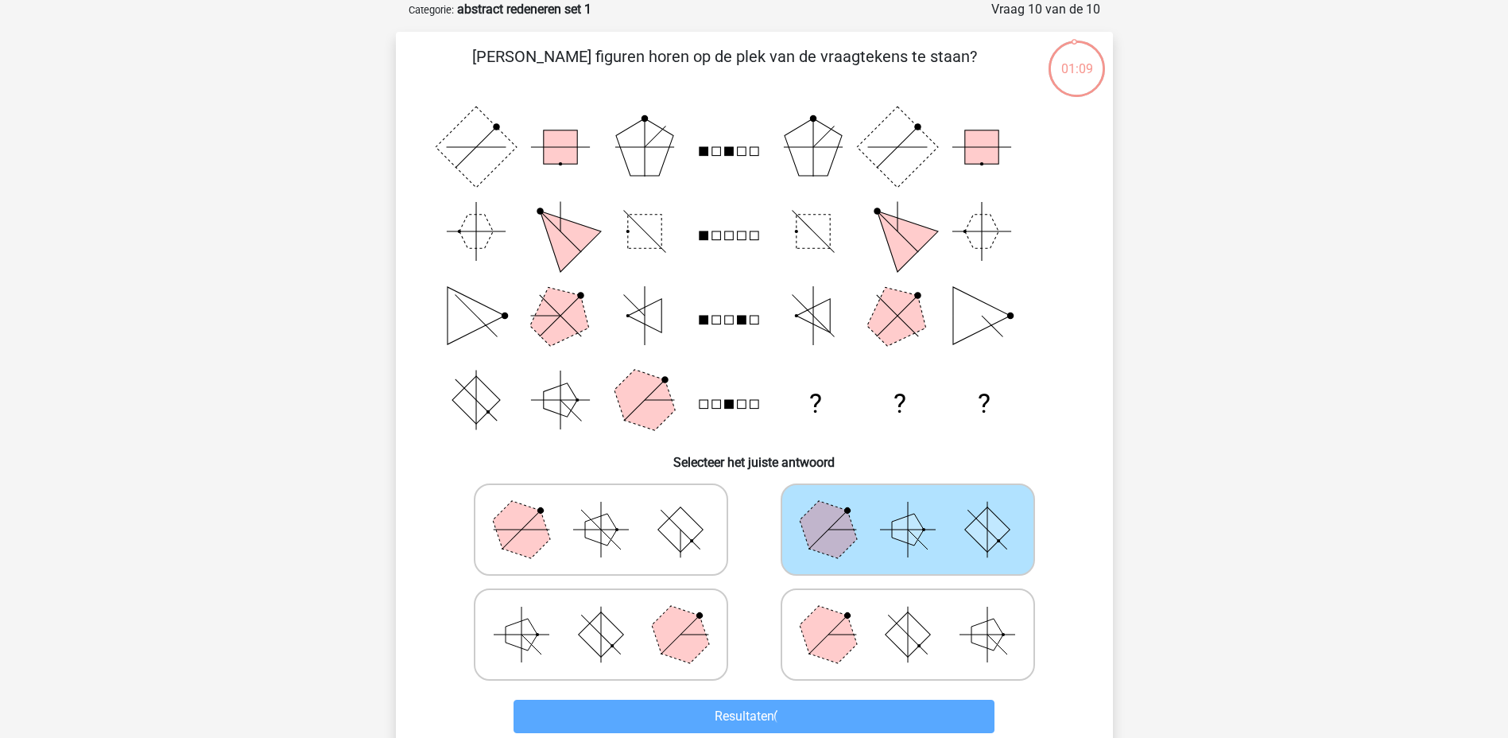
click at [831, 633] on polygon at bounding box center [827, 633] width 76 height 76
click at [908, 614] on input "radio" at bounding box center [913, 609] width 10 height 10
radio input "true"
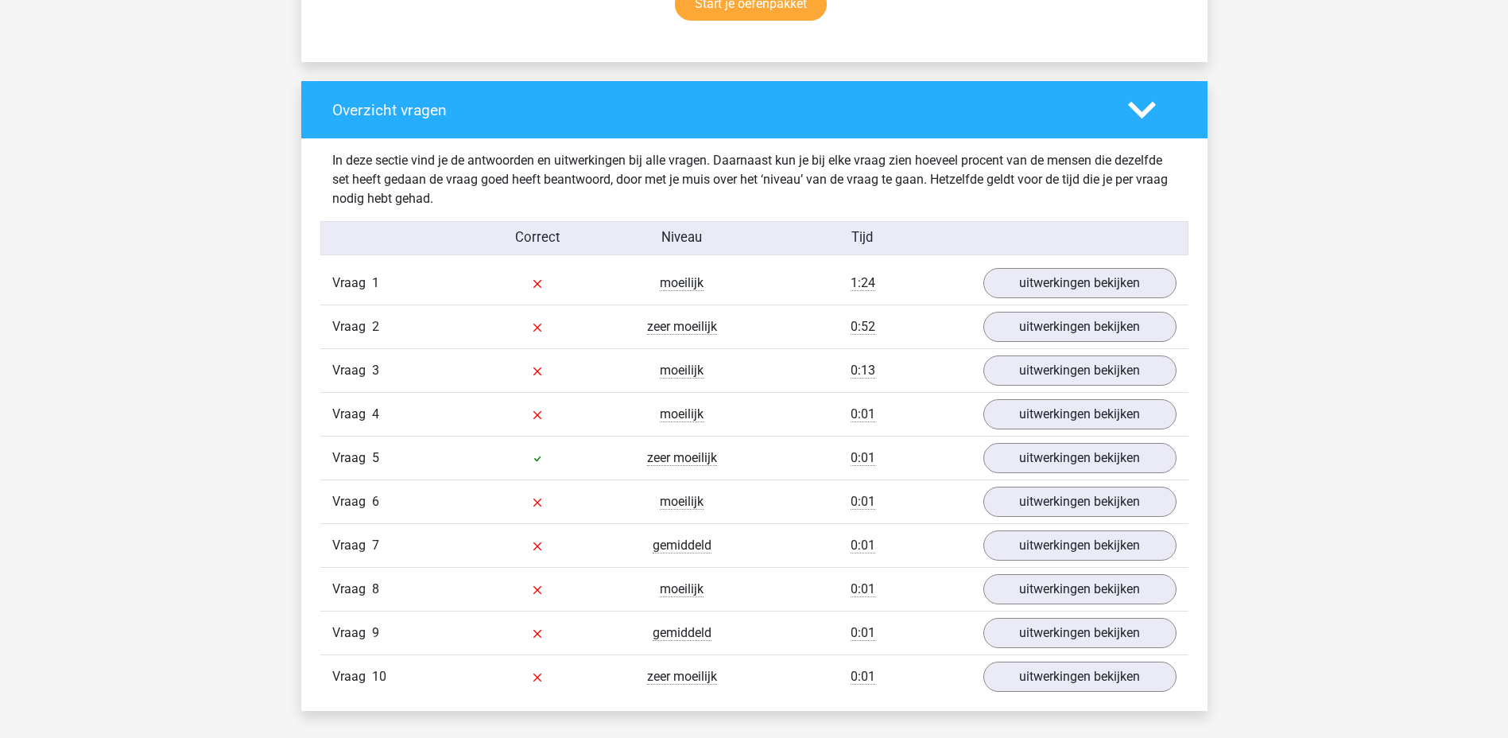
scroll to position [1272, 0]
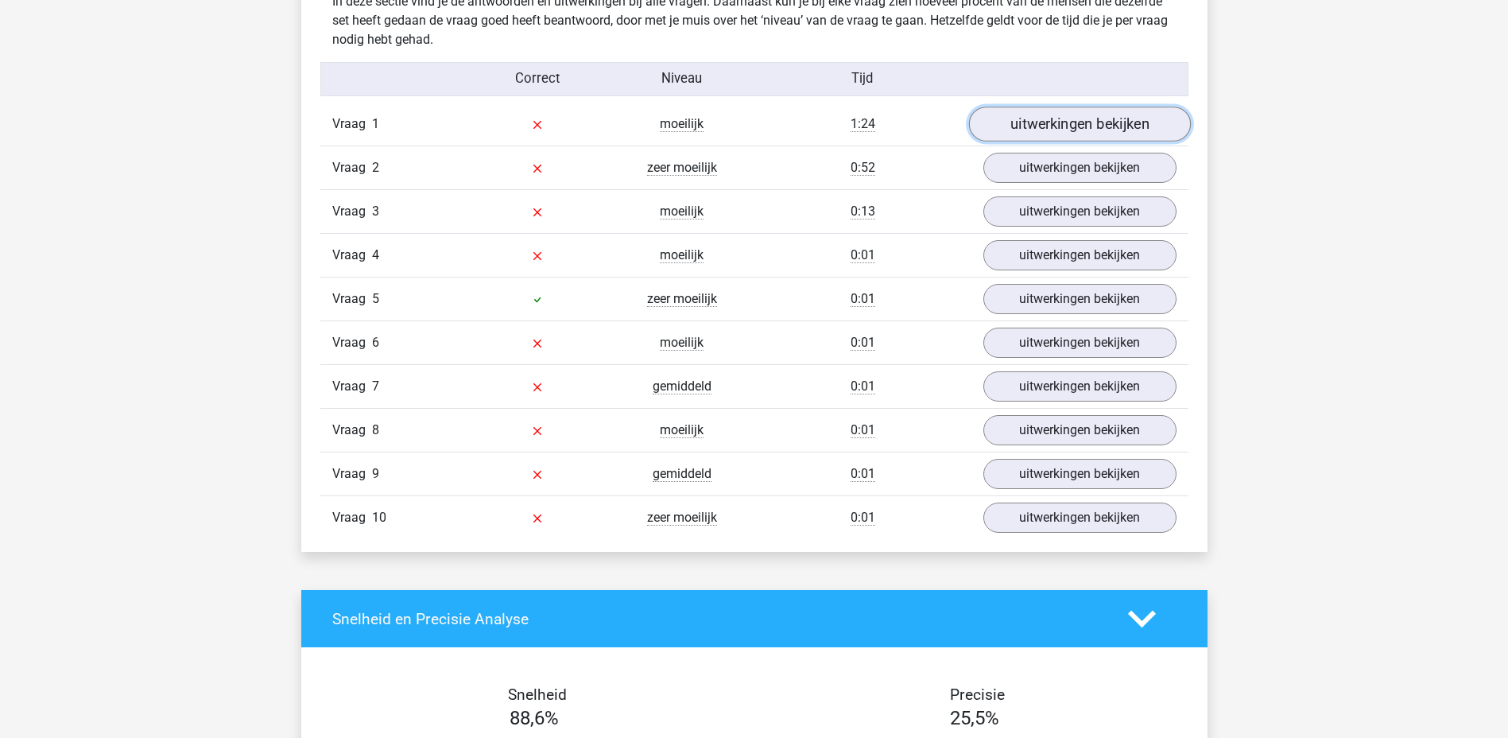
click at [1066, 122] on link "uitwerkingen bekijken" at bounding box center [1079, 124] width 222 height 35
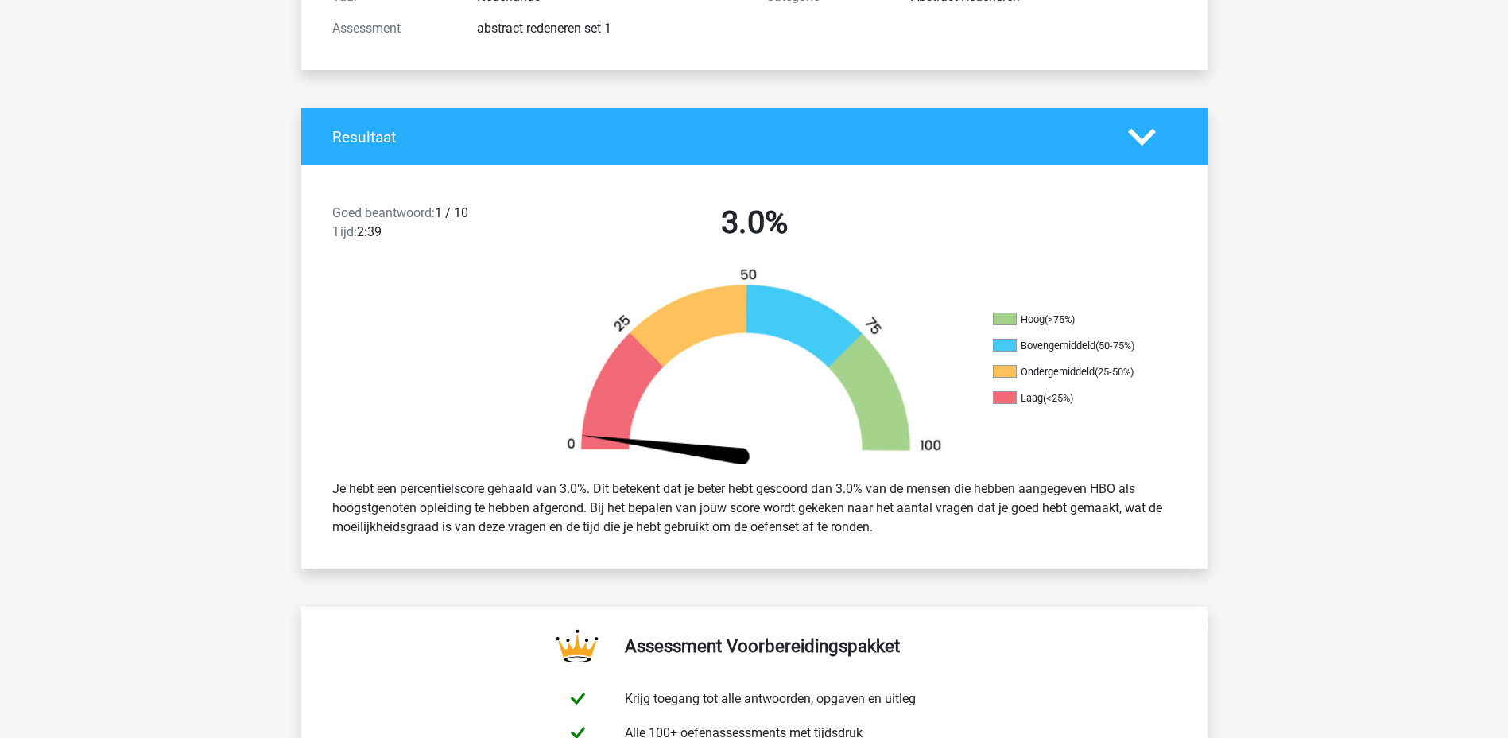
scroll to position [0, 0]
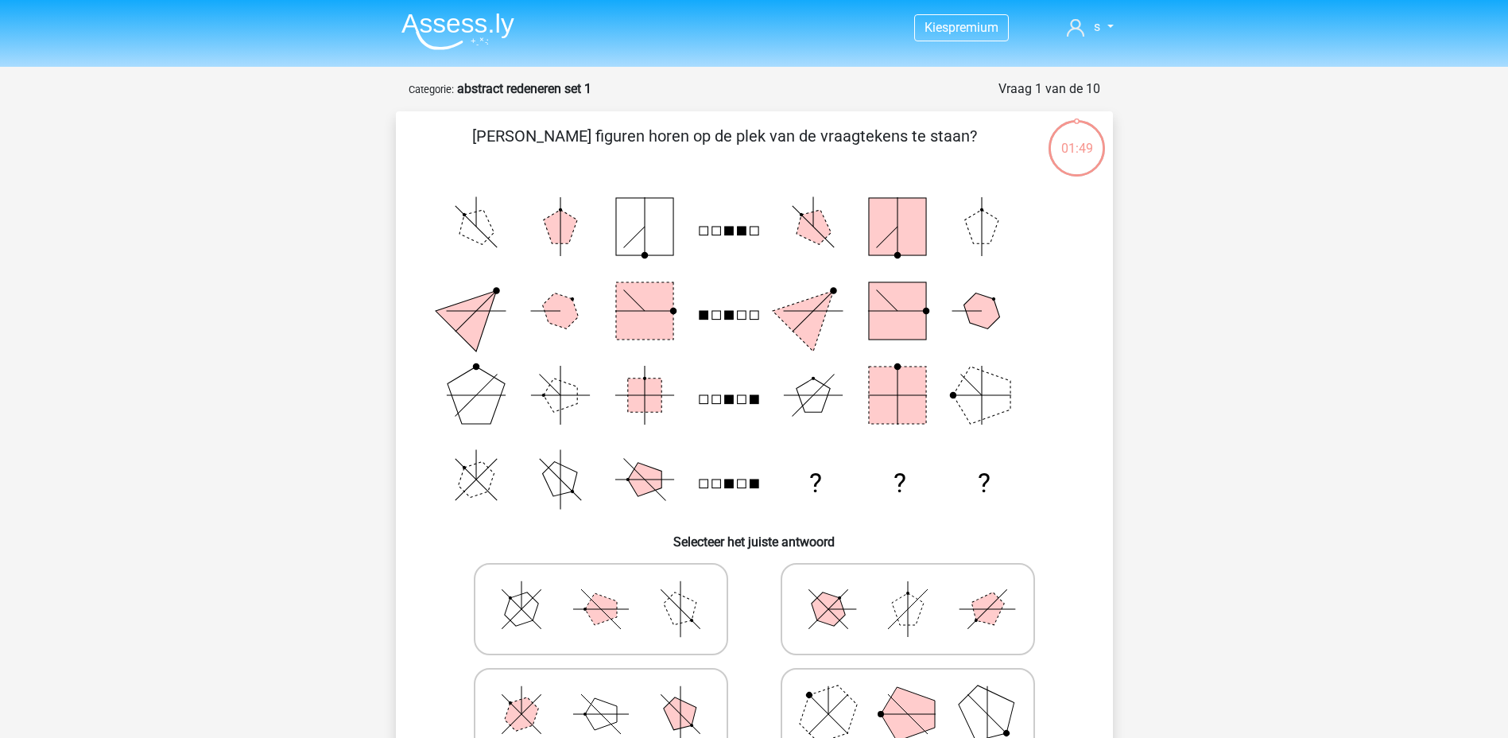
scroll to position [79, 0]
